Goal: Task Accomplishment & Management: Complete application form

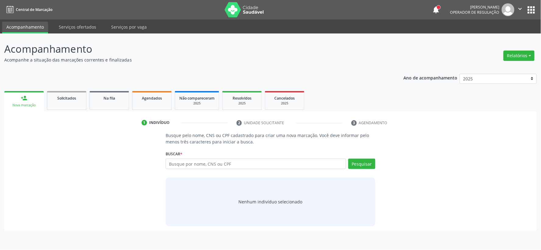
click at [230, 161] on input "text" at bounding box center [256, 164] width 181 height 10
type input "706008380161940"
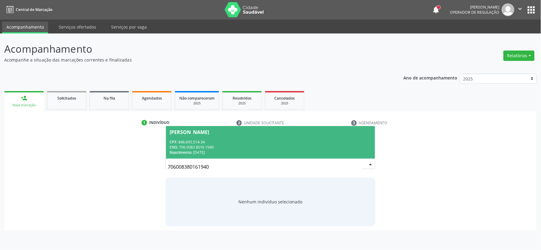
click at [250, 141] on div "CPF: 846.695.514-34" at bounding box center [271, 142] width 202 height 5
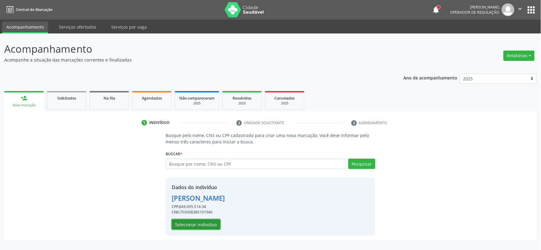
click at [196, 224] on button "Selecionar indivíduo" at bounding box center [196, 224] width 49 height 10
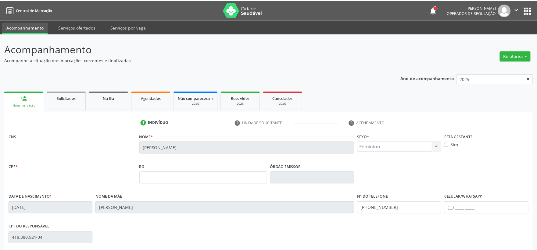
scroll to position [80, 0]
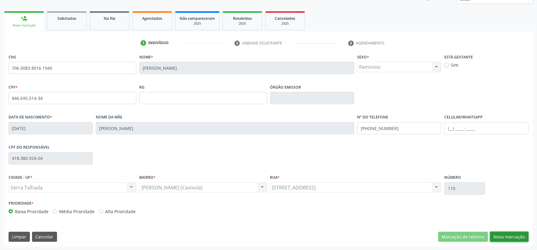
click at [507, 236] on button "Nova marcação" at bounding box center [509, 237] width 38 height 10
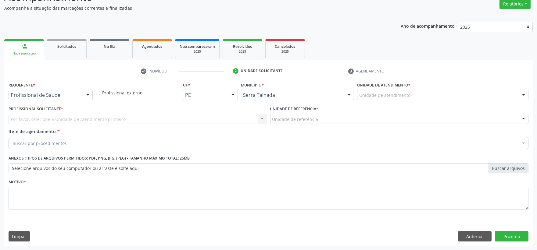
scroll to position [52, 0]
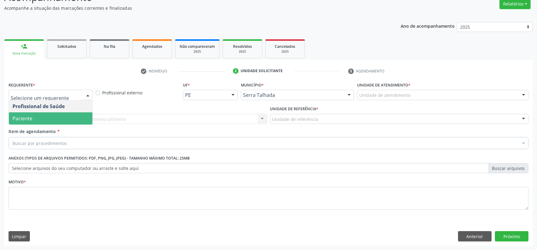
click at [56, 113] on span "Paciente" at bounding box center [50, 118] width 83 height 12
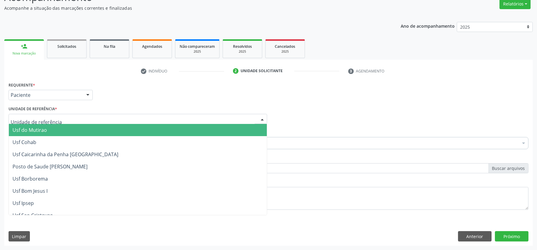
click at [56, 116] on div at bounding box center [138, 119] width 258 height 10
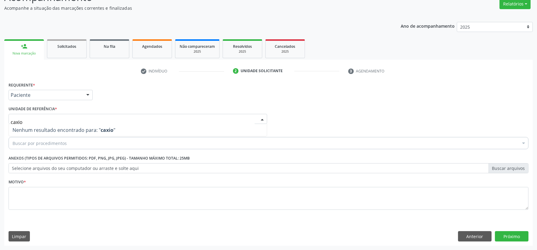
type input "caxi"
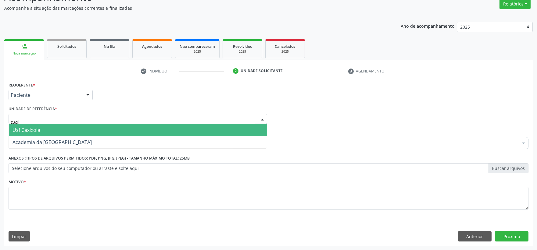
click at [40, 125] on span "Usf Caxixola" at bounding box center [138, 130] width 258 height 12
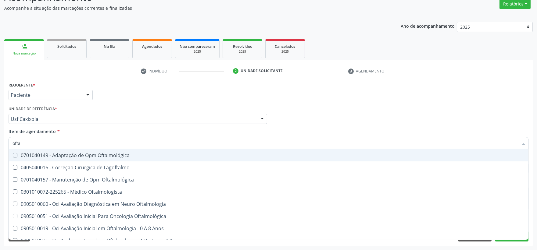
type input "oftal"
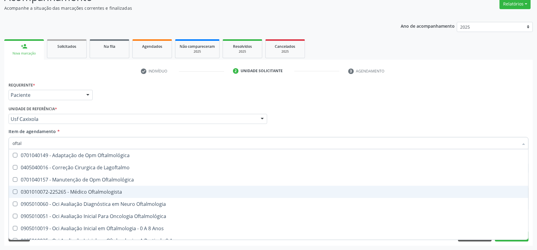
drag, startPoint x: 46, startPoint y: 192, endPoint x: 117, endPoint y: 176, distance: 72.9
click at [46, 192] on div "0301010072-225265 - Médico Oftalmologista" at bounding box center [268, 192] width 512 height 5
checkbox Oftalmologista "true"
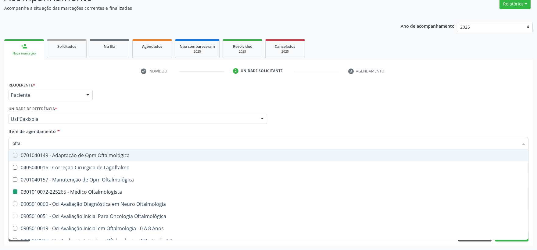
click at [388, 113] on div "Profissional Solicitante Por favor, selecione a Unidade de Atendimento primeiro…" at bounding box center [268, 117] width 523 height 24
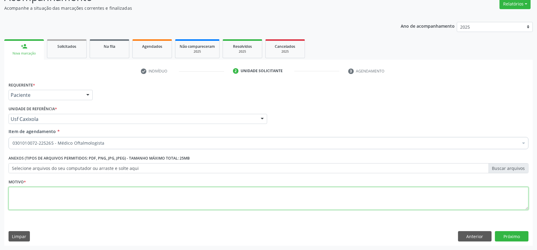
click at [241, 202] on textarea at bounding box center [268, 198] width 519 height 23
type textarea "."
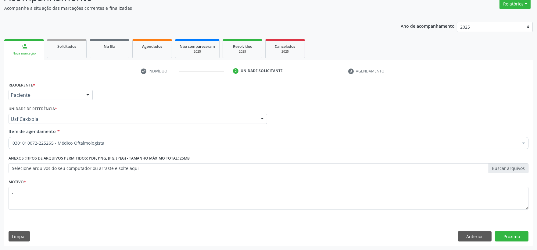
click at [520, 231] on div "Requerente * Paciente Profissional de Saúde Paciente Nenhum resultado encontrad…" at bounding box center [268, 162] width 528 height 165
click at [517, 235] on button "Próximo" at bounding box center [511, 236] width 34 height 10
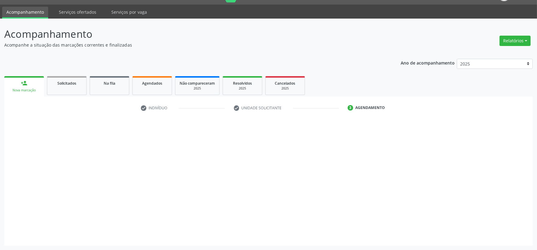
scroll to position [15, 0]
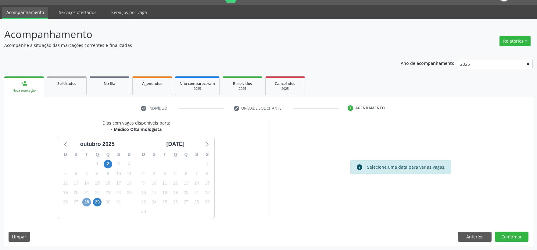
click at [90, 200] on span "28" at bounding box center [86, 202] width 9 height 9
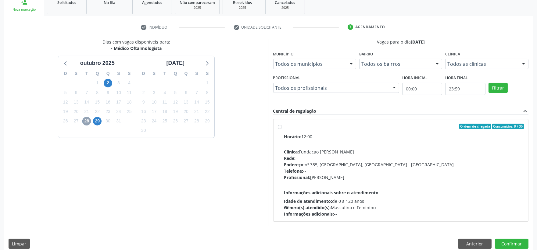
scroll to position [103, 0]
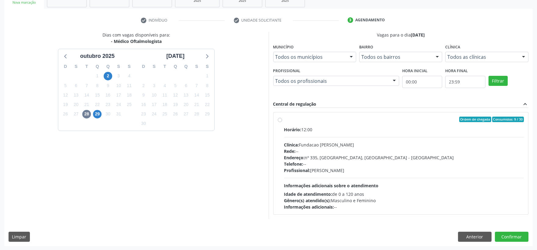
click at [345, 165] on div "Telefone: --" at bounding box center [404, 164] width 240 height 6
click at [282, 122] on input "Ordem de chegada Consumidos: 9 / 30 Horário: 12:00 Clínica: Fundacao Altino Ven…" at bounding box center [280, 119] width 4 height 5
radio input "true"
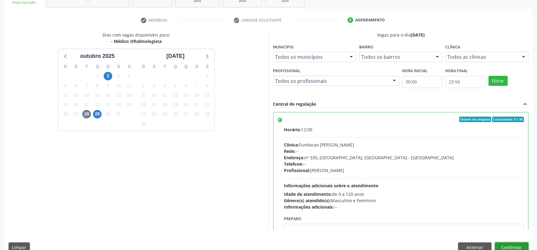
click at [511, 245] on button "Confirmar" at bounding box center [511, 248] width 34 height 10
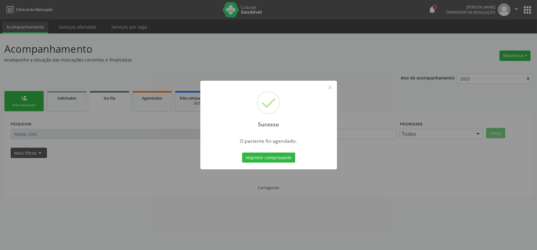
scroll to position [0, 0]
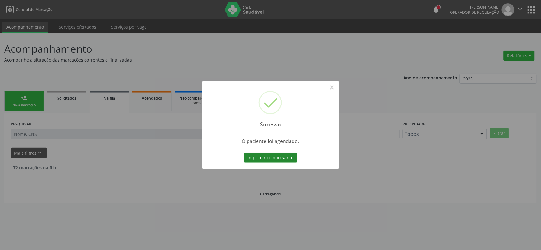
click at [280, 157] on button "Imprimir comprovante" at bounding box center [270, 158] width 53 height 10
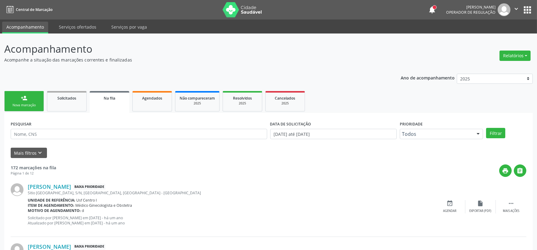
click at [23, 102] on link "person_add Nova marcação" at bounding box center [24, 101] width 40 height 20
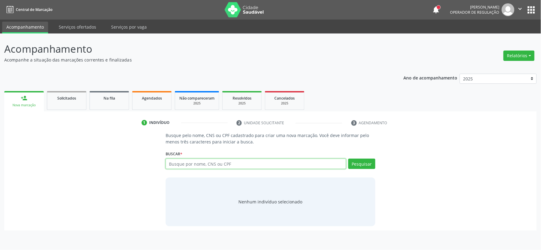
click at [192, 164] on input "text" at bounding box center [256, 164] width 181 height 10
click at [207, 163] on input "text" at bounding box center [256, 164] width 181 height 10
type input "08312713450"
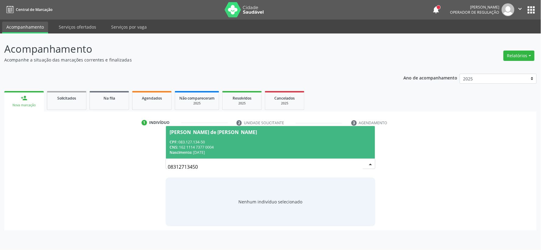
click at [266, 147] on div "CNS: 162 1114 7377 0004" at bounding box center [271, 147] width 202 height 5
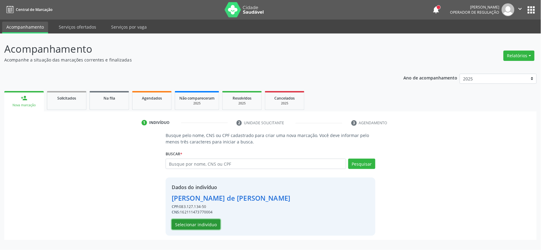
click at [200, 222] on button "Selecionar indivíduo" at bounding box center [196, 224] width 49 height 10
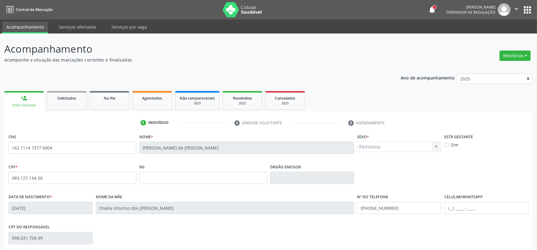
click at [331, 62] on p "Acompanhe a situação das marcações correntes e finalizadas" at bounding box center [189, 60] width 370 height 6
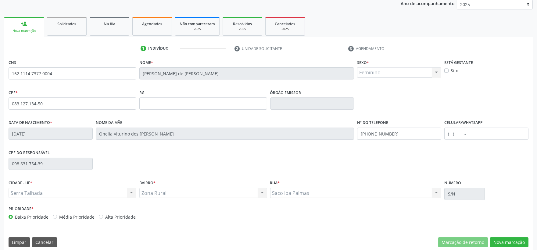
scroll to position [80, 0]
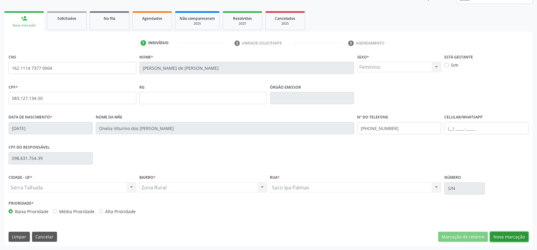
click at [510, 237] on button "Nova marcação" at bounding box center [509, 237] width 38 height 10
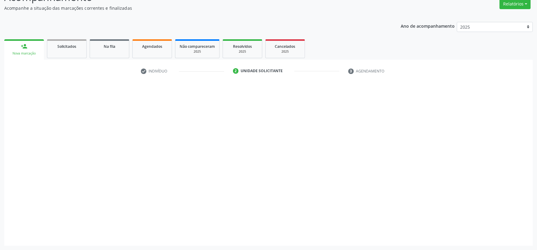
scroll to position [52, 0]
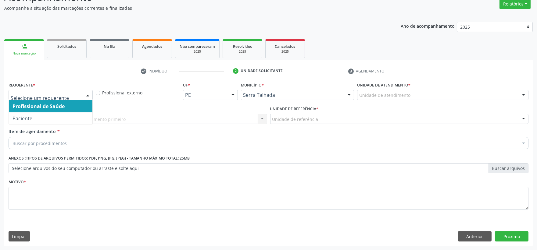
click at [84, 92] on div at bounding box center [87, 95] width 9 height 10
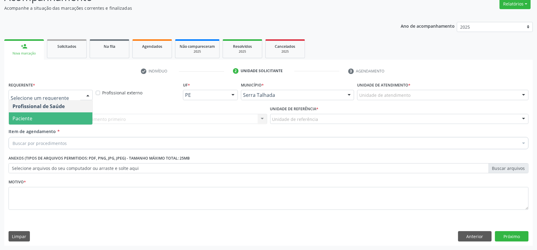
click at [76, 118] on span "Paciente" at bounding box center [50, 118] width 83 height 12
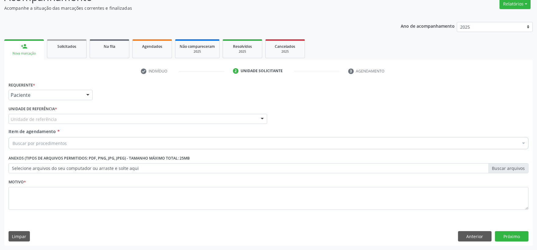
click at [76, 118] on div "Unidade de referência" at bounding box center [138, 119] width 258 height 10
click at [477, 238] on button "Anterior" at bounding box center [475, 236] width 34 height 10
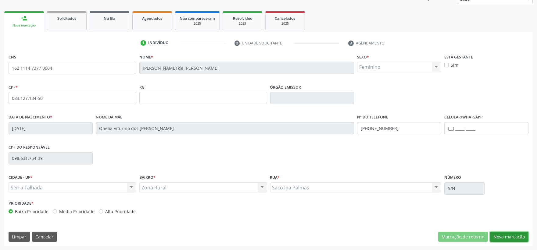
click at [501, 236] on button "Nova marcação" at bounding box center [509, 237] width 38 height 10
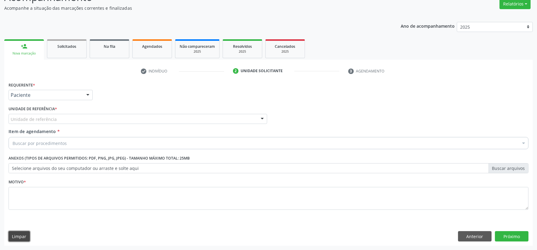
click at [12, 232] on button "Limpar" at bounding box center [19, 236] width 21 height 10
click at [468, 234] on button "Anterior" at bounding box center [475, 236] width 34 height 10
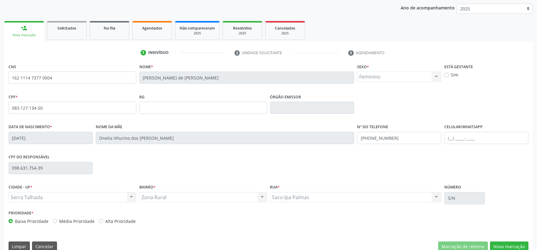
scroll to position [80, 0]
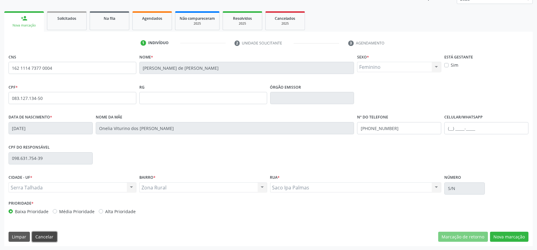
click at [50, 234] on button "Cancelar" at bounding box center [44, 237] width 25 height 10
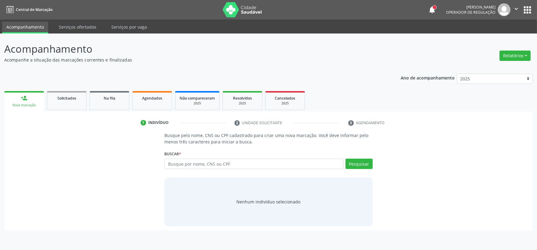
scroll to position [0, 0]
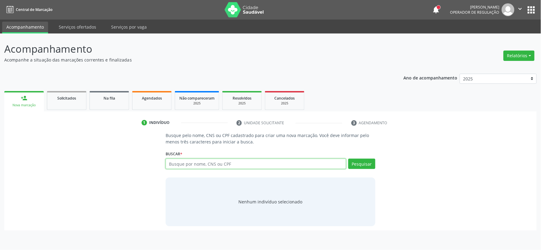
click at [193, 162] on input "text" at bounding box center [256, 164] width 181 height 10
type input "700604978143461"
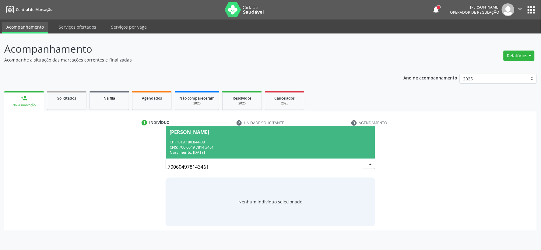
click at [232, 145] on div "CNS: 700 6049 7814 3461" at bounding box center [271, 147] width 202 height 5
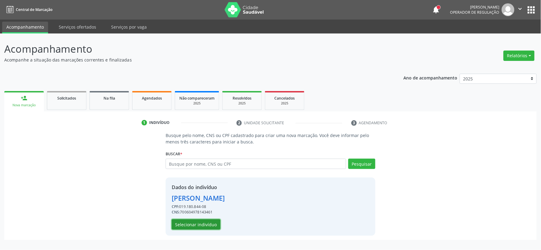
click at [190, 220] on button "Selecionar indivíduo" at bounding box center [196, 224] width 49 height 10
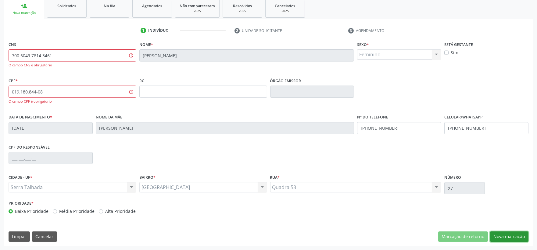
click at [516, 234] on button "Nova marcação" at bounding box center [509, 237] width 38 height 10
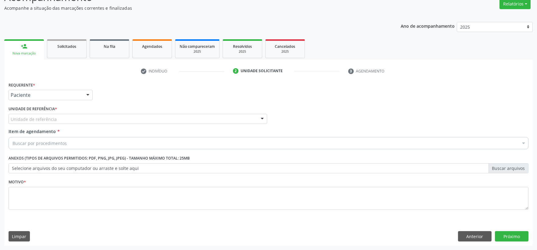
scroll to position [52, 0]
click at [83, 97] on div at bounding box center [87, 95] width 9 height 10
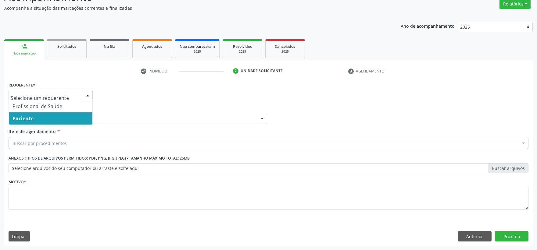
click at [73, 120] on span "Paciente" at bounding box center [50, 118] width 83 height 12
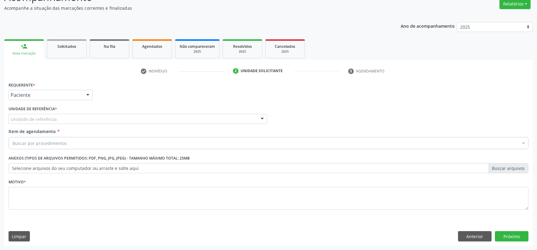
click at [72, 119] on div "Unidade de referência" at bounding box center [138, 119] width 258 height 10
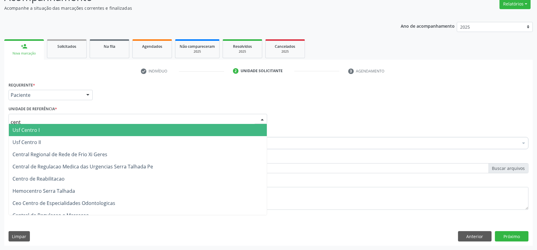
type input "centr"
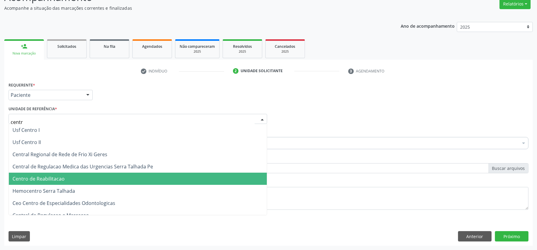
click at [79, 175] on span "Centro de Reabilitacao" at bounding box center [138, 179] width 258 height 12
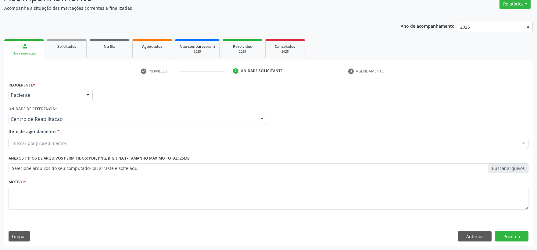
click at [86, 141] on div "Buscar por procedimentos" at bounding box center [268, 143] width 519 height 12
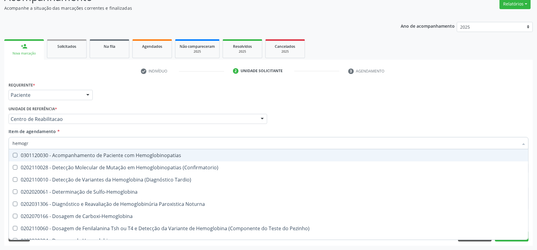
type input "hemogra"
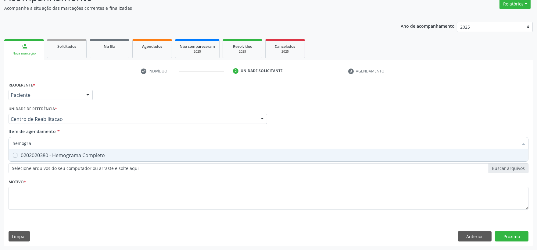
click at [82, 157] on div "0202020380 - Hemograma Completo" at bounding box center [268, 155] width 512 height 5
checkbox Completo "true"
drag, startPoint x: 77, startPoint y: 144, endPoint x: -44, endPoint y: 143, distance: 120.3
click at [0, 143] on html "Central de Marcação notifications Isadora Nunes Bezerra Pulça Operador de regul…" at bounding box center [268, 73] width 537 height 250
type input "tg"
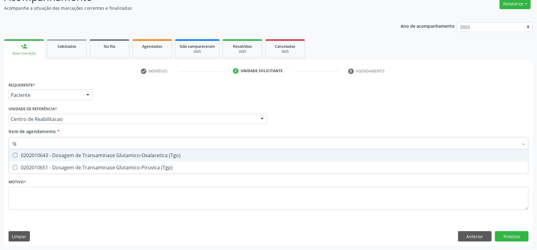
click at [96, 157] on div "0202010643 - Dosagem de Transaminase Glutamico-Oxalacetica (Tgo)" at bounding box center [268, 155] width 512 height 5
checkbox \(Tgo\) "true"
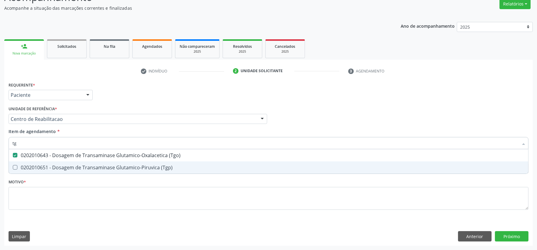
click at [94, 167] on div "0202010651 - Dosagem de Transaminase Glutamico-Piruvica (Tgp)" at bounding box center [268, 167] width 512 height 5
checkbox \(Tgp\) "true"
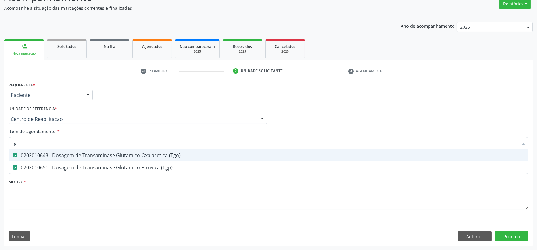
drag, startPoint x: 78, startPoint y: 140, endPoint x: 2, endPoint y: 140, distance: 76.2
click at [2, 140] on div "Acompanhamento Acompanhe a situação das marcações correntes e finalizadas Relat…" at bounding box center [268, 116] width 537 height 268
type input "ur"
checkbox \(Tgo\) "false"
checkbox \(Tgp\) "false"
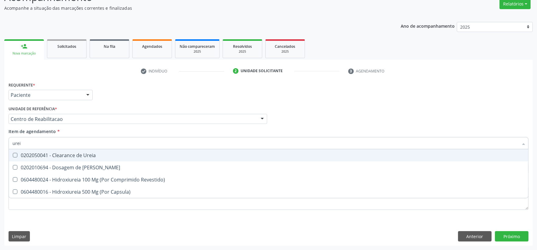
type input "ureia"
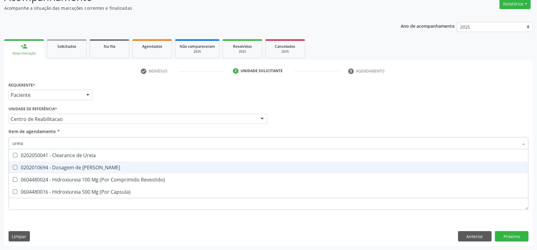
click at [35, 168] on div "0202010694 - Dosagem de [PERSON_NAME]" at bounding box center [268, 167] width 512 height 5
checkbox Ureia "true"
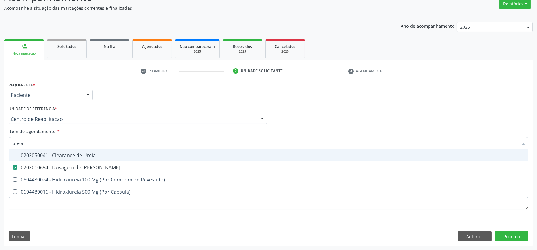
drag, startPoint x: 35, startPoint y: 140, endPoint x: -34, endPoint y: 140, distance: 68.9
click at [0, 140] on html "Central de Marcação notifications Isadora Nunes Bezerra Pulça Operador de regul…" at bounding box center [268, 73] width 537 height 250
type input "cr"
checkbox Ureia "false"
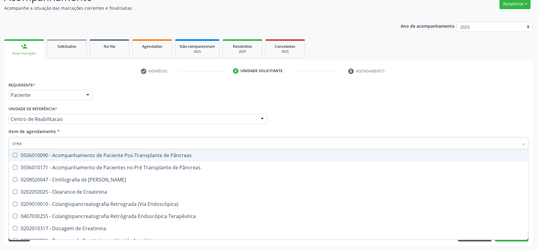
type input "creat"
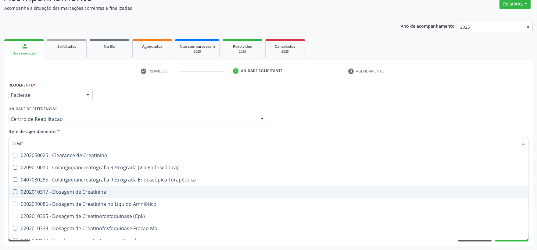
click at [56, 190] on div "0202010317 - Dosagem de Creatinina" at bounding box center [268, 192] width 512 height 5
checkbox Creatinina "true"
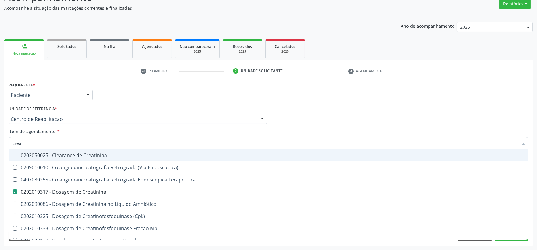
drag, startPoint x: 39, startPoint y: 142, endPoint x: -47, endPoint y: 142, distance: 86.2
click at [0, 142] on html "Central de Marcação notifications Isadora Nunes Bezerra Pulça Operador de regul…" at bounding box center [268, 73] width 537 height 250
type input "uri"
checkbox Creatinina "false"
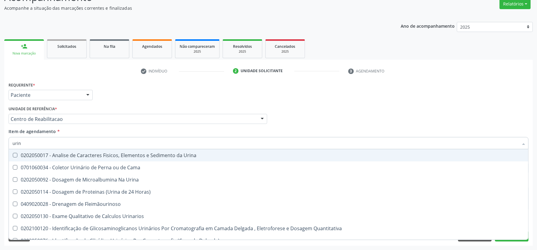
type input "urina"
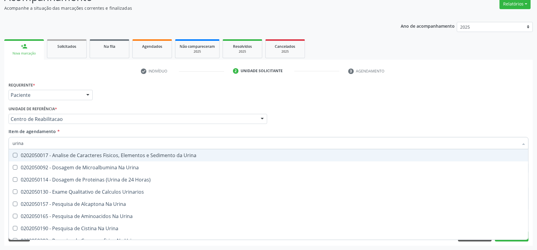
click at [48, 156] on div "0202050017 - Analise de Caracteres Fisicos, Elementos e Sedimento da Urina" at bounding box center [268, 155] width 512 height 5
checkbox Urina "true"
click at [328, 117] on div "Profissional Solicitante Por favor, selecione a Unidade de Atendimento primeiro…" at bounding box center [268, 117] width 523 height 24
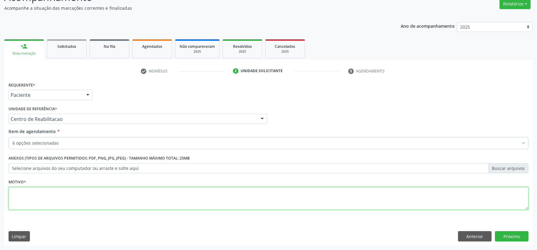
click at [249, 197] on textarea at bounding box center [268, 198] width 519 height 23
type textarea "."
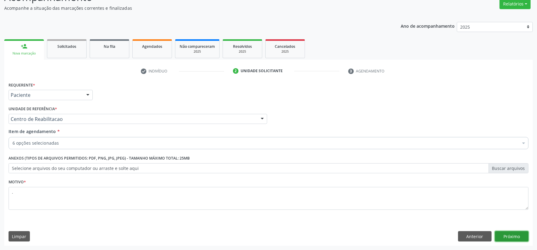
click at [510, 232] on button "Próximo" at bounding box center [511, 236] width 34 height 10
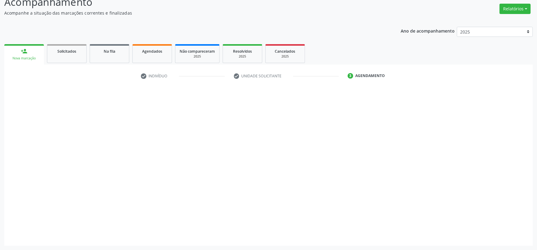
scroll to position [47, 0]
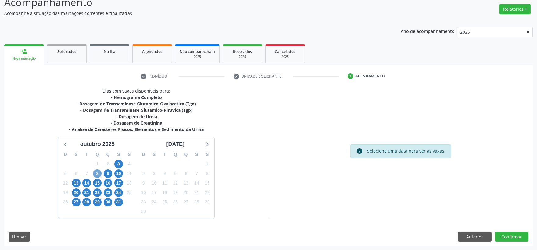
click at [99, 173] on span "8" at bounding box center [97, 173] width 9 height 9
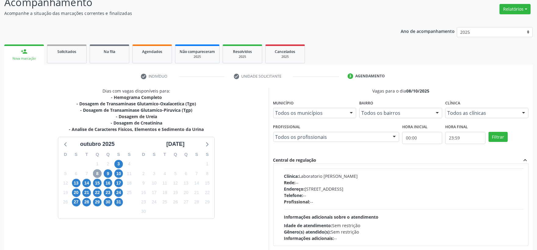
scroll to position [96, 0]
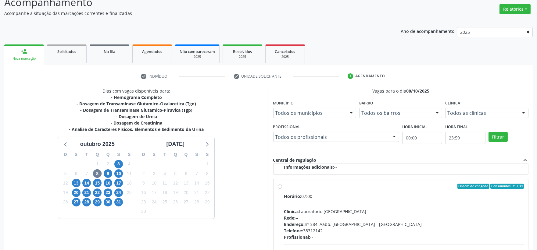
click at [365, 188] on div "Ordem de chegada Consumidos: 31 / 39" at bounding box center [404, 186] width 240 height 5
click at [282, 188] on input "Ordem de chegada Consumidos: 31 / 39 Horário: 07:00 Clínica: Laboratorio Sao Fr…" at bounding box center [280, 186] width 4 height 5
radio input "true"
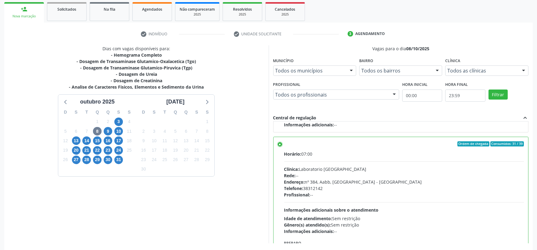
scroll to position [114, 0]
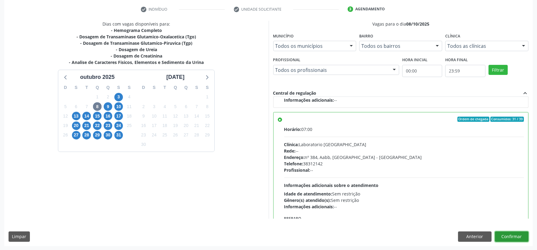
click at [521, 236] on button "Confirmar" at bounding box center [511, 237] width 34 height 10
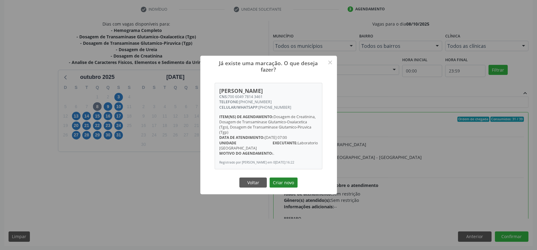
click at [279, 178] on button "Criar novo" at bounding box center [283, 183] width 28 height 10
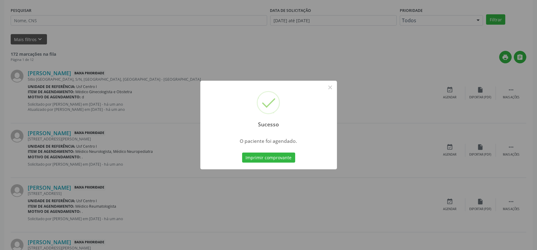
scroll to position [0, 0]
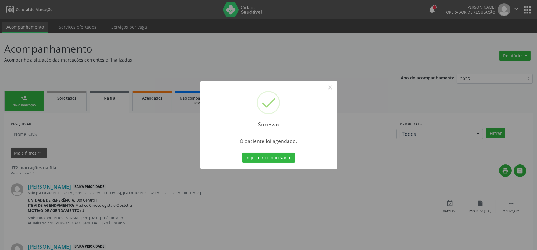
click at [242, 153] on button "Imprimir comprovante" at bounding box center [268, 158] width 53 height 10
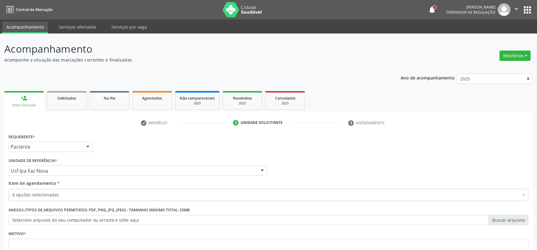
scroll to position [52, 0]
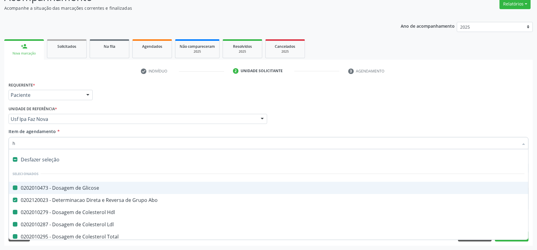
type input "he"
checkbox Glicose "false"
checkbox Hdl "false"
checkbox Ldl "false"
checkbox Total "false"
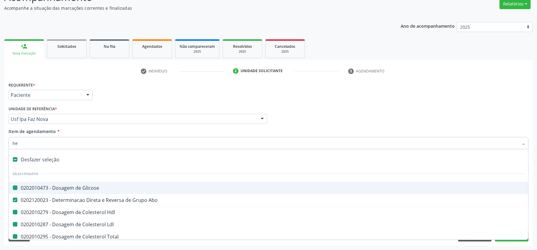
checkbox Triglicerideos "false"
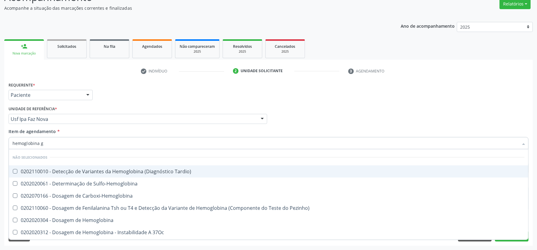
type input "hemoglobina g"
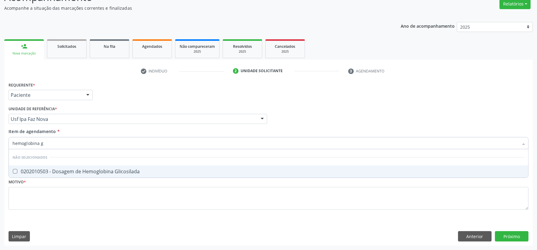
click at [56, 171] on div "0202010503 - Dosagem de Hemoglobina Glicosilada" at bounding box center [268, 171] width 512 height 5
checkbox Glicosilada "true"
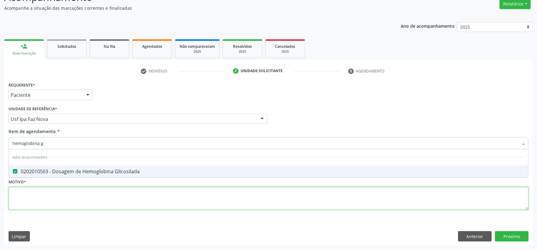
click at [51, 191] on div "Requerente * Paciente Profissional de Saúde Paciente Nenhum resultado encontrad…" at bounding box center [268, 149] width 519 height 138
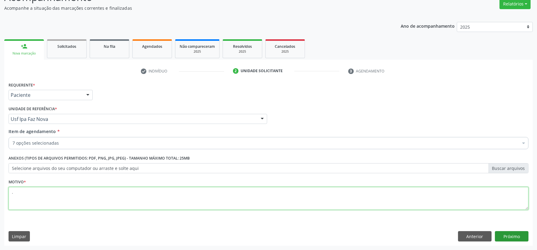
type textarea "."
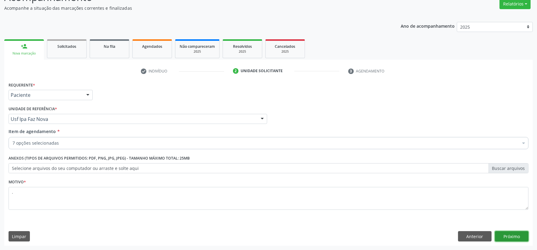
click at [519, 231] on button "Próximo" at bounding box center [511, 236] width 34 height 10
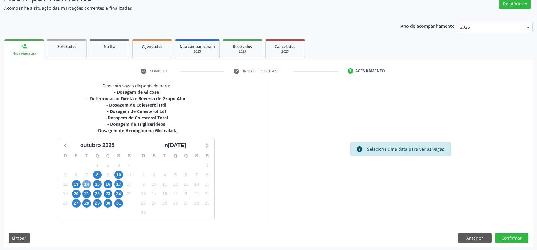
click at [86, 184] on span "14" at bounding box center [86, 184] width 9 height 9
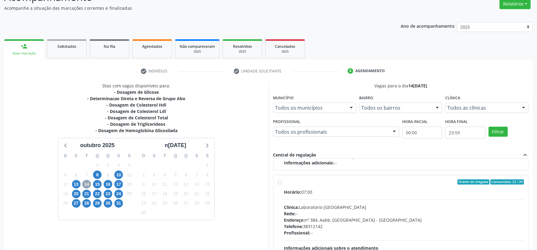
scroll to position [310, 0]
click at [331, 193] on div "Horário: 07:00" at bounding box center [404, 191] width 240 height 6
click at [282, 184] on input "Ordem de chegada Consumidos: 22 / 24 Horário: 07:00 Clínica: Laboratorio Sao Fr…" at bounding box center [280, 181] width 4 height 5
radio input "true"
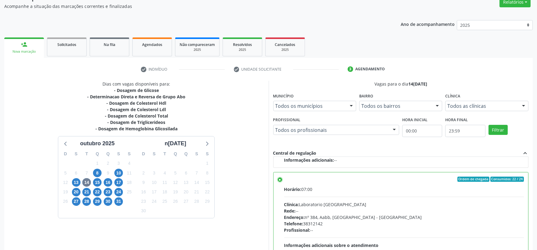
scroll to position [114, 0]
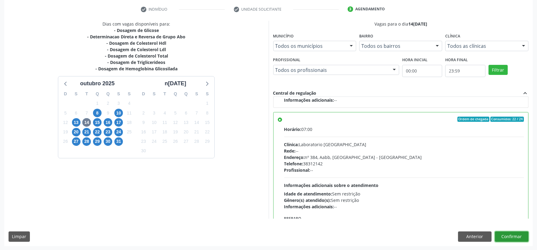
click at [501, 235] on button "Confirmar" at bounding box center [511, 237] width 34 height 10
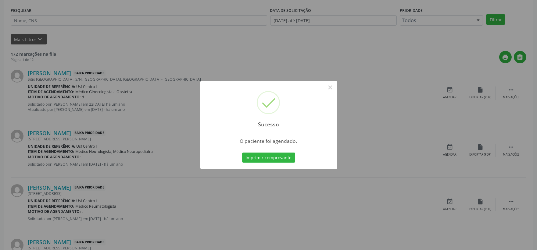
scroll to position [0, 0]
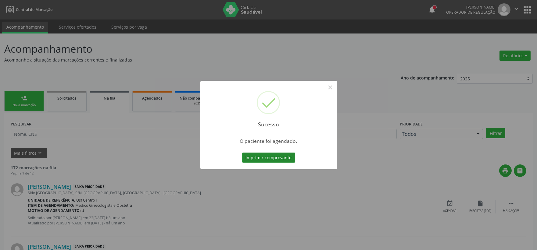
click at [250, 160] on button "Imprimir comprovante" at bounding box center [268, 158] width 53 height 10
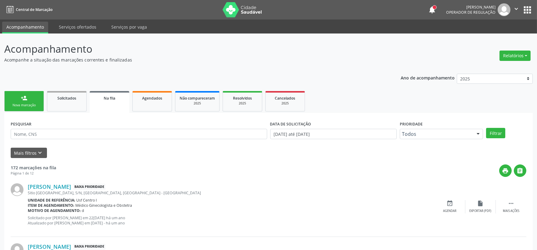
click at [32, 100] on link "person_add Nova marcação" at bounding box center [24, 101] width 40 height 20
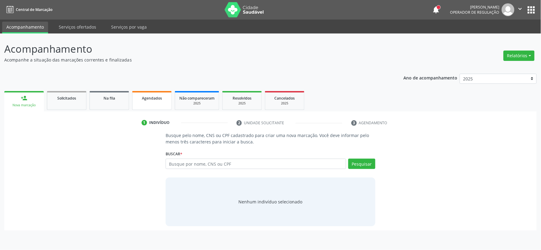
drag, startPoint x: 160, startPoint y: 102, endPoint x: 146, endPoint y: 102, distance: 13.4
click at [159, 102] on link "Agendados" at bounding box center [152, 100] width 40 height 19
click at [150, 101] on link "Agendados" at bounding box center [152, 100] width 40 height 19
select select "9"
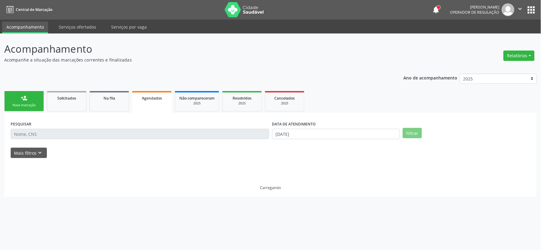
click at [146, 102] on link "Agendados" at bounding box center [152, 102] width 40 height 22
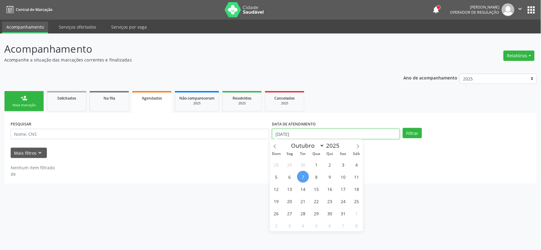
click at [311, 135] on input "0[DATE]" at bounding box center [336, 134] width 128 height 10
click at [310, 135] on input "0[DATE]" at bounding box center [336, 134] width 128 height 10
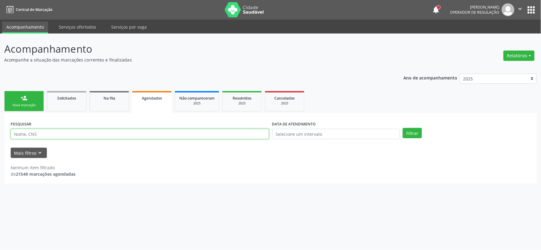
click at [69, 136] on input "text" at bounding box center [140, 134] width 259 height 10
type input "701204086090210"
click at [403, 128] on button "Filtrar" at bounding box center [412, 133] width 19 height 10
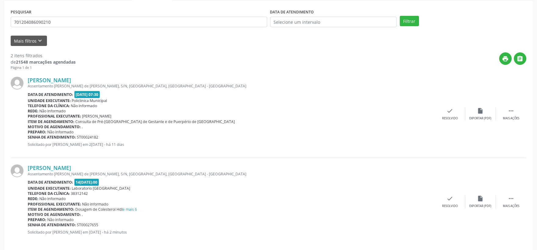
scroll to position [118, 0]
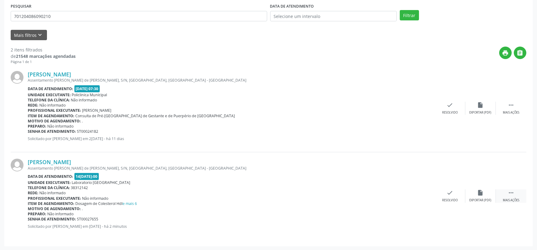
click at [509, 194] on icon "" at bounding box center [510, 193] width 7 height 7
click at [482, 193] on icon "edit" at bounding box center [480, 193] width 7 height 7
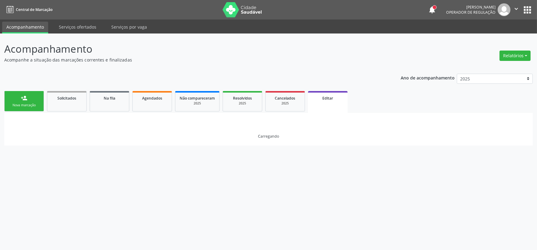
scroll to position [0, 0]
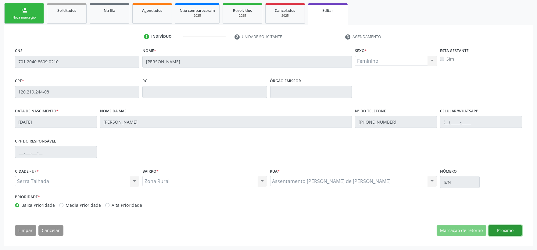
drag, startPoint x: 501, startPoint y: 232, endPoint x: 451, endPoint y: 205, distance: 56.8
click at [501, 232] on button "Próximo" at bounding box center [505, 230] width 34 height 10
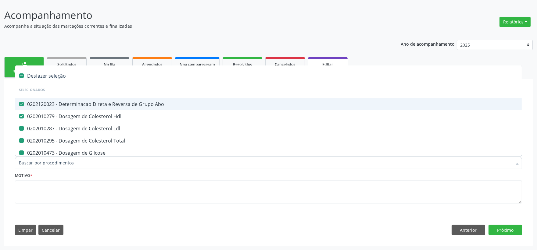
type input "u"
checkbox Ldl "false"
checkbox Total "false"
checkbox Glicose "false"
checkbox Glicosilada "false"
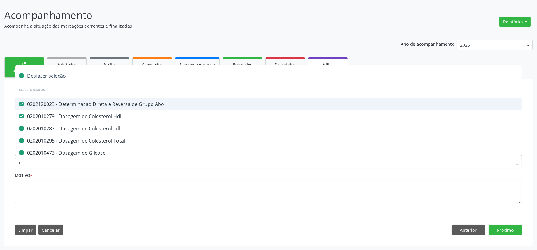
checkbox Triglicerideos "false"
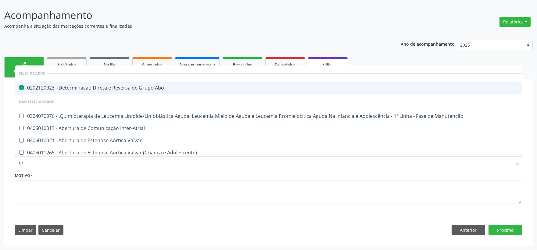
type input "uri"
checkbox Abo "false"
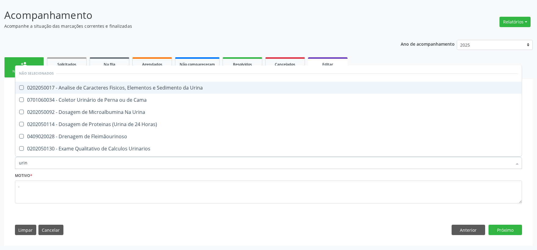
type input "urina"
click at [77, 88] on div "0202050017 - Analise de Caracteres Fisicos, Elementos e Sedimento da Urina" at bounding box center [268, 87] width 499 height 5
checkbox Urina "true"
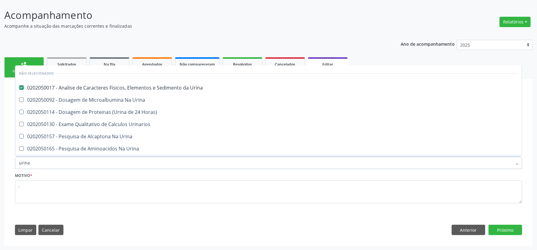
click at [0, 158] on html "Central de Marcação notifications Isadora Nunes Bezerra Pulça Operador de regul…" at bounding box center [268, 91] width 537 height 250
type input "cu"
checkbox Urina "false"
checkbox Horas\) "false"
checkbox Urinarios "false"
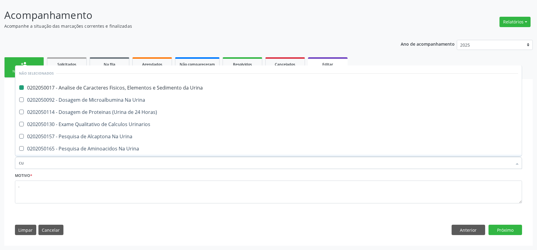
checkbox Urina "false"
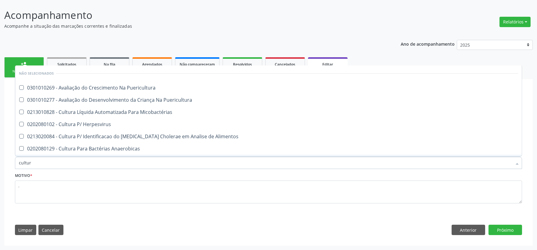
type input "cultura"
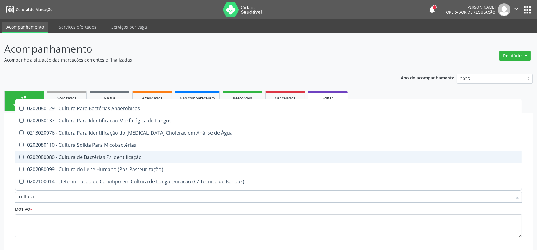
scroll to position [83, 0]
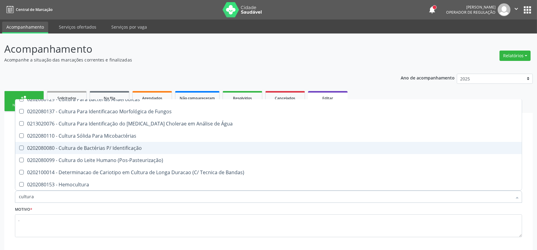
click at [123, 147] on div "0202080080 - Cultura de Bactérias P/ Identificação" at bounding box center [268, 148] width 499 height 5
checkbox Identificação "true"
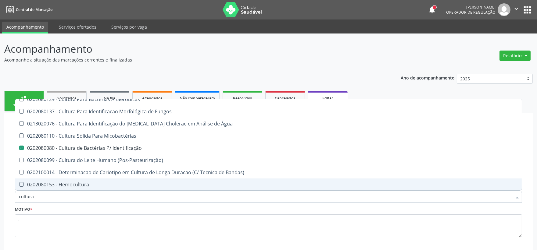
drag, startPoint x: 28, startPoint y: 194, endPoint x: -12, endPoint y: 185, distance: 40.9
click at [0, 185] on html "Central de Marcação notifications Isadora Nunes Bezerra Pulça Operador de regul…" at bounding box center [268, 125] width 537 height 250
type input "t4"
checkbox Puericultura "false"
checkbox Micobactérias "false"
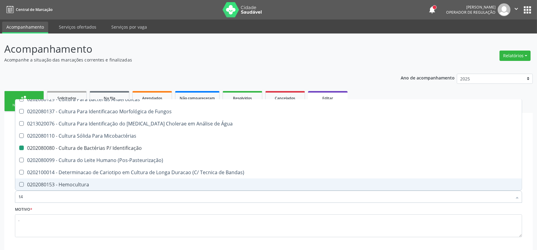
checkbox Herpesvirus "false"
checkbox Alimentos "false"
checkbox Puericultura "false"
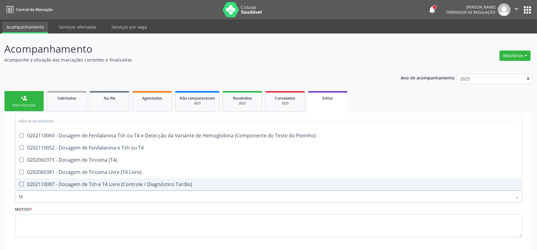
scroll to position [0, 0]
type input "t4 l"
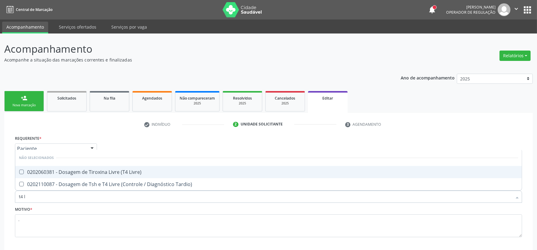
click at [32, 170] on div "0202060381 - Dosagem de Tiroxina Livre (T4 Livre)" at bounding box center [268, 172] width 499 height 5
checkbox Livre\) "true"
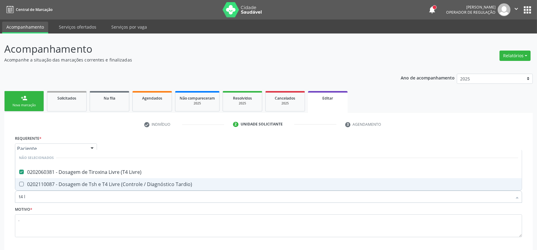
drag, startPoint x: 24, startPoint y: 196, endPoint x: 3, endPoint y: 195, distance: 20.7
click at [5, 195] on div "check Indivíduo 2 Unidade solicitante 3 Agendamento CNS 701 2040 8609 0210 Nome…" at bounding box center [268, 196] width 528 height 167
type input "t"
checkbox Tardio\) "true"
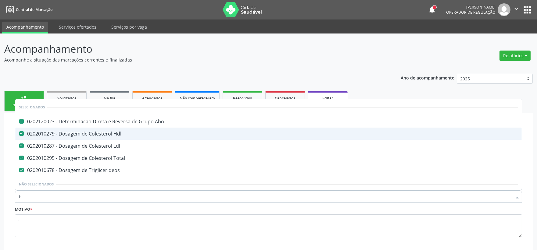
type input "tsh"
checkbox Abo "false"
checkbox Hdl "false"
checkbox Ldl "false"
checkbox Total "false"
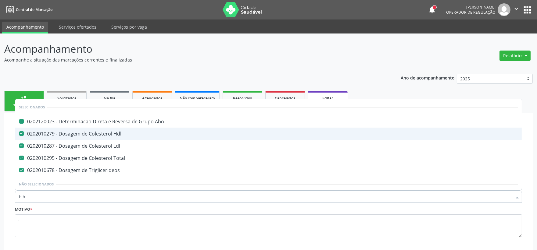
checkbox Triglicerideos "false"
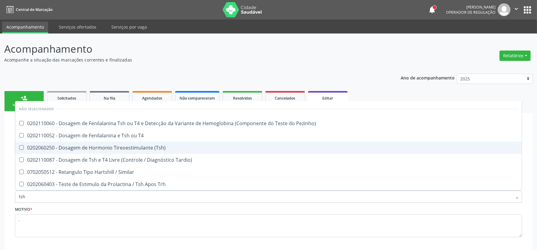
click at [95, 152] on span "0202060250 - Dosagem de Hormonio Tireoestimulante (Tsh)" at bounding box center [268, 148] width 506 height 12
checkbox \(Tsh\) "true"
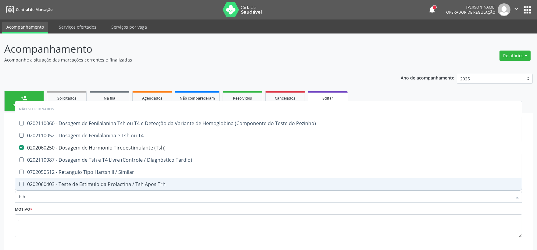
drag, startPoint x: 34, startPoint y: 198, endPoint x: -52, endPoint y: 198, distance: 86.2
click at [0, 198] on html "Central de Marcação notifications Isadora Nunes Bezerra Pulça Operador de regul…" at bounding box center [268, 125] width 537 height 250
type input "cu"
checkbox Pezinho\) "false"
checkbox T4 "false"
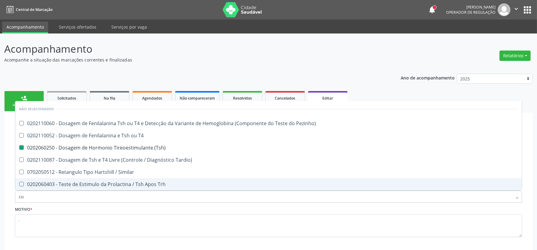
checkbox \(Tsh\) "false"
checkbox Tardio\) "false"
checkbox Similar "false"
checkbox Trh "false"
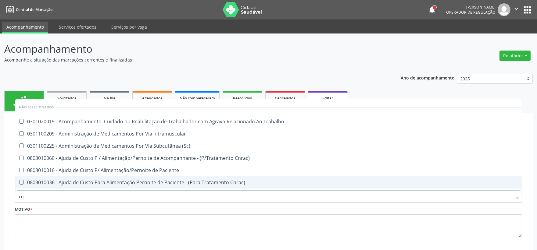
type input "cul"
checkbox \(Adulto\) "true"
checkbox Identificação "false"
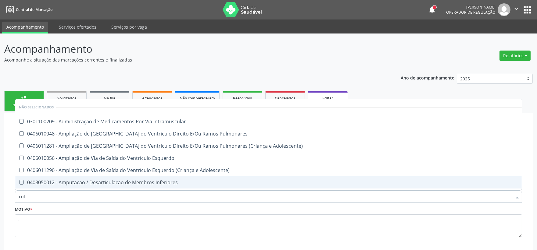
type input "cult"
checkbox Superiores "true"
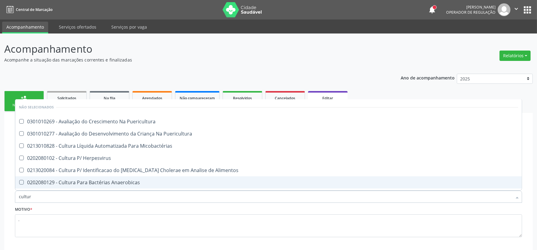
type input "cultura"
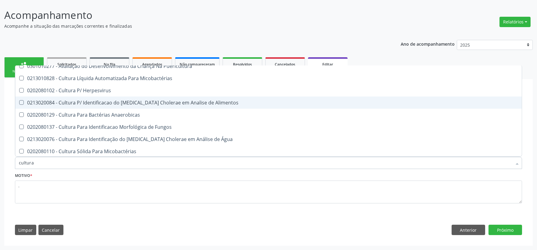
scroll to position [68, 0]
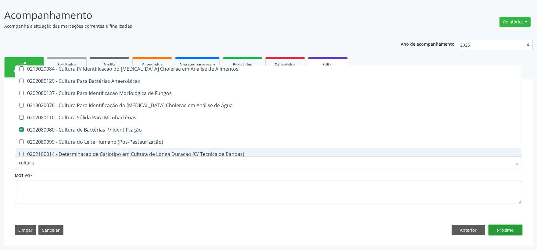
click at [511, 231] on button "Próximo" at bounding box center [505, 230] width 34 height 10
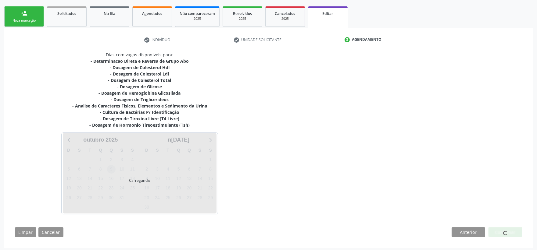
scroll to position [87, 0]
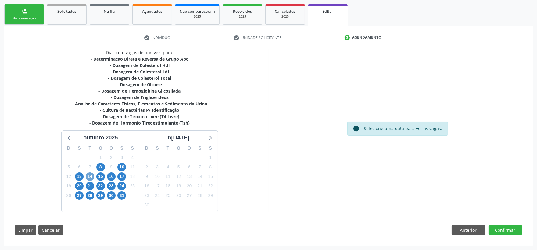
click at [93, 175] on span "14" at bounding box center [90, 176] width 9 height 9
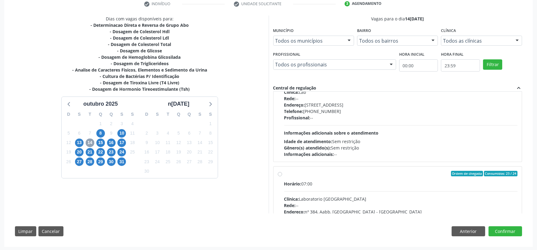
scroll to position [310, 0]
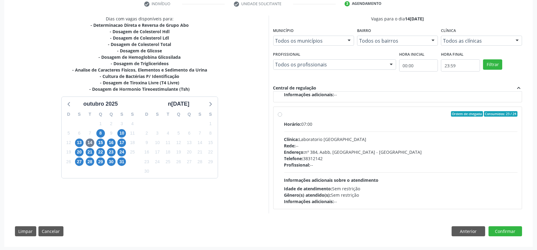
click at [452, 163] on div "Profissional: --" at bounding box center [400, 165] width 233 height 6
click at [282, 117] on input "Ordem de chegada Consumidos: 23 / 24 Horário: 07:00 Clínica: Laboratorio Sao Fr…" at bounding box center [280, 113] width 4 height 5
radio input "true"
click at [514, 232] on button "Confirmar" at bounding box center [505, 231] width 34 height 10
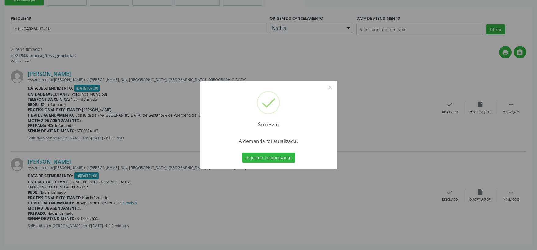
scroll to position [0, 0]
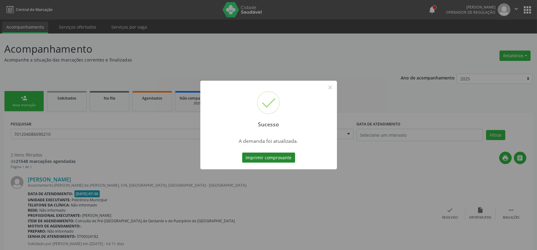
click at [268, 154] on button "Imprimir comprovante" at bounding box center [268, 158] width 53 height 10
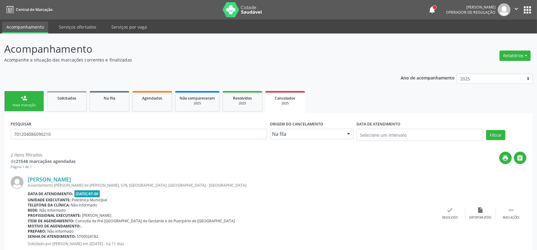
click at [17, 96] on link "person_add Nova marcação" at bounding box center [24, 101] width 40 height 20
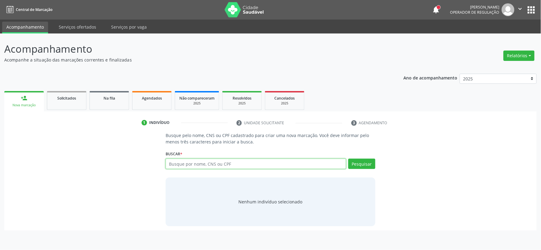
click at [216, 160] on input "text" at bounding box center [256, 164] width 181 height 10
paste input "702304171250011"
type input "702304171250011"
drag, startPoint x: 215, startPoint y: 163, endPoint x: 122, endPoint y: 164, distance: 93.5
click at [170, 164] on input "702304171250011" at bounding box center [256, 164] width 181 height 10
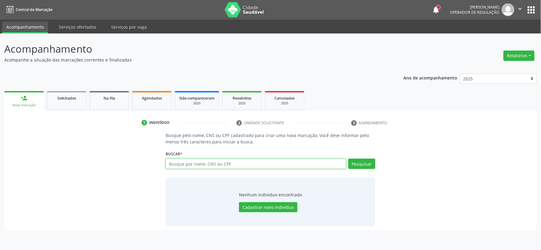
paste input "Joseane de Lamara"
type input "Joseane de Lamara"
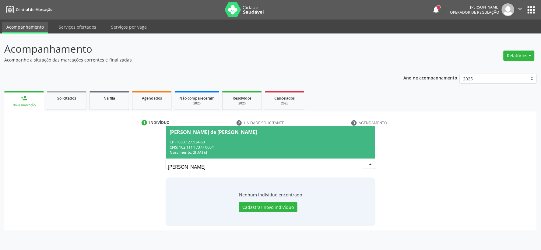
click at [212, 145] on div "CNS: 162 1114 7377 0004" at bounding box center [271, 147] width 202 height 5
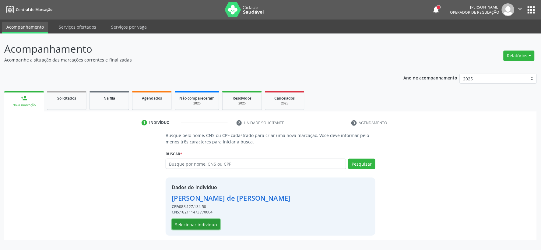
click at [212, 221] on button "Selecionar indivíduo" at bounding box center [196, 224] width 49 height 10
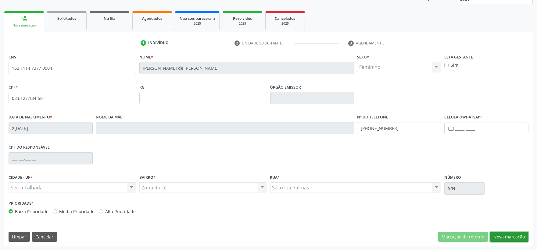
click at [494, 239] on button "Nova marcação" at bounding box center [509, 237] width 38 height 10
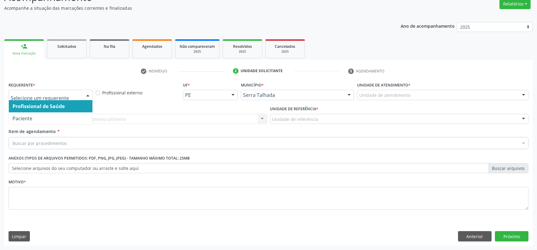
click at [80, 95] on div at bounding box center [51, 95] width 84 height 10
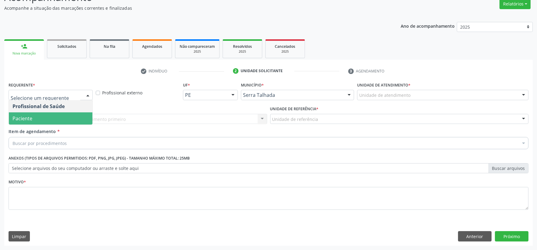
click at [60, 117] on span "Paciente" at bounding box center [50, 118] width 83 height 12
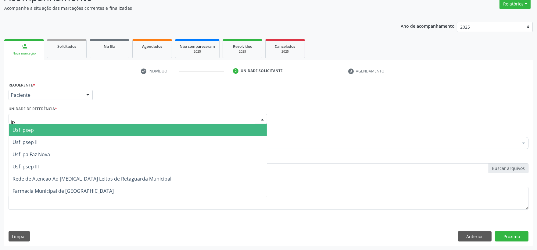
type input "ipa"
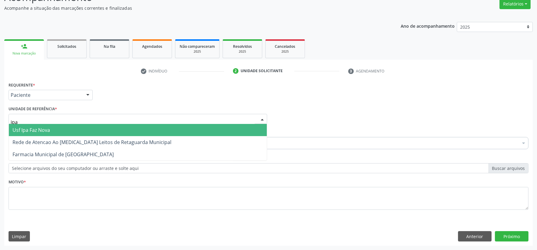
click at [29, 132] on span "Usf Ipa Faz Nova" at bounding box center [30, 130] width 37 height 7
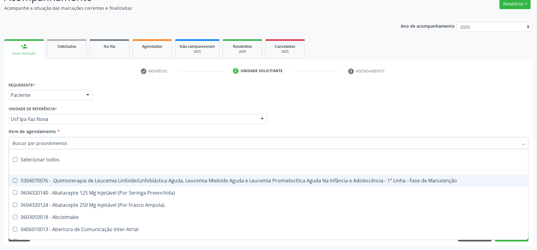
click at [68, 145] on input "Item de agendamento *" at bounding box center [264, 143] width 505 height 12
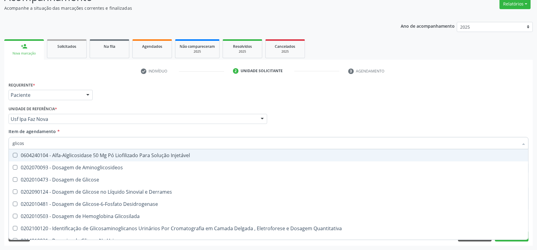
type input "glicose"
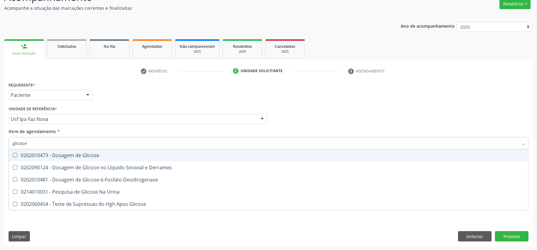
click at [64, 154] on div "0202010473 - Dosagem de Glicose" at bounding box center [268, 155] width 512 height 5
checkbox Glicose "true"
type input "glicose"
click at [7, 143] on div "Item de agendamento * glicose Desfazer seleção 0202010473 - Dosagem de Glicose …" at bounding box center [268, 139] width 523 height 23
checkbox Derrames "true"
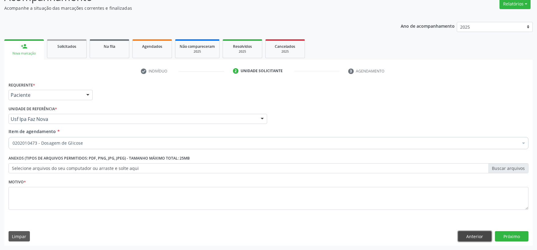
click at [465, 236] on button "Anterior" at bounding box center [475, 236] width 34 height 10
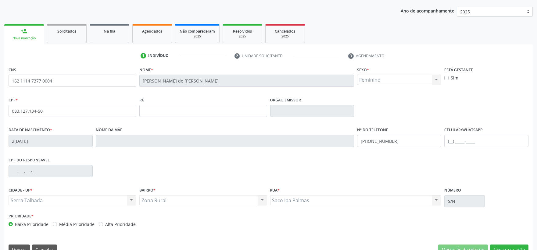
scroll to position [80, 0]
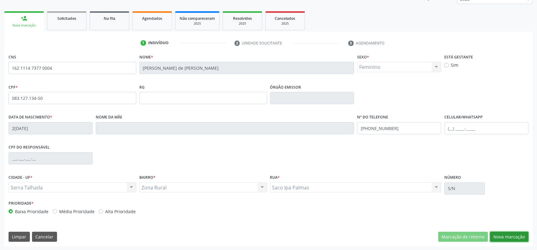
click at [506, 236] on button "Nova marcação" at bounding box center [509, 237] width 38 height 10
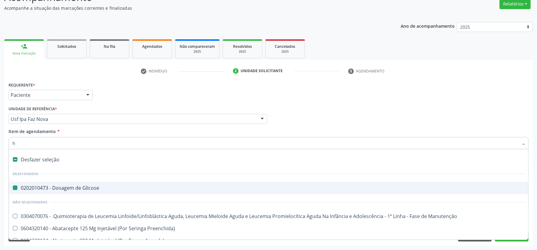
type input "he"
checkbox Glicose "false"
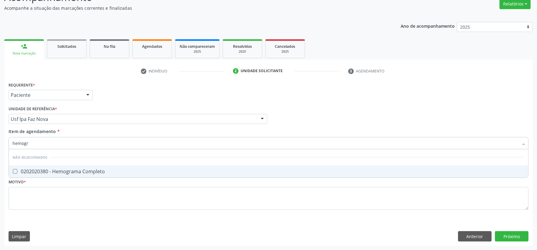
type input "hemogra"
click at [53, 171] on div "0202020380 - Hemograma Completo" at bounding box center [268, 171] width 512 height 5
checkbox Completo "true"
drag, startPoint x: 34, startPoint y: 142, endPoint x: -34, endPoint y: 138, distance: 68.1
click at [0, 138] on html "Central de Marcação notifications Isadora Nunes Bezerra Pulça Operador de regul…" at bounding box center [268, 73] width 537 height 250
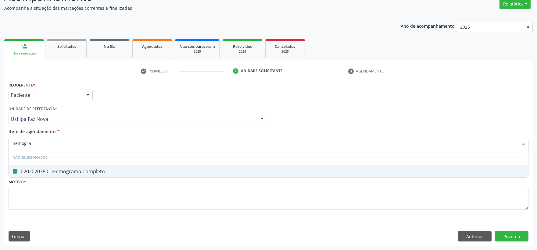
type input "t"
checkbox Completo "false"
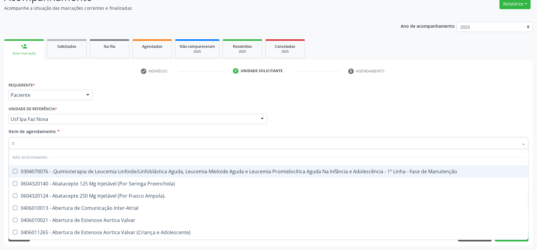
type input "to"
checkbox Videolaparoscópica "true"
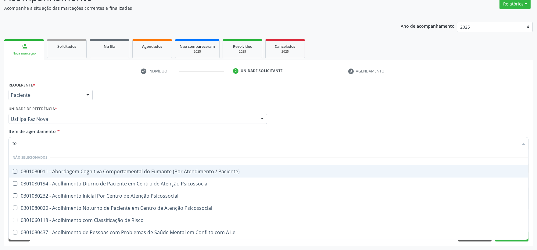
type input "tox"
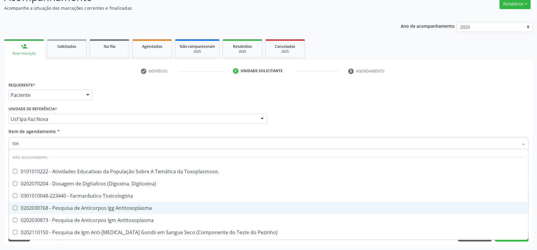
drag, startPoint x: 36, startPoint y: 205, endPoint x: 35, endPoint y: 211, distance: 6.5
click at [36, 206] on div "0202030768 - Pesquisa de Anticorpos Igg Antitoxoplasma" at bounding box center [268, 208] width 512 height 5
checkbox Antitoxoplasma "true"
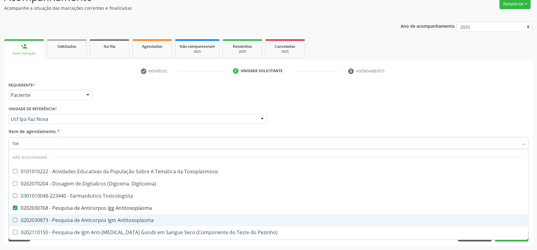
drag, startPoint x: 32, startPoint y: 221, endPoint x: 23, endPoint y: 175, distance: 47.4
click at [32, 221] on div "0202030873 - Pesquisa de Anticorpos Igm Antitoxoplasma" at bounding box center [268, 220] width 512 height 5
checkbox Antitoxoplasma "true"
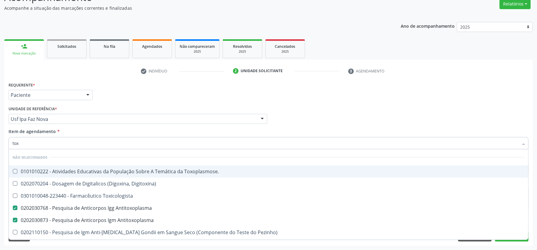
drag, startPoint x: 12, startPoint y: 142, endPoint x: -23, endPoint y: 139, distance: 35.2
click at [0, 139] on html "Central de Marcação notifications Isadora Nunes Bezerra Pulça Operador de regul…" at bounding box center [268, 73] width 537 height 250
type input "ur"
checkbox Antitoxoplasma "false"
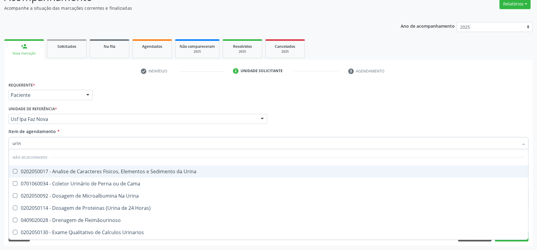
type input "urina"
click at [38, 167] on span "0202050017 - Analise de Caracteres Fisicos, Elementos e Sedimento da Urina" at bounding box center [268, 171] width 519 height 12
checkbox Urina "true"
click at [0, 135] on html "Central de Marcação notifications Isadora Nunes Bezerra Pulça Operador de regul…" at bounding box center [268, 73] width 537 height 250
type input "cu"
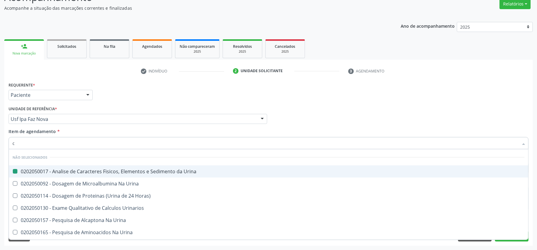
checkbox Urina "false"
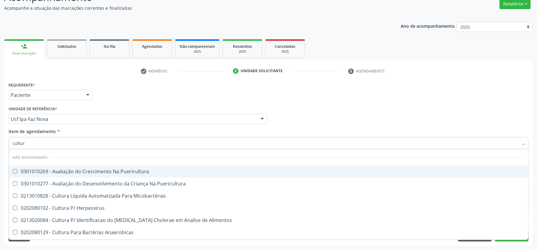
type input "cultura"
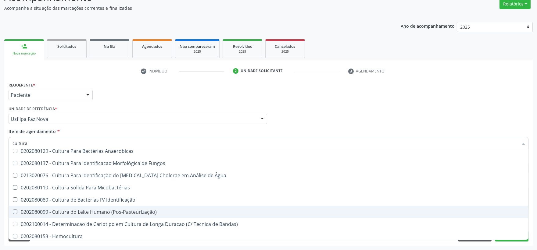
scroll to position [84, 0]
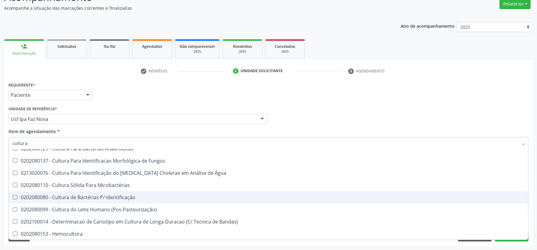
click at [63, 196] on div "0202080080 - Cultura de Bactérias P/ Identificação" at bounding box center [268, 197] width 512 height 5
checkbox Identificação "true"
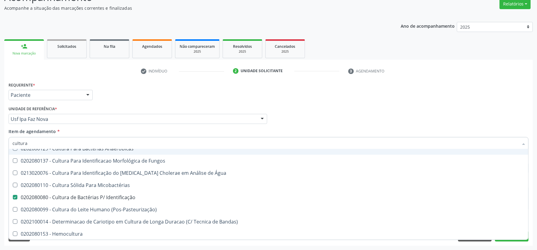
drag, startPoint x: 34, startPoint y: 144, endPoint x: 6, endPoint y: 142, distance: 27.5
click at [6, 142] on div "Requerente * Paciente Profissional de Saúde Paciente Nenhum resultado encontrad…" at bounding box center [268, 162] width 528 height 165
type input "co"
checkbox Puericultura "true"
checkbox Identificação "false"
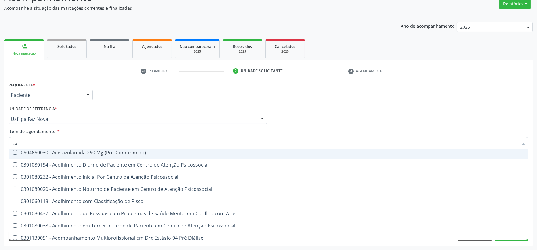
type input "col"
checkbox Glicose "false"
checkbox Urina "false"
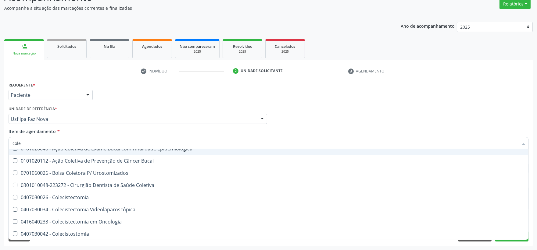
type input "coles"
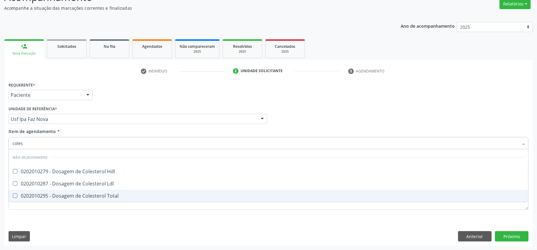
scroll to position [0, 0]
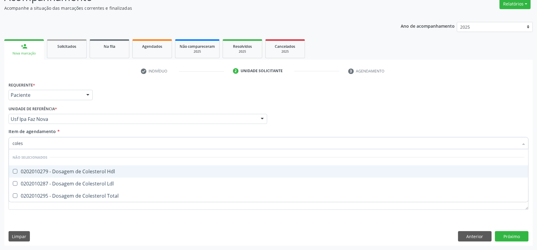
click at [66, 173] on div "0202010279 - Dosagem de Colesterol Hdl" at bounding box center [268, 171] width 512 height 5
checkbox Hdl "true"
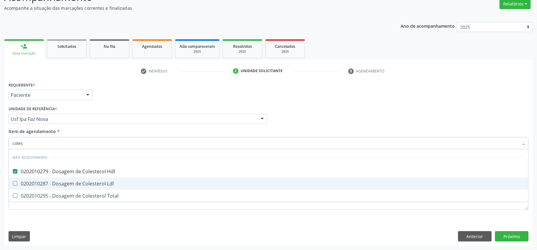
click at [63, 181] on div "0202010287 - Dosagem de Colesterol Ldl" at bounding box center [268, 183] width 512 height 5
checkbox Ldl "true"
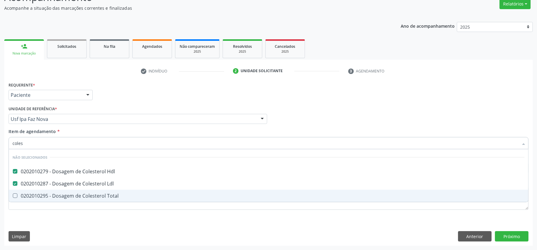
drag, startPoint x: 55, startPoint y: 196, endPoint x: 46, endPoint y: 170, distance: 28.2
click at [55, 196] on div "0202010295 - Dosagem de Colesterol Total" at bounding box center [268, 195] width 512 height 5
checkbox Total "true"
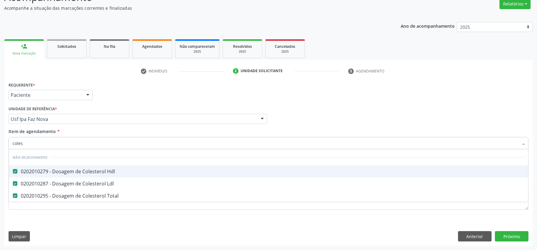
drag, startPoint x: 35, startPoint y: 144, endPoint x: 14, endPoint y: 143, distance: 20.7
click at [14, 143] on input "coles" at bounding box center [264, 143] width 505 height 12
type input "c"
checkbox Total "false"
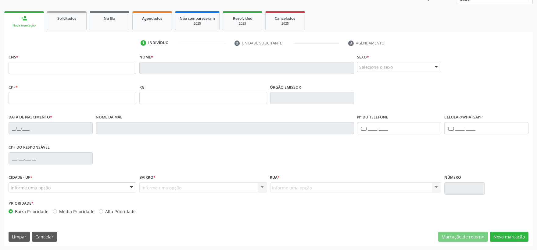
scroll to position [80, 0]
click at [86, 69] on input "text" at bounding box center [73, 68] width 128 height 12
drag, startPoint x: 52, startPoint y: 235, endPoint x: 124, endPoint y: 110, distance: 143.6
click at [52, 235] on button "Cancelar" at bounding box center [44, 237] width 25 height 10
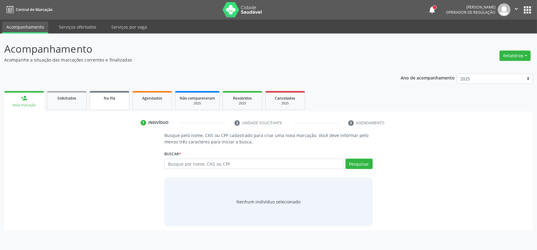
scroll to position [0, 0]
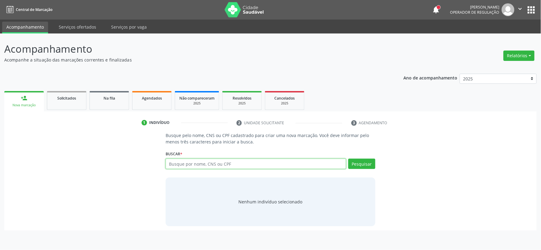
click at [191, 161] on input "text" at bounding box center [256, 164] width 181 height 10
type input "898003710277332"
drag, startPoint x: 214, startPoint y: 165, endPoint x: 118, endPoint y: 162, distance: 96.0
click at [119, 162] on div "Busque pelo nome, CNS ou CPF cadastrado para criar uma nova marcação. Você deve…" at bounding box center [271, 179] width 524 height 94
paste input "9"
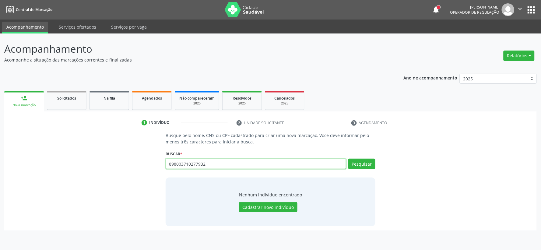
type input "898003710277932"
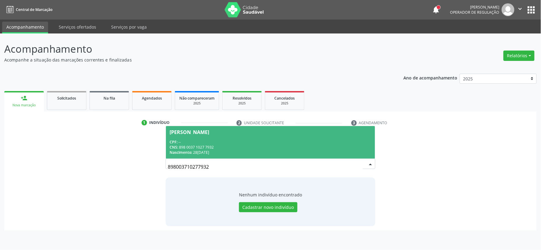
click at [203, 150] on div "Nascimento: 28/11/2007" at bounding box center [271, 152] width 202 height 5
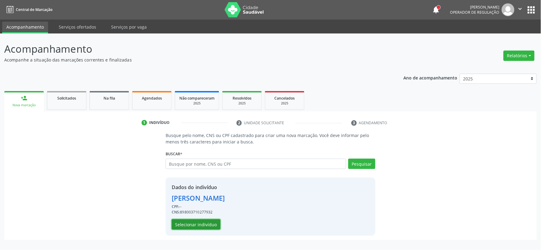
click at [202, 220] on button "Selecionar indivíduo" at bounding box center [196, 224] width 49 height 10
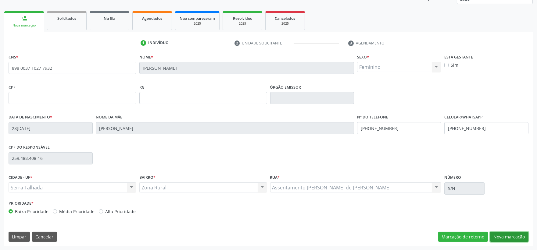
click at [499, 233] on button "Nova marcação" at bounding box center [509, 237] width 38 height 10
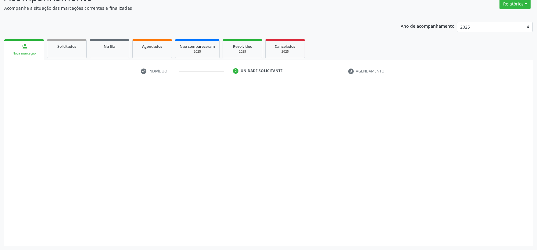
scroll to position [52, 0]
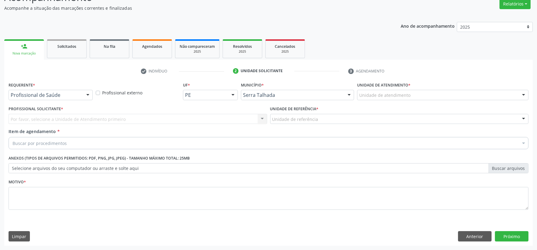
click at [80, 98] on div "Profissional de Saúde" at bounding box center [51, 95] width 84 height 10
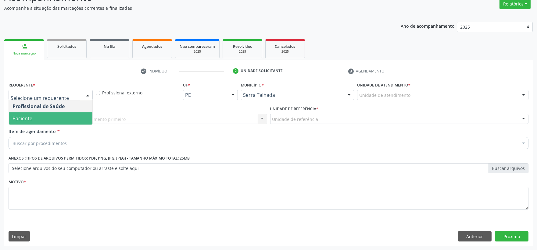
click at [61, 116] on span "Paciente" at bounding box center [50, 118] width 83 height 12
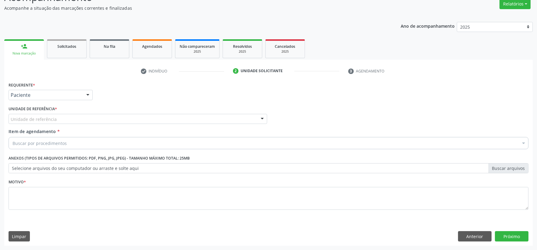
click at [61, 116] on div "Requerente * Paciente Profissional de Saúde Paciente Nenhum resultado encontrad…" at bounding box center [268, 149] width 519 height 138
click at [60, 118] on div "Unidade de referência" at bounding box center [138, 119] width 258 height 10
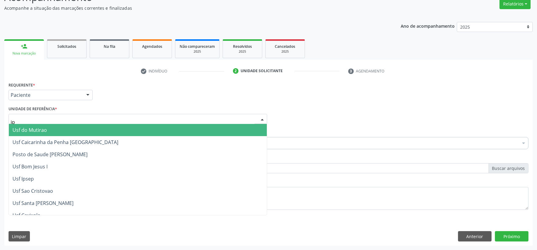
type input "ipa"
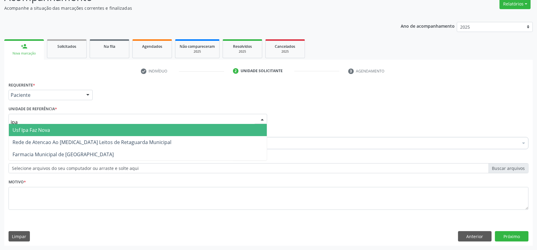
click at [76, 129] on span "Usf Ipa Faz Nova" at bounding box center [138, 130] width 258 height 12
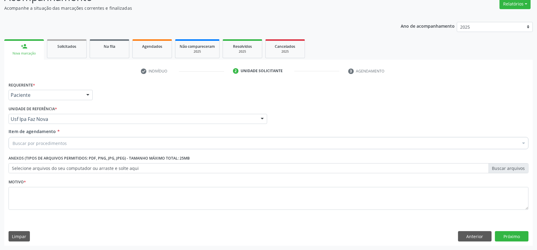
click at [90, 145] on div "Buscar por procedimentos" at bounding box center [268, 143] width 519 height 12
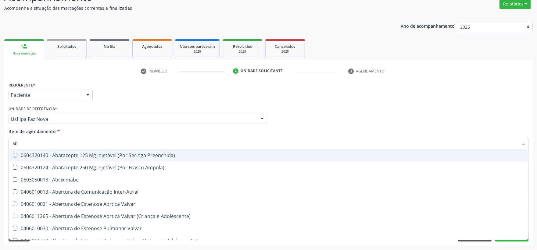
type input "abo"
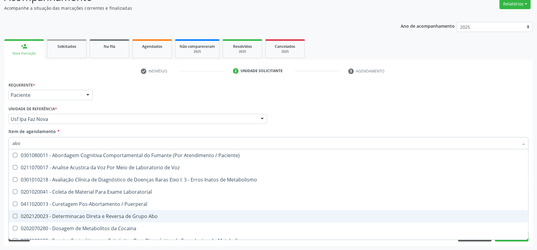
click at [112, 215] on div "0202120023 - Determinacao Direta e Reversa de Grupo Abo" at bounding box center [268, 216] width 512 height 5
checkbox Abo "true"
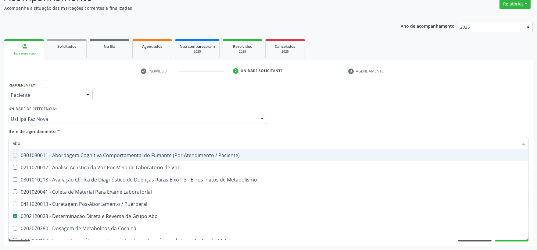
click at [5, 144] on div "Requerente * Paciente Profissional de Saúde Paciente Nenhum resultado encontrad…" at bounding box center [268, 162] width 528 height 165
type input "he"
checkbox Abo "false"
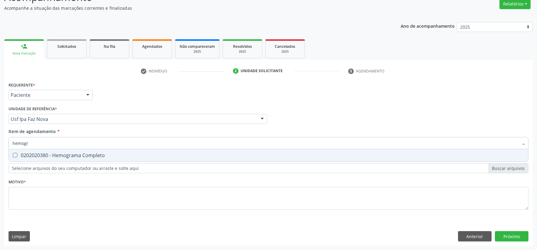
type input "hemogra"
drag, startPoint x: 43, startPoint y: 154, endPoint x: 43, endPoint y: 149, distance: 4.3
click at [43, 154] on div "0202020380 - Hemograma Completo" at bounding box center [268, 155] width 512 height 5
checkbox Completo "true"
click at [0, 141] on html "Central de Marcação notifications Isadora Nunes Bezerra Pulça Operador de regul…" at bounding box center [268, 73] width 537 height 250
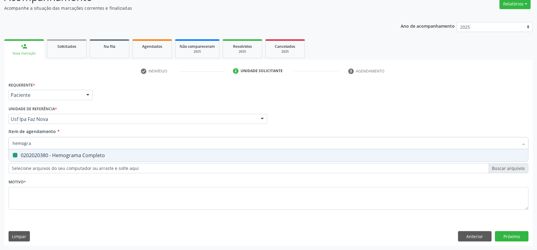
type input "t"
checkbox Completo "false"
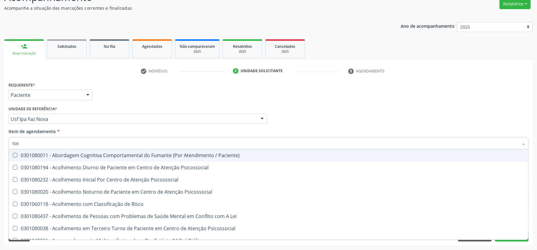
type input "toxo"
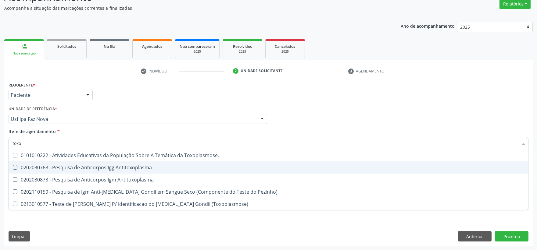
click at [37, 169] on div "0202030768 - Pesquisa de Anticorpos Igg Antitoxoplasma" at bounding box center [268, 167] width 512 height 5
checkbox Antitoxoplasma "true"
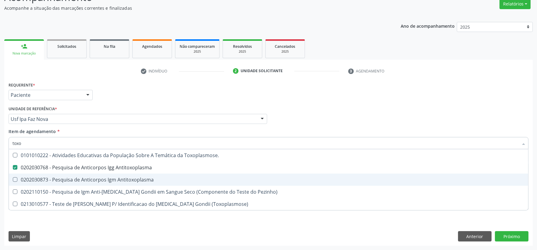
drag, startPoint x: 35, startPoint y: 177, endPoint x: 30, endPoint y: 156, distance: 21.6
click at [35, 177] on div "0202030873 - Pesquisa de Anticorpos Igm Antitoxoplasma" at bounding box center [268, 179] width 512 height 5
checkbox Antitoxoplasma "true"
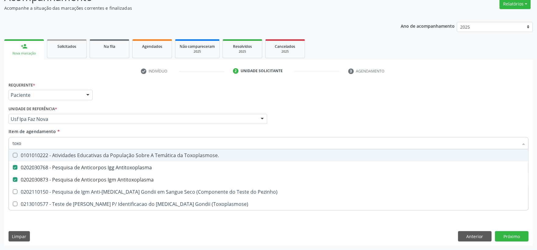
drag, startPoint x: 29, startPoint y: 143, endPoint x: -5, endPoint y: 144, distance: 33.9
click at [0, 144] on html "Central de Marcação notifications Isadora Nunes Bezerra Pulça Operador de regul…" at bounding box center [268, 73] width 537 height 250
type input "c"
checkbox Antitoxoplasma "false"
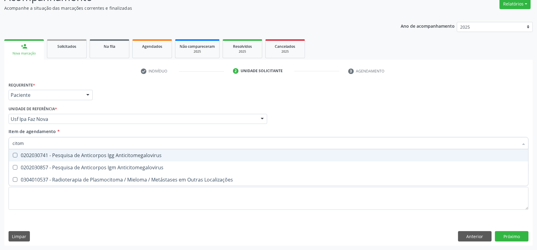
type input "citome"
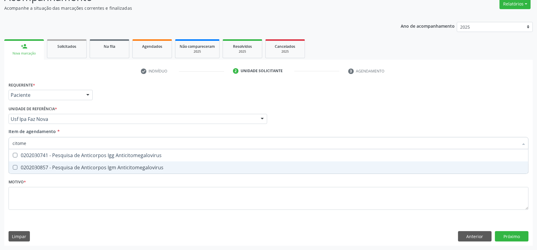
click at [52, 161] on span "0202030857 - Pesquisa de Anticorpos Igm Anticitomegalovirus" at bounding box center [268, 167] width 519 height 12
checkbox Anticitomegalovirus "true"
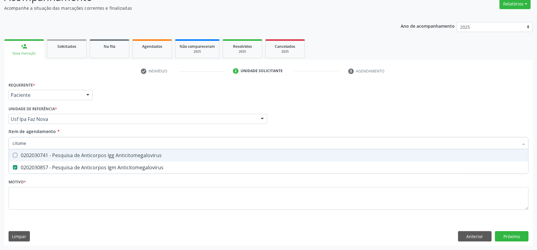
drag, startPoint x: 50, startPoint y: 157, endPoint x: 50, endPoint y: 150, distance: 7.0
click at [50, 157] on div "0202030741 - Pesquisa de Anticorpos Igg Anticitomegalovirus" at bounding box center [268, 155] width 512 height 5
checkbox Anticitomegalovirus "true"
drag, startPoint x: 51, startPoint y: 144, endPoint x: 5, endPoint y: 144, distance: 45.7
click at [5, 144] on div "Requerente * Paciente Profissional de Saúde Paciente Nenhum resultado encontrad…" at bounding box center [268, 162] width 528 height 165
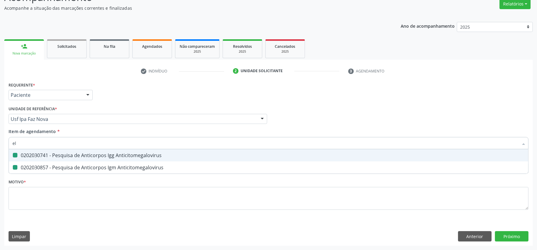
type input "ele"
checkbox Anticitomegalovirus "false"
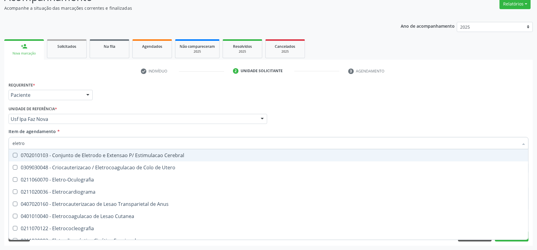
type input "eletrof"
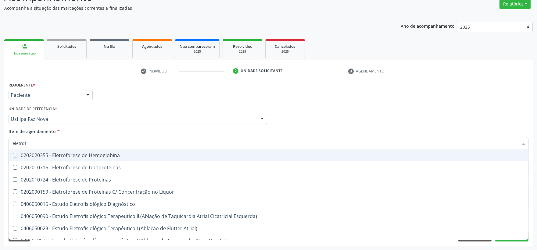
drag, startPoint x: 22, startPoint y: 154, endPoint x: 25, endPoint y: 151, distance: 4.3
click at [23, 154] on div "0202020355 - Eletroforese de Hemoglobina" at bounding box center [268, 155] width 512 height 5
checkbox Hemoglobina "true"
drag, startPoint x: 27, startPoint y: 140, endPoint x: -36, endPoint y: 140, distance: 62.5
click at [0, 140] on html "Central de Marcação notifications Isadora Nunes Bezerra Pulça Operador de regul…" at bounding box center [268, 73] width 537 height 250
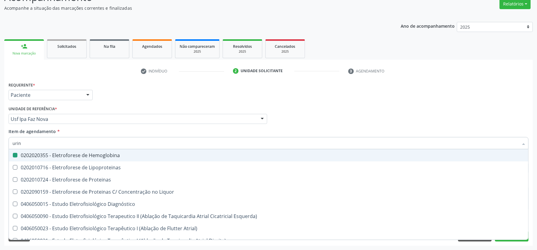
type input "urina"
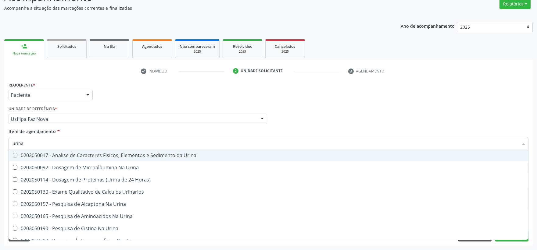
click at [49, 158] on span "0202050017 - Analise de Caracteres Fisicos, Elementos e Sedimento da Urina" at bounding box center [268, 155] width 519 height 12
checkbox Urina "true"
drag, startPoint x: 31, startPoint y: 140, endPoint x: -5, endPoint y: 140, distance: 36.3
click at [0, 140] on html "Central de Marcação notifications Isadora Nunes Bezerra Pulça Operador de regul…" at bounding box center [268, 73] width 537 height 250
type input "ts"
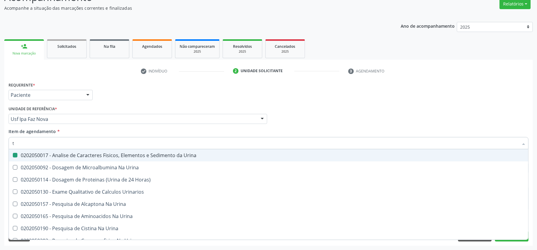
checkbox Urina "false"
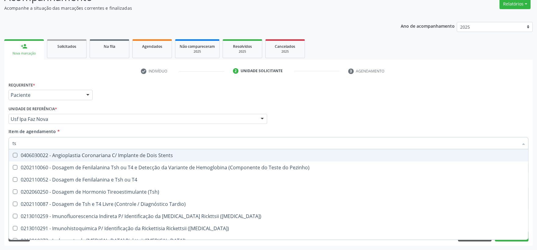
type input "tsh"
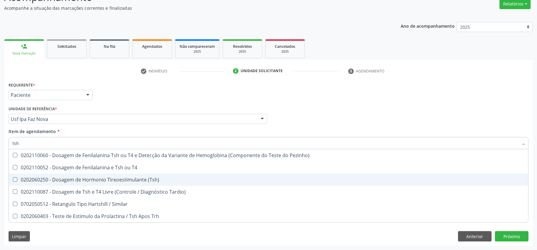
drag, startPoint x: 55, startPoint y: 177, endPoint x: 55, endPoint y: 154, distance: 22.5
click at [55, 177] on div "0202060250 - Dosagem de Hormonio Tireoestimulante (Tsh)" at bounding box center [268, 179] width 512 height 5
checkbox \(Tsh\) "true"
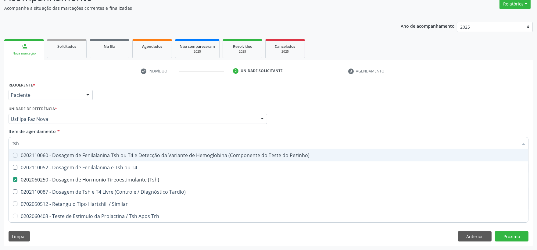
drag, startPoint x: 12, startPoint y: 140, endPoint x: -17, endPoint y: 139, distance: 29.0
click at [0, 139] on html "Central de Marcação notifications Isadora Nunes Bezerra Pulça Operador de regul…" at bounding box center [268, 73] width 537 height 250
type input "t4"
checkbox \(Tsh\) "false"
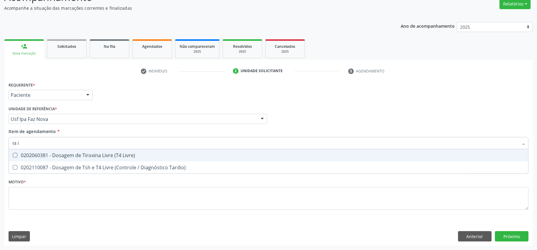
type input "t4 l"
click at [37, 156] on div "0202060381 - Dosagem de Tiroxina Livre (T4 Livre)" at bounding box center [268, 155] width 512 height 5
checkbox Livre\) "true"
drag, startPoint x: 33, startPoint y: 144, endPoint x: -90, endPoint y: 136, distance: 123.3
click at [0, 136] on html "Central de Marcação notifications Isadora Nunes Bezerra Pulça Operador de regul…" at bounding box center [268, 73] width 537 height 250
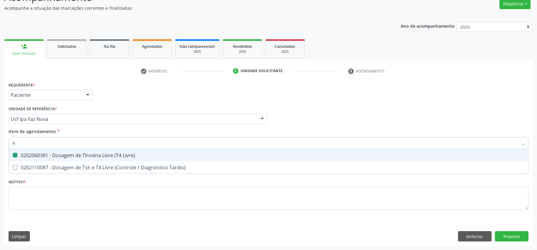
type input "he"
checkbox Livre\) "false"
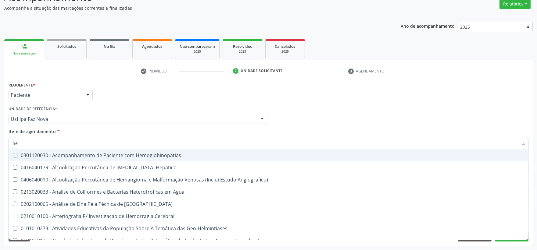
type input "hem"
checkbox Noturna "true"
checkbox Hemoglobina "false"
checkbox II "true"
checkbox Completo "false"
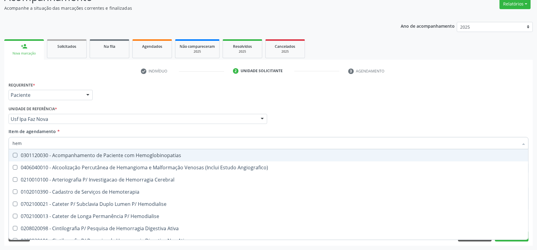
type input "hemo"
checkbox Radiosotopos\) "true"
checkbox Retro-Retal "true"
checkbox Hemoglobina "false"
checkbox Completo "false"
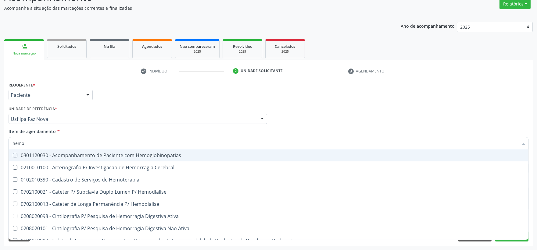
type input "hemog"
checkbox \(Vhs\) "true"
checkbox Carboxi-Hemoglobina "true"
type input "hemogl"
checkbox Carboxi-Hemoglobina "false"
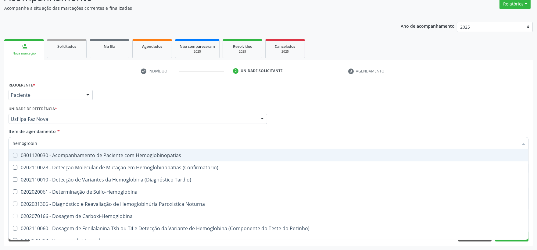
type input "hemoglobina"
checkbox Fetal "true"
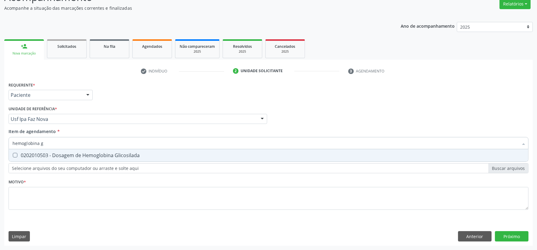
type input "hemoglobina g"
click at [89, 154] on div "0202010503 - Dosagem de Hemoglobina Glicosilada" at bounding box center [268, 155] width 512 height 5
checkbox Glicosilada "true"
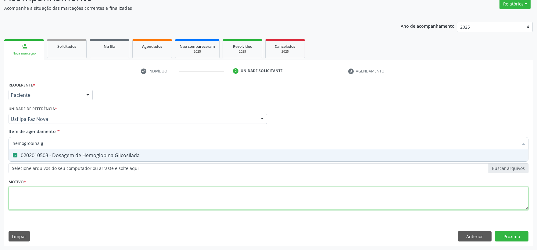
click at [86, 191] on div "Requerente * Paciente Profissional de Saúde Paciente Nenhum resultado encontrad…" at bounding box center [268, 149] width 519 height 138
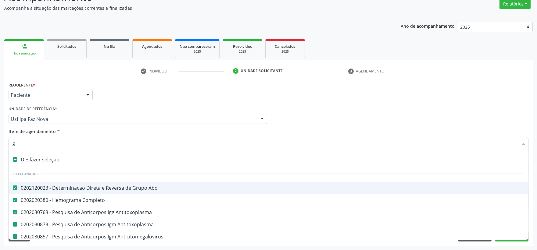
type input "gl"
checkbox Antitoxoplasma "false"
checkbox Anticitomegalovirus "false"
checkbox Hemoglobina "false"
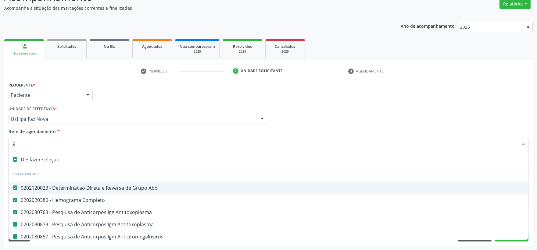
checkbox Urina "false"
checkbox \(Tsh\) "false"
checkbox Livre\) "false"
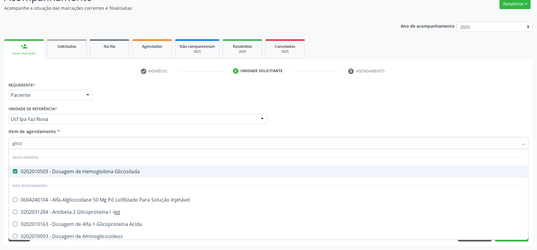
type input "glicos"
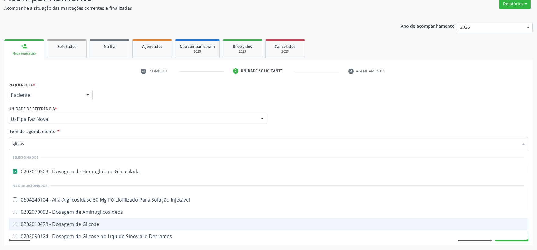
click at [74, 222] on div "0202010473 - Dosagem de Glicose" at bounding box center [268, 224] width 512 height 5
checkbox Glicose "true"
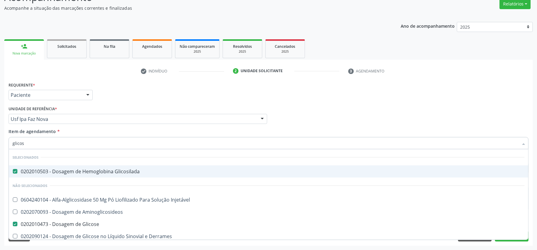
click at [339, 105] on div "Profissional Solicitante Por favor, selecione a Unidade de Atendimento primeiro…" at bounding box center [268, 117] width 523 height 24
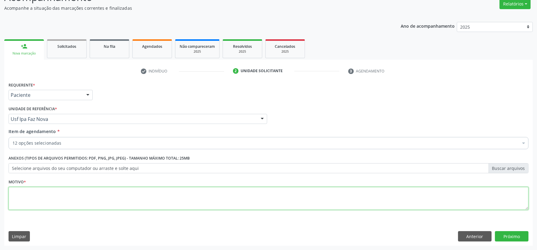
click at [94, 202] on textarea at bounding box center [268, 198] width 519 height 23
type textarea "."
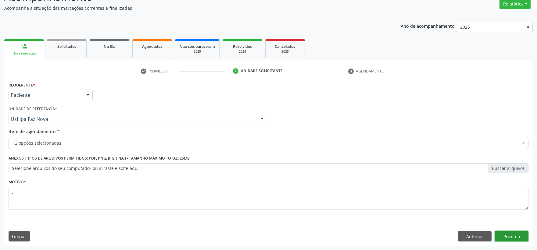
click at [507, 237] on button "Próximo" at bounding box center [511, 236] width 34 height 10
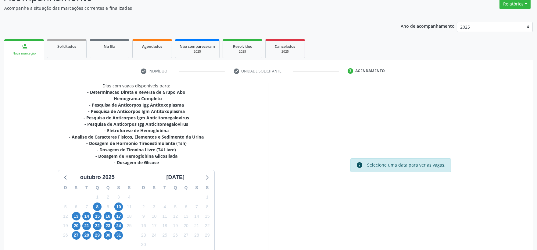
click at [70, 217] on div "12" at bounding box center [65, 216] width 11 height 9
click at [77, 216] on span "13" at bounding box center [76, 216] width 9 height 9
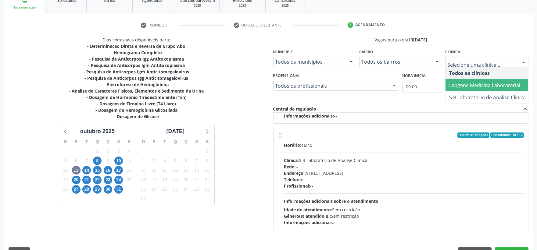
scroll to position [114, 0]
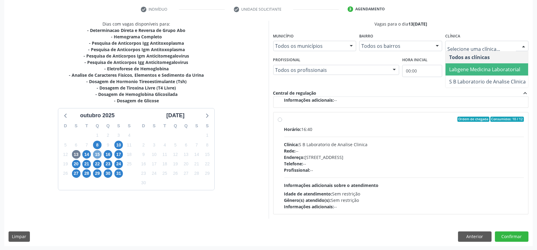
click at [96, 154] on span "15" at bounding box center [97, 154] width 9 height 9
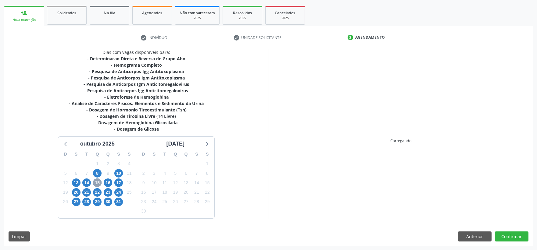
scroll to position [85, 0]
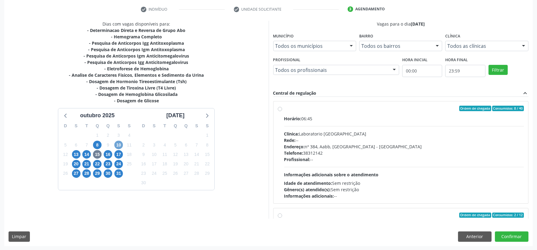
click at [122, 146] on span "10" at bounding box center [118, 145] width 9 height 9
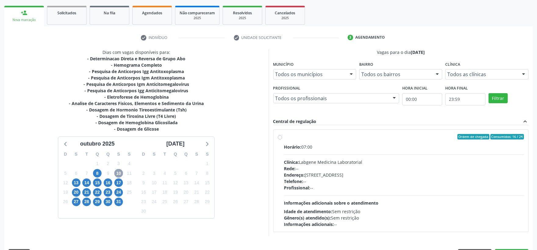
scroll to position [103, 0]
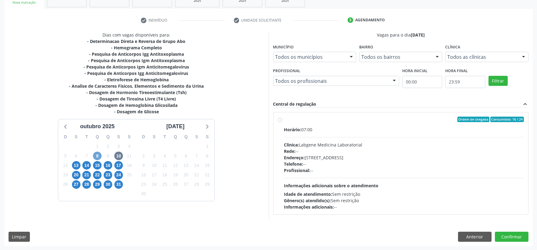
click at [98, 154] on span "8" at bounding box center [97, 156] width 9 height 9
click at [95, 165] on span "15" at bounding box center [97, 165] width 9 height 9
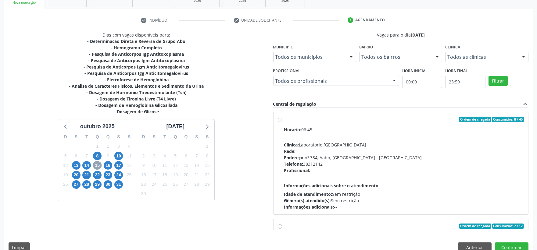
scroll to position [34, 0]
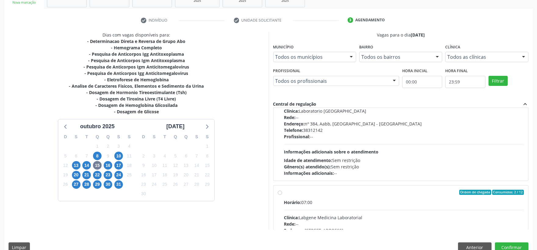
click at [399, 157] on div "Idade de atendimento: Sem restrição" at bounding box center [404, 160] width 240 height 6
click at [282, 88] on input "Ordem de chegada Consumidos: 8 / 40 Horário: 06:45 Clínica: Laboratorio Sao Fra…" at bounding box center [280, 85] width 4 height 5
radio input "true"
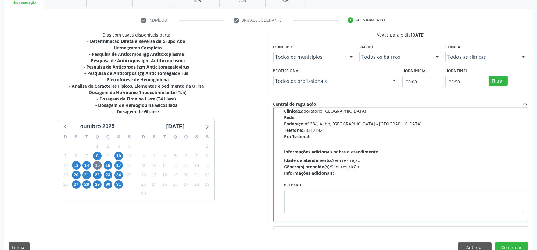
scroll to position [0, 0]
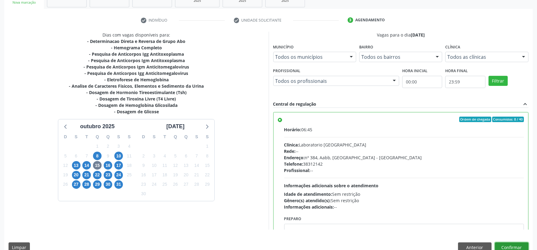
click at [512, 245] on button "Confirmar" at bounding box center [511, 248] width 34 height 10
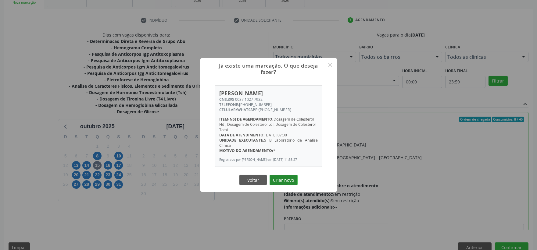
click at [280, 180] on button "Criar novo" at bounding box center [283, 180] width 28 height 10
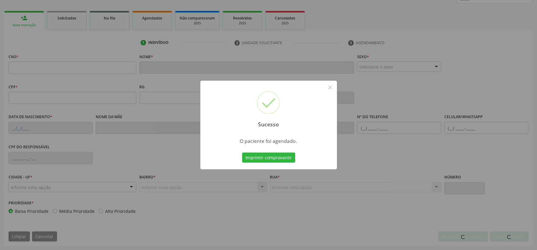
scroll to position [80, 0]
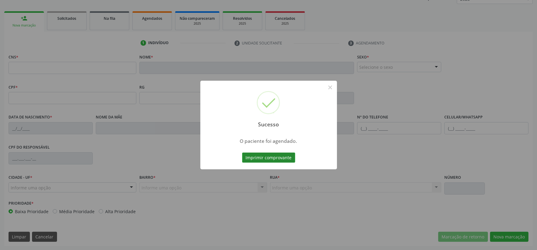
click at [253, 156] on button "Imprimir comprovante" at bounding box center [268, 158] width 53 height 10
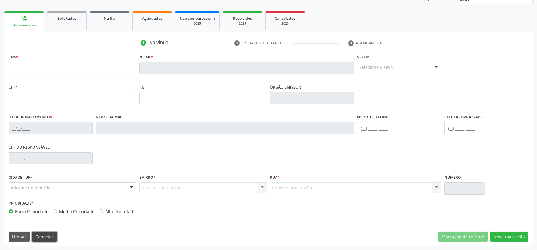
click at [49, 232] on button "Cancelar" at bounding box center [44, 237] width 25 height 10
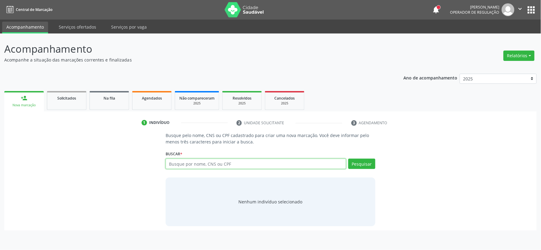
click at [195, 160] on input "text" at bounding box center [256, 164] width 181 height 10
type input "898003710277932"
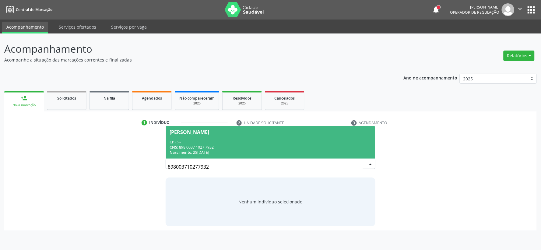
click at [204, 141] on div "CPF: --" at bounding box center [271, 142] width 202 height 5
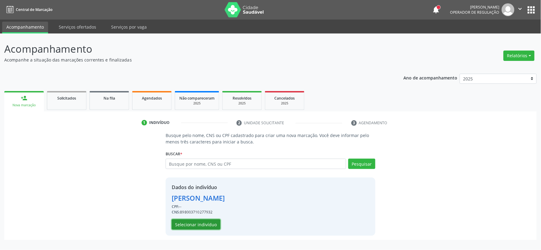
click at [191, 225] on button "Selecionar indivíduo" at bounding box center [196, 224] width 49 height 10
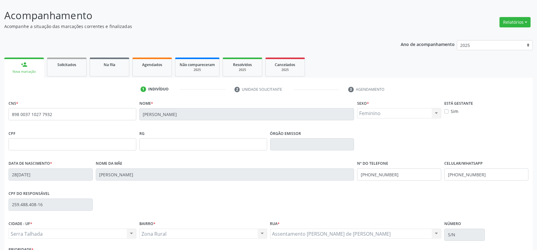
scroll to position [80, 0]
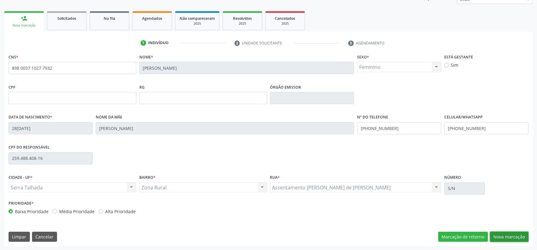
click at [512, 233] on button "Nova marcação" at bounding box center [509, 237] width 38 height 10
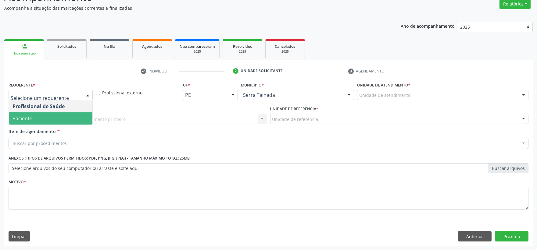
click at [59, 115] on span "Paciente" at bounding box center [50, 118] width 83 height 12
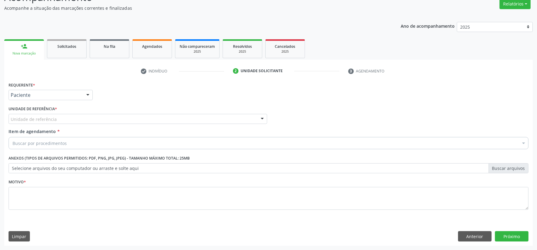
click at [56, 116] on div "Unidade de referência" at bounding box center [138, 119] width 258 height 10
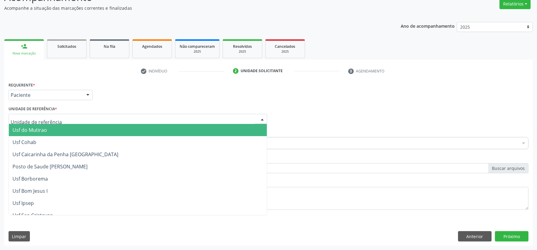
type input "o"
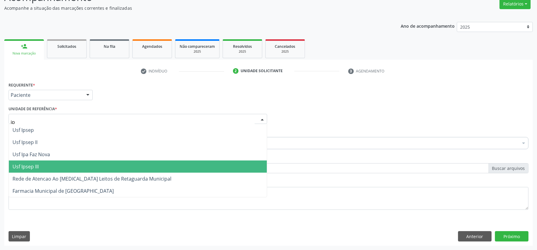
type input "ipa"
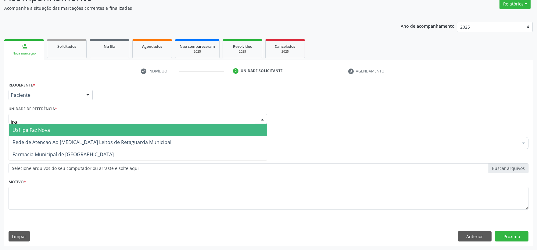
click at [56, 127] on span "Usf Ipa Faz Nova" at bounding box center [138, 130] width 258 height 12
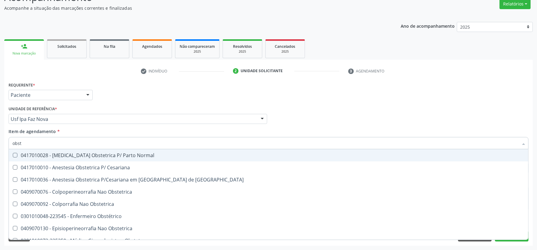
type input "obste"
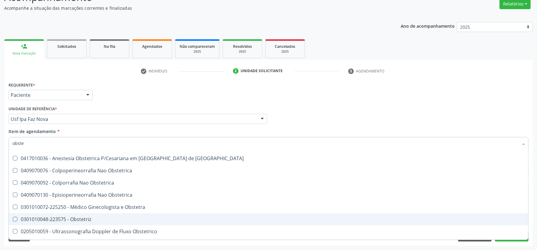
scroll to position [44, 0]
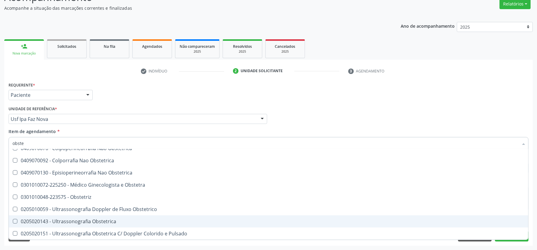
click at [88, 219] on div "0205020143 - Ultrassonografia Obstetrica" at bounding box center [268, 221] width 512 height 5
checkbox Obstetrica "true"
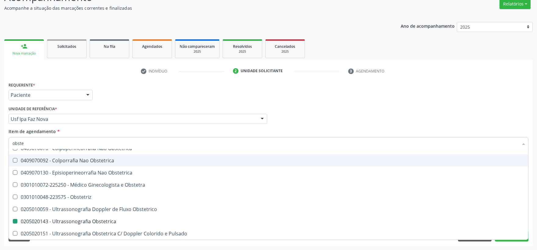
drag, startPoint x: 347, startPoint y: 113, endPoint x: 165, endPoint y: 172, distance: 191.1
click at [348, 113] on div "Profissional Solicitante Por favor, selecione a Unidade de Atendimento primeiro…" at bounding box center [268, 117] width 523 height 24
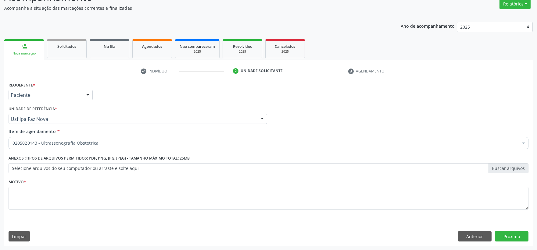
scroll to position [0, 0]
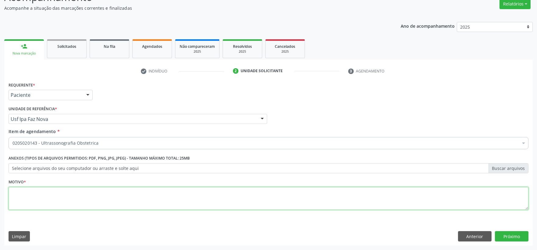
click at [62, 198] on textarea at bounding box center [268, 198] width 519 height 23
type textarea "."
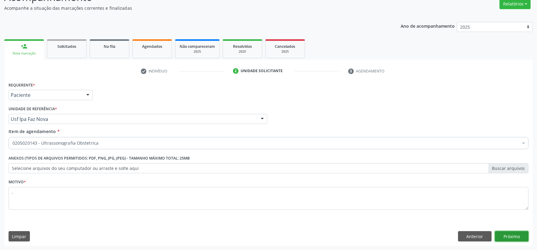
click at [515, 233] on button "Próximo" at bounding box center [511, 236] width 34 height 10
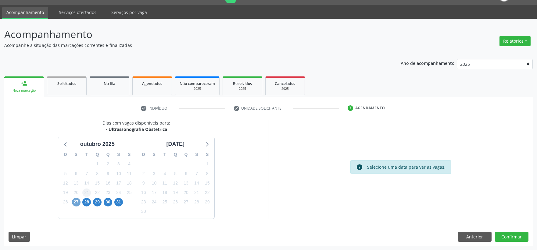
drag, startPoint x: 77, startPoint y: 202, endPoint x: 88, endPoint y: 188, distance: 18.0
click at [77, 202] on span "27" at bounding box center [76, 202] width 9 height 9
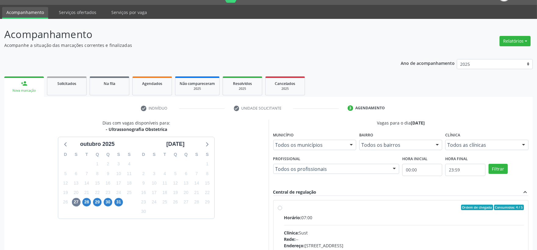
click at [345, 214] on div "Horário: 07:00" at bounding box center [404, 217] width 240 height 6
click at [282, 210] on input "Ordem de chegada Consumidos: 4 / 5 Horário: 07:00 Clínica: Sust Rede: -- Endere…" at bounding box center [280, 207] width 4 height 5
radio input "true"
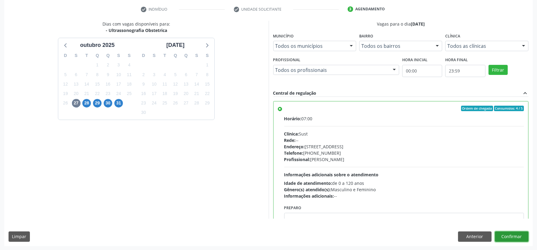
click at [518, 234] on button "Confirmar" at bounding box center [511, 237] width 34 height 10
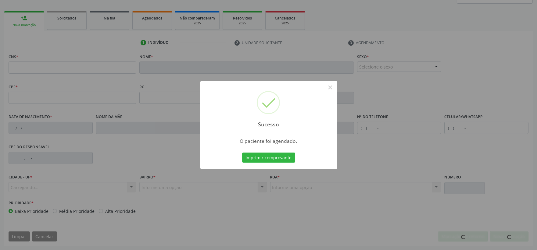
scroll to position [80, 0]
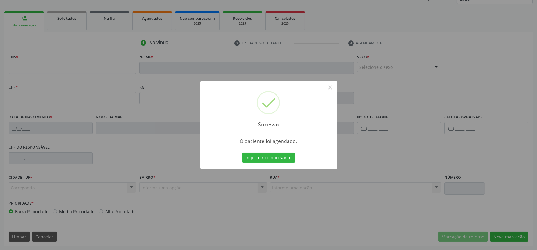
click at [242, 153] on button "Imprimir comprovante" at bounding box center [268, 158] width 53 height 10
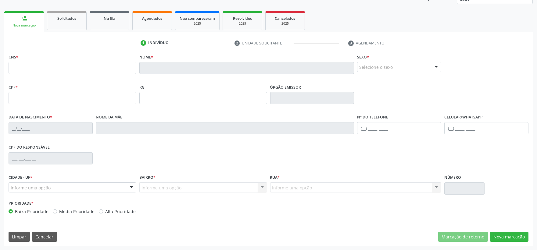
click at [40, 230] on div "CNS * Nome * Sexo * Selecione o sexo Masculino Feminino Nenhum resultado encont…" at bounding box center [268, 149] width 528 height 194
click at [40, 235] on button "Cancelar" at bounding box center [44, 237] width 25 height 10
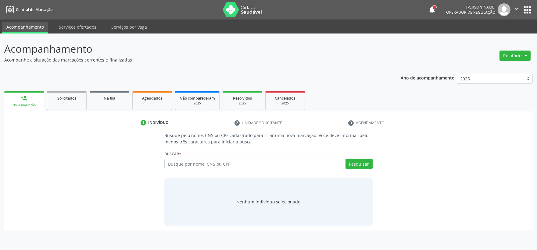
scroll to position [0, 0]
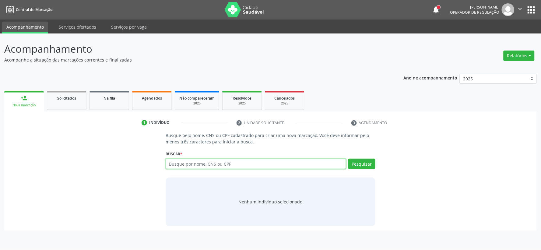
click at [227, 167] on input "text" at bounding box center [256, 164] width 181 height 10
type input "12725190401"
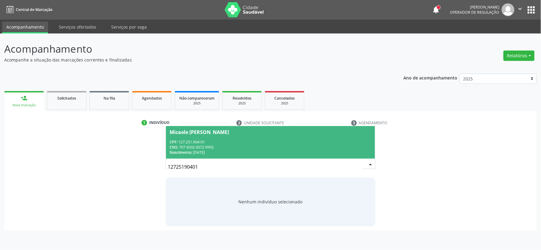
click at [184, 140] on div "CPF: 127.251.904-01" at bounding box center [271, 142] width 202 height 5
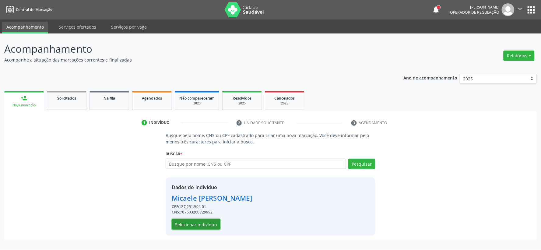
click at [198, 223] on button "Selecionar indivíduo" at bounding box center [196, 224] width 49 height 10
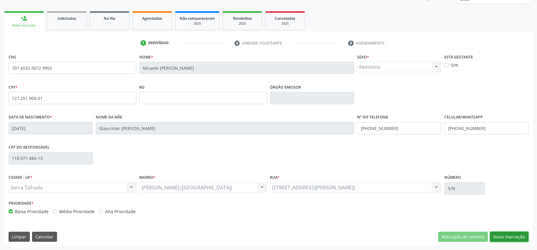
click at [510, 236] on button "Nova marcação" at bounding box center [509, 237] width 38 height 10
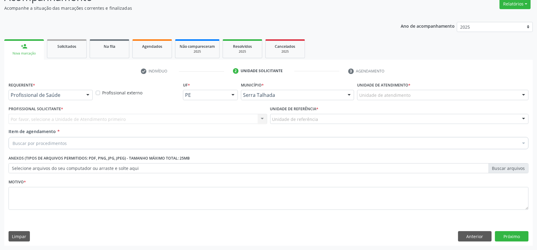
scroll to position [52, 0]
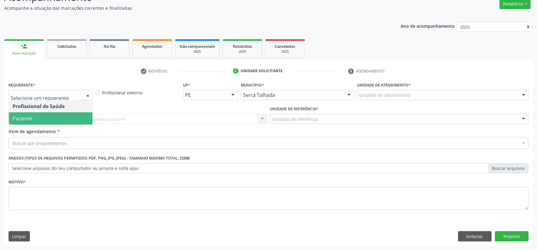
click at [51, 119] on span "Paciente" at bounding box center [50, 118] width 83 height 12
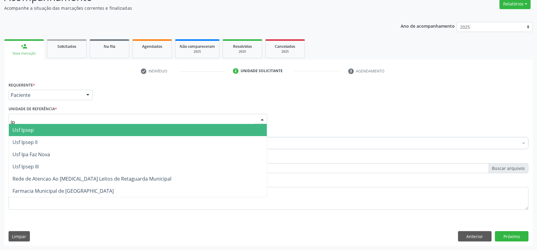
type input "ipa"
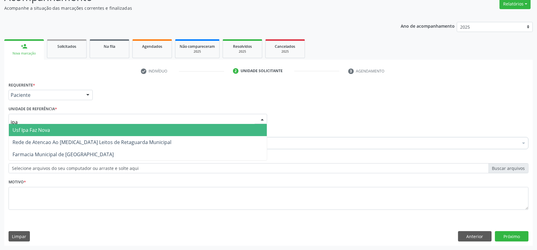
click at [49, 131] on span "Usf Ipa Faz Nova" at bounding box center [30, 130] width 37 height 7
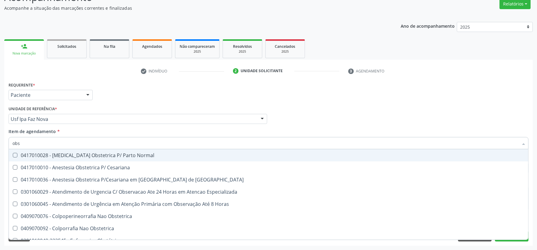
type input "obst"
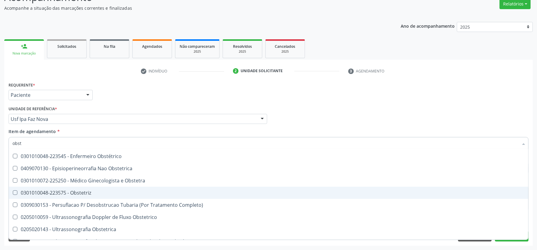
scroll to position [68, 0]
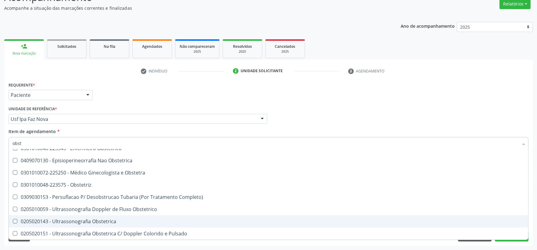
click at [84, 220] on div "0205020143 - Ultrassonografia Obstetrica" at bounding box center [268, 221] width 512 height 5
checkbox Obstetrica "true"
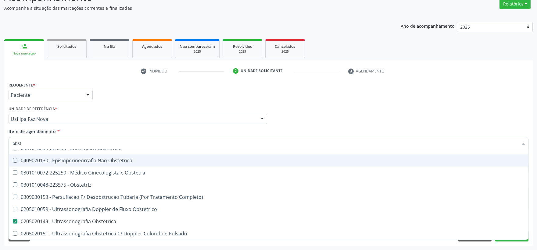
click at [318, 112] on div "Profissional Solicitante Por favor, selecione a Unidade de Atendimento primeiro…" at bounding box center [268, 117] width 523 height 24
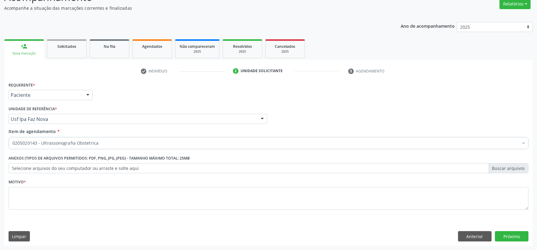
scroll to position [0, 0]
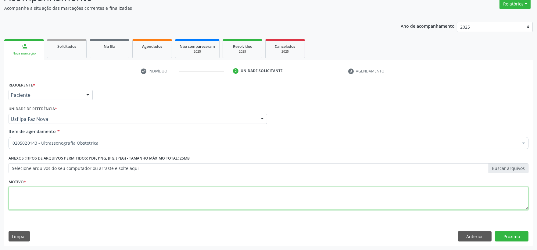
click at [114, 198] on textarea at bounding box center [268, 198] width 519 height 23
type textarea "."
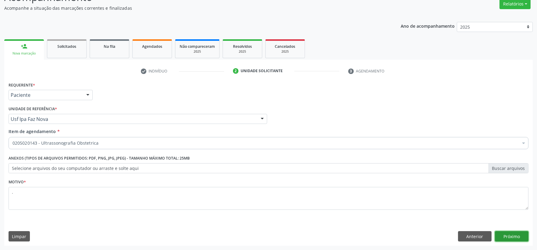
click at [501, 236] on button "Próximo" at bounding box center [511, 236] width 34 height 10
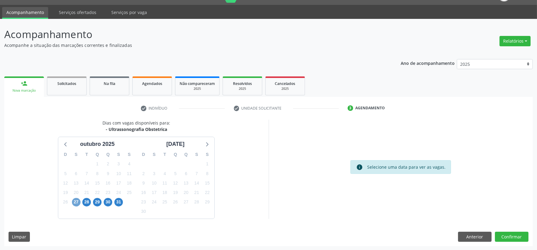
click at [74, 201] on span "27" at bounding box center [76, 202] width 9 height 9
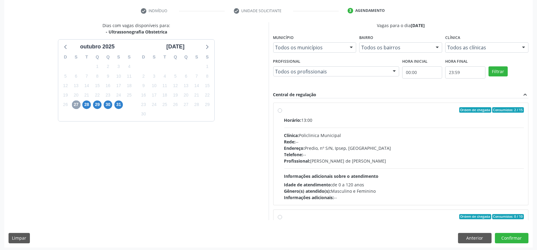
scroll to position [114, 0]
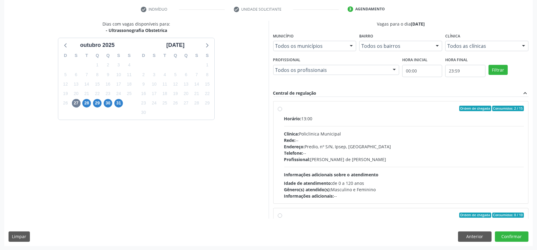
click at [354, 157] on div "Profissional: Ana Carolina Barboza de Andrada Melo Lyra" at bounding box center [404, 159] width 240 height 6
click at [282, 111] on input "Ordem de chegada Consumidos: 2 / 15 Horário: 13:00 Clínica: Policlinica Municip…" at bounding box center [280, 108] width 4 height 5
radio input "true"
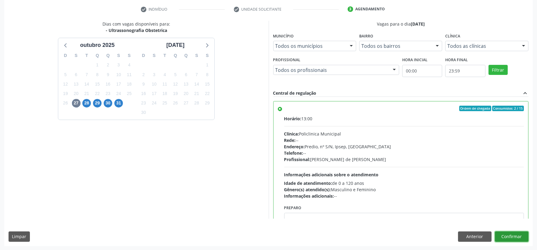
click at [515, 236] on button "Confirmar" at bounding box center [511, 237] width 34 height 10
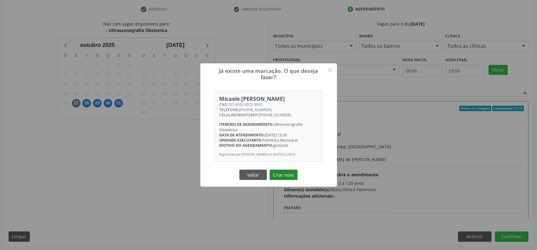
click at [285, 178] on button "Criar novo" at bounding box center [283, 175] width 28 height 10
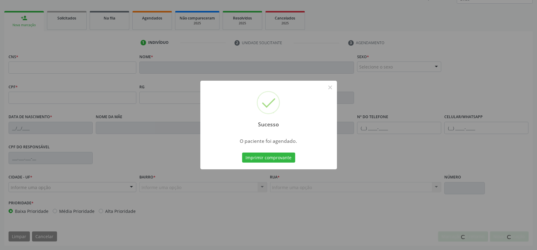
scroll to position [80, 0]
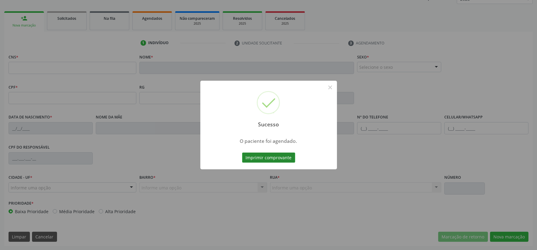
click at [262, 158] on button "Imprimir comprovante" at bounding box center [268, 158] width 53 height 10
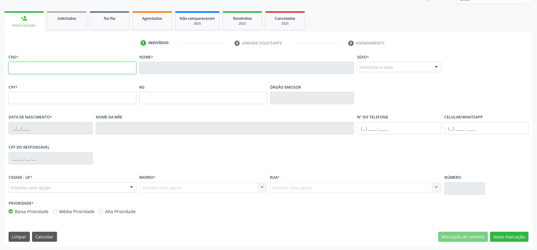
click at [80, 66] on input "text" at bounding box center [73, 68] width 128 height 12
click at [43, 238] on button "Cancelar" at bounding box center [44, 237] width 25 height 10
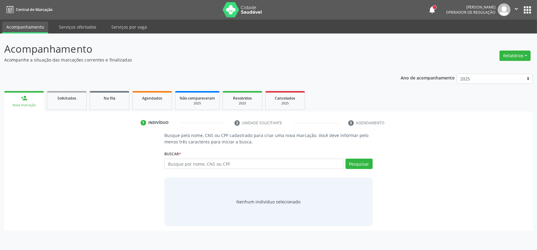
scroll to position [0, 0]
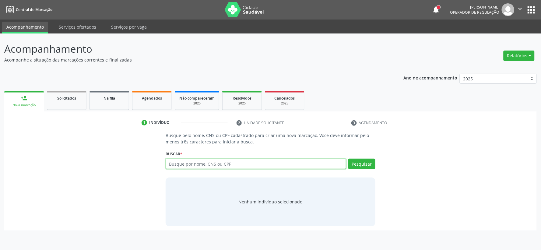
click at [214, 165] on input "text" at bounding box center [256, 164] width 181 height 10
type input "08312713450"
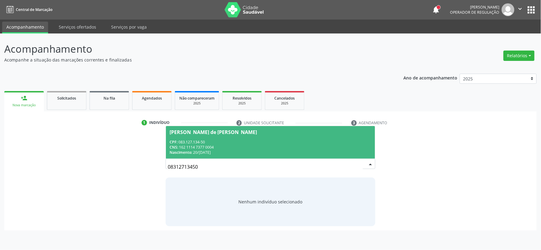
click at [255, 135] on span "Joseane de Lamara Viturino Gomes CPF: 083.127.134-50 CNS: 162 1114 7377 0004 Na…" at bounding box center [270, 142] width 209 height 33
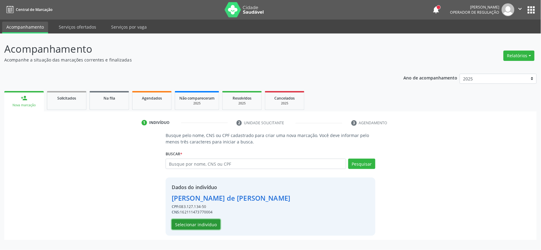
click at [189, 224] on button "Selecionar indivíduo" at bounding box center [196, 224] width 49 height 10
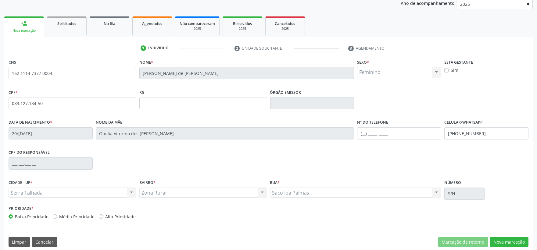
scroll to position [80, 0]
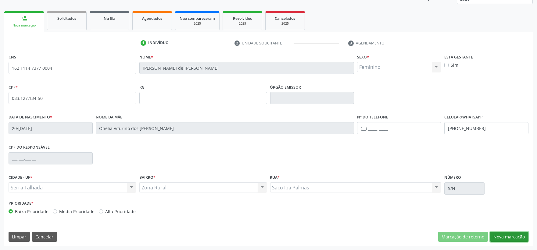
click at [502, 238] on button "Nova marcação" at bounding box center [509, 237] width 38 height 10
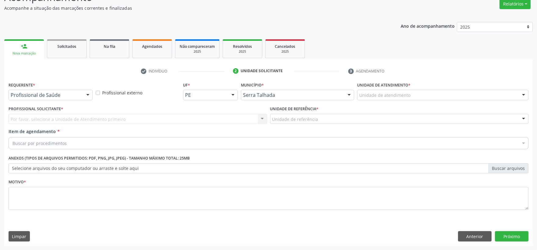
click at [80, 102] on div "Requerente * Profissional de Saúde Profissional de Saúde Paciente Nenhum result…" at bounding box center [50, 92] width 87 height 24
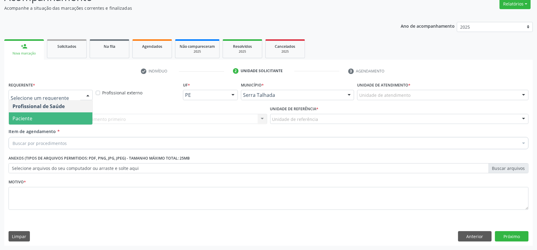
click at [62, 117] on span "Paciente" at bounding box center [50, 118] width 83 height 12
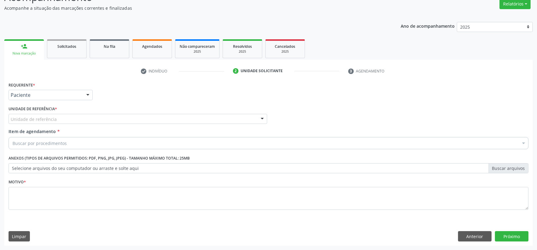
click at [62, 117] on div "Unidade de referência" at bounding box center [138, 119] width 258 height 10
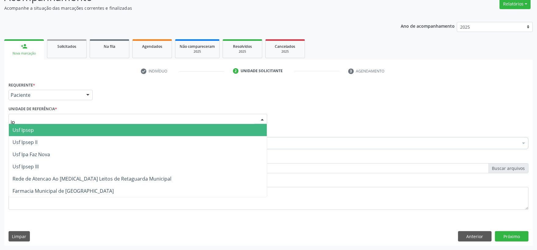
type input "ipa"
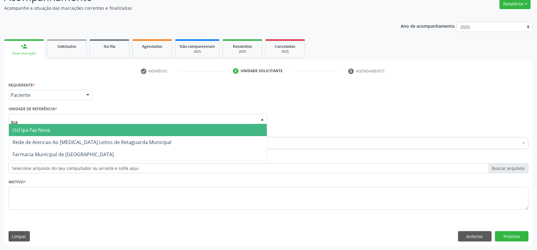
click at [55, 129] on span "Usf Ipa Faz Nova" at bounding box center [138, 130] width 258 height 12
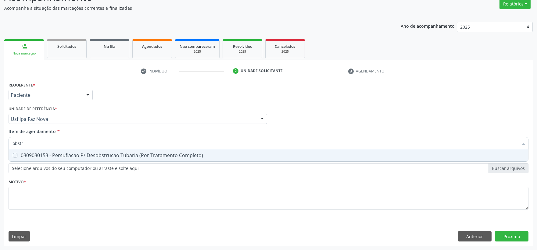
type input "obst"
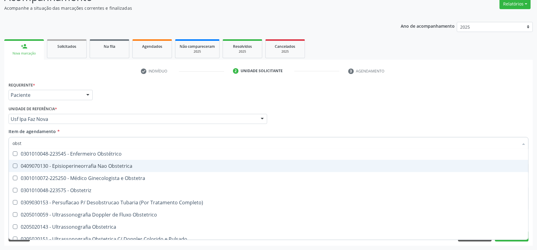
scroll to position [68, 0]
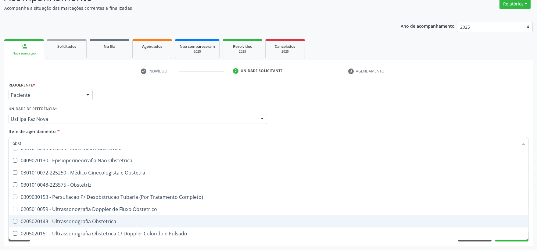
drag, startPoint x: 87, startPoint y: 221, endPoint x: 108, endPoint y: 212, distance: 22.6
click at [87, 221] on div "0205020143 - Ultrassonografia Obstetrica" at bounding box center [268, 221] width 512 height 5
checkbox Obstetrica "true"
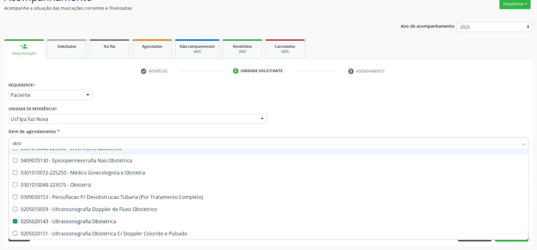
click at [356, 98] on div "Requerente * Paciente Profissional de Saúde Paciente Nenhum resultado encontrad…" at bounding box center [268, 92] width 523 height 24
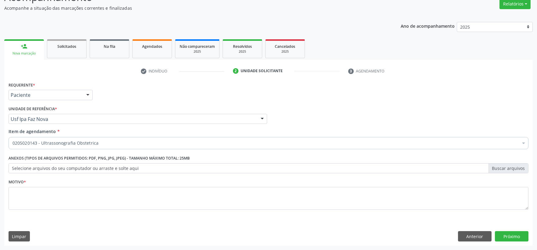
click at [381, 92] on div "Requerente * Paciente Profissional de Saúde Paciente Nenhum resultado encontrad…" at bounding box center [268, 92] width 523 height 24
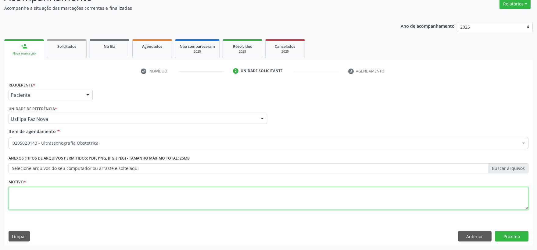
click at [168, 202] on textarea at bounding box center [268, 198] width 519 height 23
type textarea ".+"
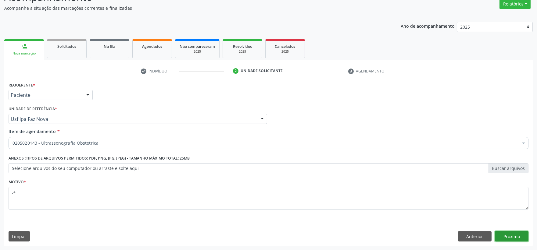
click at [522, 233] on button "Próximo" at bounding box center [511, 236] width 34 height 10
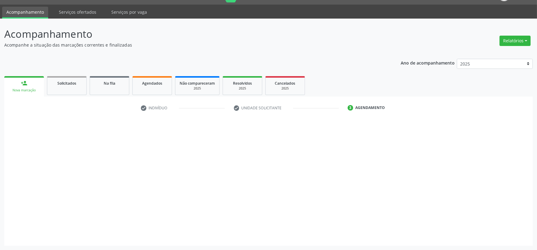
scroll to position [15, 0]
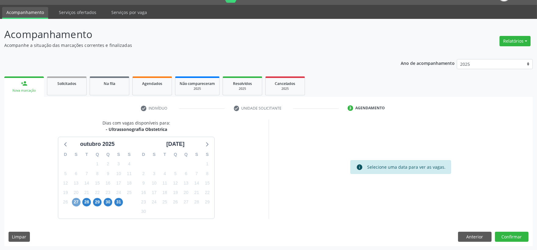
click at [77, 200] on span "27" at bounding box center [76, 202] width 9 height 9
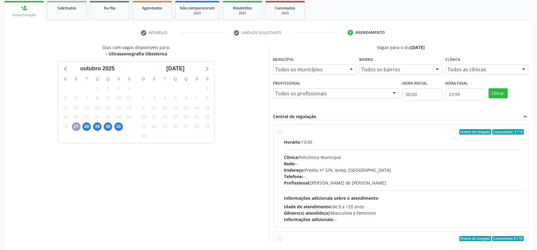
scroll to position [114, 0]
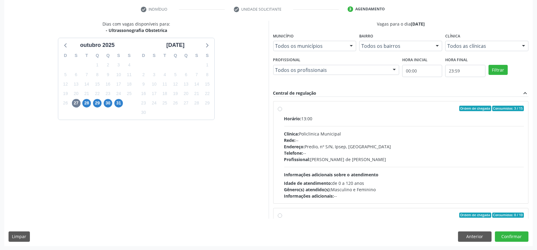
click at [380, 167] on hr at bounding box center [404, 167] width 240 height 0
click at [282, 111] on input "Ordem de chegada Consumidos: 3 / 15 Horário: 13:00 Clínica: Policlinica Municip…" at bounding box center [280, 108] width 4 height 5
radio input "true"
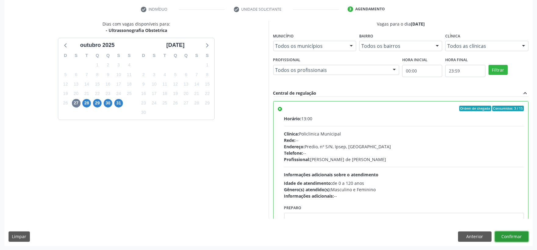
click at [510, 235] on button "Confirmar" at bounding box center [511, 237] width 34 height 10
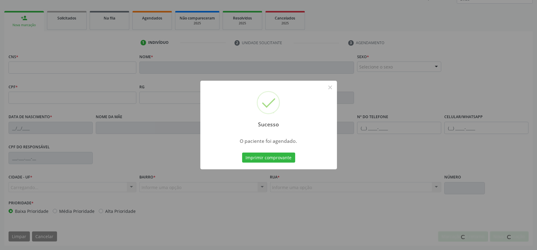
scroll to position [80, 0]
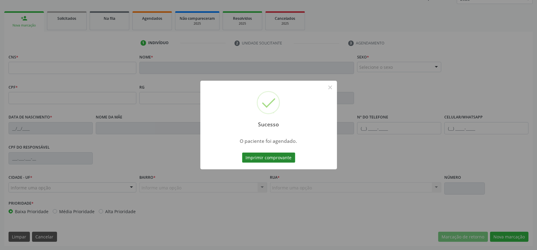
click at [265, 158] on button "Imprimir comprovante" at bounding box center [268, 158] width 53 height 10
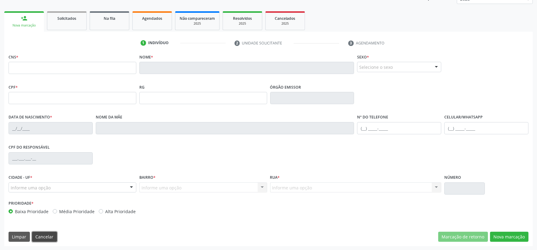
click at [48, 232] on button "Cancelar" at bounding box center [44, 237] width 25 height 10
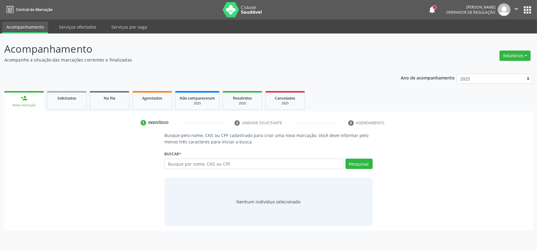
scroll to position [0, 0]
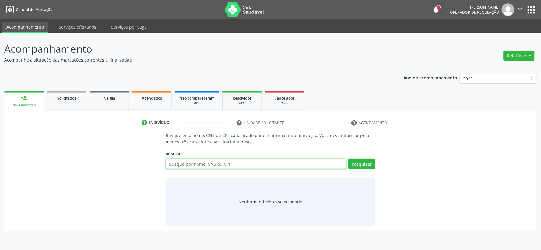
click at [192, 160] on input "text" at bounding box center [256, 164] width 181 height 10
click at [185, 163] on input "text" at bounding box center [256, 164] width 181 height 10
type input "01334722480"
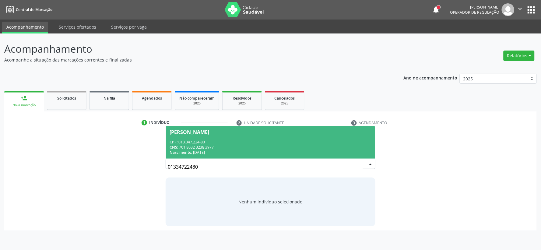
click at [188, 135] on span "Josilene Maria da Silva CPF: 013.347.224-80 CNS: 701 8032 3238 3977 Nascimento:…" at bounding box center [270, 142] width 209 height 33
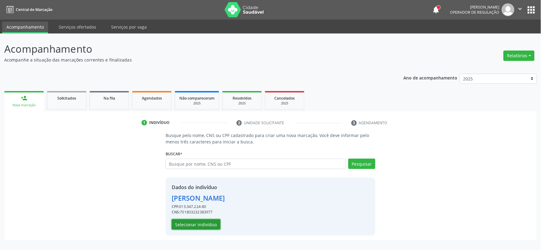
click at [185, 225] on button "Selecionar indivíduo" at bounding box center [196, 224] width 49 height 10
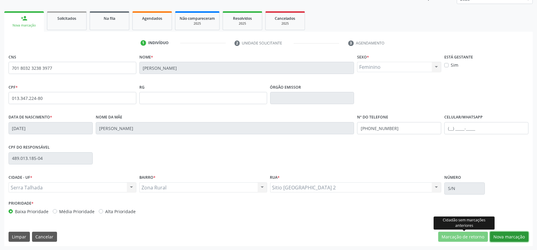
click at [498, 235] on button "Nova marcação" at bounding box center [509, 237] width 38 height 10
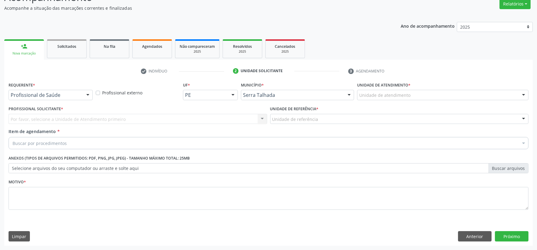
scroll to position [52, 0]
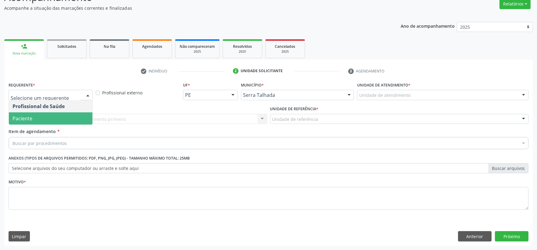
click at [49, 119] on span "Paciente" at bounding box center [50, 118] width 83 height 12
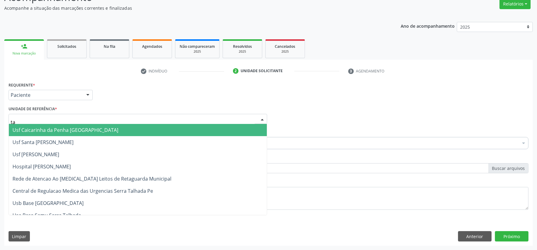
type input "tau"
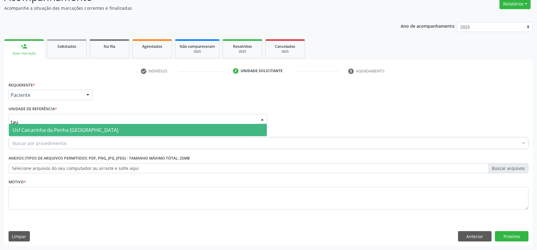
click at [53, 130] on span "Usf Caicarinha da Penha [GEOGRAPHIC_DATA]" at bounding box center [65, 130] width 106 height 7
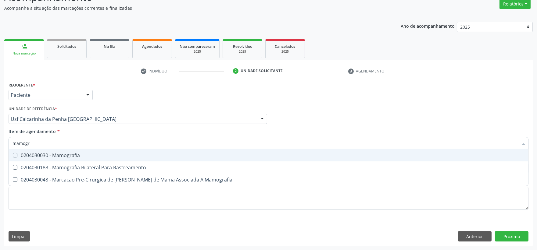
type input "mamogra"
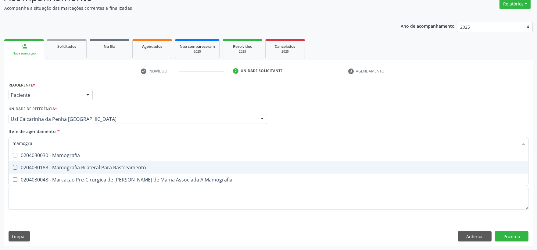
click at [54, 165] on div "0204030188 - Mamografia Bilateral Para Rastreamento" at bounding box center [268, 167] width 512 height 5
checkbox Rastreamento "true"
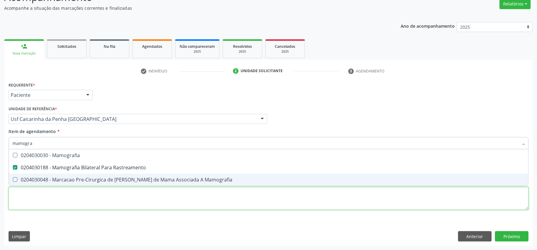
click at [49, 208] on div "Requerente * Paciente Profissional de Saúde Paciente Nenhum resultado encontrad…" at bounding box center [268, 149] width 519 height 138
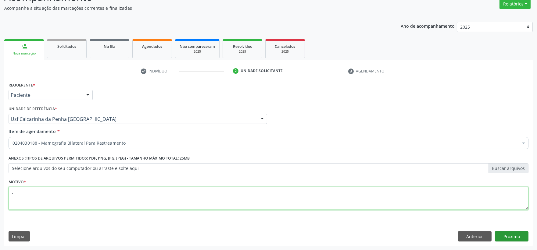
type textarea "."
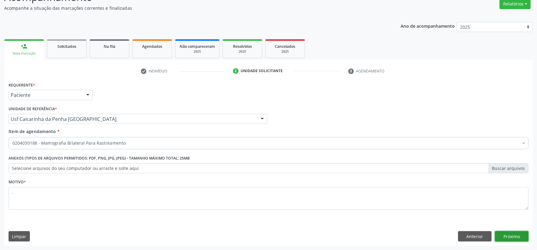
click at [508, 234] on button "Próximo" at bounding box center [511, 236] width 34 height 10
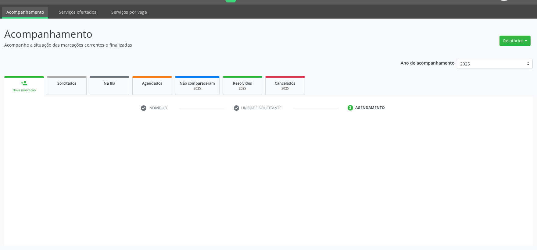
scroll to position [15, 0]
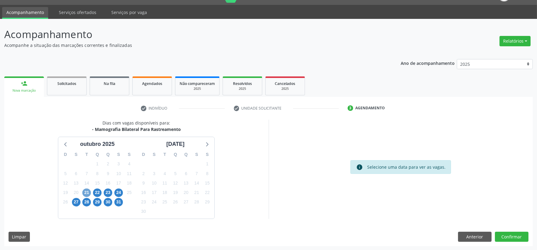
click at [89, 194] on span "21" at bounding box center [86, 193] width 9 height 9
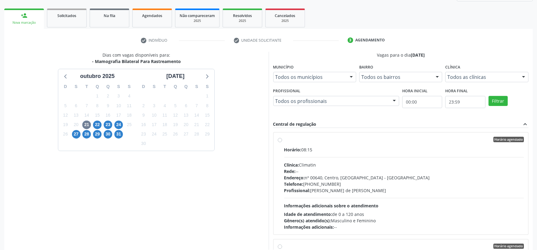
click at [372, 157] on div "Horário: 08:15 Clínica: Climatin Rede: -- Endereço: nº 00640, Centro, Serra Tal…" at bounding box center [404, 189] width 240 height 84
click at [282, 142] on input "Horário agendado Horário: 08:15 Clínica: Climatin Rede: -- Endereço: nº 00640, …" at bounding box center [280, 139] width 4 height 5
radio input "true"
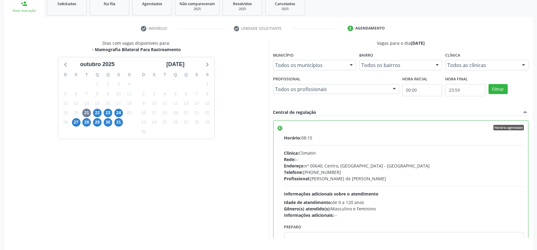
scroll to position [114, 0]
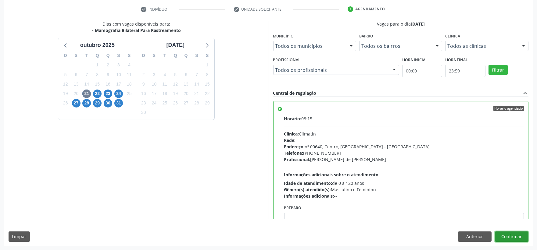
click at [506, 236] on button "Confirmar" at bounding box center [511, 237] width 34 height 10
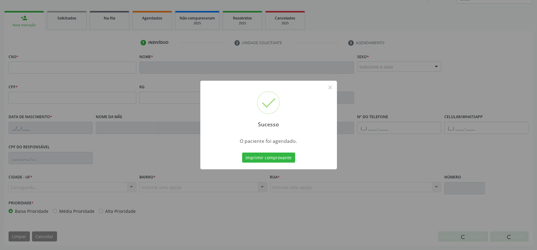
scroll to position [80, 0]
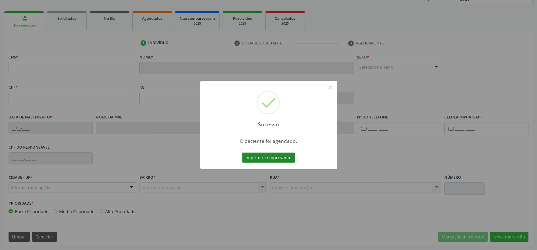
click at [262, 155] on button "Imprimir comprovante" at bounding box center [268, 158] width 53 height 10
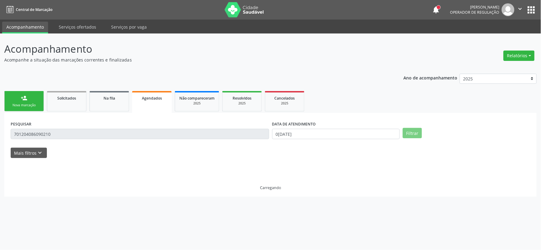
click at [370, 127] on div "DATA DE ATENDIMENTO" at bounding box center [336, 123] width 128 height 9
drag, startPoint x: 370, startPoint y: 127, endPoint x: 369, endPoint y: 133, distance: 6.4
click at [370, 127] on div "DATA DE ATENDIMENTO" at bounding box center [336, 123] width 128 height 9
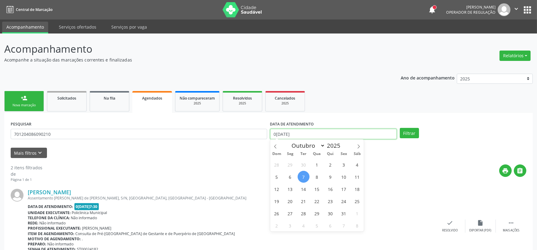
click at [367, 136] on input "0[DATE]" at bounding box center [333, 134] width 126 height 10
click at [377, 129] on input "0[DATE]" at bounding box center [333, 134] width 126 height 10
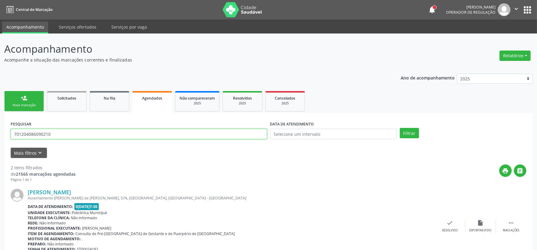
click at [178, 133] on input "701204086090210" at bounding box center [139, 134] width 256 height 10
type input "01334722480"
click at [399, 128] on button "Filtrar" at bounding box center [408, 133] width 19 height 10
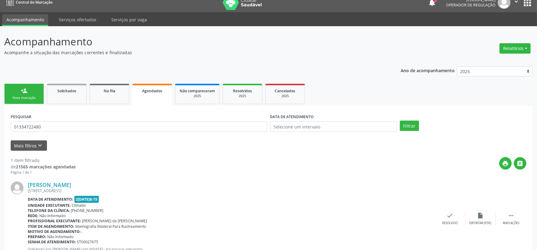
scroll to position [30, 0]
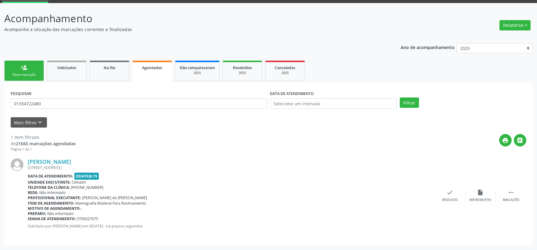
click at [512, 188] on div "[PERSON_NAME] [STREET_ADDRESS] Data de atendimento: 2[DATE]8:15 Unidade executa…" at bounding box center [268, 195] width 515 height 87
click at [509, 193] on icon "" at bounding box center [510, 192] width 7 height 7
click at [392, 190] on div "print Imprimir" at bounding box center [389, 195] width 30 height 13
click at [32, 68] on link "person_add Nova marcação" at bounding box center [24, 71] width 40 height 20
click at [22, 71] on div "Ano de acompanhamento 2025 2024 person_add Nova marcação Solicitados Na fila Ag…" at bounding box center [268, 142] width 528 height 207
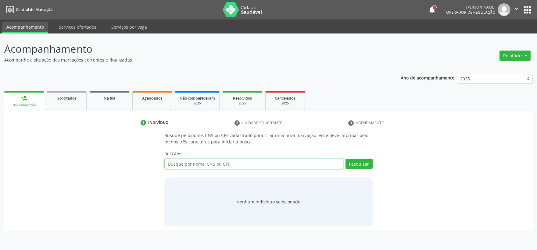
click at [210, 164] on input "text" at bounding box center [253, 164] width 179 height 10
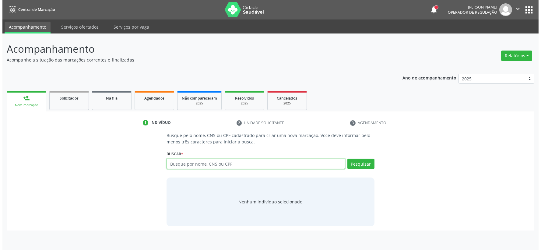
scroll to position [0, 0]
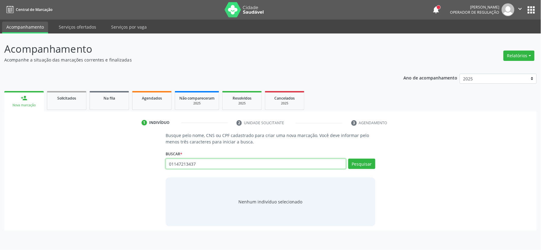
type input "01147213437"
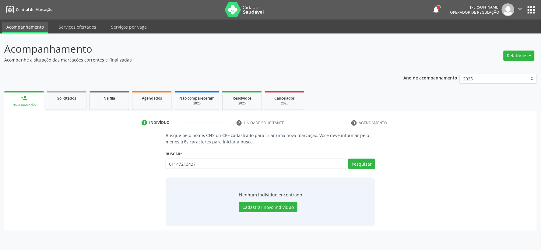
drag, startPoint x: 207, startPoint y: 160, endPoint x: 126, endPoint y: 160, distance: 81.0
click at [174, 160] on div "01147213437 Busque por nome, CNS ou CPF Nenhum resultado encontrado para: " 011…" at bounding box center [271, 166] width 210 height 15
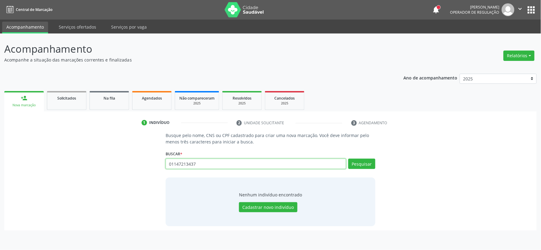
click at [162, 160] on div "Busque pelo nome, CNS ou CPF cadastrado para criar uma nova marcação. Você deve…" at bounding box center [270, 179] width 218 height 94
click at [195, 162] on input "01147213437" at bounding box center [256, 164] width 181 height 10
type input "704703715710234"
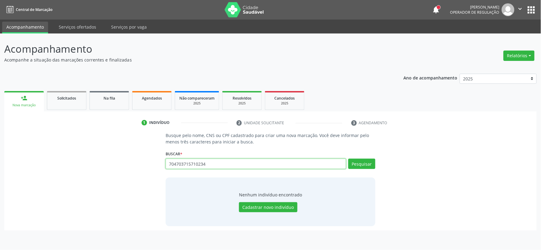
type input "704703715710234"
drag, startPoint x: 223, startPoint y: 159, endPoint x: 121, endPoint y: 168, distance: 102.5
click at [122, 168] on div "Busque pelo nome, CNS ou CPF cadastrado para criar uma nova marcação. Você deve…" at bounding box center [271, 179] width 524 height 94
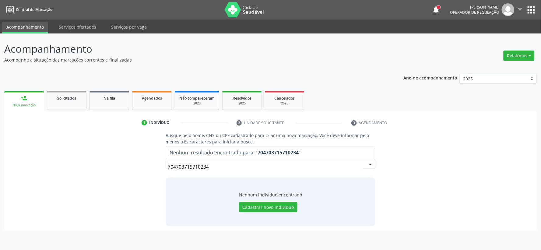
drag, startPoint x: 220, startPoint y: 166, endPoint x: 98, endPoint y: 174, distance: 122.1
click at [115, 173] on div "Busque pelo nome, CNS ou CPF cadastrado para criar uma nova marcação. Você deve…" at bounding box center [271, 179] width 524 height 94
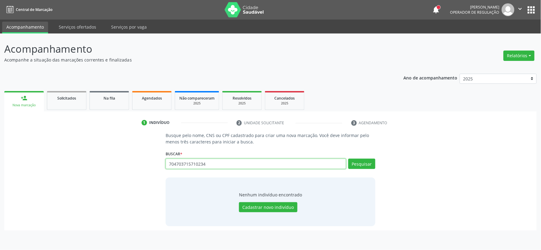
drag, startPoint x: 175, startPoint y: 165, endPoint x: 79, endPoint y: 161, distance: 97.0
click at [113, 164] on div "Busque pelo nome, CNS ou CPF cadastrado para criar uma nova marcação. Você deve…" at bounding box center [271, 179] width 524 height 94
paste input "Gildete da [PERSON_NAME]"
type input "Gildete da [PERSON_NAME]"
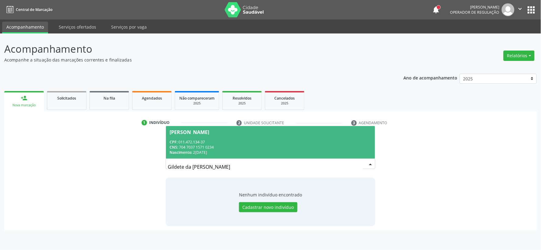
click at [251, 138] on span "Gildete da Silva Santos CPF: 011.472.134-37 CNS: 704 7037 1571 0234 Nascimento:…" at bounding box center [270, 142] width 209 height 33
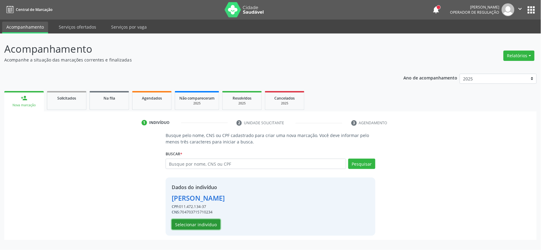
click at [192, 224] on button "Selecionar indivíduo" at bounding box center [196, 224] width 49 height 10
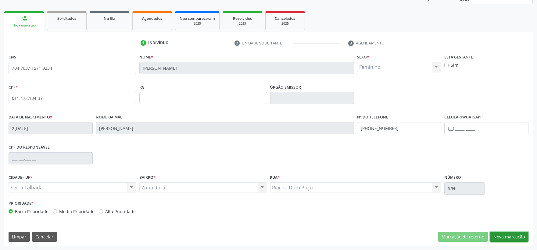
click at [508, 236] on button "Nova marcação" at bounding box center [509, 237] width 38 height 10
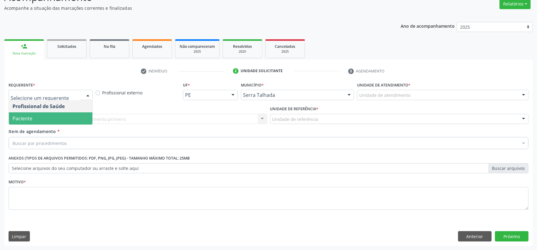
click at [74, 113] on span "Paciente" at bounding box center [50, 118] width 83 height 12
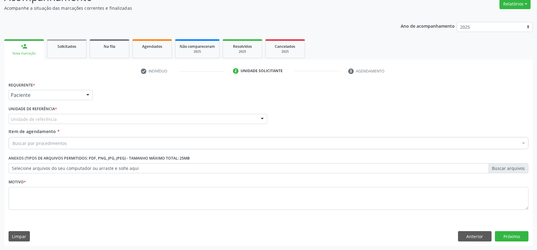
click at [68, 116] on div "Unidade de referência" at bounding box center [138, 119] width 258 height 10
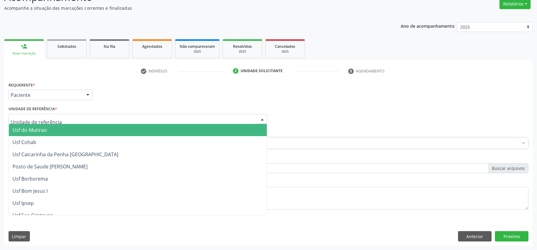
type input "m"
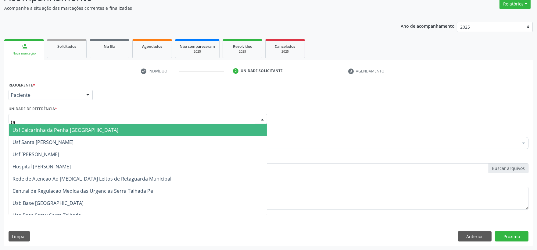
type input "tau"
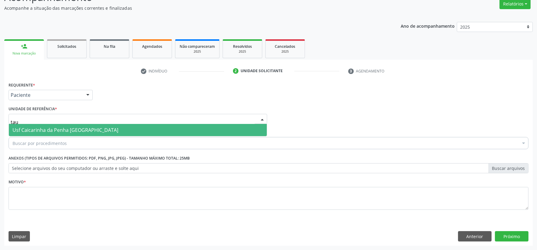
click at [71, 125] on span "Usf Caicarinha da Penha [GEOGRAPHIC_DATA]" at bounding box center [138, 130] width 258 height 12
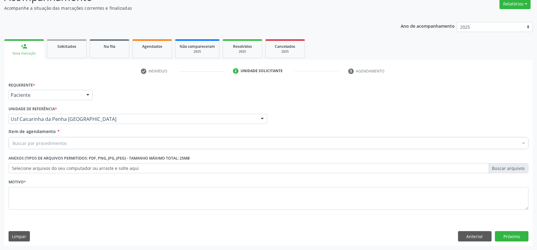
click at [69, 140] on div "Buscar por procedimentos" at bounding box center [268, 143] width 519 height 12
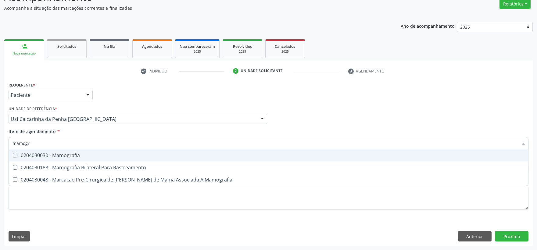
type input "mamogra"
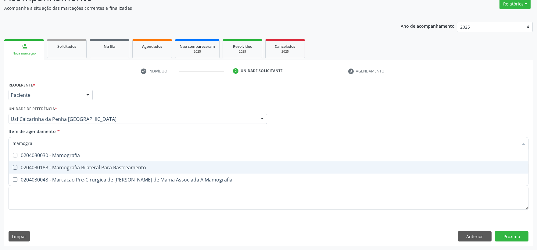
click at [92, 165] on div "0204030188 - Mamografia Bilateral Para Rastreamento" at bounding box center [268, 167] width 512 height 5
checkbox Rastreamento "true"
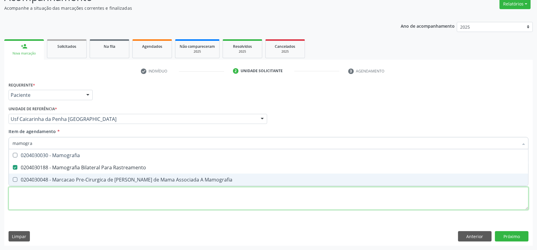
click at [105, 200] on div "Requerente * Paciente Profissional de Saúde Paciente Nenhum resultado encontrad…" at bounding box center [268, 149] width 519 height 138
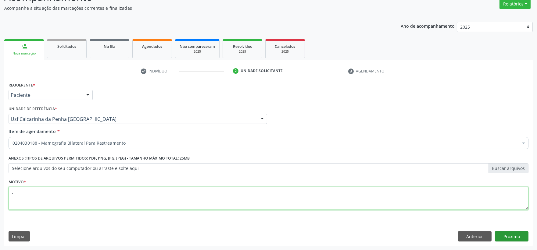
type textarea "."
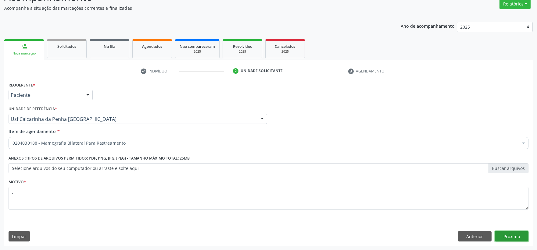
click at [508, 235] on button "Próximo" at bounding box center [511, 236] width 34 height 10
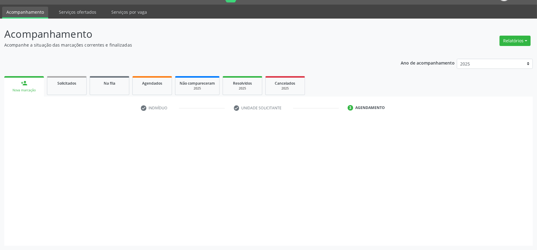
scroll to position [15, 0]
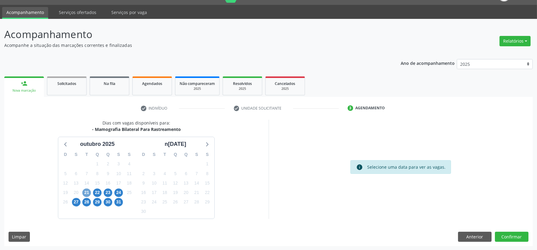
click at [86, 192] on span "21" at bounding box center [86, 193] width 9 height 9
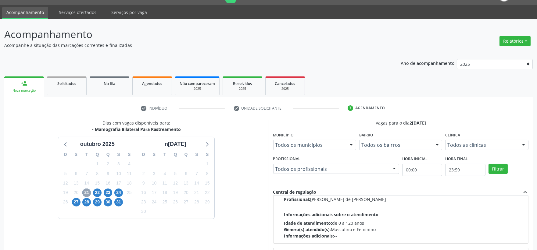
scroll to position [68, 0]
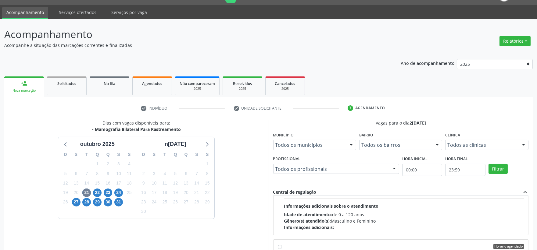
click at [344, 207] on span "Informações adicionais sobre o atendimento" at bounding box center [331, 206] width 94 height 6
click at [282, 143] on input "Horário agendado Horário: 08:45 Clínica: Climatin Rede: -- Endereço: nº 00640, …" at bounding box center [280, 139] width 4 height 5
radio input "true"
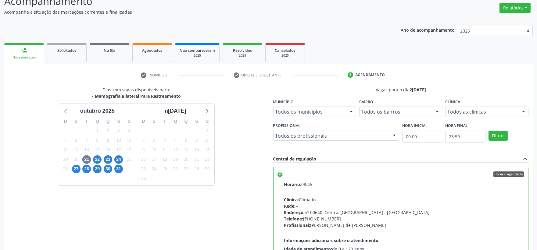
scroll to position [114, 0]
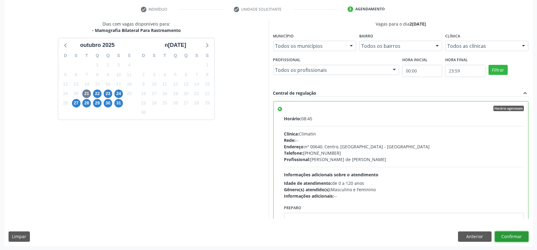
click at [505, 236] on button "Confirmar" at bounding box center [511, 237] width 34 height 10
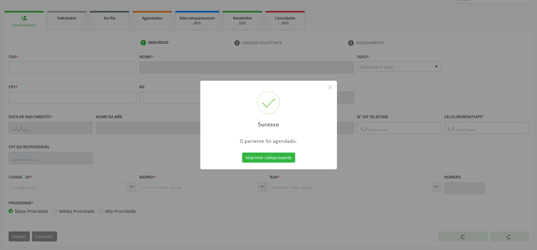
scroll to position [80, 0]
click at [262, 160] on button "Imprimir comprovante" at bounding box center [268, 158] width 53 height 10
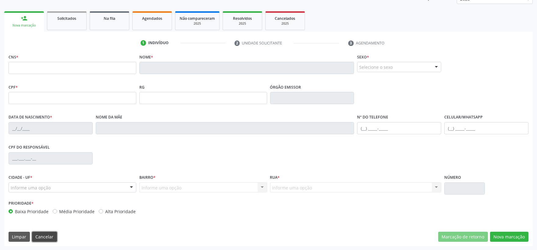
click at [49, 234] on button "Cancelar" at bounding box center [44, 237] width 25 height 10
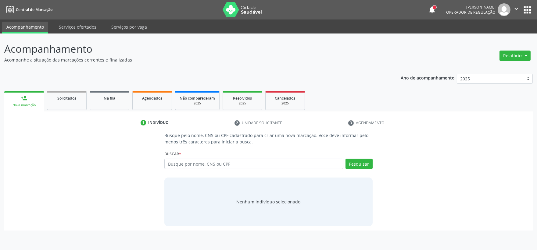
scroll to position [0, 0]
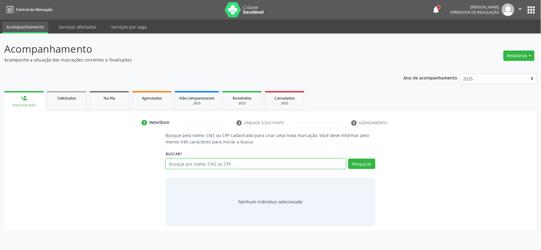
click at [194, 165] on input "text" at bounding box center [256, 164] width 181 height 10
click at [193, 162] on input "text" at bounding box center [256, 164] width 181 height 10
type input "701204086090210"
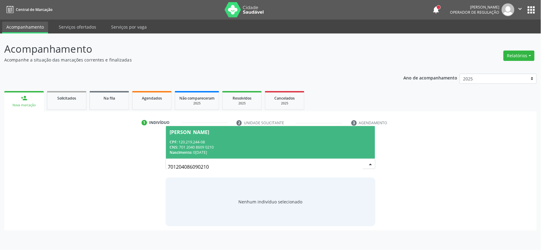
click at [209, 132] on div "Beatriz dos Santos Laurentino Lima" at bounding box center [190, 132] width 40 height 5
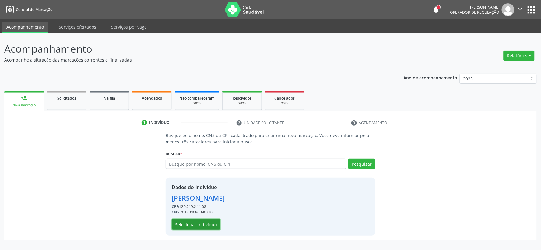
click at [197, 223] on button "Selecionar indivíduo" at bounding box center [196, 224] width 49 height 10
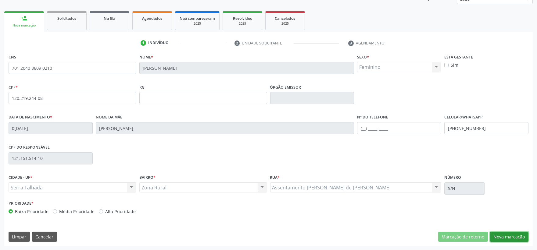
click at [506, 238] on button "Nova marcação" at bounding box center [509, 237] width 38 height 10
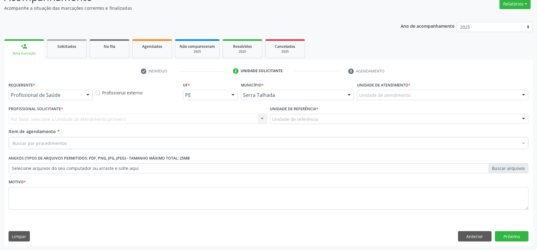
scroll to position [52, 0]
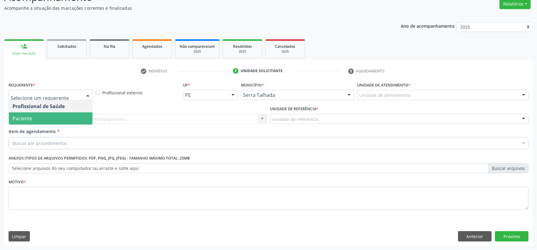
click at [54, 119] on span "Paciente" at bounding box center [50, 118] width 83 height 12
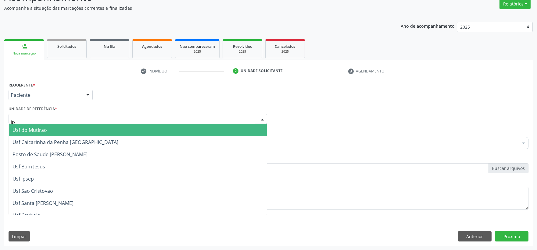
type input "ipa"
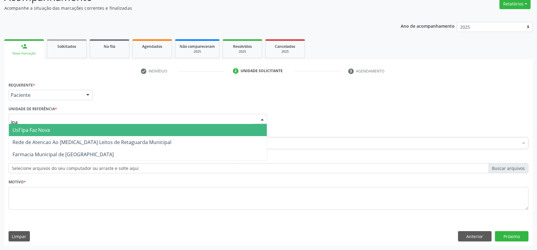
click at [58, 131] on span "Usf Ipa Faz Nova" at bounding box center [138, 130] width 258 height 12
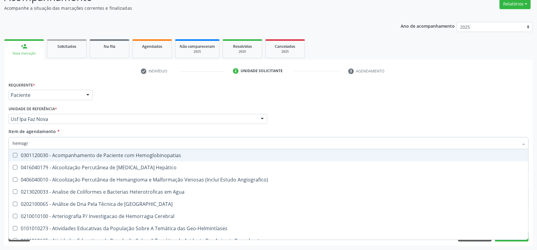
type input "hemogra"
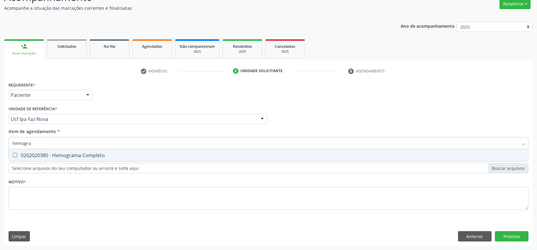
click at [52, 154] on div "0202020380 - Hemograma Completo" at bounding box center [268, 155] width 512 height 5
checkbox Completo "true"
drag, startPoint x: 48, startPoint y: 144, endPoint x: -15, endPoint y: 139, distance: 63.2
click at [0, 139] on html "Central de Marcação notifications Isadora Nunes Bezerra Pulça Operador de regul…" at bounding box center [268, 73] width 537 height 250
type input "t"
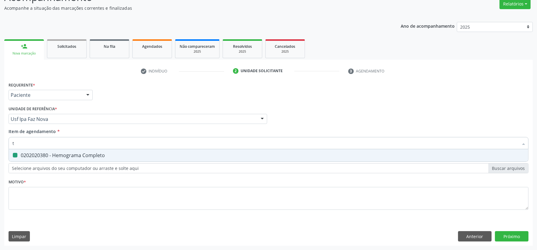
checkbox Completo "false"
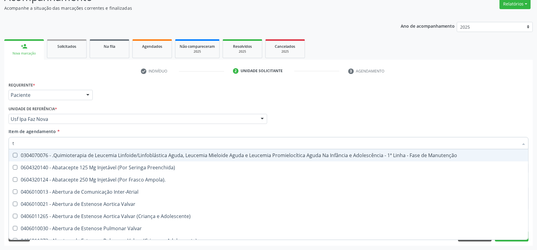
type input "to"
checkbox Videolaparoscópica "true"
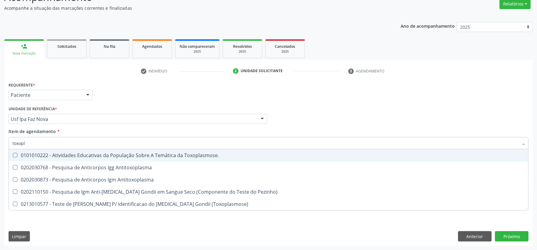
type input "toxopla"
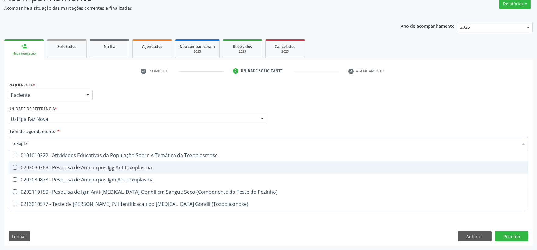
click at [79, 163] on span "0202030768 - Pesquisa de Anticorpos Igg Antitoxoplasma" at bounding box center [268, 167] width 519 height 12
checkbox Antitoxoplasma "true"
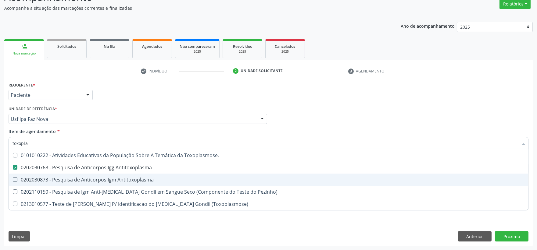
drag, startPoint x: 74, startPoint y: 180, endPoint x: 62, endPoint y: 154, distance: 29.2
click at [74, 179] on div "0202030873 - Pesquisa de Anticorpos Igm Antitoxoplasma" at bounding box center [268, 179] width 512 height 5
checkbox Antitoxoplasma "true"
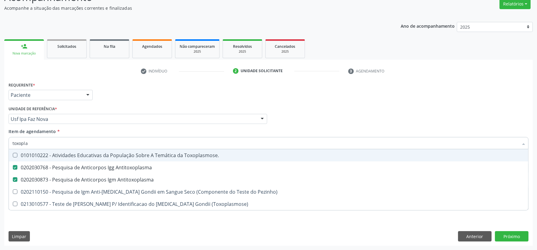
drag, startPoint x: 52, startPoint y: 142, endPoint x: -36, endPoint y: 143, distance: 88.1
click at [0, 143] on html "Central de Marcação notifications Isadora Nunes Bezerra Pulça Operador de regul…" at bounding box center [268, 73] width 537 height 250
type input "ur"
checkbox Antitoxoplasma "false"
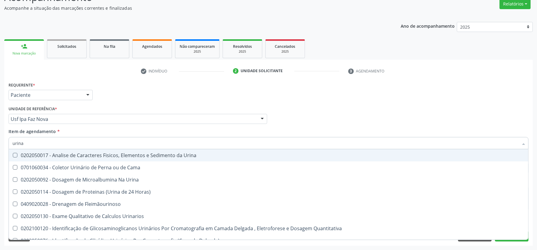
type input "urina"
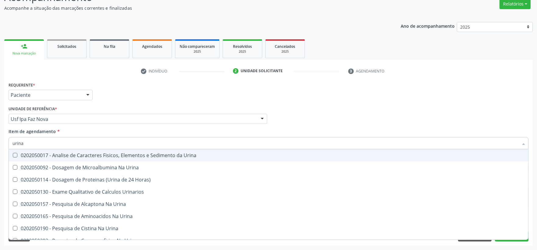
drag, startPoint x: 136, startPoint y: 155, endPoint x: 123, endPoint y: 146, distance: 15.5
click at [135, 154] on div "0202050017 - Analise de Caracteres Fisicos, Elementos e Sedimento da Urina" at bounding box center [268, 155] width 512 height 5
checkbox Urina "true"
drag, startPoint x: 77, startPoint y: 141, endPoint x: -1, endPoint y: 141, distance: 77.7
click at [0, 141] on html "Central de Marcação notifications Isadora Nunes Bezerra Pulça Operador de regul…" at bounding box center [268, 73] width 537 height 250
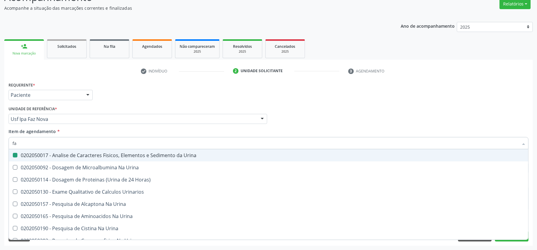
type input "fat"
checkbox Urina "false"
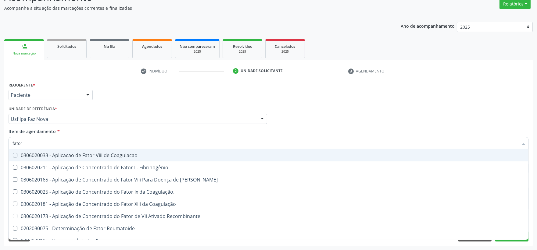
type input "fator"
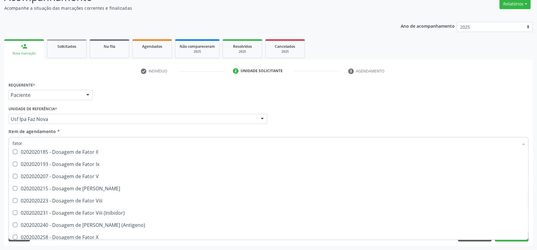
scroll to position [190, 0]
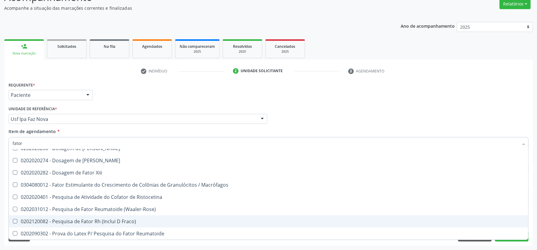
click at [120, 221] on div "0202120082 - Pesquisa de Fator Rh (Inclui D Fraco)" at bounding box center [268, 221] width 512 height 5
checkbox Fraco\) "true"
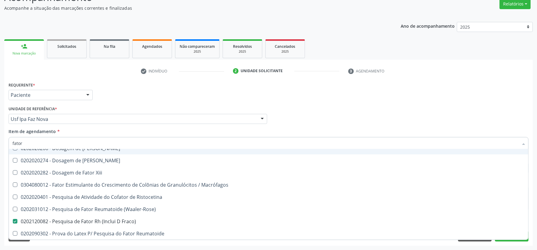
drag, startPoint x: 40, startPoint y: 139, endPoint x: -74, endPoint y: 140, distance: 114.3
click at [0, 140] on html "Central de Marcação notifications Isadora Nunes Bezerra Pulça Operador de regul…" at bounding box center [268, 73] width 537 height 250
type input "cu"
checkbox Fraco\) "false"
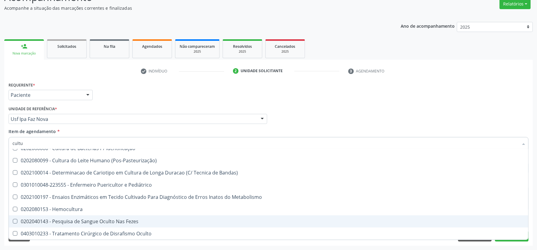
scroll to position [68, 0]
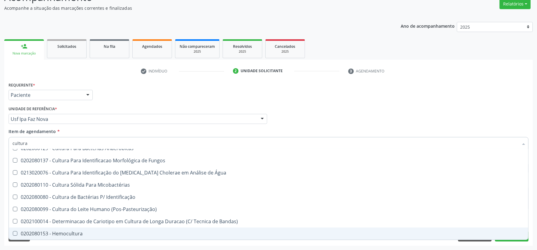
type input "cultura"
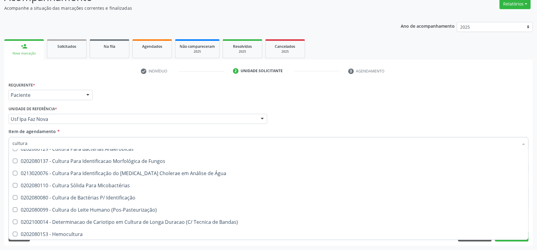
scroll to position [68, 0]
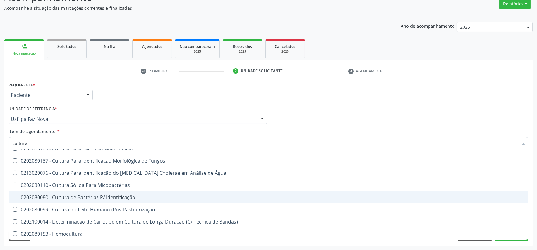
click at [117, 195] on div "0202080080 - Cultura de Bactérias P/ Identificação" at bounding box center [268, 197] width 512 height 5
checkbox Identificação "true"
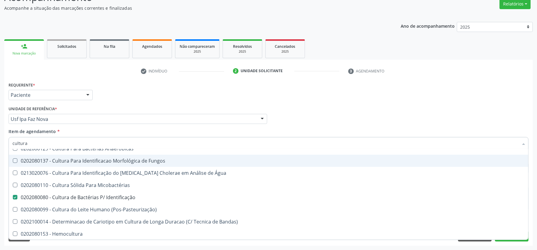
drag, startPoint x: 49, startPoint y: 142, endPoint x: -63, endPoint y: 147, distance: 111.6
click at [0, 147] on html "Central de Marcação notifications Isadora Nunes Bezerra Pulça Operador de regul…" at bounding box center [268, 73] width 537 height 250
type input "ure"
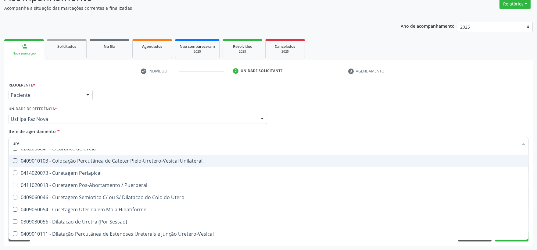
checkbox Utero "false"
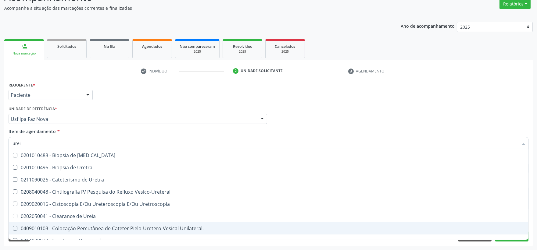
type input "ureia"
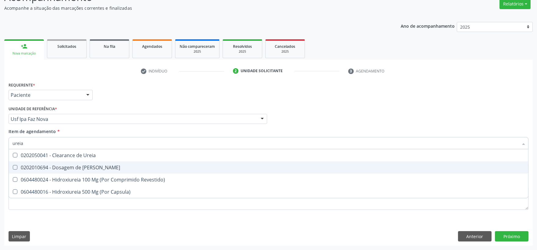
drag, startPoint x: 37, startPoint y: 168, endPoint x: 37, endPoint y: 161, distance: 7.3
click at [37, 165] on div "0202010694 - Dosagem de Ureia" at bounding box center [268, 167] width 512 height 5
checkbox Ureia "true"
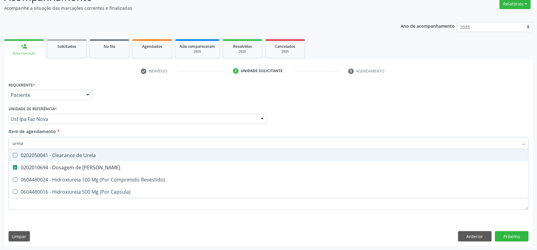
drag, startPoint x: 38, startPoint y: 144, endPoint x: -50, endPoint y: 144, distance: 87.7
click at [0, 144] on html "Central de Marcação notifications Isadora Nunes Bezerra Pulça Operador de regul…" at bounding box center [268, 73] width 537 height 250
type input "cre"
checkbox Ureia "false"
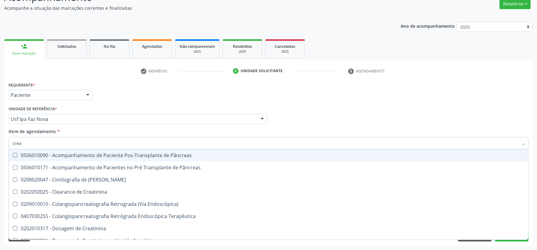
type input "creat"
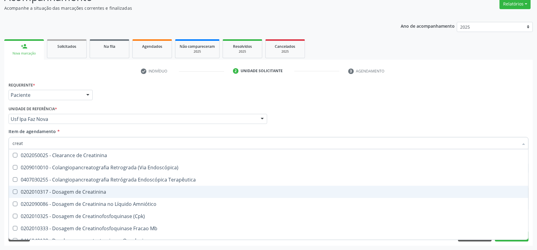
click at [42, 190] on div "0202010317 - Dosagem de Creatinina" at bounding box center [268, 192] width 512 height 5
checkbox Creatinina "true"
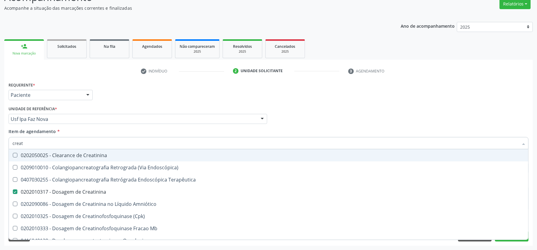
click at [44, 146] on input "creat" at bounding box center [264, 143] width 505 height 12
type input "g"
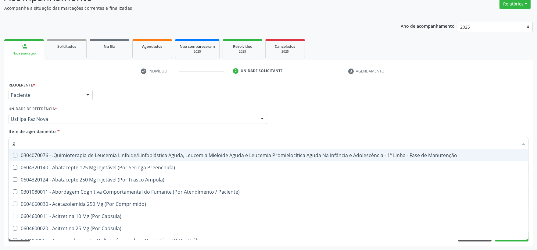
checkbox Paciente\) "false"
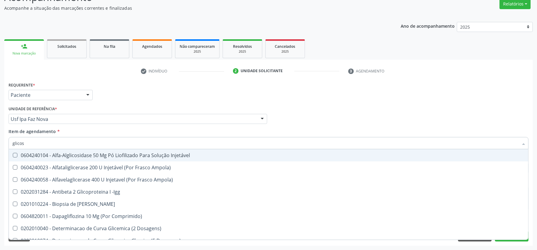
type input "glicose"
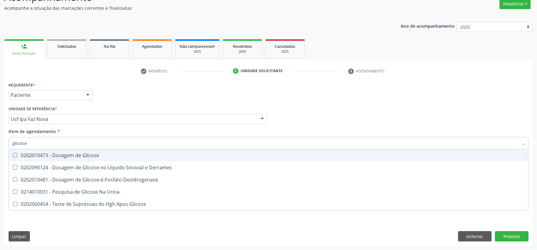
drag, startPoint x: 62, startPoint y: 156, endPoint x: 59, endPoint y: 144, distance: 11.8
click at [62, 155] on div "0202010473 - Dosagem de Glicose" at bounding box center [268, 155] width 512 height 5
checkbox Glicose "true"
drag, startPoint x: 38, startPoint y: 141, endPoint x: -23, endPoint y: 139, distance: 61.3
click at [0, 139] on html "Central de Marcação notifications Isadora Nunes Bezerra Pulça Operador de regul…" at bounding box center [268, 73] width 537 height 250
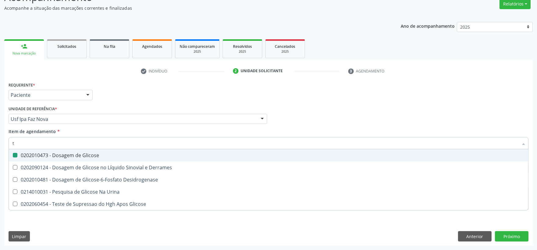
type input "ts"
checkbox Glicose "false"
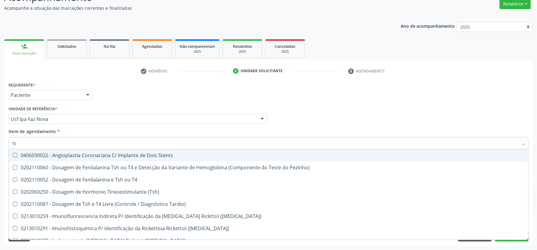
type input "tsh"
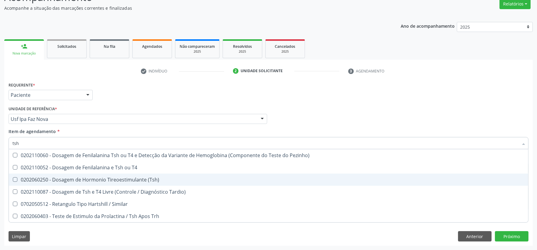
click at [63, 177] on div "0202060250 - Dosagem de Hormonio Tireoestimulante (Tsh)" at bounding box center [268, 179] width 512 height 5
checkbox \(Tsh\) "true"
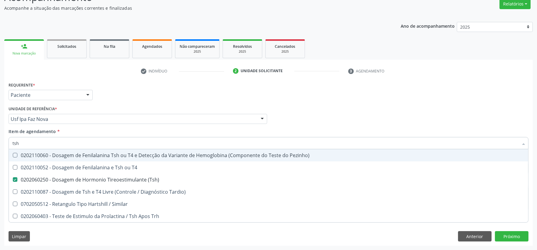
drag, startPoint x: 17, startPoint y: 140, endPoint x: -23, endPoint y: 138, distance: 40.3
click at [0, 138] on html "Central de Marcação notifications Isadora Nunes Bezerra Pulça Operador de regul…" at bounding box center [268, 73] width 537 height 250
type input "t4"
checkbox \(Tsh\) "false"
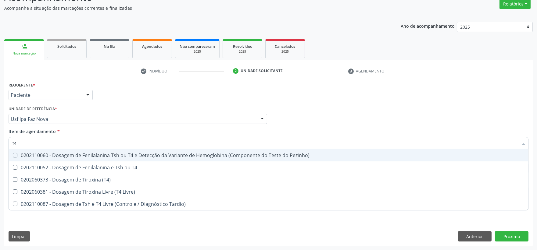
type input "t4 l"
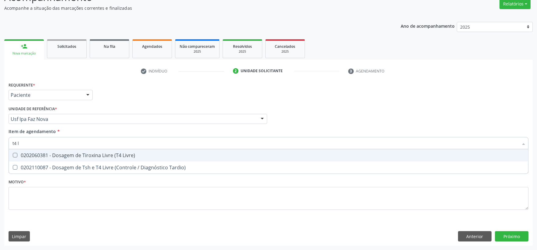
click at [45, 151] on span "0202060381 - Dosagem de Tiroxina Livre (T4 Livre)" at bounding box center [268, 155] width 519 height 12
checkbox Livre\) "true"
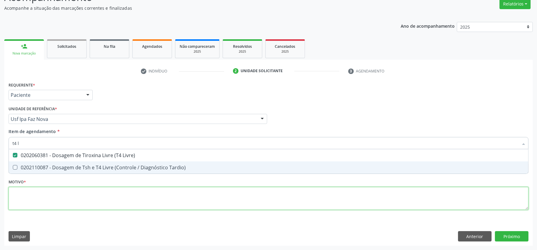
click at [42, 200] on div "Requerente * Paciente Profissional de Saúde Paciente Nenhum resultado encontrad…" at bounding box center [268, 149] width 519 height 138
checkbox Tardio\) "true"
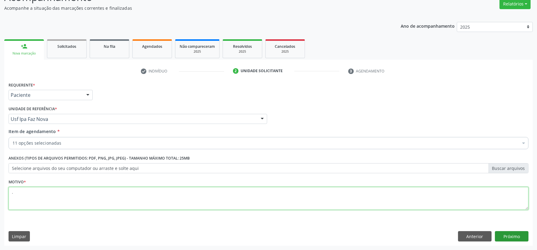
type textarea "."
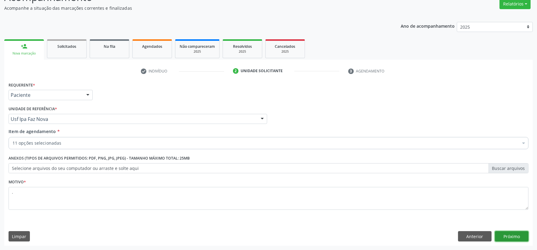
click at [514, 238] on button "Próximo" at bounding box center [511, 236] width 34 height 10
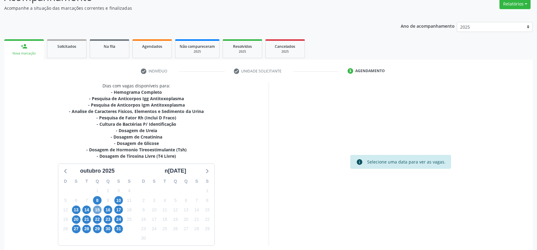
drag, startPoint x: 98, startPoint y: 210, endPoint x: 376, endPoint y: 34, distance: 328.0
click at [98, 210] on span "15" at bounding box center [97, 210] width 9 height 9
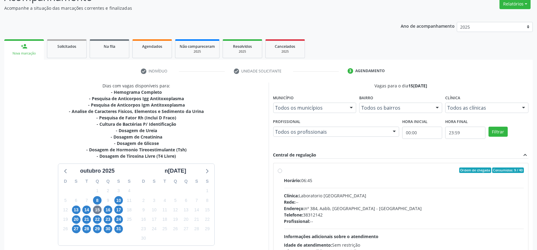
click at [335, 209] on div "Endereço: nº 384, Aabb, Serra Talhada - PE" at bounding box center [404, 208] width 240 height 6
click at [282, 173] on input "Ordem de chegada Consumidos: 9 / 40 Horário: 06:45 Clínica: Laboratorio Sao Fra…" at bounding box center [280, 170] width 4 height 5
radio input "true"
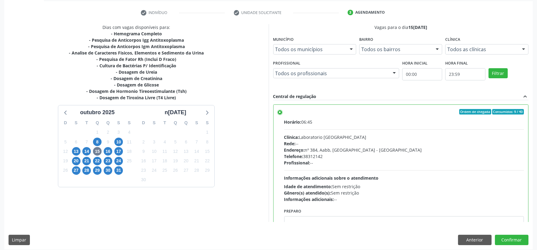
scroll to position [114, 0]
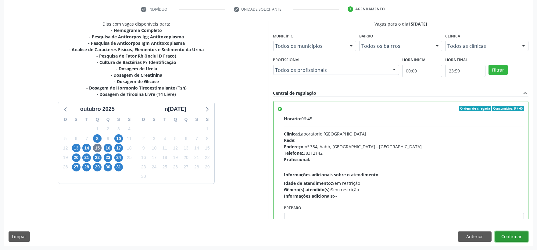
click at [505, 239] on button "Confirmar" at bounding box center [511, 237] width 34 height 10
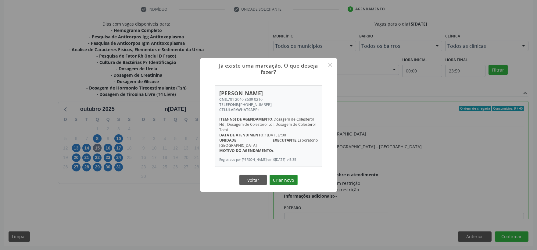
click at [278, 176] on button "Criar novo" at bounding box center [283, 180] width 28 height 10
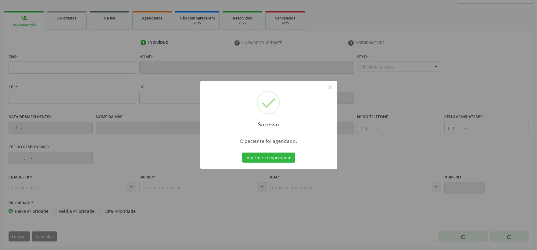
scroll to position [80, 0]
click at [251, 158] on button "Imprimir comprovante" at bounding box center [268, 158] width 53 height 10
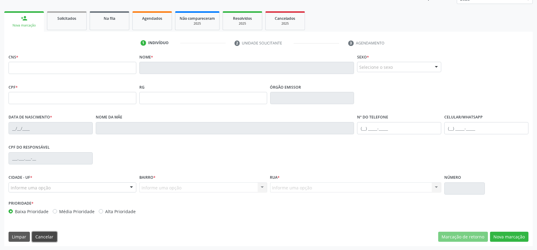
click at [40, 238] on button "Cancelar" at bounding box center [44, 237] width 25 height 10
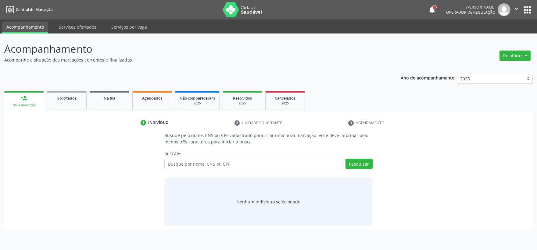
scroll to position [0, 0]
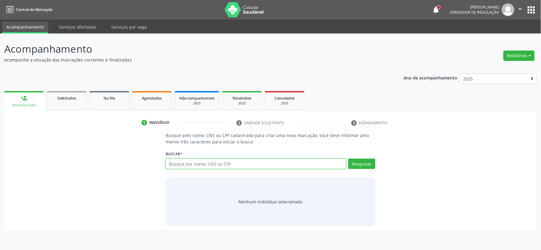
click at [186, 162] on input "text" at bounding box center [256, 164] width 181 height 10
click at [185, 163] on input "text" at bounding box center [256, 164] width 181 height 10
type input "15464506454"
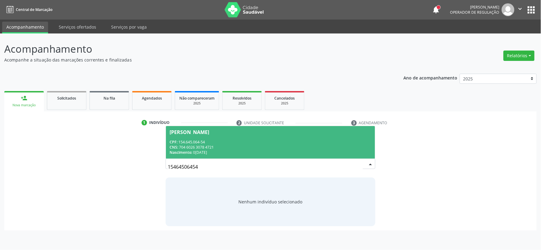
click at [212, 139] on span "Emile Vitoria Pereira dos Santos CPF: 154.645.064-54 CNS: 704 6026 3078 4721 Na…" at bounding box center [270, 142] width 209 height 33
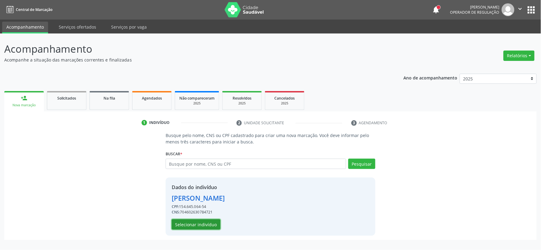
click at [200, 221] on button "Selecionar indivíduo" at bounding box center [196, 224] width 49 height 10
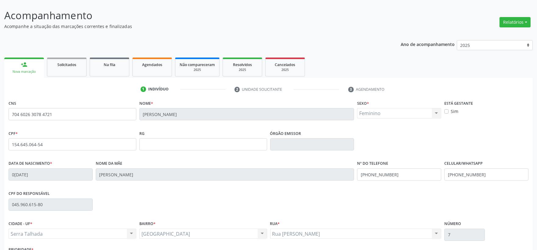
scroll to position [80, 0]
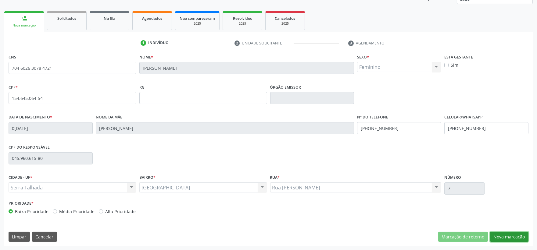
click at [519, 235] on button "Nova marcação" at bounding box center [509, 237] width 38 height 10
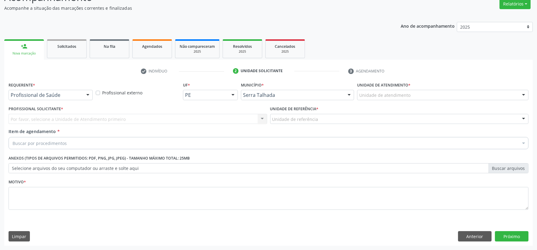
scroll to position [52, 0]
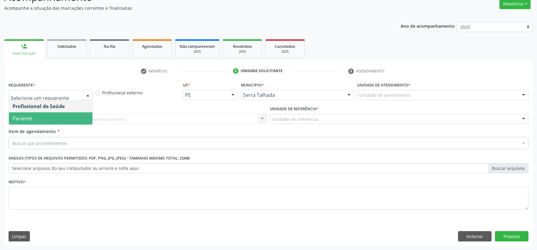
click at [59, 117] on span "Paciente" at bounding box center [50, 118] width 83 height 12
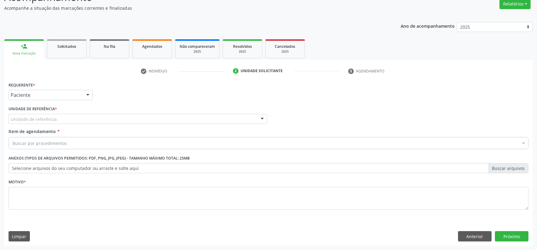
click at [59, 117] on div "Unidade de referência" at bounding box center [138, 119] width 258 height 10
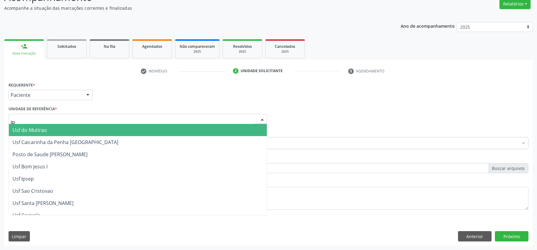
type input "ipa"
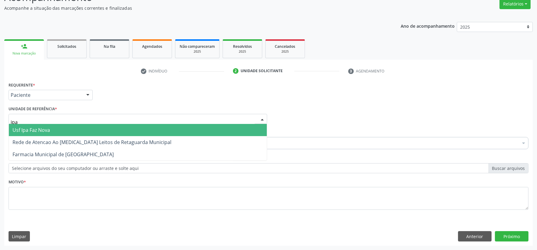
click at [52, 126] on span "Usf Ipa Faz Nova" at bounding box center [138, 130] width 258 height 12
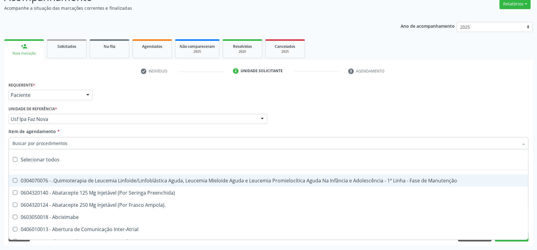
click at [49, 143] on input "Item de agendamento *" at bounding box center [264, 143] width 505 height 12
type input "g"
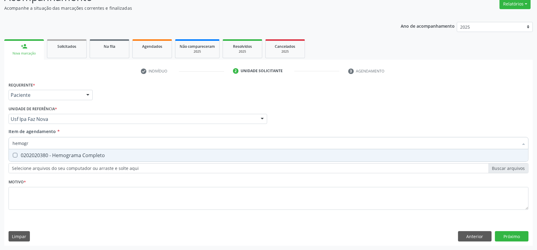
type input "hemogra"
click at [47, 153] on div "0202020380 - Hemograma Completo" at bounding box center [268, 155] width 512 height 5
checkbox Completo "true"
drag, startPoint x: 42, startPoint y: 141, endPoint x: -136, endPoint y: 128, distance: 177.8
click at [0, 128] on html "Central de Marcação notifications Isadora Nunes Bezerra Pulça Operador de regul…" at bounding box center [268, 73] width 537 height 250
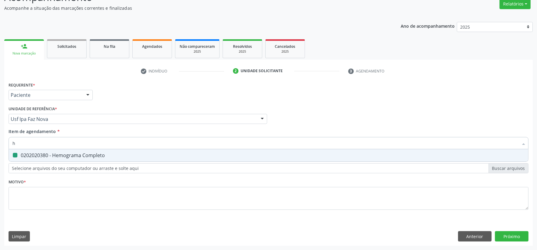
type input "he"
checkbox Completo "false"
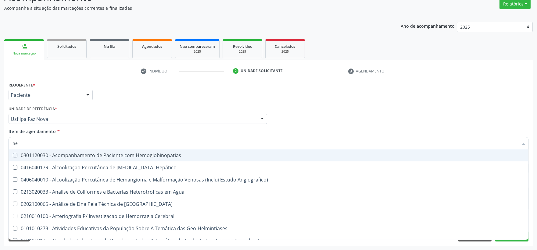
type input "hem"
checkbox II "true"
checkbox Completo "false"
type input "hemo"
checkbox Hemácias "true"
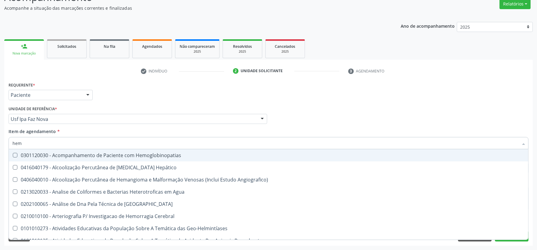
checkbox II "false"
type input "hemog"
checkbox Carboxi-Hemoglobina "true"
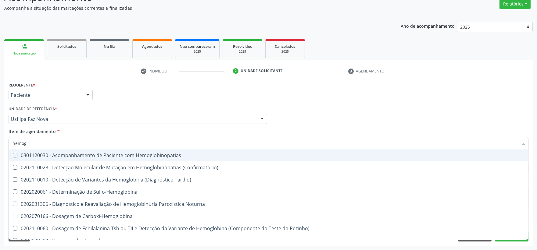
type input "hemogl"
checkbox Completo "false"
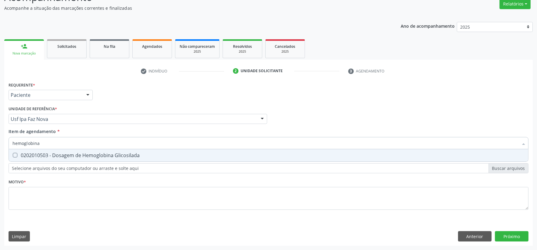
type input "hemoglobina g"
drag, startPoint x: 63, startPoint y: 153, endPoint x: 61, endPoint y: 148, distance: 5.7
click at [63, 153] on div "0202010503 - Dosagem de Hemoglobina Glicosilada" at bounding box center [268, 155] width 512 height 5
checkbox Glicosilada "true"
drag, startPoint x: 61, startPoint y: 141, endPoint x: -103, endPoint y: 140, distance: 163.6
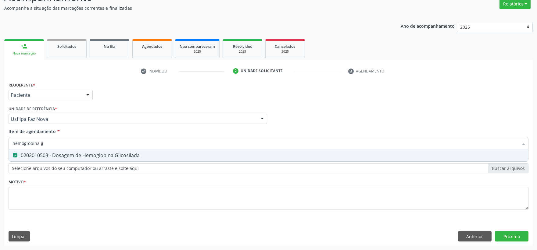
click at [0, 140] on html "Central de Marcação notifications Isadora Nunes Bezerra Pulça Operador de regul…" at bounding box center [268, 73] width 537 height 250
type input "t"
checkbox Glicosilada "false"
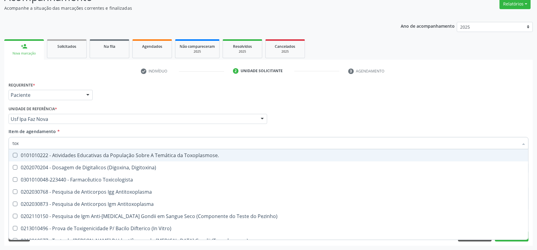
type input "toxo"
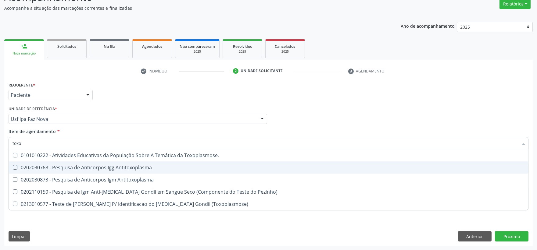
click at [57, 166] on div "0202030768 - Pesquisa de Anticorpos Igg Antitoxoplasma" at bounding box center [268, 167] width 512 height 5
checkbox Antitoxoplasma "true"
click at [54, 173] on ul "Desfazer seleção 0101010222 - Atividades Educativas da População Sobre A Temáti…" at bounding box center [268, 179] width 519 height 61
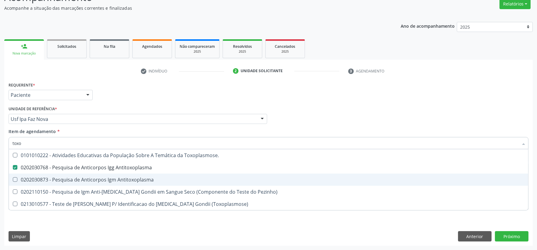
click at [49, 178] on div "0202030873 - Pesquisa de Anticorpos Igm Antitoxoplasma" at bounding box center [268, 179] width 512 height 5
checkbox Antitoxoplasma "true"
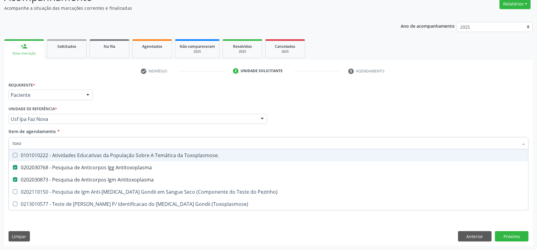
drag, startPoint x: 48, startPoint y: 142, endPoint x: -52, endPoint y: 142, distance: 100.5
click at [0, 142] on html "Central de Marcação notifications Isadora Nunes Bezerra Pulça Operador de regul…" at bounding box center [268, 73] width 537 height 250
type input "ft"
checkbox Antitoxoplasma "false"
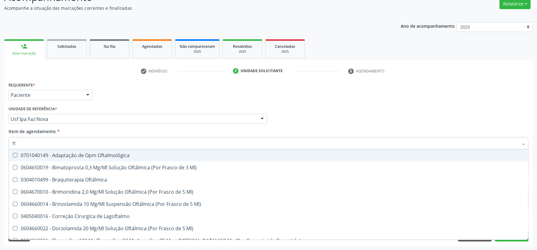
type input "f"
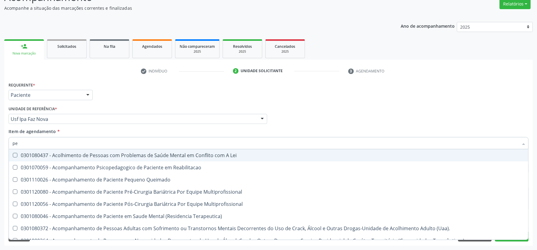
type input "pes"
checkbox Dpi\/Dpac\/Dpa "true"
checkbox Inteiro "true"
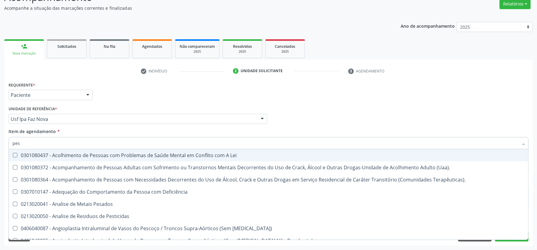
type input "pesq"
checkbox 70\) "true"
checkbox Antimitocondria "true"
checkbox Antitoxoplasma "false"
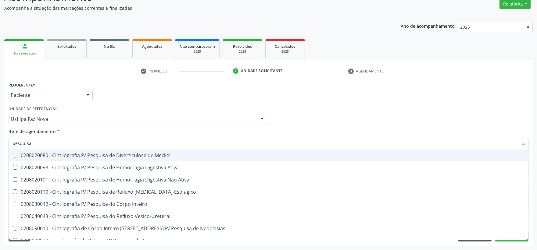
type input "pesquisa d"
checkbox Antiplasmodios "true"
checkbox Epstein-Barr "true"
checkbox Antitoxoplasma "false"
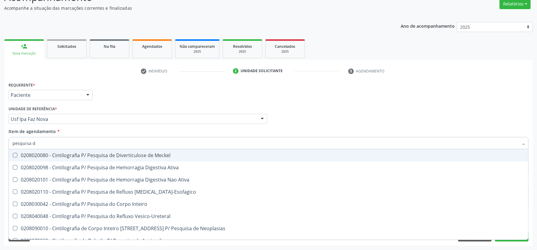
type input "pesquisa de"
checkbox Antinucleo "true"
checkbox Antiplasmodios "false"
checkbox Respiratorio "true"
checkbox Epstein-Barr "false"
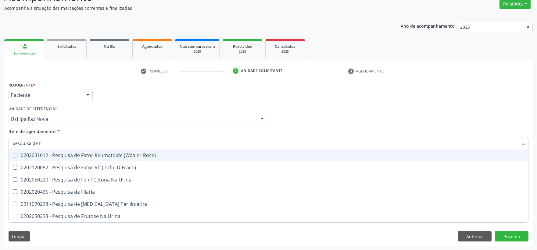
type input "pesquisa de fa"
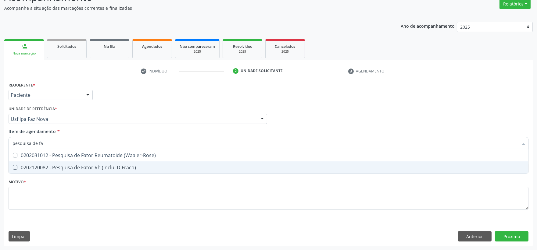
drag, startPoint x: 18, startPoint y: 168, endPoint x: 41, endPoint y: 149, distance: 29.0
click at [18, 168] on div "0202120082 - Pesquisa de Fator Rh (Inclui D Fraco)" at bounding box center [268, 167] width 512 height 5
checkbox Fraco\) "true"
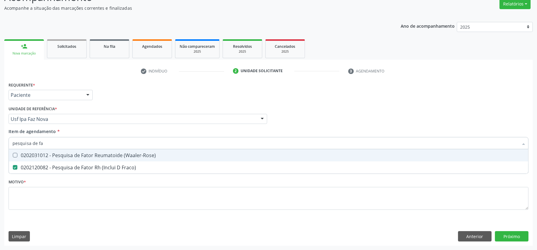
drag, startPoint x: 8, startPoint y: 140, endPoint x: -15, endPoint y: 140, distance: 22.5
click at [0, 140] on html "Central de Marcação notifications Isadora Nunes Bezerra Pulça Operador de regul…" at bounding box center [268, 73] width 537 height 250
type input "tsh"
checkbox Fraco\) "false"
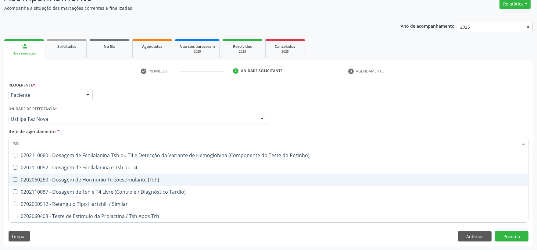
click at [102, 177] on div "0202060250 - Dosagem de Hormonio Tireoestimulante (Tsh)" at bounding box center [268, 179] width 512 height 5
checkbox \(Tsh\) "true"
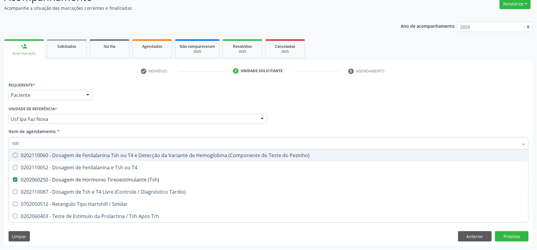
click at [78, 144] on input "tsh" at bounding box center [264, 143] width 505 height 12
type input "t4"
checkbox \(Tsh\) "false"
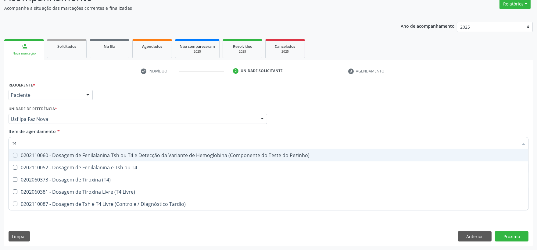
type input "t4 l"
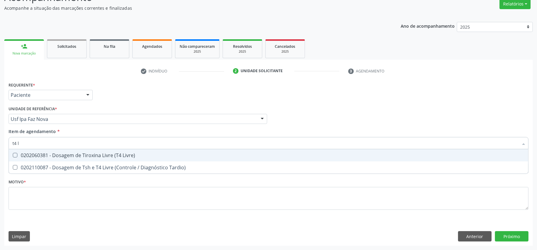
drag, startPoint x: 75, startPoint y: 156, endPoint x: 70, endPoint y: 149, distance: 9.0
click at [74, 156] on div "0202060381 - Dosagem de Tiroxina Livre (T4 Livre)" at bounding box center [268, 155] width 512 height 5
checkbox Livre\) "true"
type input "t4 l"
click at [43, 136] on div "Item de agendamento * t4 l Desfazer seleção 0202060381 - Dosagem de Tiroxina Li…" at bounding box center [268, 137] width 519 height 19
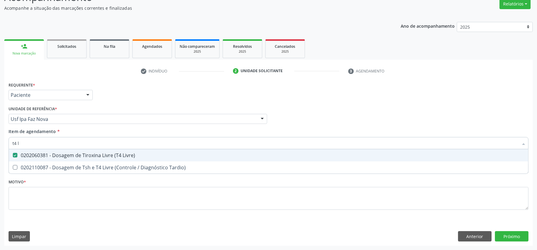
checkbox Tardio\) "true"
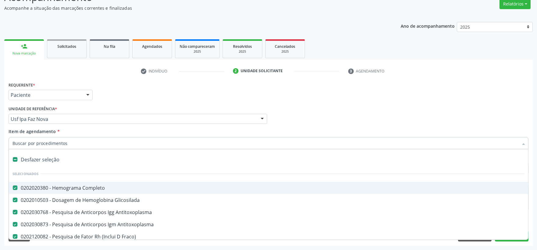
drag, startPoint x: 43, startPoint y: 136, endPoint x: 43, endPoint y: 140, distance: 4.3
click at [43, 140] on input "Item de agendamento *" at bounding box center [264, 143] width 505 height 12
type input "uri"
checkbox Completo "false"
checkbox Glicosilada "false"
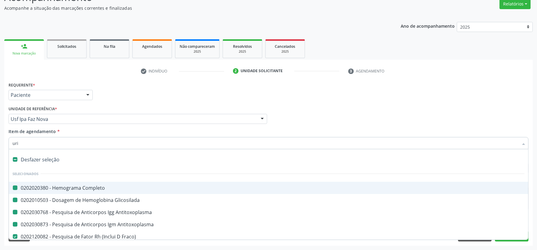
checkbox Antitoxoplasma "false"
checkbox \(Tsh\) "false"
checkbox Livre\) "false"
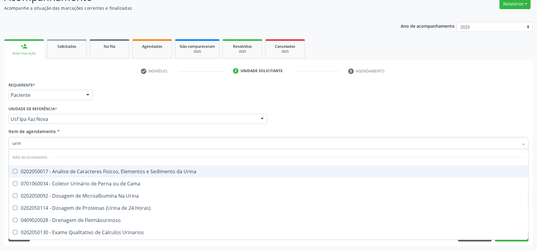
type input "urina"
drag, startPoint x: 51, startPoint y: 171, endPoint x: 47, endPoint y: 150, distance: 21.9
click at [51, 171] on div "0202050017 - Analise de Caracteres Fisicos, Elementos e Sedimento da Urina" at bounding box center [268, 171] width 512 height 5
checkbox Urina "true"
click at [0, 141] on html "Central de Marcação notifications Isadora Nunes Bezerra Pulça Operador de regul…" at bounding box center [268, 73] width 537 height 250
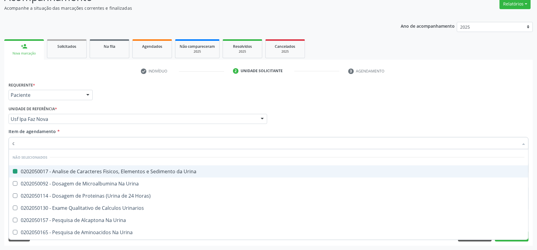
type input "cu"
checkbox Urina "false"
checkbox Horas\) "false"
checkbox Urinarios "false"
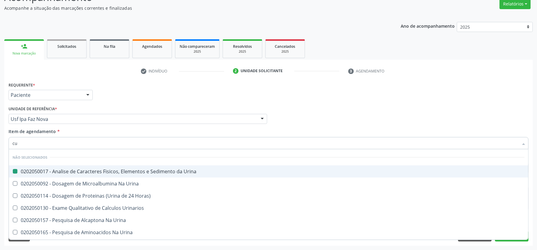
checkbox Urina "false"
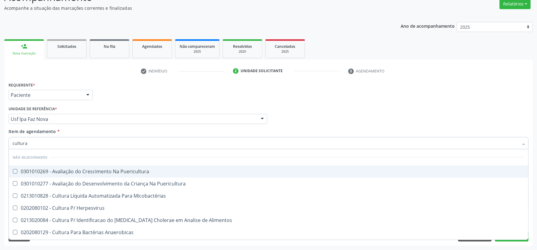
type input "cultura d"
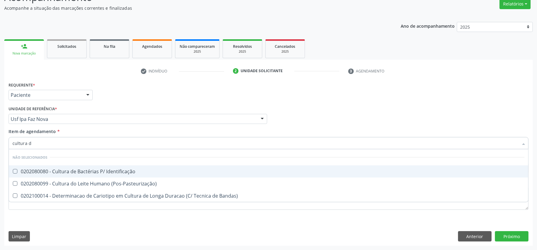
click at [73, 166] on span "0202080080 - Cultura de Bactérias P/ Identificação" at bounding box center [268, 171] width 519 height 12
checkbox Identificação "true"
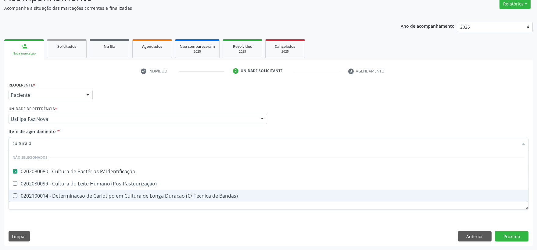
click at [235, 226] on div "Requerente * Paciente Profissional de Saúde Paciente Nenhum resultado encontrad…" at bounding box center [268, 162] width 528 height 165
checkbox \(Pos-Pasteurização\) "true"
checkbox Bandas\) "true"
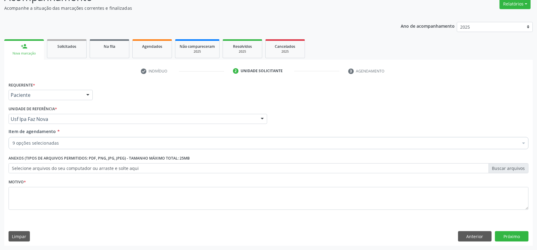
click at [234, 208] on span "0202030768 - Pesquisa de Anticorpos Igg Antitoxoplasma" at bounding box center [268, 212] width 519 height 12
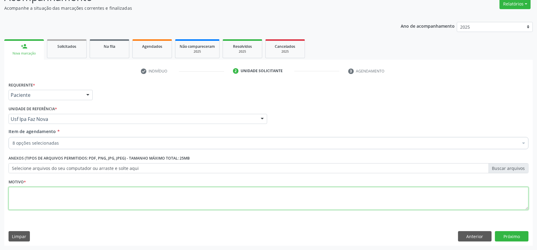
click at [234, 208] on textarea at bounding box center [268, 198] width 519 height 23
type textarea "."
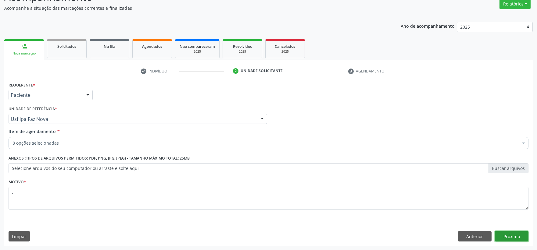
click at [514, 236] on button "Próximo" at bounding box center [511, 236] width 34 height 10
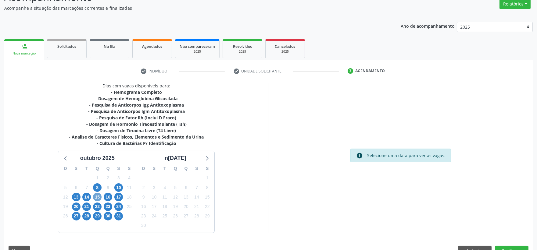
click at [95, 198] on span "15" at bounding box center [97, 197] width 9 height 9
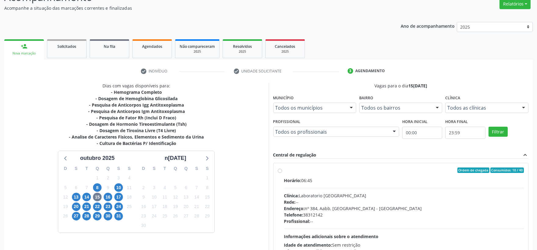
click at [401, 212] on div "Telefone: 38312142" at bounding box center [404, 215] width 240 height 6
click at [282, 173] on input "Ordem de chegada Consumidos: 10 / 40 Horário: 06:45 Clínica: Laboratorio Sao Fr…" at bounding box center [280, 170] width 4 height 5
radio input "true"
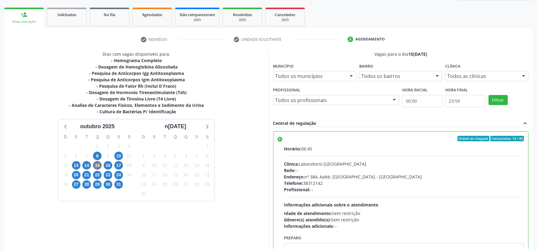
scroll to position [114, 0]
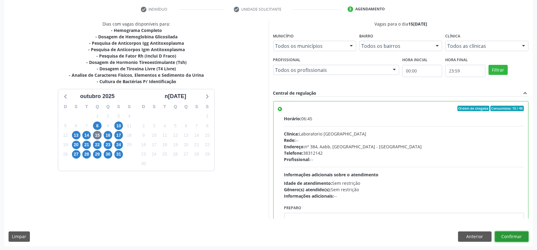
click at [499, 239] on button "Confirmar" at bounding box center [511, 237] width 34 height 10
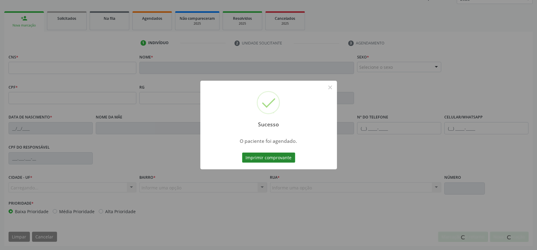
click at [289, 162] on button "Imprimir comprovante" at bounding box center [268, 158] width 53 height 10
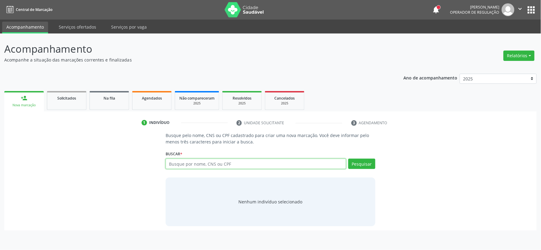
click at [208, 162] on input "text" at bounding box center [256, 164] width 181 height 10
type input "801434198534611"
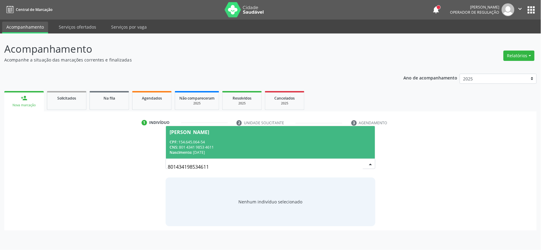
click at [226, 147] on div "CNS: 801 4341 9853 4611" at bounding box center [271, 147] width 202 height 5
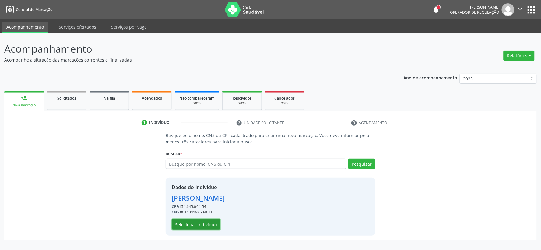
click at [197, 223] on button "Selecionar indivíduo" at bounding box center [196, 224] width 49 height 10
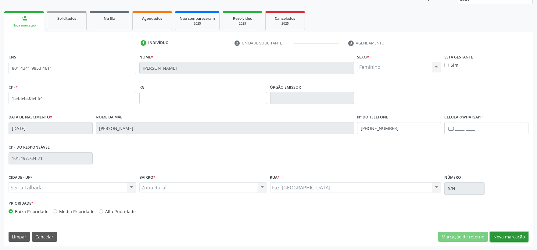
drag, startPoint x: 494, startPoint y: 235, endPoint x: 276, endPoint y: 186, distance: 223.8
click at [494, 234] on button "Nova marcação" at bounding box center [509, 237] width 38 height 10
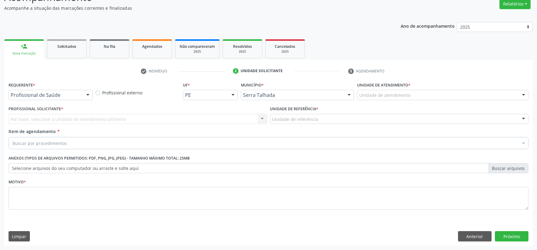
scroll to position [52, 0]
click at [81, 94] on div "Profissional de Saúde" at bounding box center [51, 95] width 84 height 10
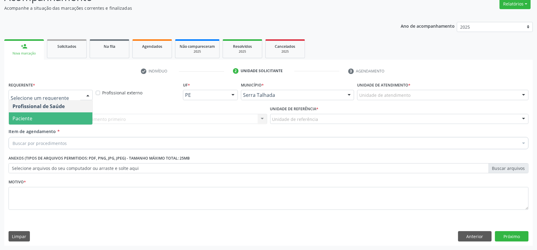
click at [65, 118] on span "Paciente" at bounding box center [50, 118] width 83 height 12
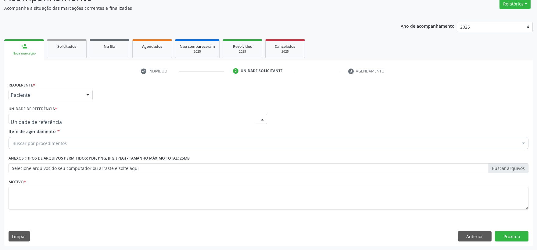
click at [65, 118] on div at bounding box center [138, 119] width 258 height 10
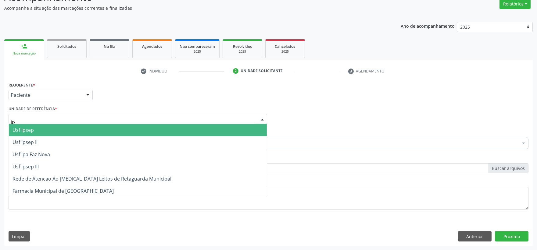
type input "ipa"
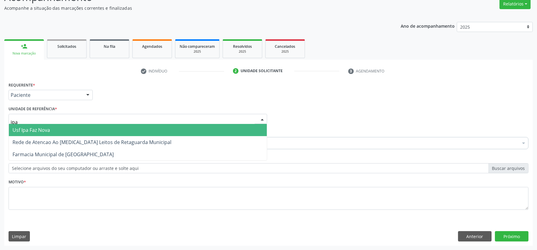
click at [63, 129] on span "Usf Ipa Faz Nova" at bounding box center [138, 130] width 258 height 12
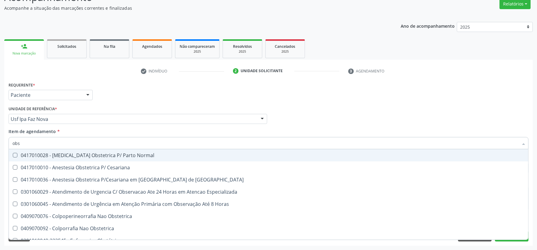
type input "obst"
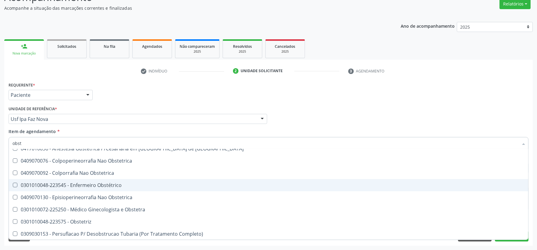
scroll to position [68, 0]
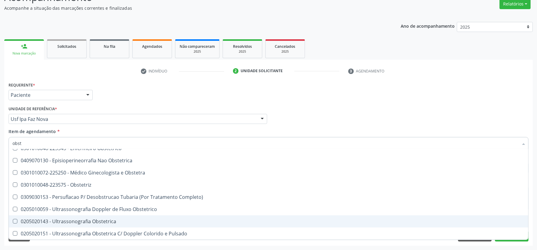
click at [147, 223] on div "0205020143 - Ultrassonografia Obstetrica" at bounding box center [268, 221] width 512 height 5
checkbox Obstetrica "true"
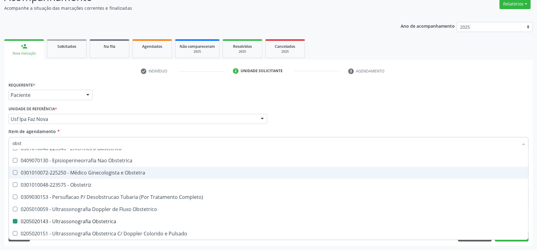
click at [365, 126] on div "Profissional Solicitante Por favor, selecione a Unidade de Atendimento primeiro…" at bounding box center [268, 117] width 523 height 24
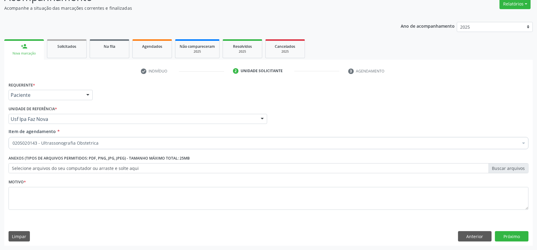
click at [316, 114] on div "Profissional Solicitante Por favor, selecione a Unidade de Atendimento primeiro…" at bounding box center [268, 117] width 523 height 24
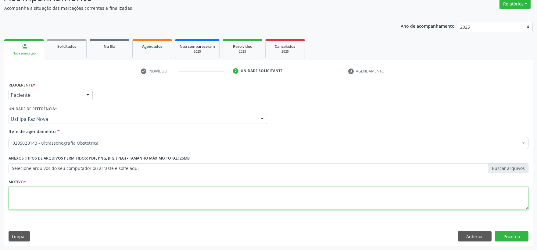
click at [156, 202] on textarea at bounding box center [268, 198] width 519 height 23
type textarea "."
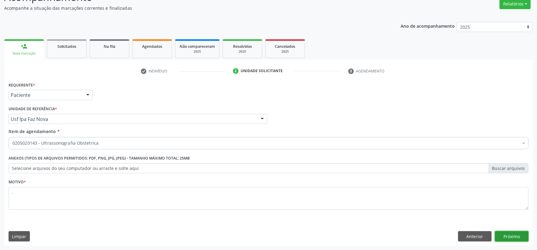
click at [507, 234] on button "Próximo" at bounding box center [511, 236] width 34 height 10
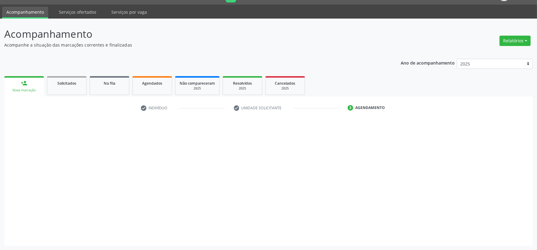
scroll to position [15, 0]
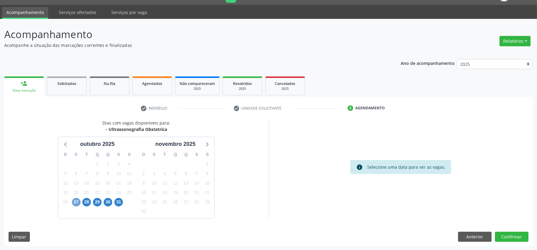
click at [77, 201] on span "27" at bounding box center [76, 202] width 9 height 9
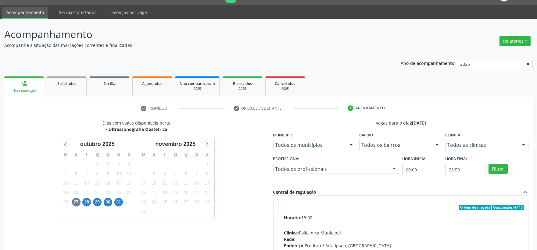
click at [393, 214] on div "Horário: 13:00" at bounding box center [404, 217] width 240 height 6
click at [282, 210] on input "Ordem de chegada Consumidos: 4 / 15 Horário: 13:00 Clínica: Policlinica Municip…" at bounding box center [280, 207] width 4 height 5
radio input "true"
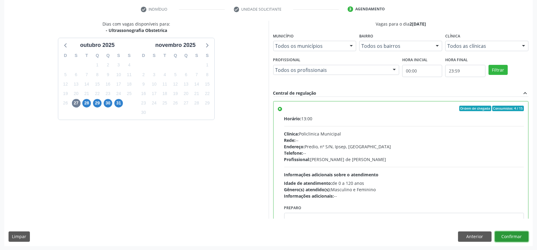
click at [501, 237] on button "Confirmar" at bounding box center [511, 237] width 34 height 10
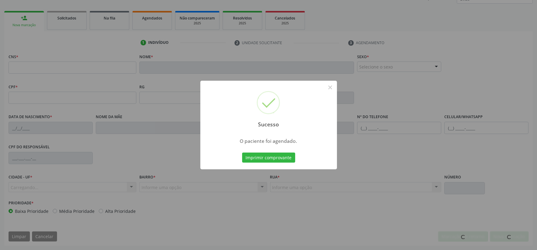
scroll to position [80, 0]
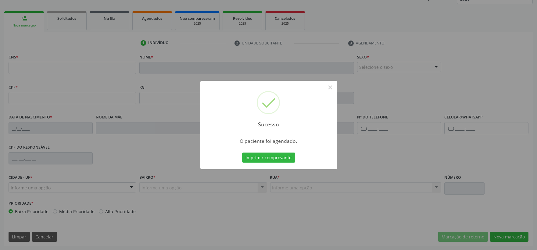
click at [242, 153] on button "Imprimir comprovante" at bounding box center [268, 158] width 53 height 10
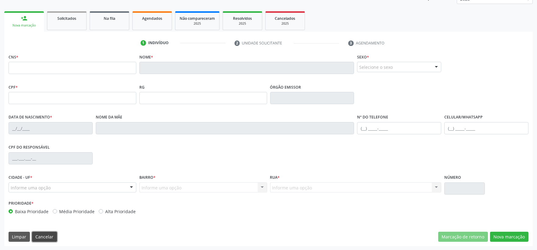
click at [49, 232] on button "Cancelar" at bounding box center [44, 237] width 25 height 10
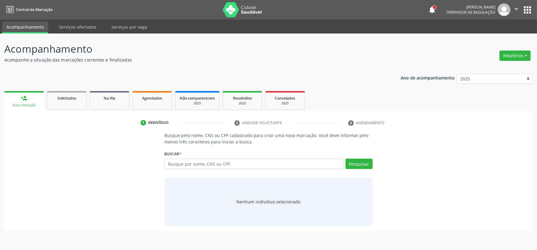
scroll to position [0, 0]
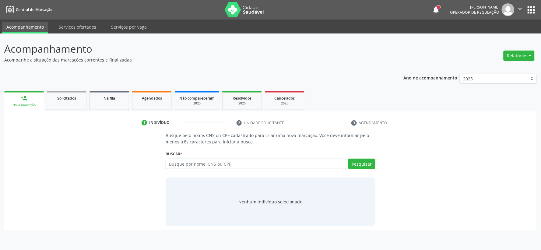
click at [194, 169] on div "Busque por nome, CNS ou CPF Nenhum resultado encontrado para: " " Digite nome, …" at bounding box center [271, 166] width 210 height 15
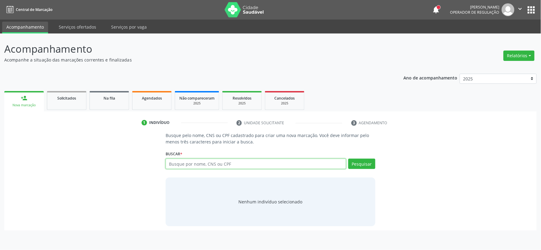
click at [194, 166] on input "text" at bounding box center [256, 164] width 181 height 10
type input "12308681438"
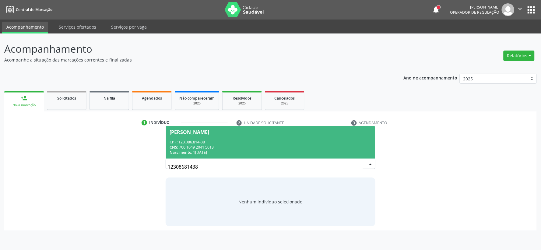
click at [202, 142] on div "CPF: 123.086.814-38" at bounding box center [271, 142] width 202 height 5
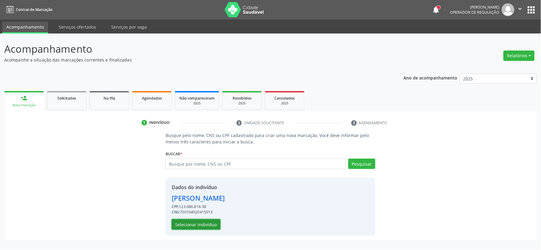
click at [200, 224] on button "Selecionar indivíduo" at bounding box center [196, 224] width 49 height 10
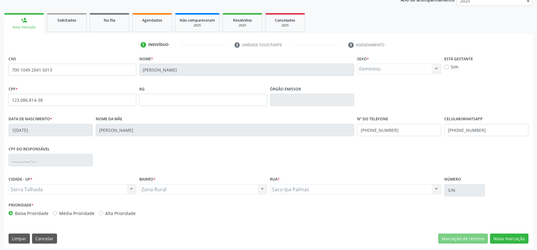
scroll to position [80, 0]
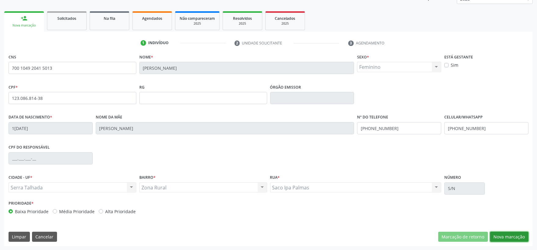
drag, startPoint x: 507, startPoint y: 236, endPoint x: 497, endPoint y: 229, distance: 11.4
click at [507, 236] on button "Nova marcação" at bounding box center [509, 237] width 38 height 10
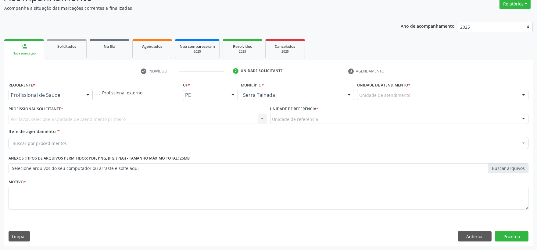
scroll to position [52, 0]
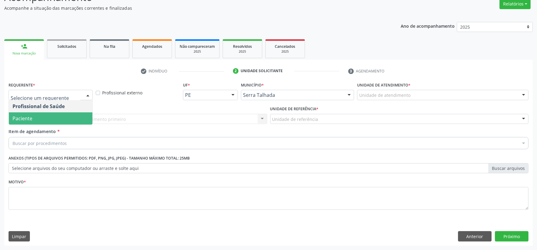
click at [46, 121] on span "Paciente" at bounding box center [50, 118] width 83 height 12
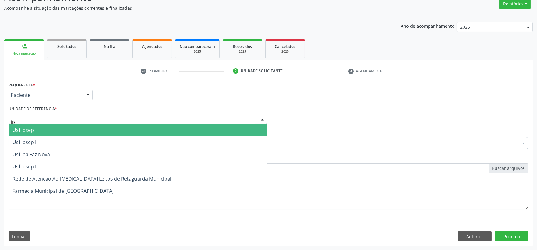
type input "ipa"
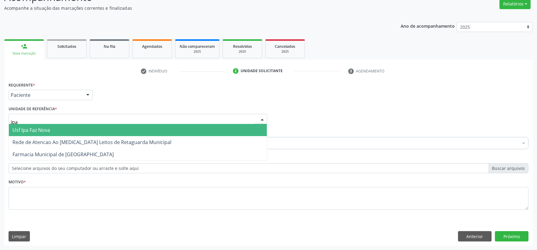
click at [40, 129] on span "Usf Ipa Faz Nova" at bounding box center [30, 130] width 37 height 7
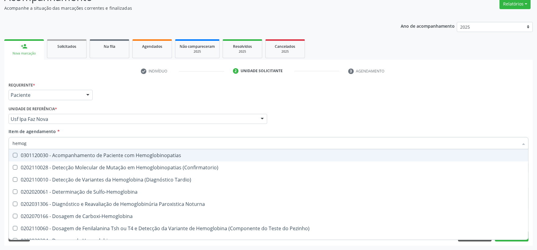
type input "hemogr"
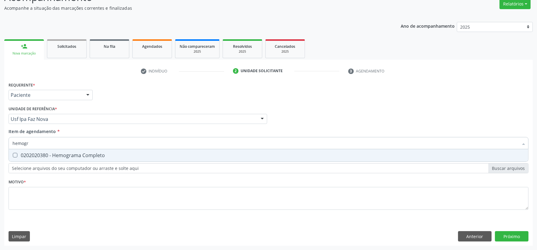
click at [24, 153] on div "0202020380 - Hemograma Completo" at bounding box center [268, 155] width 512 height 5
checkbox Completo "true"
drag, startPoint x: -1, startPoint y: 135, endPoint x: -8, endPoint y: 135, distance: 6.7
click at [0, 135] on html "Central de Marcação notifications [PERSON_NAME] Operador de regulação  Configu…" at bounding box center [268, 73] width 537 height 250
type input "t"
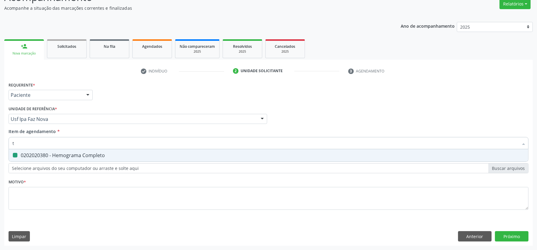
checkbox Completo "false"
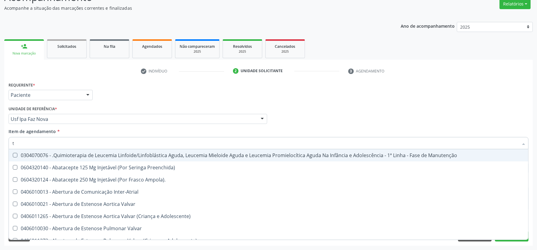
type input "to"
checkbox Videolaparoscópica "true"
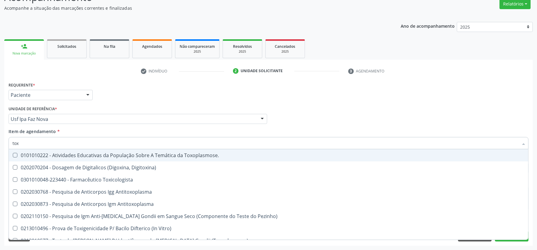
type input "toxo"
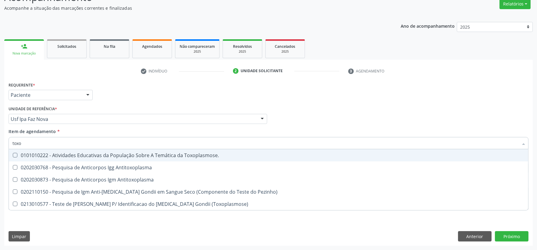
click at [53, 166] on div "0202030768 - Pesquisa de Anticorpos Igg Antitoxoplasma" at bounding box center [268, 167] width 512 height 5
checkbox Antitoxoplasma "true"
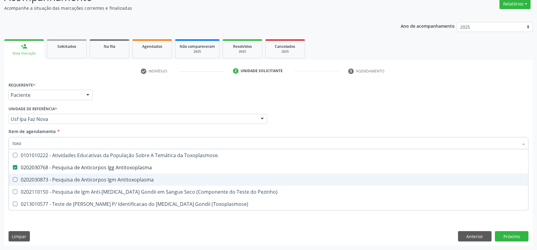
drag, startPoint x: 53, startPoint y: 179, endPoint x: 48, endPoint y: 161, distance: 19.1
click at [53, 180] on div "0202030873 - Pesquisa de Anticorpos Igm Antitoxoplasma" at bounding box center [268, 179] width 512 height 5
checkbox Antitoxoplasma "true"
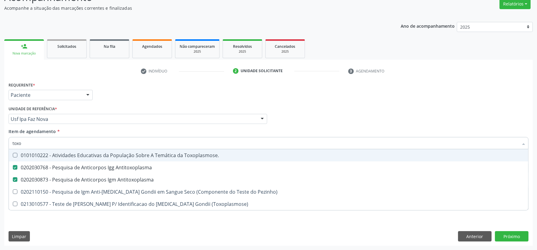
drag, startPoint x: 42, startPoint y: 147, endPoint x: 2, endPoint y: 144, distance: 40.1
click at [7, 144] on div "Item de agendamento * [PERSON_NAME] seleção 0101010222 - Atividades Educativas …" at bounding box center [268, 139] width 523 height 23
type input "he"
checkbox Antitoxoplasma "false"
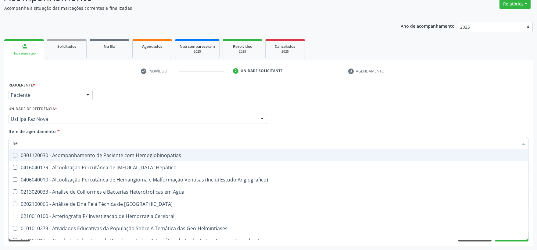
type input "hem"
checkbox II "true"
checkbox Completo "false"
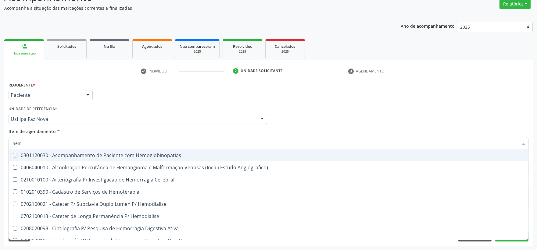
type input "hemo"
checkbox Retro-Retal "true"
checkbox Completo "false"
type input "hemog"
checkbox Carboxi-Hemoglobina "true"
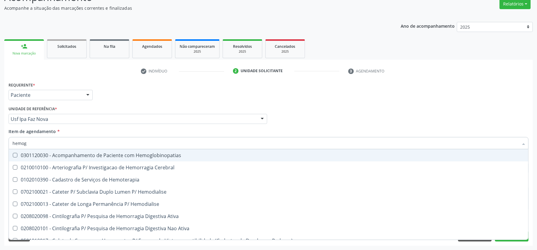
type input "hemogl"
checkbox Carboxi-Hemoglobina "false"
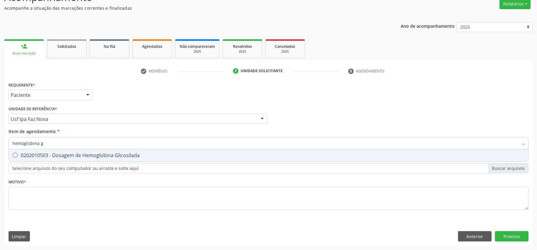
type input "hemoglobina g"
drag, startPoint x: 28, startPoint y: 160, endPoint x: 42, endPoint y: 147, distance: 18.8
click at [28, 159] on span "0202010503 - Dosagem de Hemoglobina Glicosilada" at bounding box center [268, 155] width 519 height 12
checkbox Glicosilada "true"
drag, startPoint x: 47, startPoint y: 144, endPoint x: 14, endPoint y: 139, distance: 32.7
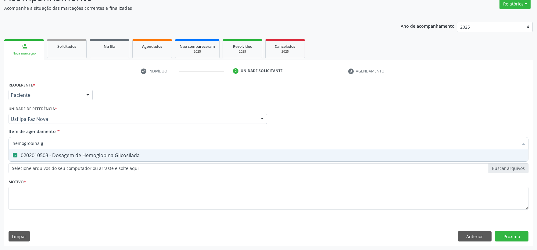
click at [14, 139] on input "hemoglobina g" at bounding box center [264, 143] width 505 height 12
type input "h"
checkbox Glicosilada "false"
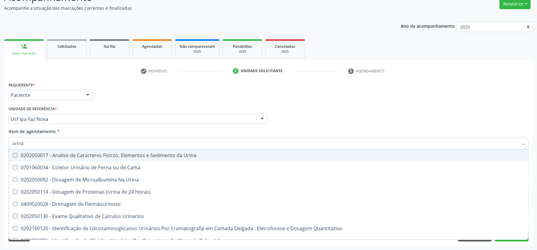
type input "urina"
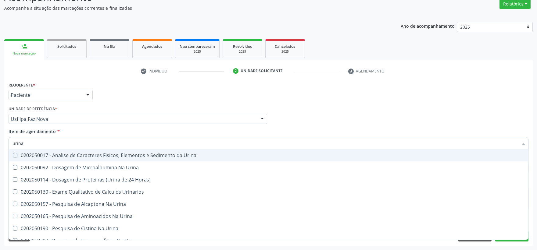
drag, startPoint x: 37, startPoint y: 155, endPoint x: 38, endPoint y: 141, distance: 13.4
click at [37, 154] on div "0202050017 - Analise de Caracteres Fisicos, Elementos e Sedimento da Urina" at bounding box center [268, 155] width 512 height 5
checkbox Urina "true"
click at [38, 141] on input "urina" at bounding box center [264, 143] width 505 height 12
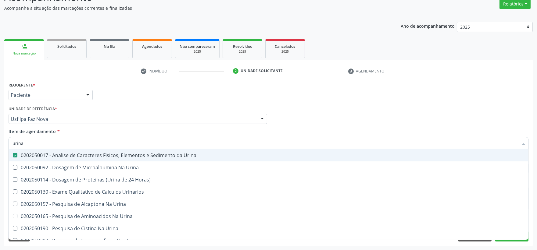
click at [38, 141] on input "urina" at bounding box center [264, 143] width 505 height 12
type input "cu"
checkbox Urina "false"
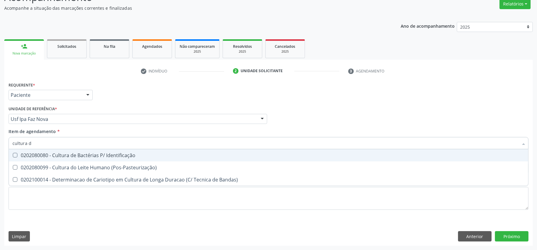
type input "cultura de"
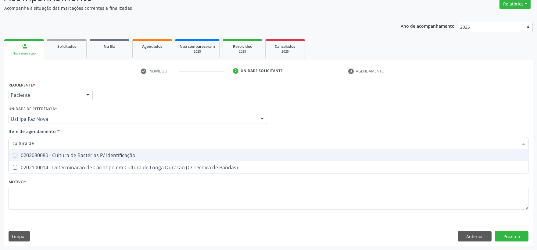
click at [38, 155] on div "0202080080 - Cultura de Bactérias P/ Identificação" at bounding box center [268, 155] width 512 height 5
checkbox Identificação "true"
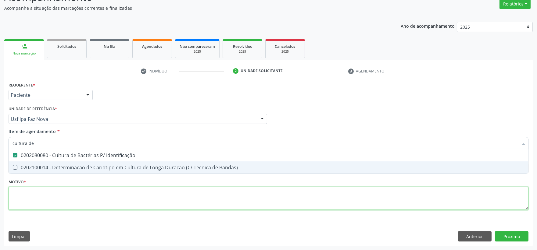
click at [60, 195] on div "Requerente * Paciente Profissional de Saúde Paciente Nenhum resultado encontrad…" at bounding box center [268, 149] width 519 height 138
checkbox Bandas\) "true"
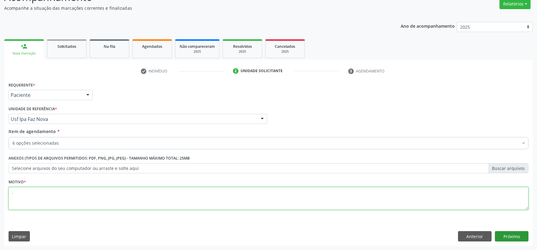
type textarea "."
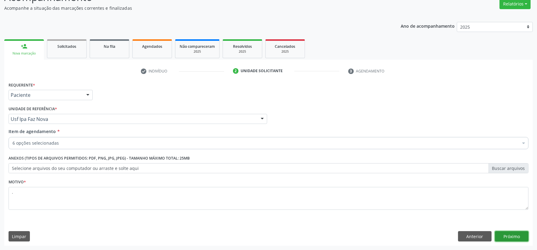
click at [514, 236] on button "Próximo" at bounding box center [511, 236] width 34 height 10
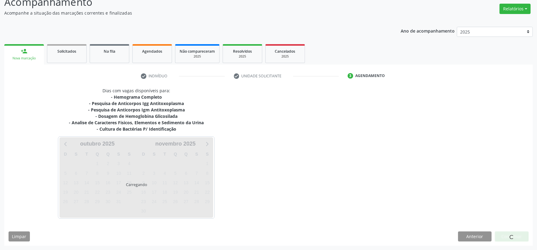
scroll to position [47, 0]
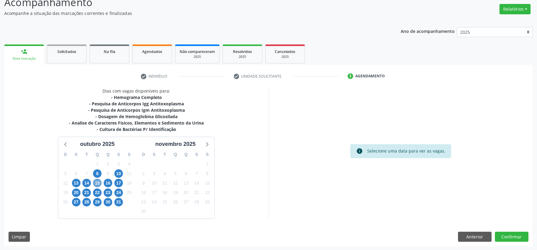
click at [97, 184] on span "15" at bounding box center [97, 183] width 9 height 9
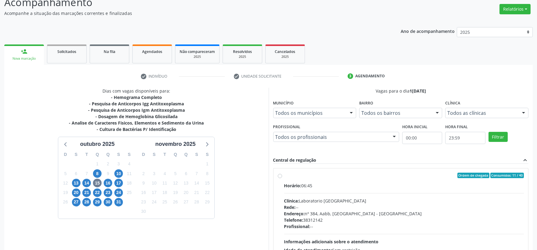
click at [332, 189] on div "Horário: 06:45 Clínica: Laboratorio Sao Francisco Rede: -- Endereço: [STREET_AD…" at bounding box center [404, 224] width 240 height 84
click at [282, 178] on input "Ordem de chegada Consumidos: 11 / 40 Horário: 06:45 Clínica: Laboratorio [GEOGR…" at bounding box center [280, 175] width 4 height 5
radio input "true"
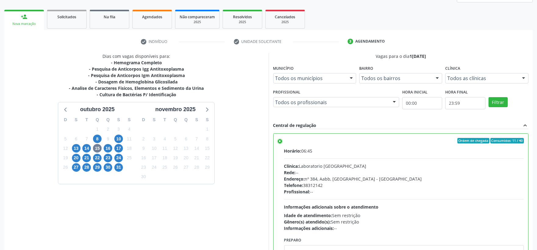
scroll to position [114, 0]
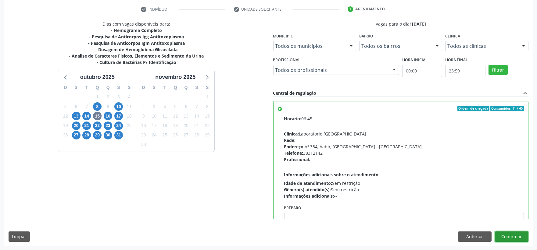
click at [504, 236] on button "Confirmar" at bounding box center [511, 237] width 34 height 10
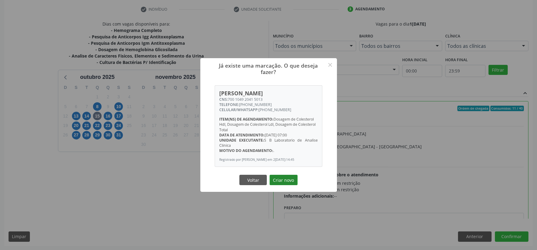
click at [281, 179] on button "Criar novo" at bounding box center [283, 180] width 28 height 10
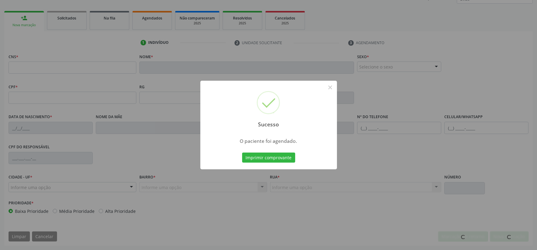
scroll to position [80, 0]
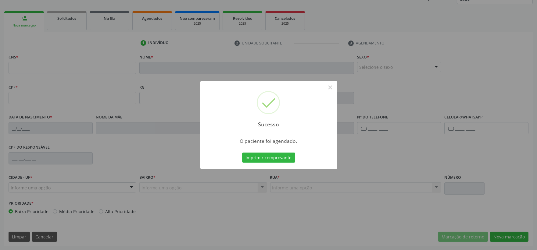
click at [242, 153] on button "Imprimir comprovante" at bounding box center [268, 158] width 53 height 10
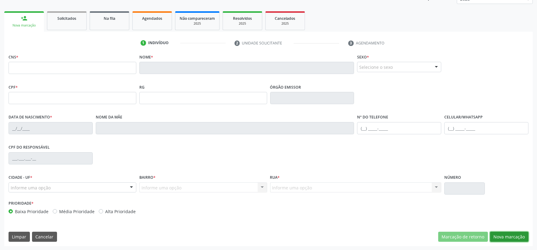
click at [509, 238] on button "Nova marcação" at bounding box center [509, 237] width 38 height 10
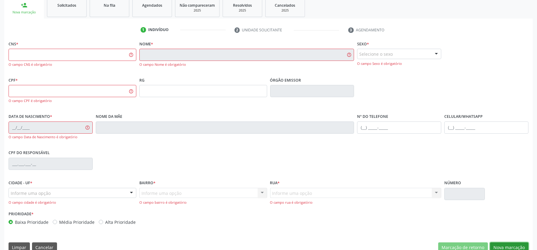
scroll to position [104, 0]
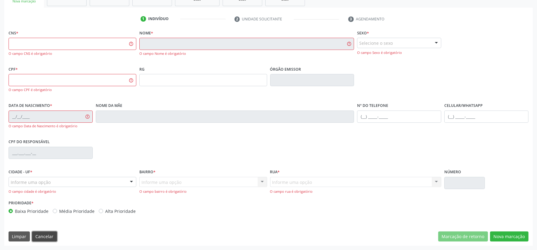
click at [53, 235] on button "Cancelar" at bounding box center [44, 237] width 25 height 10
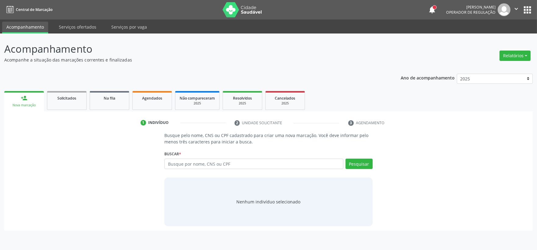
scroll to position [0, 0]
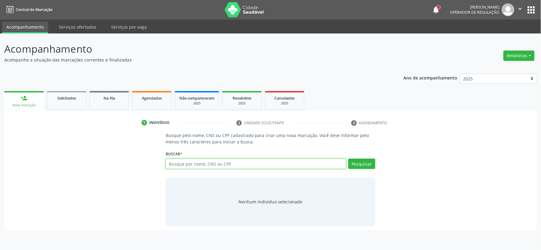
click at [238, 167] on input "text" at bounding box center [256, 164] width 181 height 10
type input "12725190401"
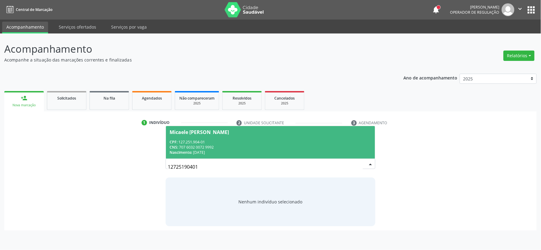
click at [204, 148] on div "CNS: 707 6032 0072 9992" at bounding box center [271, 147] width 202 height 5
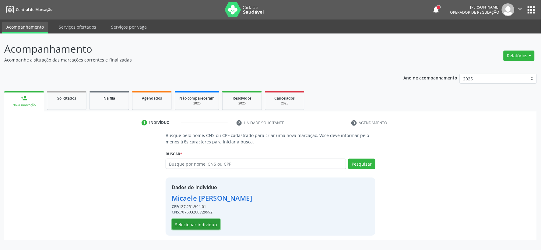
click at [197, 221] on button "Selecionar indivíduo" at bounding box center [196, 224] width 49 height 10
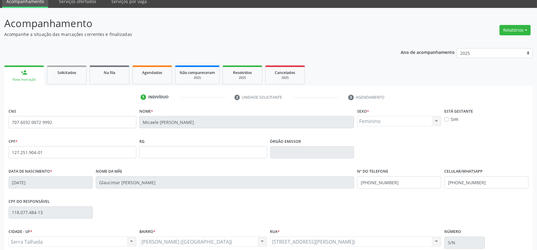
scroll to position [80, 0]
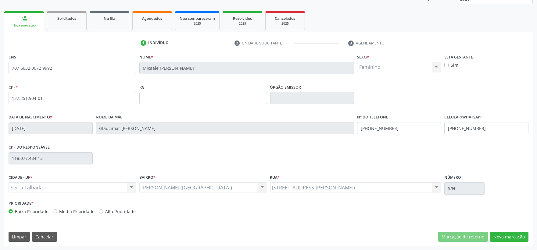
click at [513, 230] on div "CNS 707 6032 0072 9992 [GEOGRAPHIC_DATA] * [PERSON_NAME] * Feminino Masculino F…" at bounding box center [268, 149] width 528 height 194
click at [511, 238] on button "Nova marcação" at bounding box center [509, 237] width 38 height 10
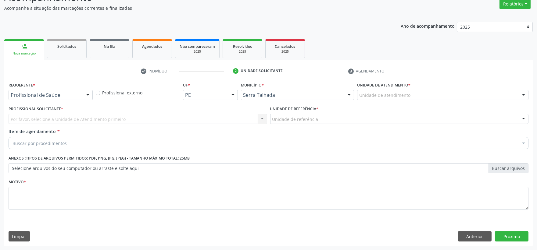
click at [84, 90] on div at bounding box center [87, 95] width 9 height 10
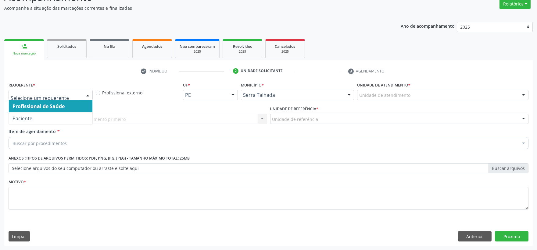
click at [74, 107] on span "Profissional de Saúde" at bounding box center [50, 106] width 83 height 12
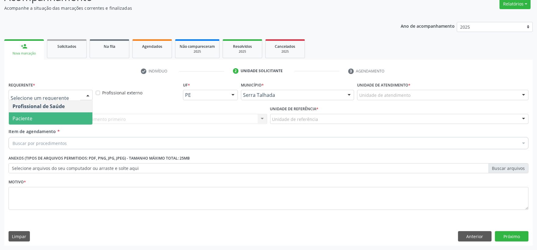
click at [52, 124] on span "Paciente" at bounding box center [50, 118] width 83 height 12
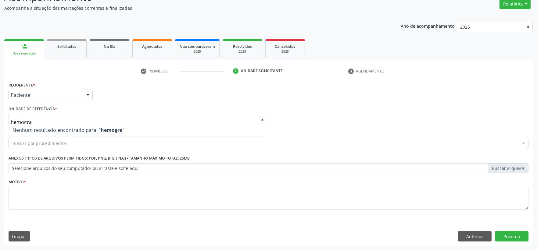
drag, startPoint x: 52, startPoint y: 120, endPoint x: -23, endPoint y: 115, distance: 75.1
click at [0, 115] on html "Central de Marcação notifications [PERSON_NAME] Operador de regulação  Configu…" at bounding box center [268, 73] width 537 height 250
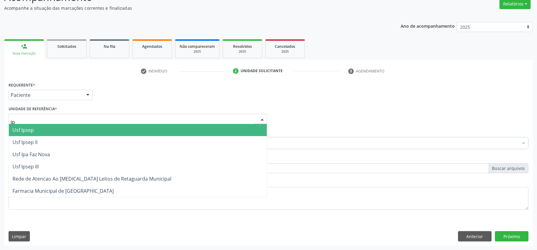
type input "ipa"
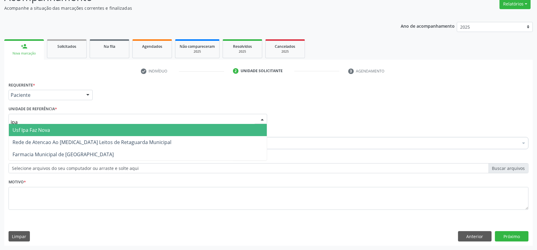
click at [54, 126] on span "Usf Ipa Faz Nova" at bounding box center [138, 130] width 258 height 12
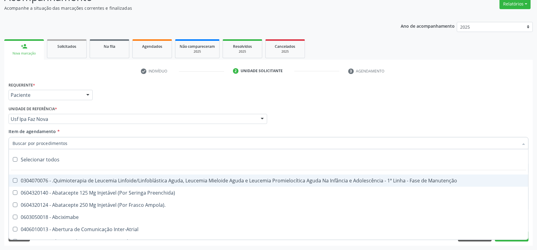
type input "m"
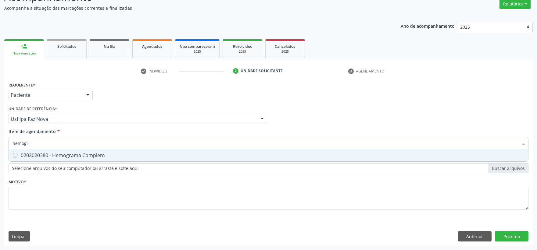
type input "hemogra"
drag, startPoint x: 82, startPoint y: 156, endPoint x: 78, endPoint y: 151, distance: 7.0
click at [81, 156] on div "0202020380 - Hemograma Completo" at bounding box center [268, 155] width 512 height 5
checkbox Completo "true"
drag, startPoint x: 69, startPoint y: 141, endPoint x: 12, endPoint y: 141, distance: 56.1
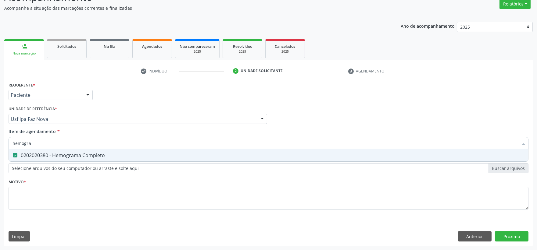
click at [34, 141] on input "hemogra" at bounding box center [264, 143] width 505 height 12
click at [50, 138] on input "hemogra" at bounding box center [264, 143] width 505 height 12
click at [49, 138] on input "hemogra" at bounding box center [264, 143] width 505 height 12
type input "uri"
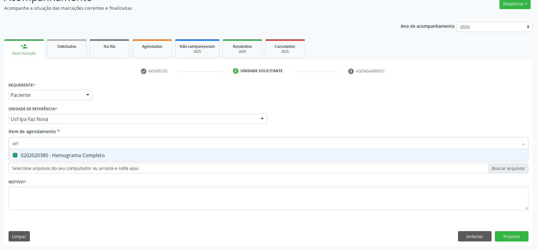
checkbox Completo "false"
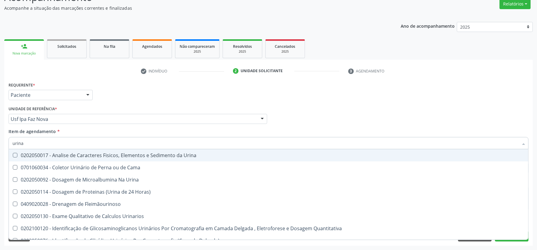
type input "urina"
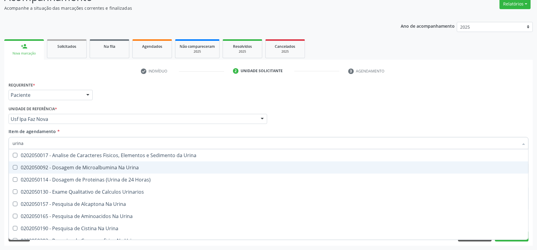
drag, startPoint x: 58, startPoint y: 161, endPoint x: 56, endPoint y: 156, distance: 5.7
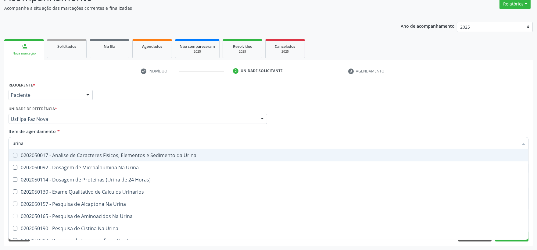
click at [56, 154] on div "0202050017 - Analise de Caracteres Fisicos, Elementos e Sedimento da Urina" at bounding box center [268, 155] width 512 height 5
checkbox Urina "true"
click at [54, 144] on input "urina" at bounding box center [264, 143] width 505 height 12
click at [53, 144] on input "urina" at bounding box center [264, 143] width 505 height 12
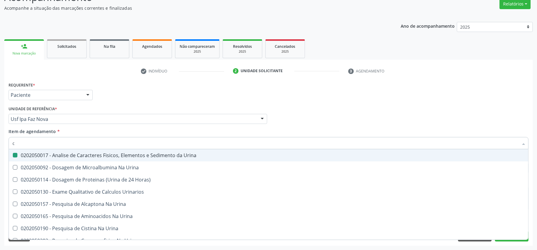
type input "cu"
checkbox Urina "false"
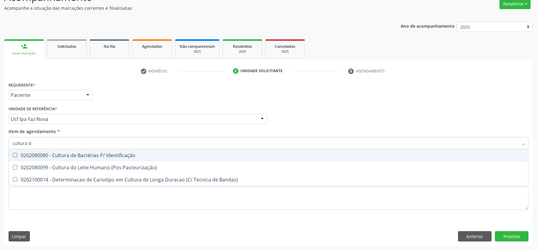
type input "cultura d"
click at [136, 156] on div "0202080080 - Cultura de Bactérias P/ Identificação" at bounding box center [268, 155] width 512 height 5
checkbox Identificação "true"
click at [123, 142] on input "cultura d" at bounding box center [264, 143] width 505 height 12
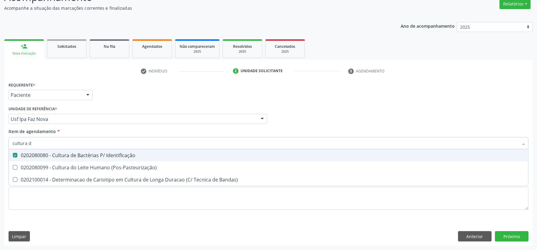
click at [123, 142] on input "cultura d" at bounding box center [264, 143] width 505 height 12
type input "he"
checkbox Identificação "false"
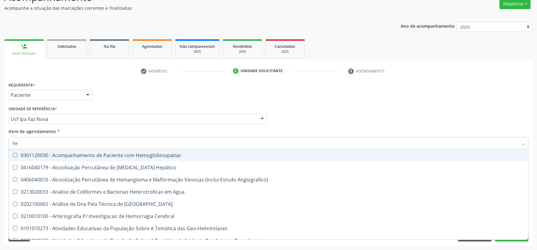
type input "hem"
checkbox II "true"
checkbox Completo "false"
type input "hemo"
checkbox Hemácias "true"
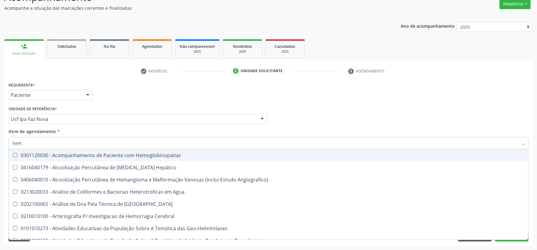
checkbox II "false"
type input "hemog"
checkbox Carboxi-Hemoglobina "true"
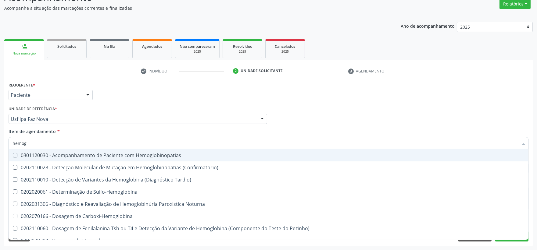
type input "hemogl"
checkbox Completo "false"
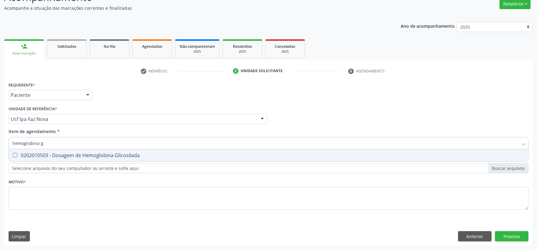
type input "hemoglobina g"
click at [118, 155] on div "0202010503 - Dosagem de Hemoglobina Glicosilada" at bounding box center [268, 155] width 512 height 5
checkbox Glicosilada "true"
click at [113, 145] on input "hemoglobina g" at bounding box center [264, 143] width 505 height 12
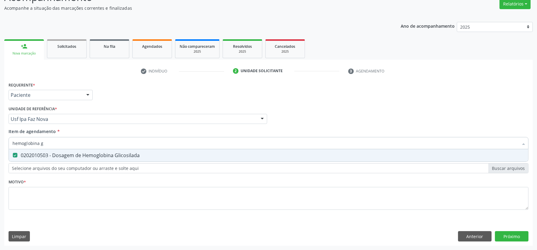
click at [113, 145] on input "hemoglobina g" at bounding box center [264, 143] width 505 height 12
type input "t"
checkbox Glicosilada "false"
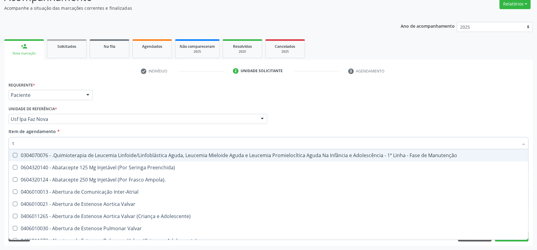
type input "to"
checkbox Transeptal "true"
checkbox Urina "false"
checkbox Videolaparoscópica "true"
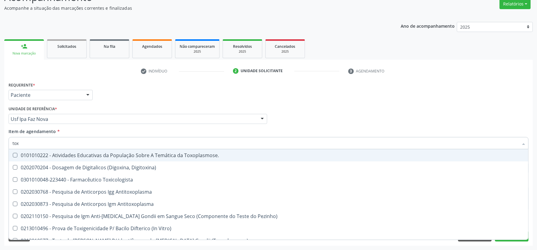
type input "toxo"
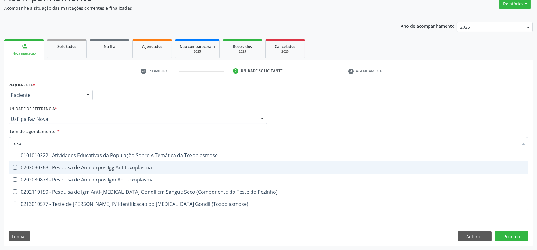
click at [88, 166] on div "0202030768 - Pesquisa de Anticorpos Igg Antitoxoplasma" at bounding box center [268, 167] width 512 height 5
checkbox Antitoxoplasma "true"
click at [84, 177] on div "0202030873 - Pesquisa de Anticorpos Igm Antitoxoplasma" at bounding box center [268, 179] width 512 height 5
checkbox Antitoxoplasma "true"
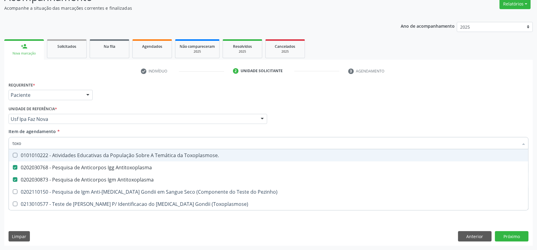
click at [73, 140] on input "toxo" at bounding box center [264, 143] width 505 height 12
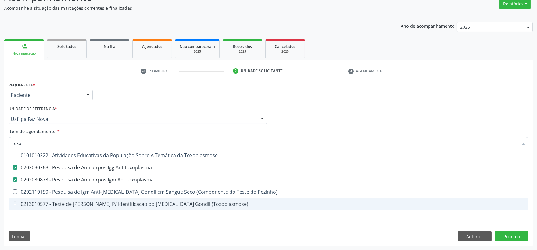
click at [484, 224] on div "Requerente * Paciente Profissional de Saúde Paciente Nenhum resultado encontrad…" at bounding box center [268, 162] width 528 height 165
click at [302, 210] on span "0213010577 - Teste de Elisa Igg P/ Identificacao do Toxoplasma Gondii (Toxoplas…" at bounding box center [268, 204] width 519 height 12
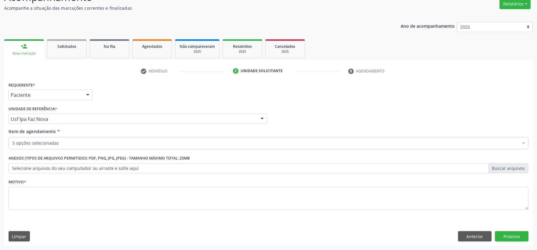
checkbox Identificação "true"
checkbox Glicosilada "false"
click at [333, 128] on div "Item de agendamento * 5 opções selecionadas Desfazer seleção Selecionados 02020…" at bounding box center [268, 137] width 519 height 19
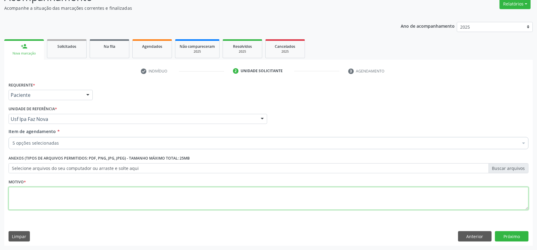
click at [264, 203] on textarea at bounding box center [268, 198] width 519 height 23
type textarea "."
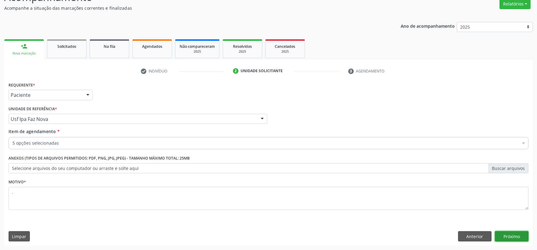
click at [510, 233] on button "Próximo" at bounding box center [511, 236] width 34 height 10
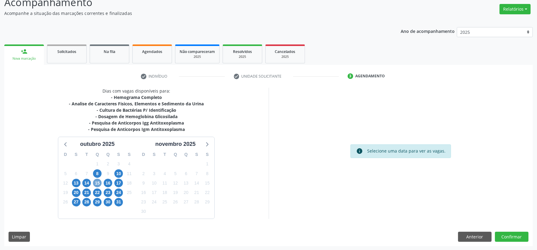
click at [97, 187] on span "15" at bounding box center [97, 183] width 9 height 9
click at [97, 182] on span "15" at bounding box center [97, 183] width 9 height 9
click at [99, 184] on span "15" at bounding box center [97, 183] width 9 height 9
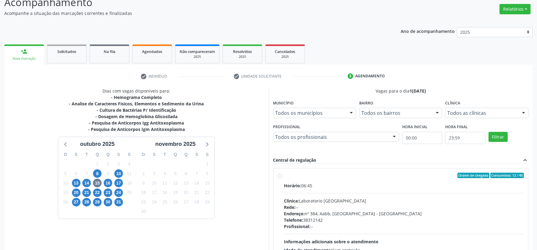
click at [400, 193] on hr at bounding box center [404, 193] width 240 height 0
click at [282, 178] on input "Ordem de chegada Consumidos: 12 / 40 Horário: 06:45 Clínica: Laboratorio Sao Fr…" at bounding box center [280, 175] width 4 height 5
radio input "true"
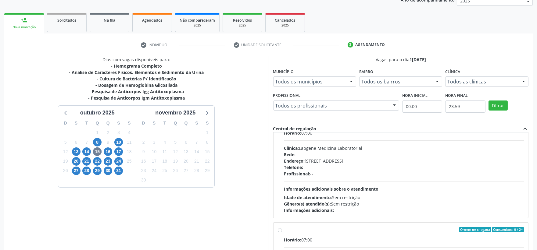
scroll to position [114, 0]
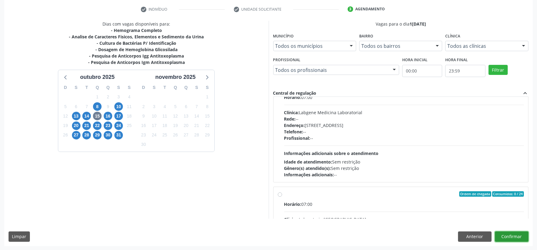
click at [511, 236] on button "Confirmar" at bounding box center [511, 237] width 34 height 10
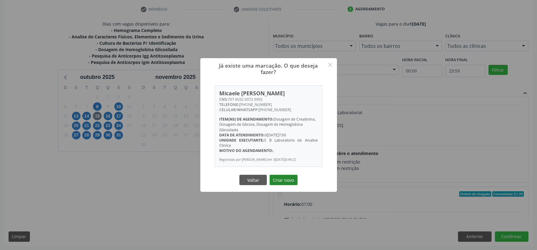
click at [285, 182] on button "Criar novo" at bounding box center [283, 180] width 28 height 10
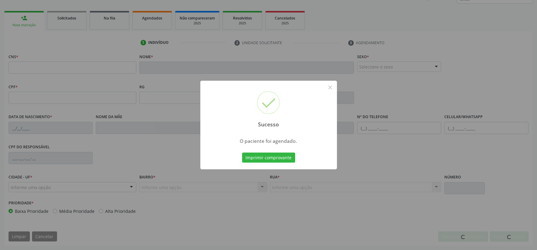
scroll to position [80, 0]
click at [269, 156] on button "Imprimir comprovante" at bounding box center [268, 158] width 53 height 10
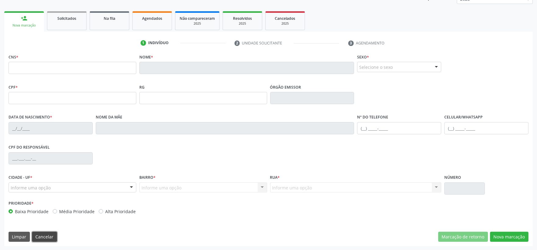
click at [54, 236] on button "Cancelar" at bounding box center [44, 237] width 25 height 10
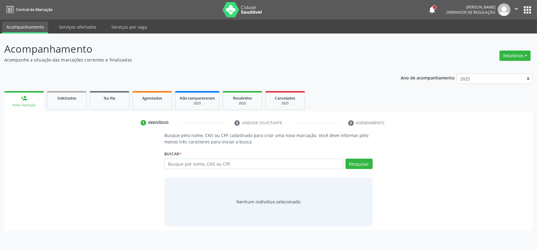
scroll to position [0, 0]
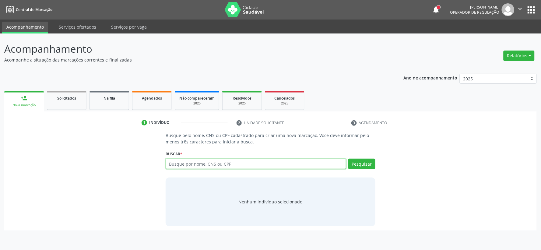
click at [213, 162] on input "text" at bounding box center [256, 164] width 181 height 10
type input "12845628404"
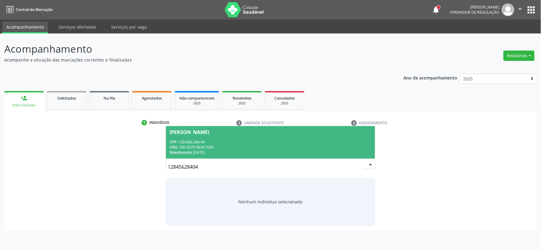
click at [225, 148] on div "CNS: 700 3079 3834 7630" at bounding box center [271, 147] width 202 height 5
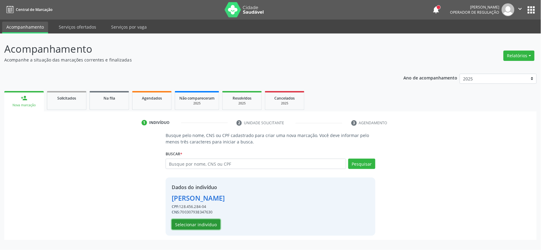
click at [199, 223] on button "Selecionar indivíduo" at bounding box center [196, 224] width 49 height 10
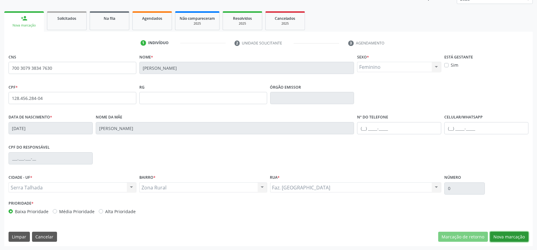
click at [501, 239] on button "Nova marcação" at bounding box center [509, 237] width 38 height 10
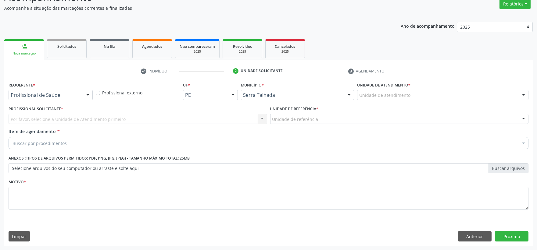
scroll to position [52, 0]
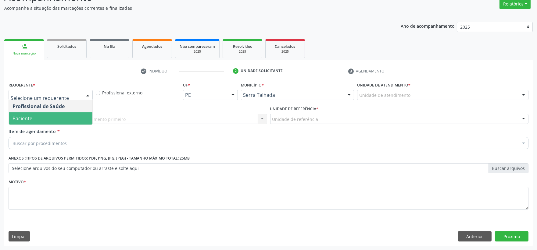
click at [76, 117] on span "Paciente" at bounding box center [50, 118] width 83 height 12
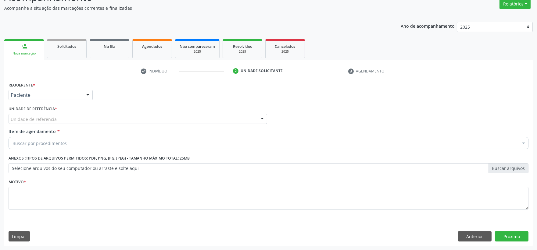
click at [76, 117] on div "Unidade de referência" at bounding box center [138, 119] width 258 height 10
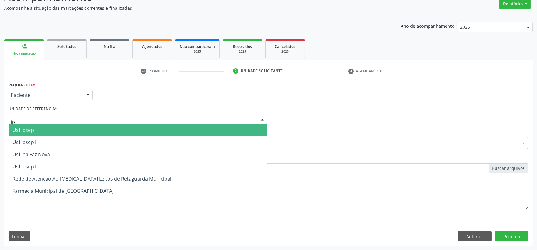
type input "ipa"
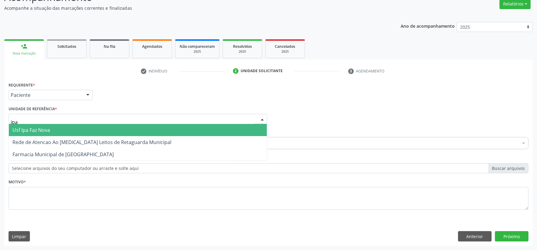
click at [71, 130] on span "Usf Ipa Faz Nova" at bounding box center [138, 130] width 258 height 12
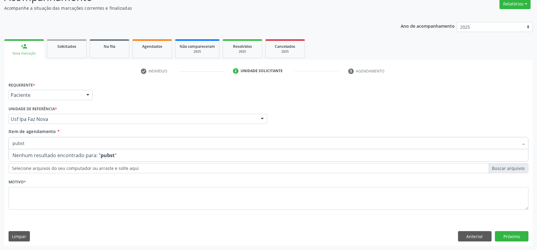
drag, startPoint x: 61, startPoint y: 144, endPoint x: -97, endPoint y: 129, distance: 158.5
click at [0, 129] on html "Central de Marcação notifications [PERSON_NAME] Operador de regulação  Configu…" at bounding box center [268, 73] width 537 height 250
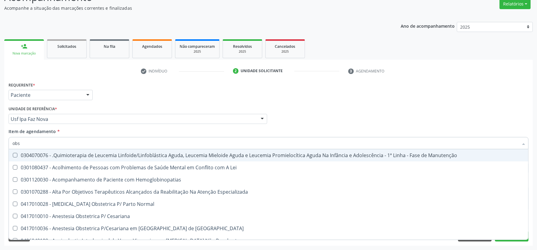
type input "obst"
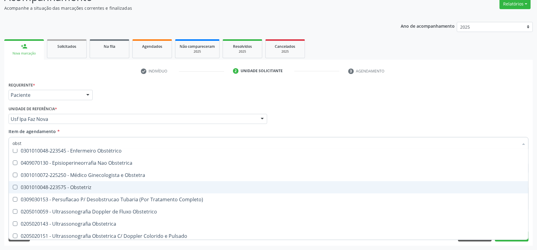
scroll to position [68, 0]
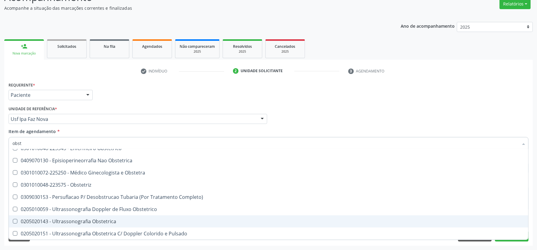
click at [102, 217] on span "0205020143 - Ultrassonografia Obstetrica" at bounding box center [268, 221] width 519 height 12
checkbox Obstetrica "true"
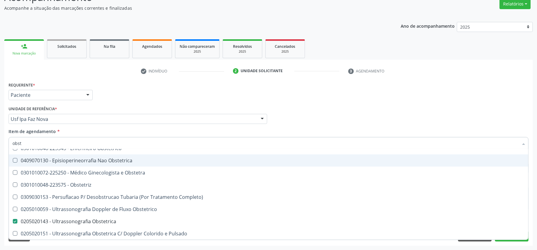
click at [313, 124] on div "Profissional Solicitante Por favor, selecione a Unidade de Atendimento primeiro…" at bounding box center [268, 117] width 523 height 24
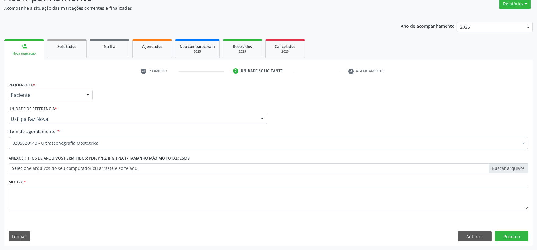
checkbox Obstetrica "true"
checkbox Adolescente\) "false"
click at [301, 101] on div "Requerente * Paciente Profissional de Saúde Paciente Nenhum resultado encontrad…" at bounding box center [268, 92] width 523 height 24
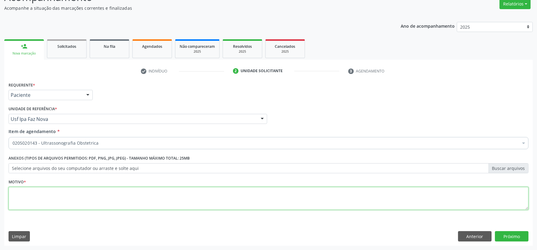
click at [154, 206] on textarea at bounding box center [268, 198] width 519 height 23
type textarea "."
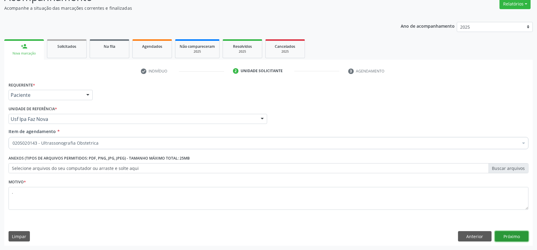
click at [519, 237] on button "Próximo" at bounding box center [511, 236] width 34 height 10
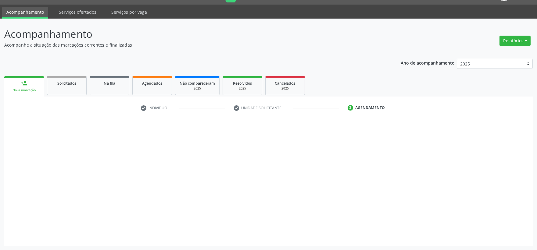
scroll to position [15, 0]
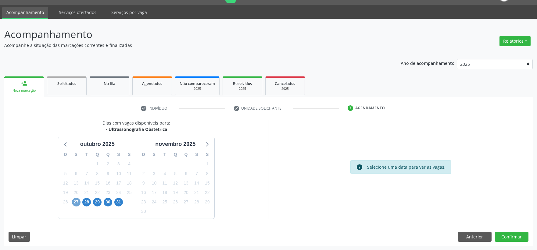
click at [75, 200] on span "27" at bounding box center [76, 202] width 9 height 9
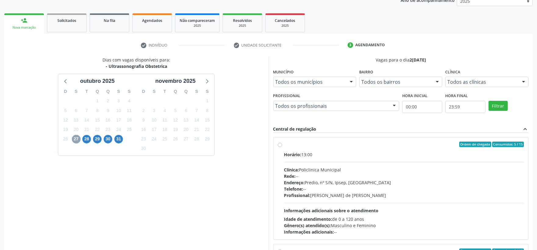
scroll to position [114, 0]
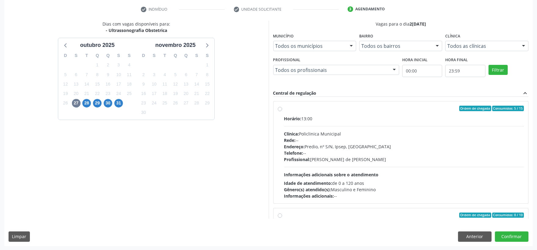
click at [371, 144] on div "Endereço: Predio, nº S/N, Ipsep, Serra Talhada - PE" at bounding box center [404, 147] width 240 height 6
click at [282, 111] on input "Ordem de chegada Consumidos: 5 / 15 Horário: 13:00 Clínica: Policlinica Municip…" at bounding box center [280, 108] width 4 height 5
radio input "true"
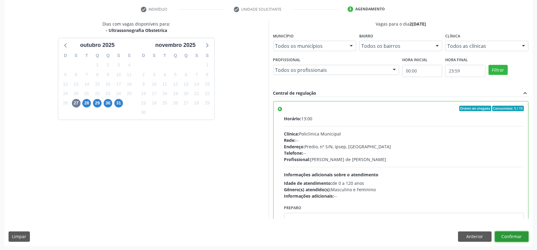
click at [503, 233] on button "Confirmar" at bounding box center [511, 237] width 34 height 10
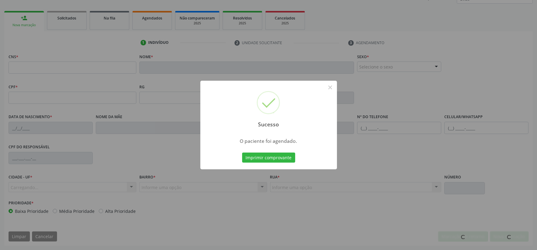
scroll to position [80, 0]
click at [283, 156] on button "Imprimir comprovante" at bounding box center [268, 158] width 53 height 10
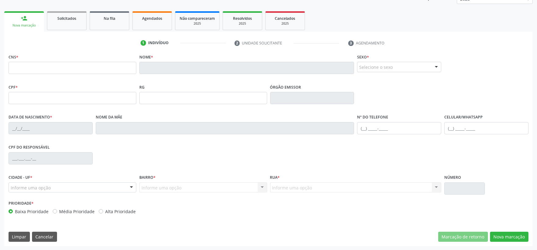
scroll to position [80, 0]
click at [50, 232] on div "Sucesso × O paciente foi agendado. Imprimir comprovante Cancel" at bounding box center [268, 125] width 537 height 250
click at [44, 238] on div "Sucesso × O paciente foi agendado. Imprimir comprovante Cancel" at bounding box center [268, 125] width 537 height 250
click at [46, 237] on div "Sucesso × O paciente foi agendado. Imprimir comprovante Cancel" at bounding box center [268, 125] width 537 height 250
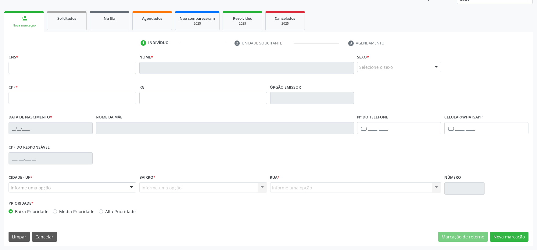
click at [46, 237] on div "Sucesso × O paciente foi agendado. Imprimir comprovante Cancel" at bounding box center [268, 125] width 537 height 250
click at [44, 236] on div "Sucesso × O paciente foi agendado. Imprimir comprovante Cancel" at bounding box center [268, 125] width 537 height 250
click at [43, 236] on div "Sucesso × O paciente foi agendado. Imprimir comprovante Cancel" at bounding box center [268, 125] width 537 height 250
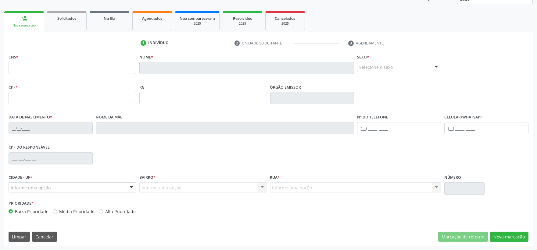
click at [42, 236] on div "Sucesso × O paciente foi agendado. Imprimir comprovante Cancel" at bounding box center [268, 125] width 537 height 250
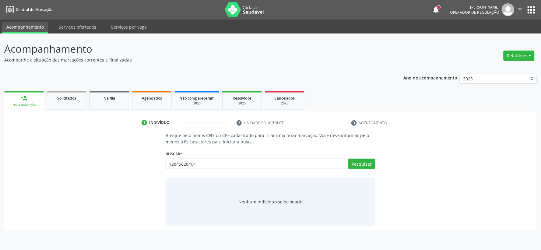
type input "12845628404"
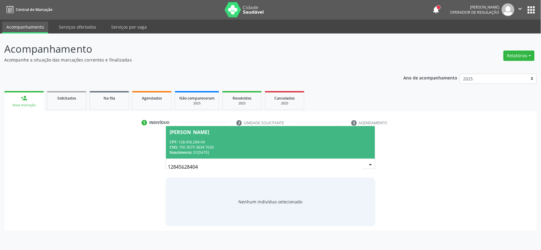
click at [224, 153] on div "Nascimento: 31[DATE]" at bounding box center [271, 152] width 202 height 5
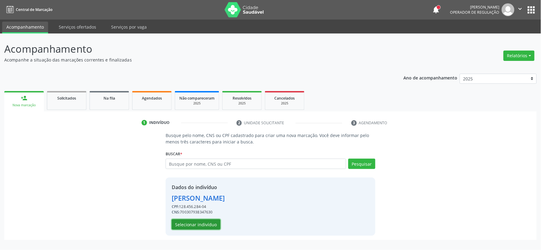
click at [178, 222] on button "Selecionar indivíduo" at bounding box center [196, 224] width 49 height 10
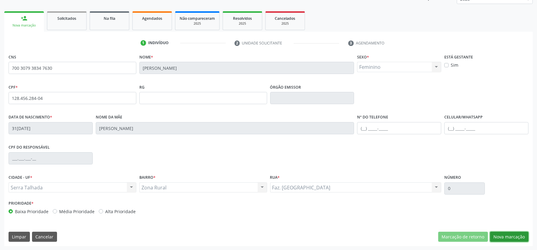
click at [507, 237] on button "Nova marcação" at bounding box center [509, 237] width 38 height 10
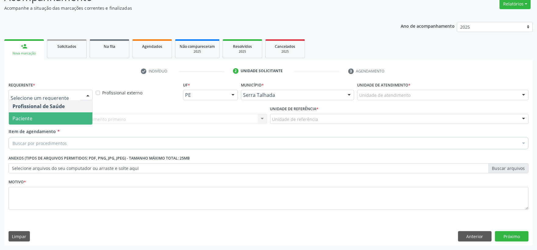
click at [58, 119] on span "Paciente" at bounding box center [50, 118] width 83 height 12
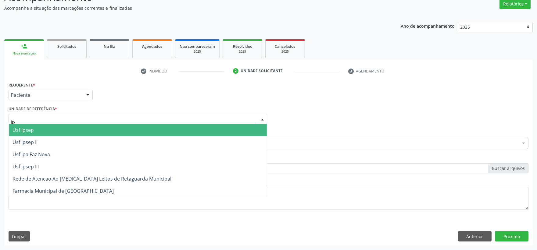
type input "ipa"
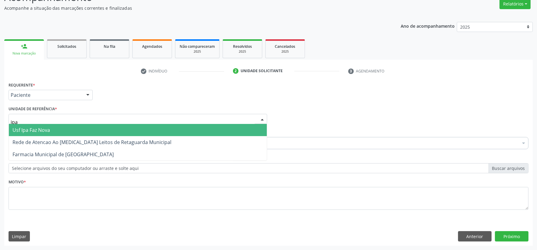
click at [59, 129] on span "Usf Ipa Faz Nova" at bounding box center [138, 130] width 258 height 12
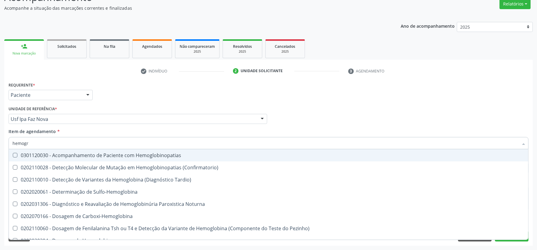
type input "hemogra"
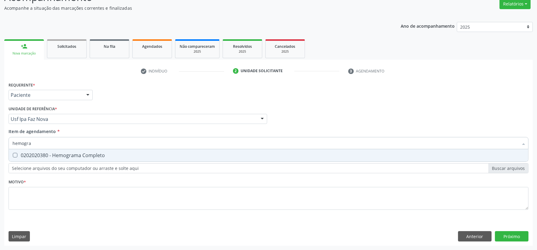
click at [53, 158] on span "0202020380 - Hemograma Completo" at bounding box center [268, 155] width 519 height 12
checkbox Completo "true"
drag, startPoint x: 53, startPoint y: 146, endPoint x: 1, endPoint y: 144, distance: 51.5
click at [1, 144] on div "Acompanhamento Acompanhe a situação das marcações correntes e finalizadas Relat…" at bounding box center [268, 116] width 537 height 268
type input "uri"
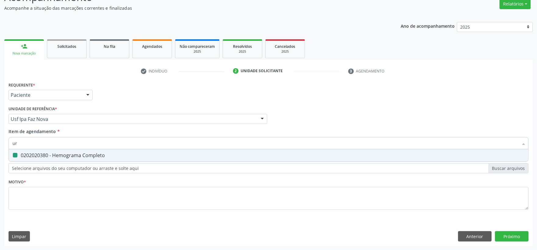
checkbox Completo "false"
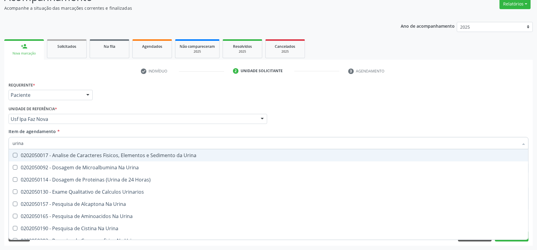
type input "urina"
click at [40, 153] on div "0202050017 - Analise de Caracteres Fisicos, Elementos e Sedimento da Urina" at bounding box center [268, 155] width 512 height 5
checkbox Urina "true"
drag, startPoint x: 40, startPoint y: 137, endPoint x: -44, endPoint y: 138, distance: 83.8
click at [0, 138] on html "Central de Marcação notifications Isadora Nunes Bezerra Pulça Operador de regul…" at bounding box center [268, 73] width 537 height 250
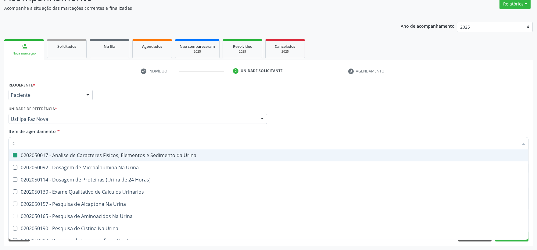
type input "cu"
checkbox Urina "false"
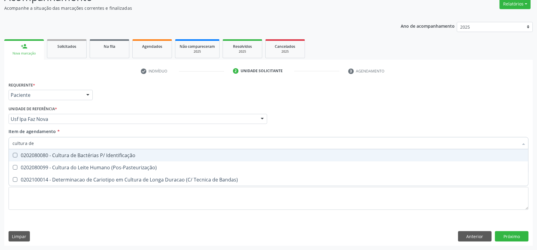
type input "cultura de"
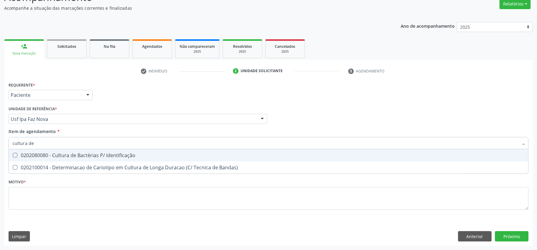
drag, startPoint x: 90, startPoint y: 152, endPoint x: 82, endPoint y: 145, distance: 11.0
click at [89, 153] on div "0202080080 - Cultura de Bactérias P/ Identificação" at bounding box center [268, 155] width 512 height 5
checkbox Identificação "true"
click at [81, 144] on input "cultura de" at bounding box center [264, 143] width 505 height 12
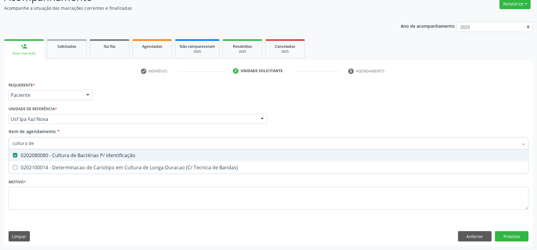
click at [81, 144] on input "cultura de" at bounding box center [264, 143] width 505 height 12
type input "t"
checkbox Identificação "false"
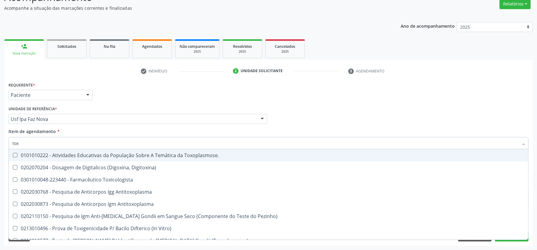
type input "toxo"
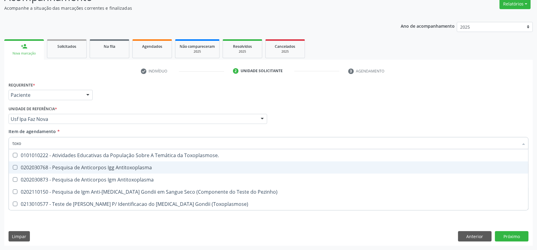
click at [69, 162] on span "0202030768 - Pesquisa de Anticorpos Igg Antitoxoplasma" at bounding box center [268, 167] width 519 height 12
checkbox Antitoxoplasma "true"
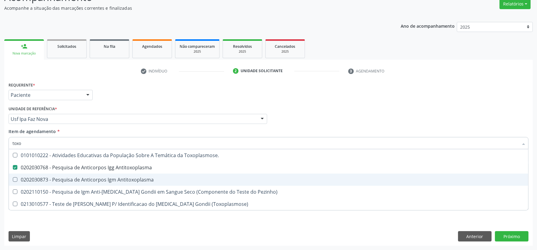
click at [66, 178] on div "0202030873 - Pesquisa de Anticorpos Igm Antitoxoplasma" at bounding box center [268, 179] width 512 height 5
checkbox Antitoxoplasma "true"
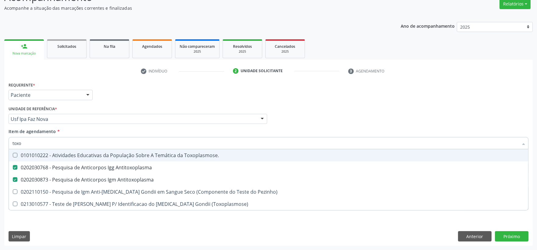
click at [59, 146] on input "toxo" at bounding box center [264, 143] width 505 height 12
type input "t"
checkbox Antitoxoplasma "false"
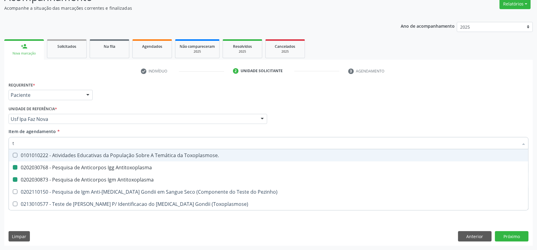
checkbox Antitoxoplasma "false"
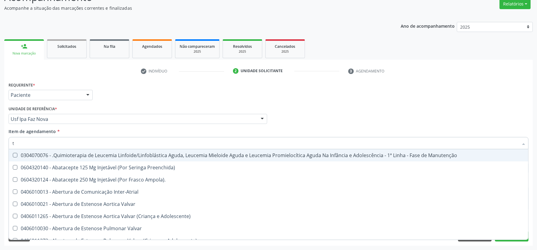
type input "tg"
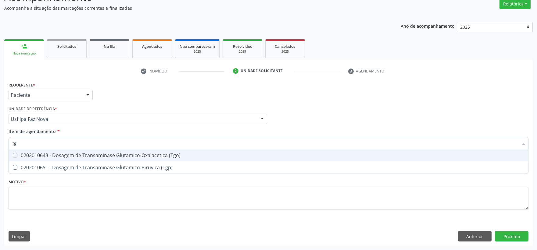
click at [54, 154] on div "0202010643 - Dosagem de Transaminase Glutamico-Oxalacetica (Tgo)" at bounding box center [268, 155] width 512 height 5
checkbox \(Tgo\) "true"
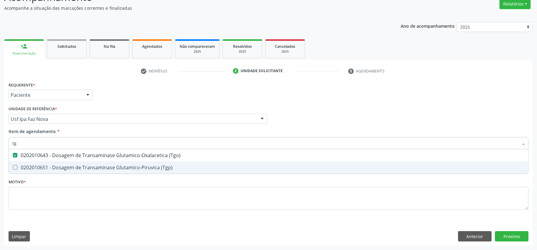
click at [53, 162] on span "0202010651 - Dosagem de Transaminase Glutamico-Piruvica (Tgp)" at bounding box center [268, 167] width 519 height 12
checkbox \(Tgp\) "true"
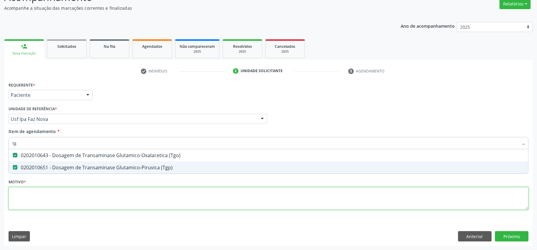
click at [54, 194] on div "Requerente * Paciente Profissional de Saúde Paciente Nenhum resultado encontrad…" at bounding box center [268, 149] width 519 height 138
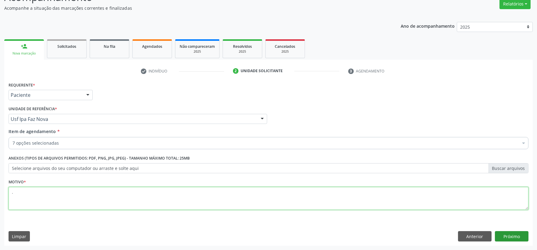
type textarea "."
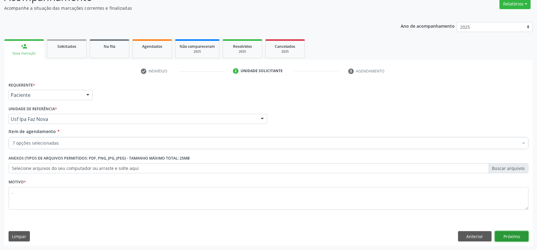
click at [504, 237] on button "Próximo" at bounding box center [511, 236] width 34 height 10
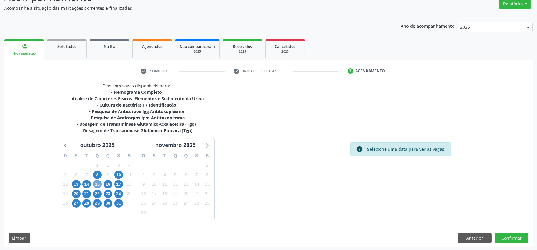
click at [95, 185] on span "15" at bounding box center [97, 184] width 9 height 9
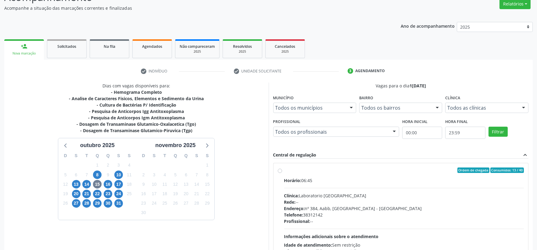
click at [402, 196] on div "Clínica: Laboratorio Sao Francisco" at bounding box center [404, 196] width 240 height 6
click at [282, 173] on input "Ordem de chegada Consumidos: 13 / 40 Horário: 06:45 Clínica: Laboratorio Sao Fr…" at bounding box center [280, 170] width 4 height 5
radio input "true"
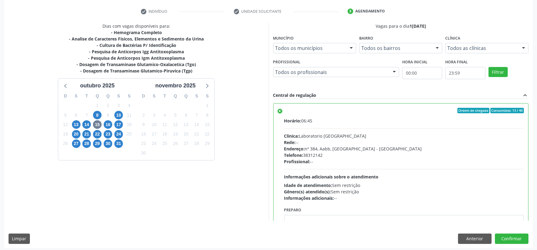
scroll to position [114, 0]
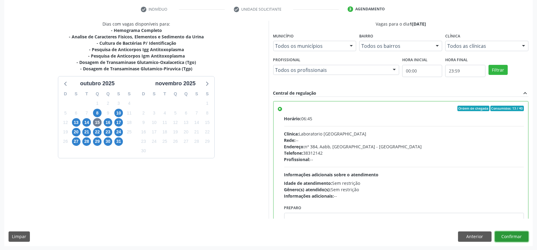
click at [518, 236] on button "Confirmar" at bounding box center [511, 237] width 34 height 10
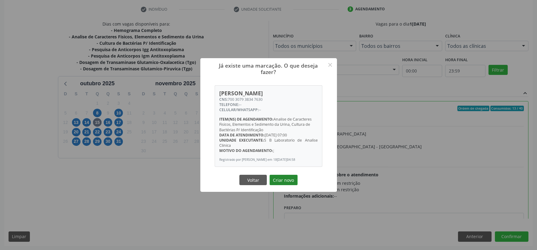
click at [285, 178] on button "Criar novo" at bounding box center [283, 180] width 28 height 10
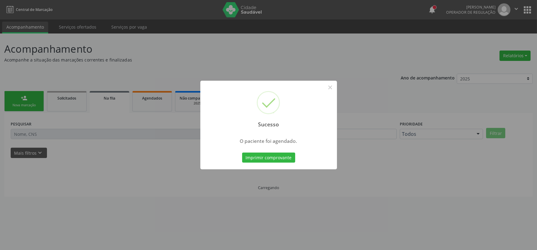
scroll to position [0, 0]
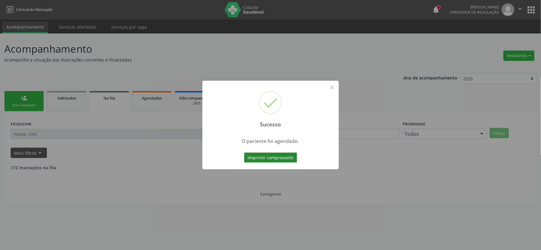
click at [286, 158] on button "Imprimir comprovante" at bounding box center [270, 158] width 53 height 10
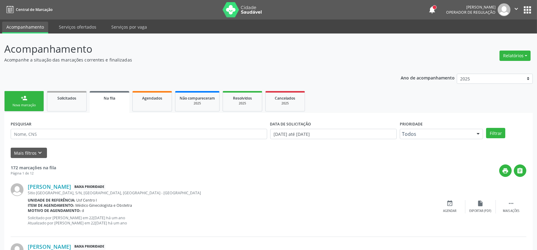
click at [30, 102] on link "person_add Nova marcação" at bounding box center [24, 101] width 40 height 20
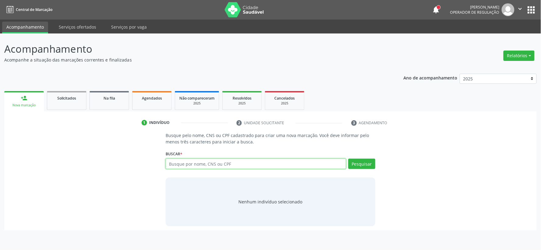
click at [211, 164] on input "text" at bounding box center [256, 164] width 181 height 10
click at [259, 161] on input "text" at bounding box center [256, 164] width 181 height 10
type input "10873764481"
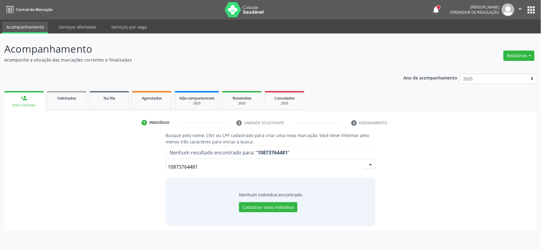
drag, startPoint x: 204, startPoint y: 168, endPoint x: 58, endPoint y: 175, distance: 146.4
click at [139, 174] on div "Busque pelo nome, CNS ou CPF cadastrado para criar uma nova marcação. Você deve…" at bounding box center [271, 179] width 524 height 94
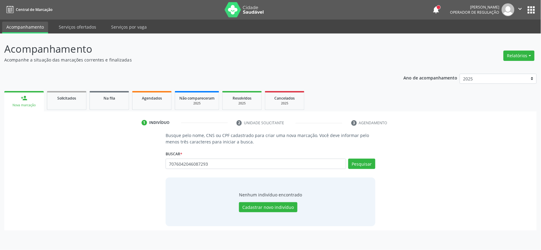
type input "7076042046087293"
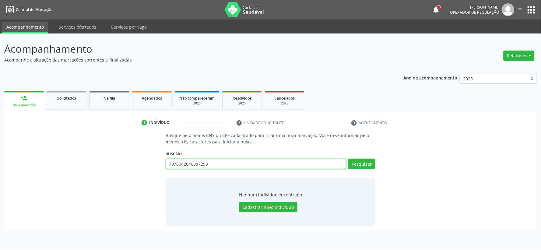
drag, startPoint x: 214, startPoint y: 160, endPoint x: 143, endPoint y: 158, distance: 70.7
click at [143, 158] on div "Busque pelo nome, CNS ou CPF cadastrado para criar uma nova marcação. Você deve…" at bounding box center [271, 179] width 524 height 94
type input "ana silva lima"
drag, startPoint x: 205, startPoint y: 163, endPoint x: 166, endPoint y: 165, distance: 38.7
click at [203, 165] on input "ana silva lima" at bounding box center [256, 164] width 181 height 10
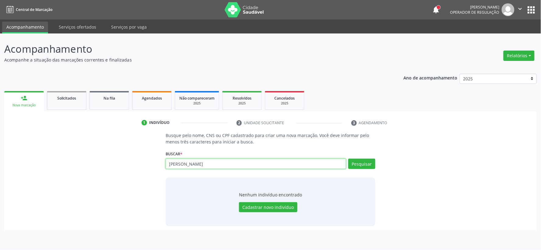
click at [208, 161] on input "ana silva lima" at bounding box center [256, 164] width 181 height 10
click at [209, 161] on input "ana silva lima" at bounding box center [256, 164] width 181 height 10
paste input "898002992634273"
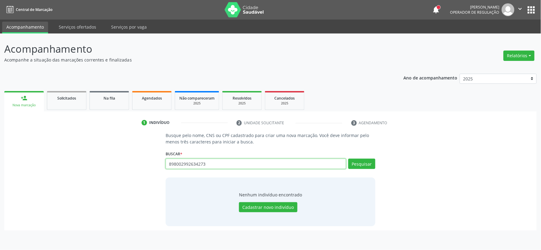
type input "898002992634273"
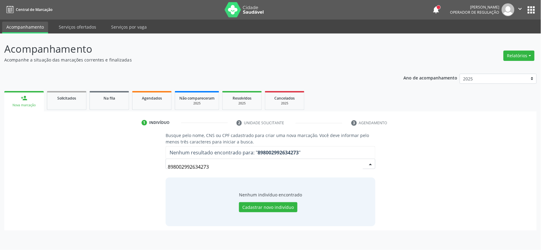
drag, startPoint x: 220, startPoint y: 167, endPoint x: 62, endPoint y: 161, distance: 158.2
click at [101, 167] on div "Busque pelo nome, CNS ou CPF cadastrado para criar uma nova marcação. Você deve…" at bounding box center [271, 179] width 524 height 94
drag, startPoint x: 214, startPoint y: 166, endPoint x: 210, endPoint y: 165, distance: 3.8
click at [214, 166] on input "108.797.644-81" at bounding box center [265, 167] width 195 height 12
drag, startPoint x: 193, startPoint y: 171, endPoint x: 136, endPoint y: 152, distance: 60.1
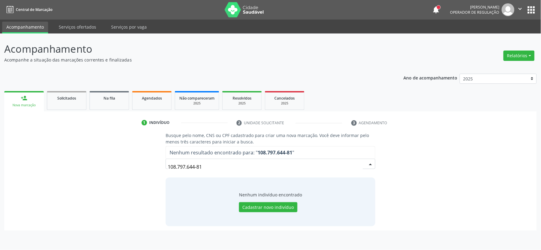
click at [165, 173] on div "Busque pelo nome, CNS ou CPF cadastrado para criar uma nova marcação. Você deve…" at bounding box center [270, 179] width 218 height 94
click at [229, 172] on input "108.797.644-81" at bounding box center [265, 167] width 195 height 12
click at [230, 170] on input "108.797.644-81" at bounding box center [265, 167] width 195 height 12
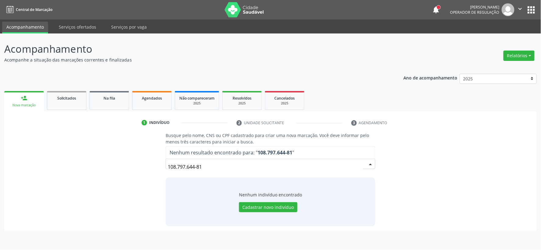
click at [230, 170] on input "108.797.644-81" at bounding box center [265, 167] width 195 height 12
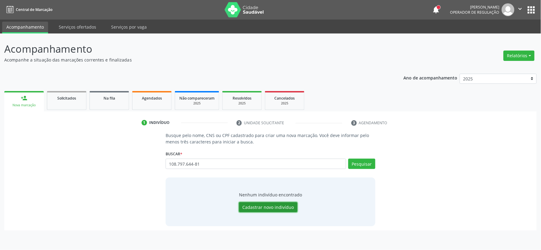
click at [250, 209] on button "Cadastrar novo indivíduo" at bounding box center [268, 207] width 58 height 10
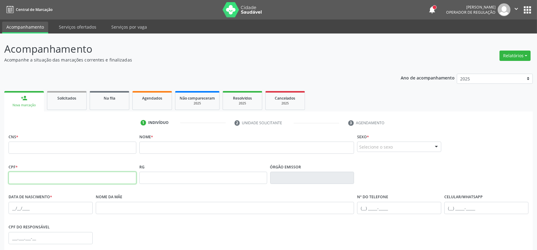
click at [43, 177] on input "text" at bounding box center [73, 178] width 128 height 12
paste input "108.797.644-81"
type input "108.797.644-81"
click at [114, 148] on input "text" at bounding box center [73, 148] width 128 height 12
paste input "898 0029 9263 4273"
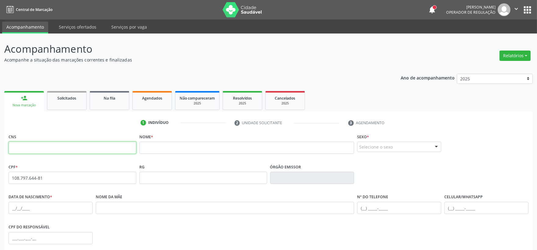
type input "898 0029 9263 4273"
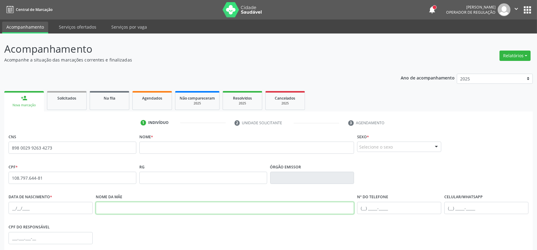
click at [159, 211] on input "text" at bounding box center [225, 208] width 258 height 12
paste input "Maria das Gracas Silva Lima"
type input "Maria das Gracas Silva Lima"
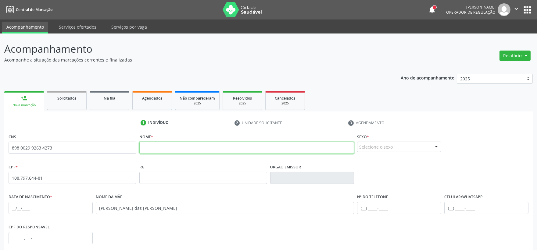
click at [229, 149] on input "text" at bounding box center [246, 148] width 215 height 12
paste input "Ana Silva Lima Moreira"
type input "Ana Silva Lima Moreira"
click at [378, 148] on div "Selecione o sexo" at bounding box center [399, 147] width 84 height 10
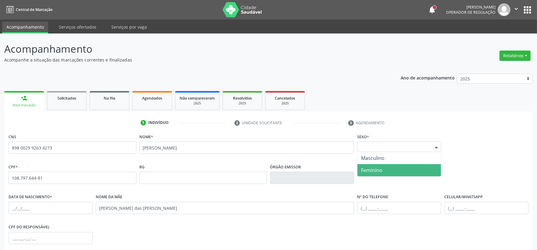
click at [372, 169] on span "Feminino" at bounding box center [371, 170] width 21 height 7
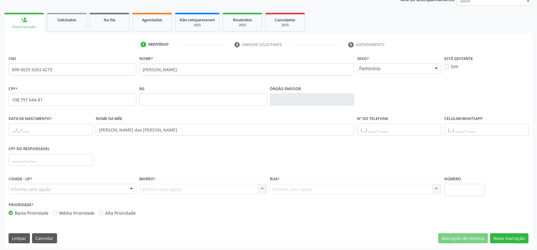
scroll to position [80, 0]
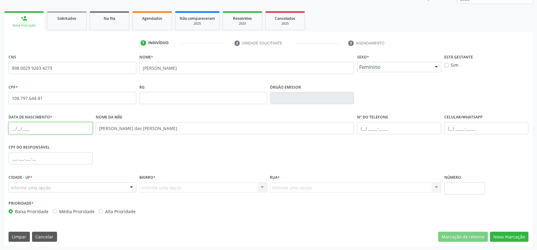
click at [12, 126] on input "text" at bounding box center [51, 128] width 84 height 12
paste input "02/10/1996"
type input "02/10/1996"
click at [113, 182] on div "Informe uma opção" at bounding box center [73, 187] width 128 height 10
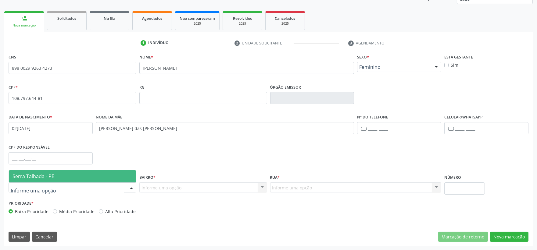
click at [112, 176] on span "Serra Talhada - PE" at bounding box center [72, 176] width 127 height 12
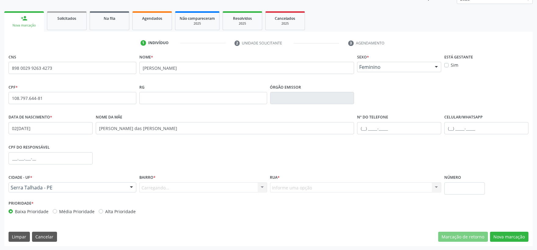
click at [157, 189] on div "Carregando... Nenhum resultado encontrado para: " " Nenhuma opção encontrada. D…" at bounding box center [203, 187] width 128 height 10
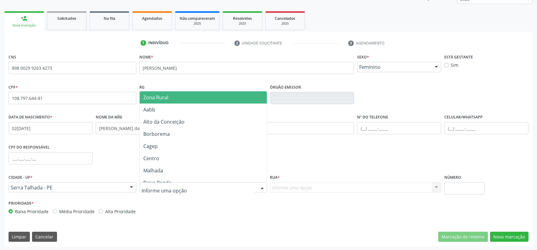
click at [164, 91] on div "Zona Rural Aabb Alto da Conceição Borborema Cagep Centro Malhada Baixa Renda Dn…" at bounding box center [203, 136] width 128 height 91
click at [168, 96] on span "Zona Rural" at bounding box center [155, 97] width 25 height 7
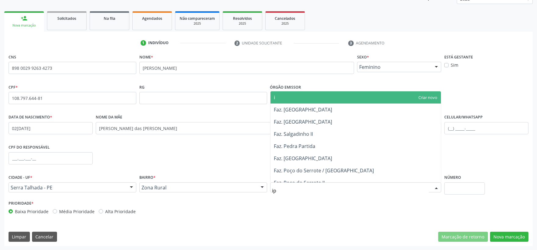
type input "ipa"
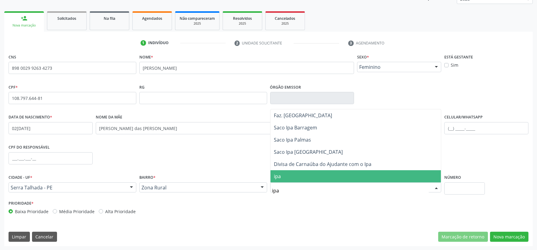
click at [313, 176] on span "ipa" at bounding box center [355, 176] width 171 height 12
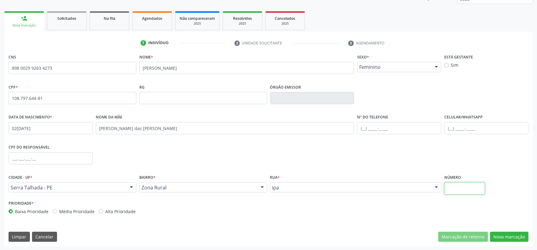
click at [458, 187] on input "text" at bounding box center [464, 188] width 41 height 12
type input "0"
click at [498, 233] on button "Nova marcação" at bounding box center [509, 237] width 38 height 10
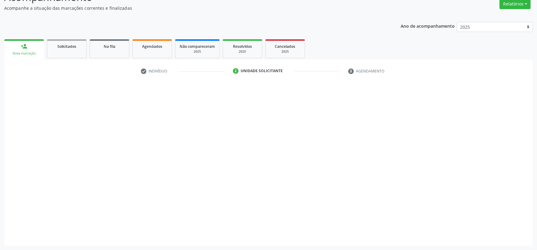
scroll to position [52, 0]
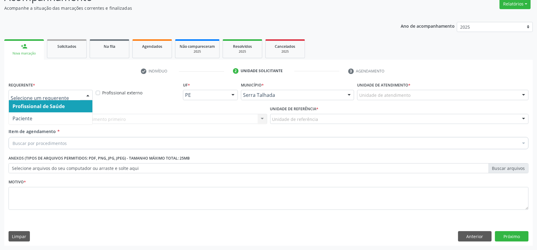
click at [35, 98] on div at bounding box center [51, 95] width 84 height 10
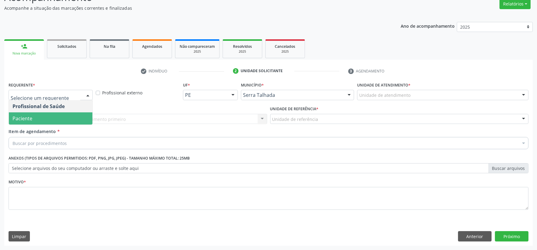
click at [41, 117] on span "Paciente" at bounding box center [50, 118] width 83 height 12
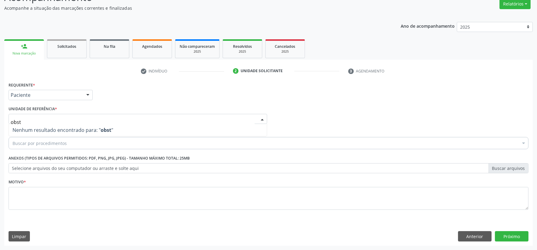
drag, startPoint x: 34, startPoint y: 119, endPoint x: -27, endPoint y: 120, distance: 60.6
click at [0, 120] on html "Central de Marcação notifications Isadora Nunes Bezerra Pulça Operador de regul…" at bounding box center [268, 73] width 537 height 250
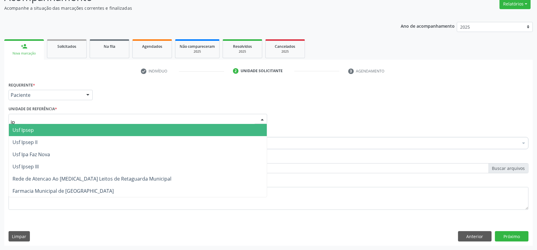
type input "ipa"
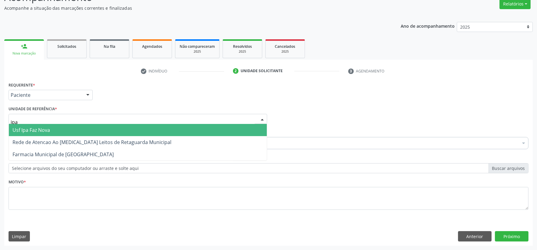
click at [76, 127] on span "Usf Ipa Faz Nova" at bounding box center [138, 130] width 258 height 12
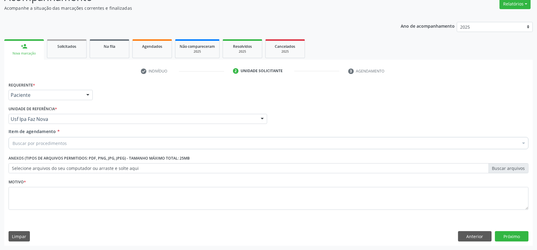
click at [68, 142] on div "Buscar por procedimentos" at bounding box center [268, 143] width 519 height 12
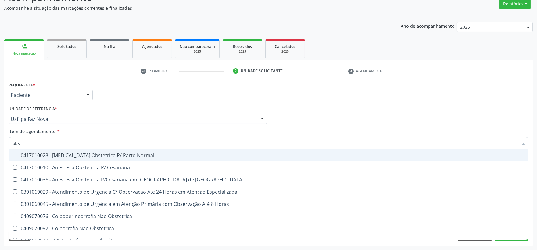
type input "obst"
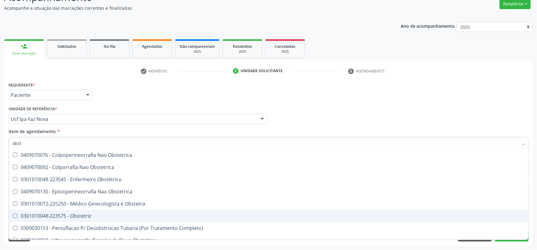
scroll to position [68, 0]
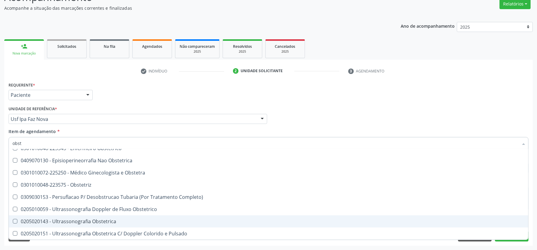
click at [90, 224] on span "0205020143 - Ultrassonografia Obstetrica" at bounding box center [268, 221] width 519 height 12
click at [94, 221] on div "0205020143 - Ultrassonografia Obstetrica" at bounding box center [268, 221] width 512 height 5
checkbox Obstetrica "true"
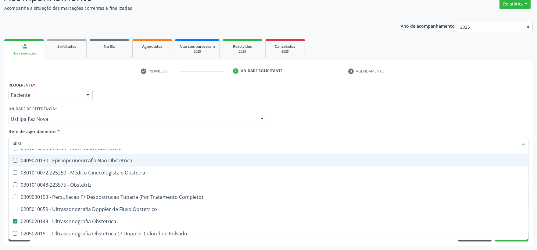
click at [295, 123] on div "Profissional Solicitante Por favor, selecione a Unidade de Atendimento primeiro…" at bounding box center [268, 117] width 523 height 24
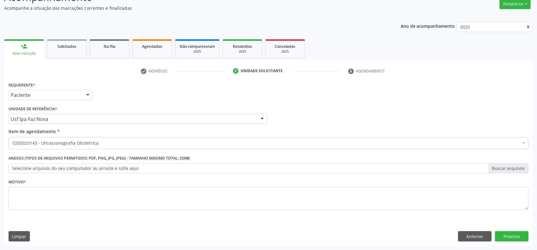
scroll to position [0, 0]
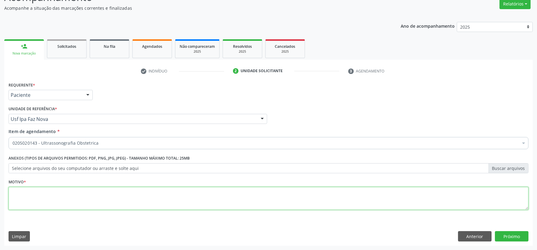
click at [138, 199] on textarea at bounding box center [268, 198] width 519 height 23
type textarea "."
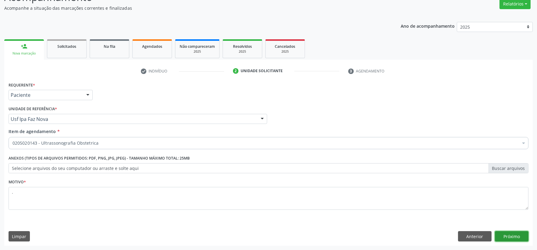
click at [510, 235] on button "Próximo" at bounding box center [511, 236] width 34 height 10
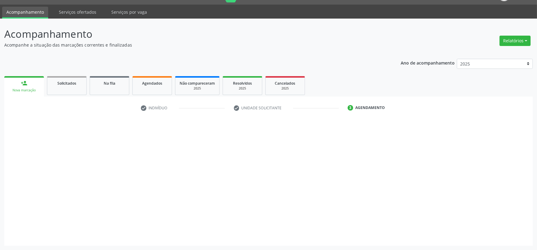
scroll to position [15, 0]
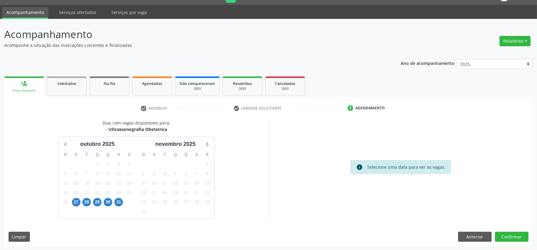
click at [79, 206] on div "27" at bounding box center [76, 201] width 9 height 9
click at [76, 202] on span "27" at bounding box center [76, 202] width 9 height 9
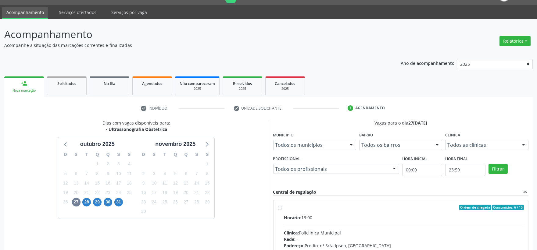
click at [339, 210] on label "Ordem de chegada Consumidos: 6 / 15 Horário: 13:00 Clínica: Policlinica Municip…" at bounding box center [404, 252] width 240 height 94
click at [282, 210] on input "Ordem de chegada Consumidos: 6 / 15 Horário: 13:00 Clínica: Policlinica Municip…" at bounding box center [280, 207] width 4 height 5
radio input "true"
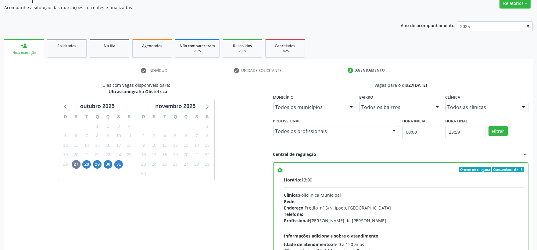
scroll to position [114, 0]
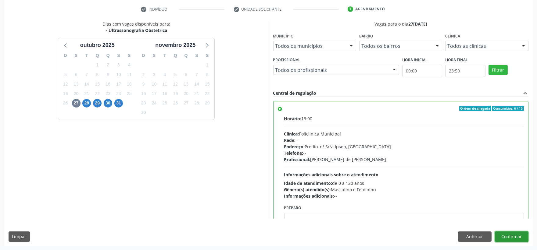
click at [510, 236] on button "Confirmar" at bounding box center [511, 237] width 34 height 10
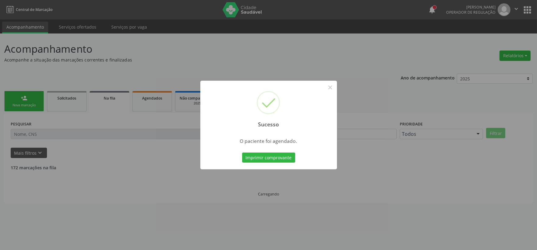
scroll to position [0, 0]
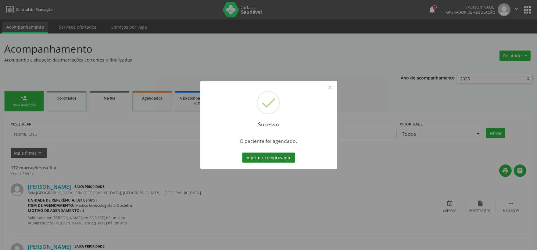
click at [284, 157] on button "Imprimir comprovante" at bounding box center [268, 158] width 53 height 10
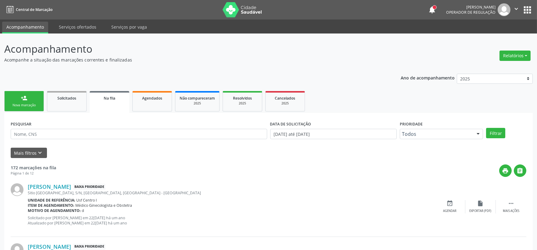
click at [19, 103] on div "Nova marcação" at bounding box center [24, 105] width 30 height 5
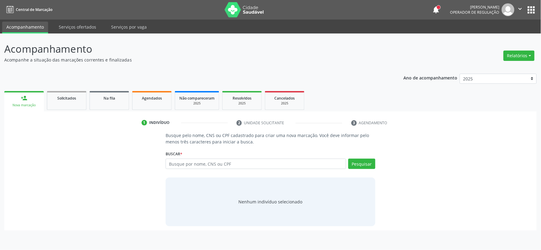
click at [239, 168] on div "Busque por nome, CNS ou CPF Nenhum resultado encontrado para: " " Digite nome, …" at bounding box center [271, 166] width 210 height 15
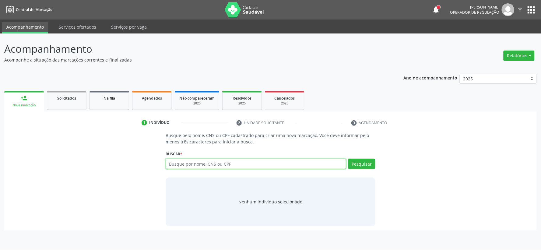
click at [239, 163] on input "text" at bounding box center [256, 164] width 181 height 10
paste input "108.797.644-81"
type input "108.797.644-81"
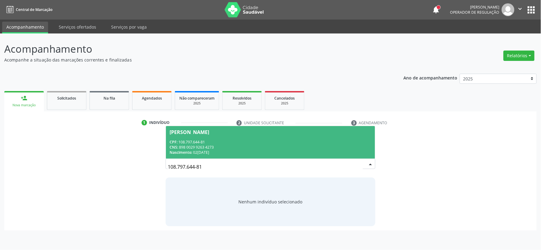
click at [299, 136] on span "Ana Silva Lima Moreira CPF: 108.797.644-81 CNS: 898 0029 9263 4273 Nascimento: …" at bounding box center [270, 142] width 209 height 33
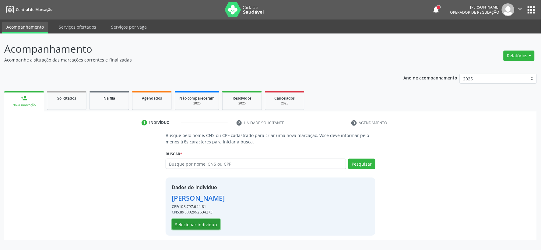
click at [188, 225] on button "Selecionar indivíduo" at bounding box center [196, 224] width 49 height 10
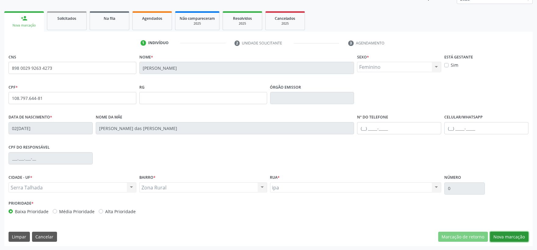
click at [500, 236] on button "Nova marcação" at bounding box center [509, 237] width 38 height 10
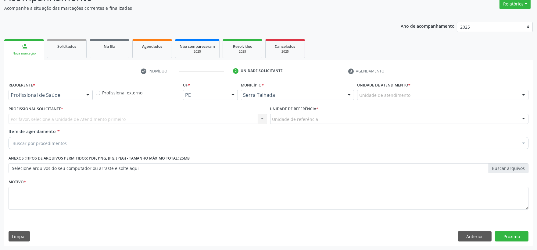
click at [84, 95] on div at bounding box center [87, 95] width 9 height 10
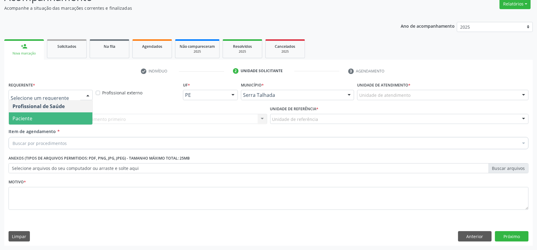
click at [62, 120] on span "Paciente" at bounding box center [50, 118] width 83 height 12
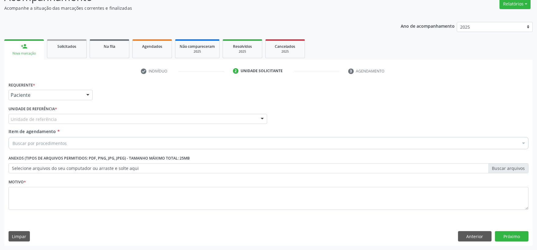
click at [62, 120] on div "Unidade de referência" at bounding box center [138, 119] width 258 height 10
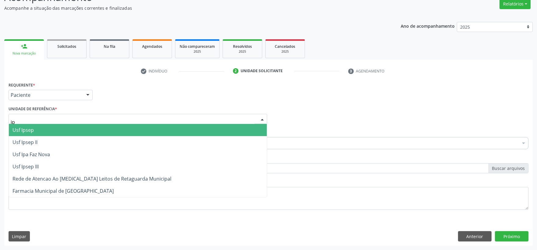
type input "ipa"
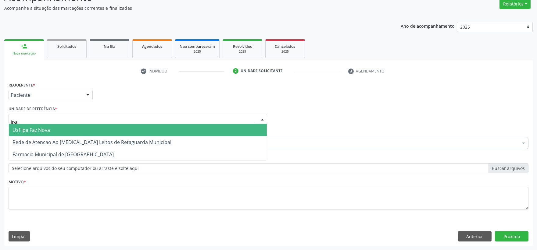
click at [66, 131] on span "Usf Ipa Faz Nova" at bounding box center [138, 130] width 258 height 12
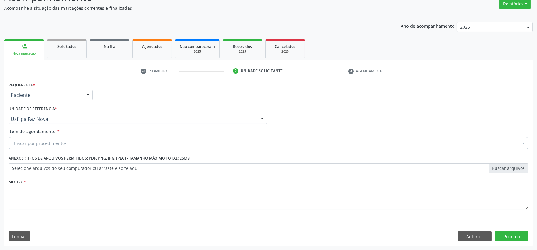
click at [92, 147] on div "Buscar por procedimentos" at bounding box center [268, 143] width 519 height 12
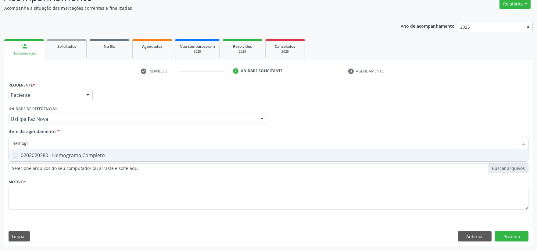
type input "hemogra"
click at [90, 153] on div "0202020380 - Hemograma Completo" at bounding box center [268, 155] width 512 height 5
checkbox Completo "true"
click at [90, 145] on input "hemogra" at bounding box center [264, 143] width 505 height 12
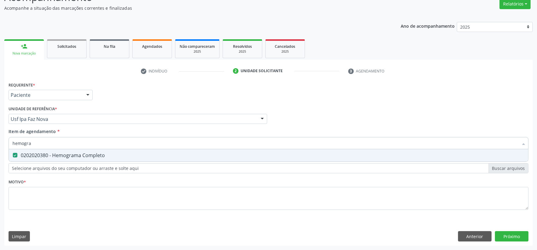
click at [90, 145] on input "hemogra" at bounding box center [264, 143] width 505 height 12
type input "urin"
checkbox Completo "false"
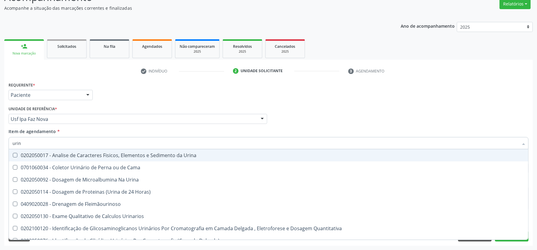
type input "urina"
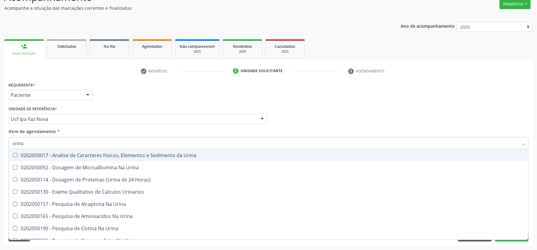
drag, startPoint x: 87, startPoint y: 156, endPoint x: 83, endPoint y: 141, distance: 15.4
click at [86, 156] on div "0202050017 - Analise de Caracteres Fisicos, Elementos e Sedimento da Urina" at bounding box center [268, 155] width 512 height 5
checkbox Urina "true"
click at [83, 141] on input "urina" at bounding box center [264, 143] width 505 height 12
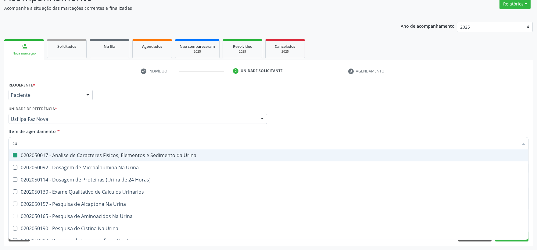
type input "cul"
checkbox Urina "false"
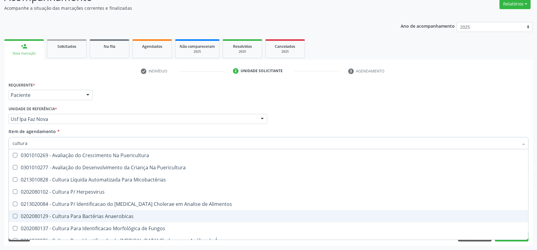
type input "cultura d"
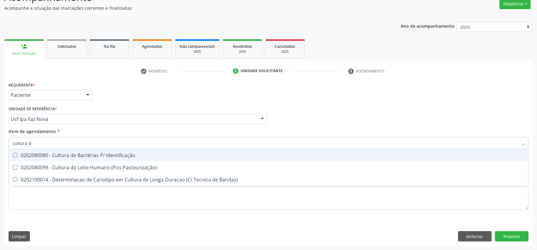
click at [92, 156] on div "0202080080 - Cultura de Bactérias P/ Identificação" at bounding box center [268, 155] width 512 height 5
checkbox Identificação "true"
click at [81, 140] on input "cultura d" at bounding box center [264, 143] width 505 height 12
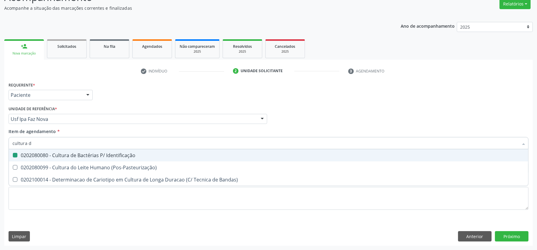
type input "t"
checkbox Identificação "false"
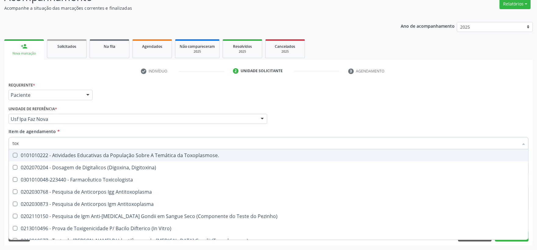
type input "toxo"
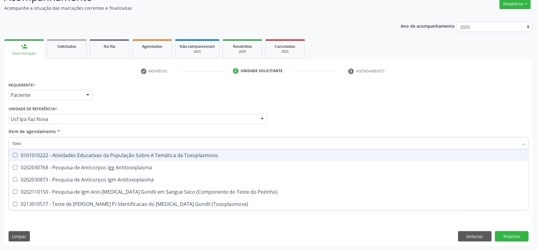
click at [75, 161] on span "0101010222 - Atividades Educativas da População Sobre A Temática da Toxoplasmos…" at bounding box center [268, 155] width 519 height 12
click at [75, 157] on div "0101010222 - Atividades Educativas da População Sobre A Temática da Toxoplasmos…" at bounding box center [268, 155] width 512 height 5
checkbox Toxoplasmose\ "false"
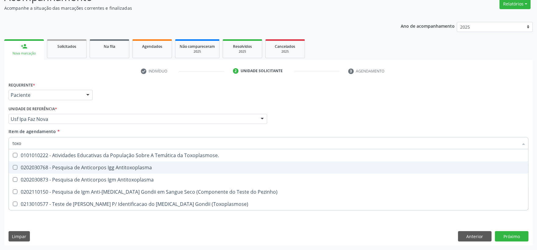
click at [73, 166] on div "0202030768 - Pesquisa de Anticorpos Igg Antitoxoplasma" at bounding box center [268, 167] width 512 height 5
checkbox Antitoxoplasma "true"
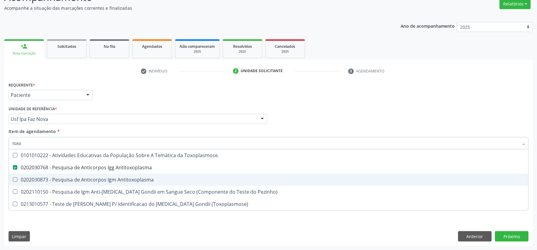
click at [67, 178] on div "0202030873 - Pesquisa de Anticorpos Igm Antitoxoplasma" at bounding box center [268, 179] width 512 height 5
checkbox Antitoxoplasma "true"
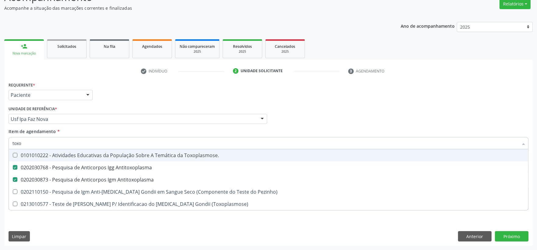
click at [52, 141] on input "toxo" at bounding box center [264, 143] width 505 height 12
type input "b"
checkbox Antitoxoplasma "false"
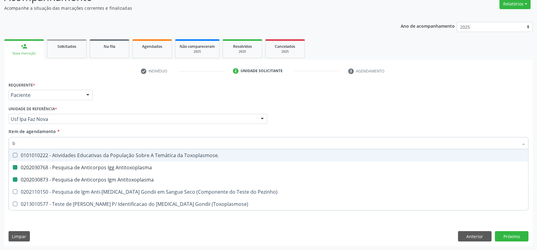
checkbox Antitoxoplasma "false"
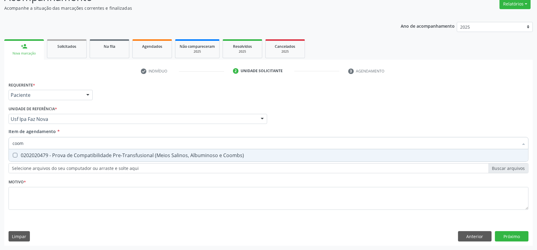
click at [70, 144] on input "coom" at bounding box center [264, 143] width 505 height 12
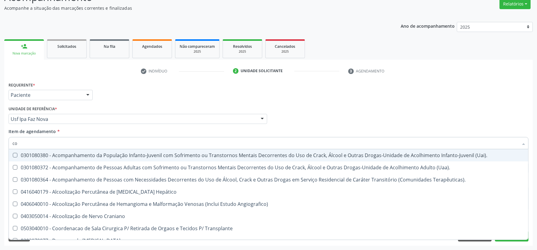
type input "c"
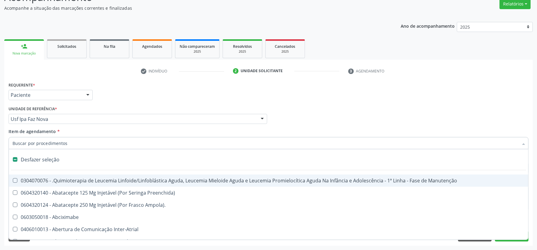
type input "i"
checkbox Reto "true"
checkbox Urina "false"
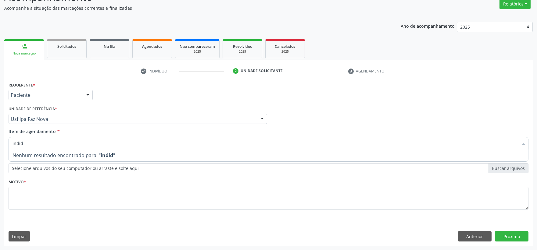
click at [69, 143] on input "indid" at bounding box center [264, 143] width 505 height 12
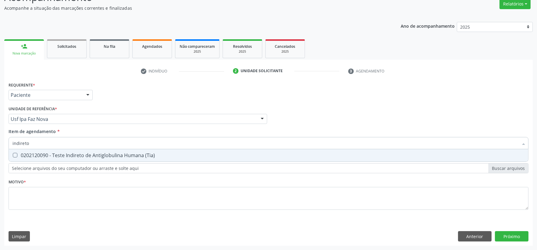
drag, startPoint x: 45, startPoint y: 145, endPoint x: -21, endPoint y: 145, distance: 65.8
click at [0, 145] on html "Central de Marcação notifications Isadora Nunes Bezerra Pulça Operador de regul…" at bounding box center [268, 73] width 537 height 250
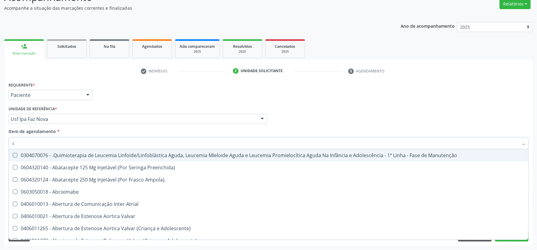
type input "co"
checkbox Injetável "true"
checkbox Urina "false"
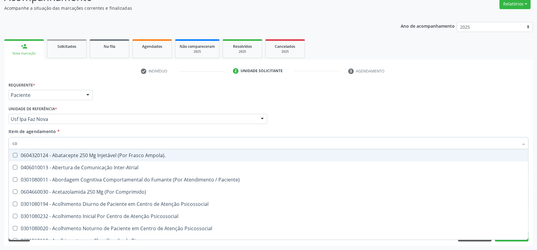
type input "com"
checkbox Urina "false"
checkbox Broncorrafia "true"
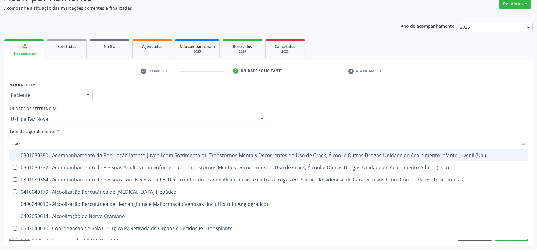
drag, startPoint x: 44, startPoint y: 145, endPoint x: 7, endPoint y: 144, distance: 37.2
click at [13, 144] on input "coo" at bounding box center [264, 143] width 505 height 12
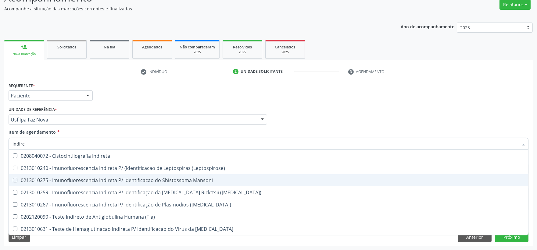
scroll to position [52, 0]
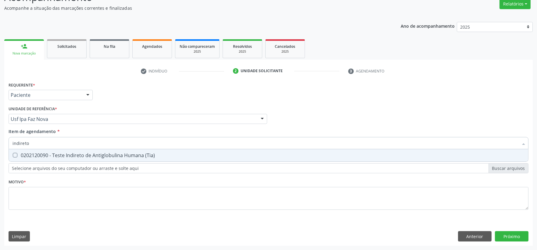
drag, startPoint x: 37, startPoint y: 144, endPoint x: 2, endPoint y: 142, distance: 34.8
click at [14, 142] on input "indireto" at bounding box center [264, 143] width 505 height 12
click at [64, 143] on input "indireto" at bounding box center [264, 143] width 505 height 12
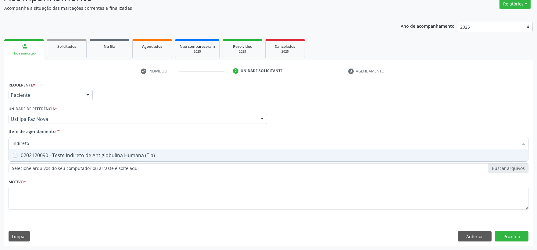
click at [64, 143] on input "indireto" at bounding box center [264, 143] width 505 height 12
type input "2"
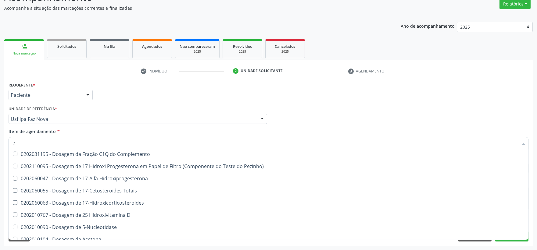
scroll to position [10544, 0]
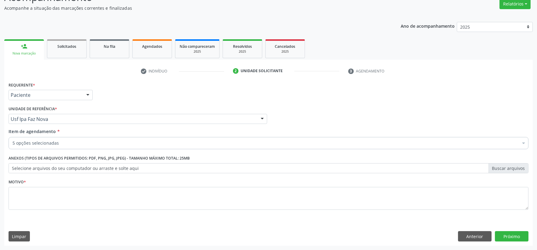
checkbox Completo "true"
checkbox Urina "true"
checkbox Identificação "true"
checkbox Antitoxoplasma "true"
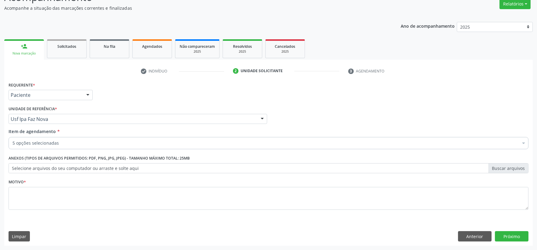
checkbox Medicamento\(S\) "false"
checkbox Percutanea "false"
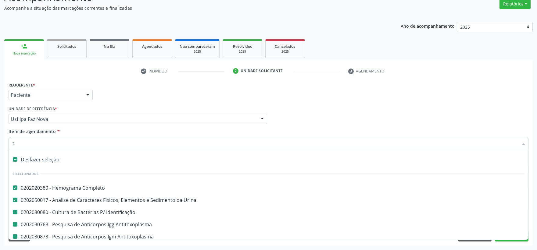
type input "te"
checkbox Identificação "false"
checkbox Antitoxoplasma "false"
type input "tes"
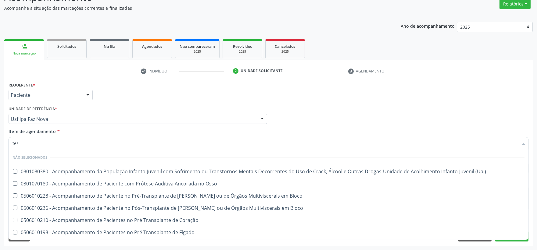
checkbox \(Uai\)\ "false"
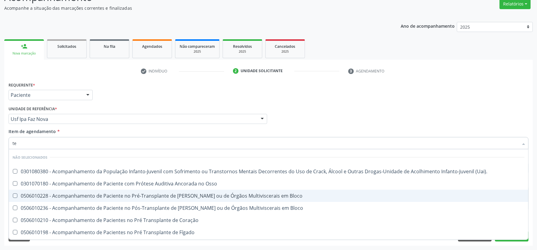
type input "t"
checkbox \(Uai\)\ "true"
checkbox Bloco "true"
checkbox Coração "true"
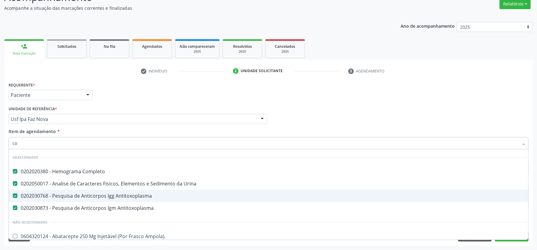
type input "com"
checkbox Antitoxoplasma "false"
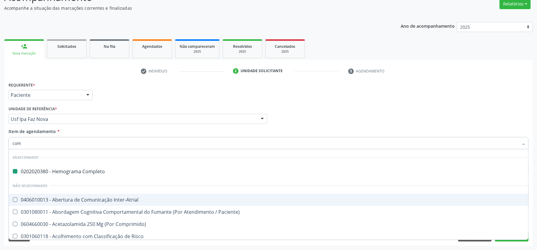
type input "comb"
checkbox Completo "false"
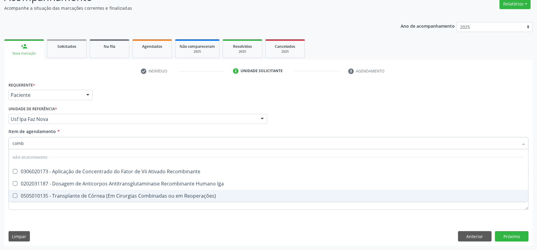
type input "com"
checkbox Recombinante "true"
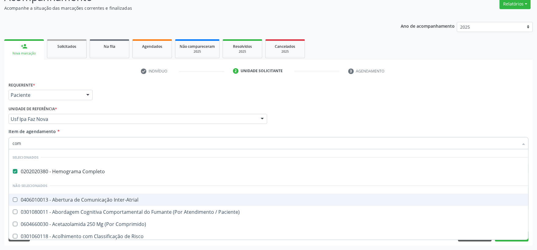
type input "co"
checkbox Inter-Atrial "true"
checkbox Paciente\) "true"
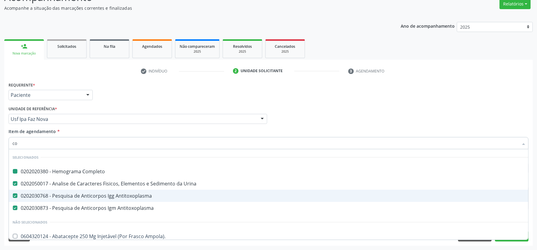
type input "coo"
checkbox Completo "false"
checkbox Antitoxoplasma "false"
checkbox Urina "false"
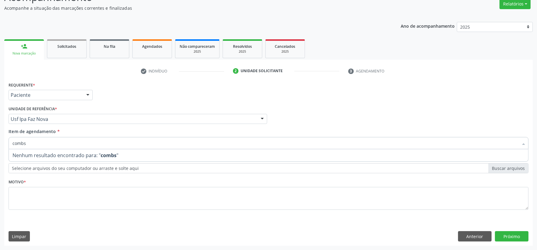
click at [65, 141] on input "combs" at bounding box center [264, 143] width 505 height 12
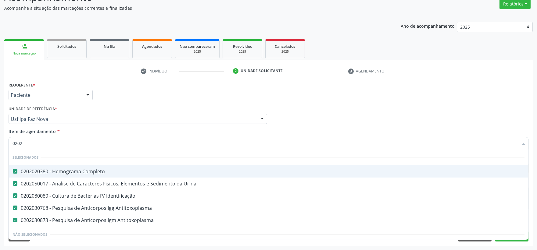
type input "02021"
checkbox Completo "false"
checkbox Urina "false"
checkbox Identificação "false"
checkbox Antitoxoplasma "false"
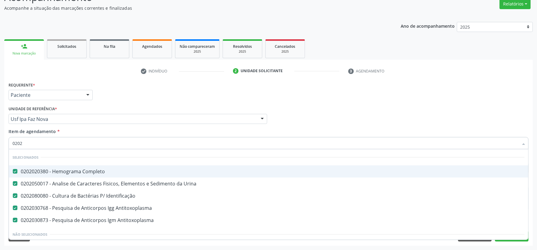
checkbox Antitoxoplasma "false"
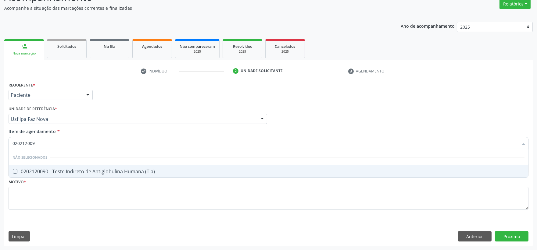
type input "0202120090"
click at [73, 170] on div "0202120090 - Teste Indireto de Antiglobulina Humana (Tia)" at bounding box center [268, 171] width 512 height 5
checkbox \(Tia\) "true"
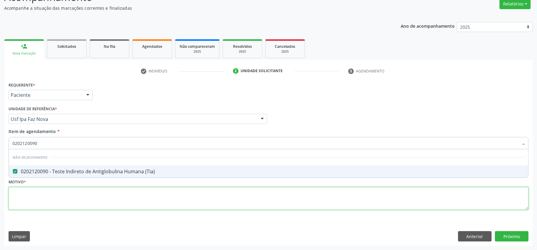
click at [84, 199] on div "Requerente * Paciente Profissional de Saúde Paciente Nenhum resultado encontrad…" at bounding box center [268, 149] width 519 height 138
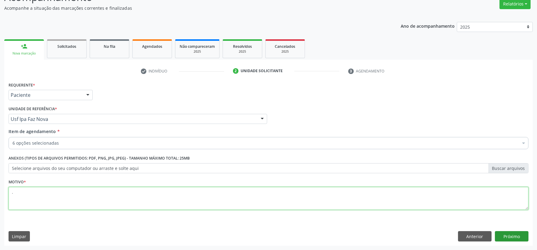
type textarea "."
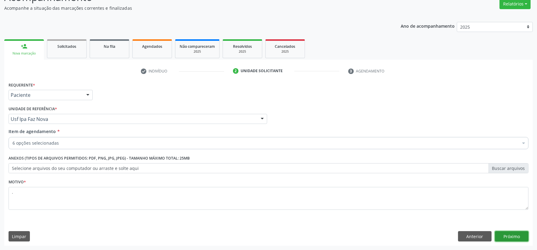
click at [505, 234] on button "Próximo" at bounding box center [511, 236] width 34 height 10
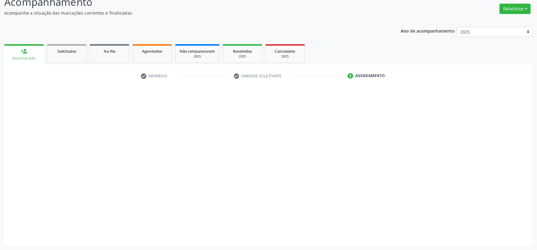
scroll to position [47, 0]
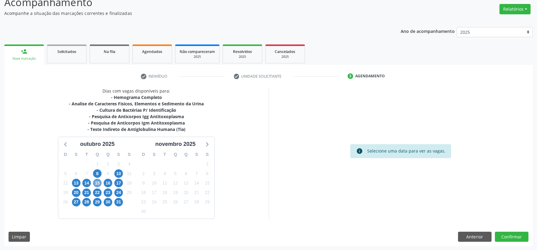
click at [98, 180] on span "15" at bounding box center [97, 183] width 9 height 9
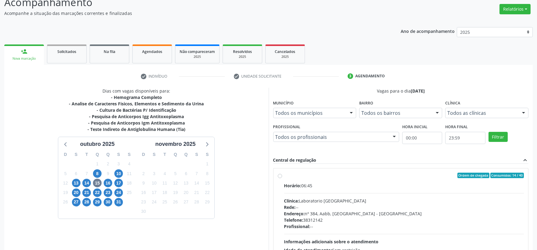
click at [378, 187] on div "Horário: 06:45" at bounding box center [404, 185] width 240 height 6
click at [282, 178] on input "Ordem de chegada Consumidos: 14 / 40 Horário: 06:45 Clínica: Laboratorio Sao Fr…" at bounding box center [280, 175] width 4 height 5
radio input "true"
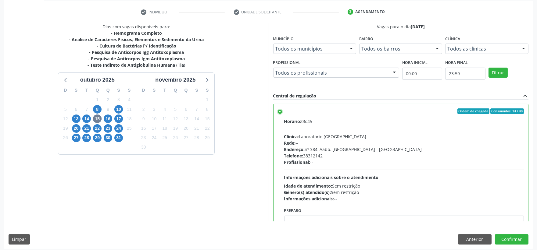
scroll to position [114, 0]
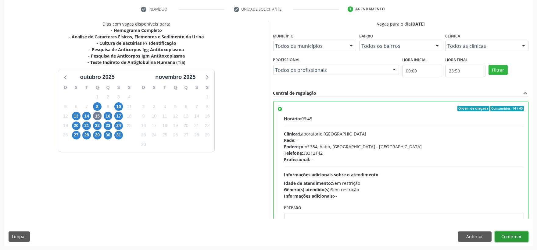
click at [504, 238] on button "Confirmar" at bounding box center [511, 237] width 34 height 10
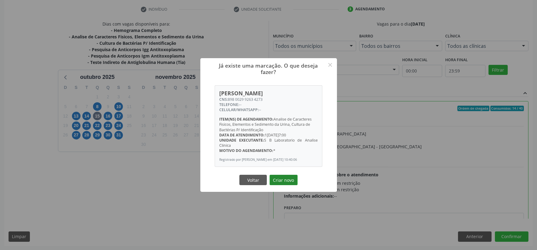
click at [290, 185] on button "Criar novo" at bounding box center [283, 180] width 28 height 10
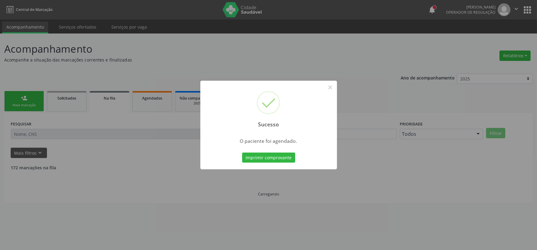
scroll to position [0, 0]
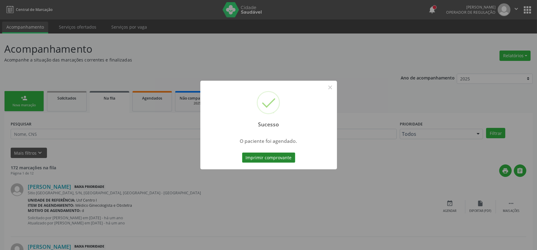
click at [278, 159] on button "Imprimir comprovante" at bounding box center [268, 158] width 53 height 10
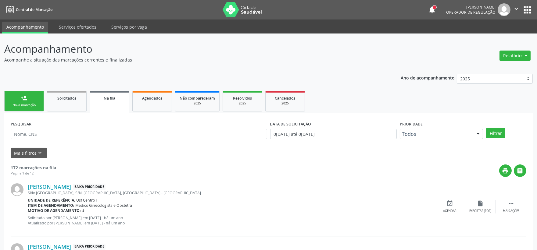
click at [19, 101] on link "person_add Nova marcação" at bounding box center [24, 101] width 40 height 20
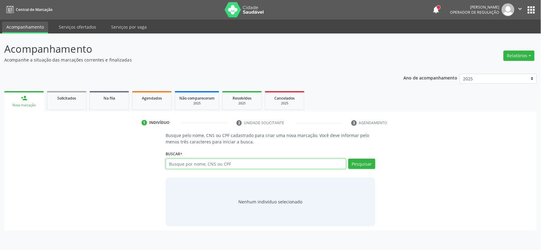
click at [186, 168] on input "text" at bounding box center [256, 164] width 181 height 10
type input "708906794332118"
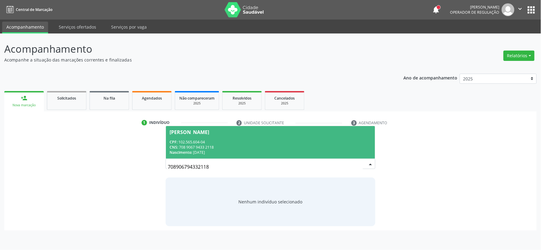
click at [256, 141] on div "CPF: 102.565.604-04" at bounding box center [271, 142] width 202 height 5
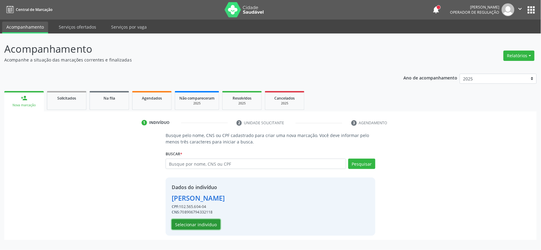
click at [197, 225] on button "Selecionar indivíduo" at bounding box center [196, 224] width 49 height 10
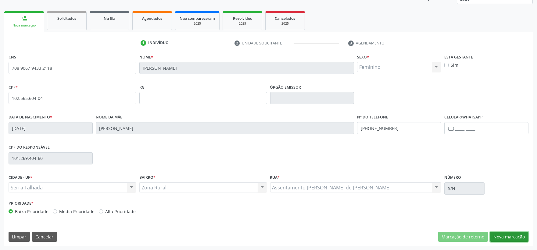
click at [501, 235] on button "Nova marcação" at bounding box center [509, 237] width 38 height 10
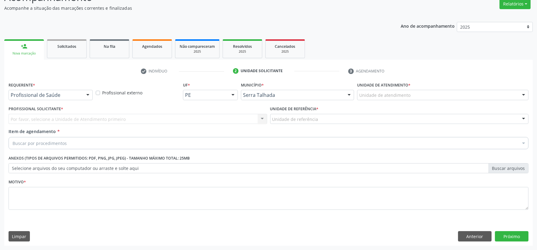
scroll to position [52, 0]
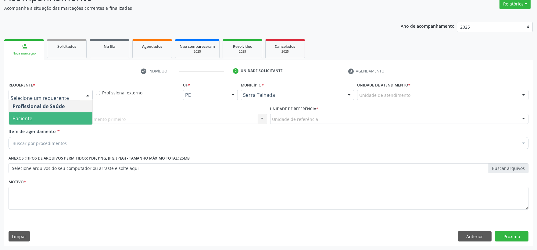
click at [52, 118] on span "Paciente" at bounding box center [50, 118] width 83 height 12
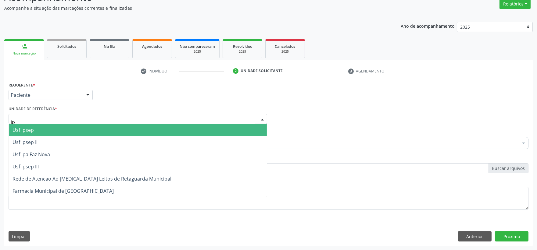
type input "ipa"
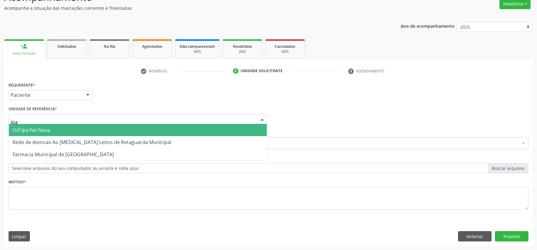
click at [63, 132] on span "Usf Ipa Faz Nova" at bounding box center [138, 130] width 258 height 12
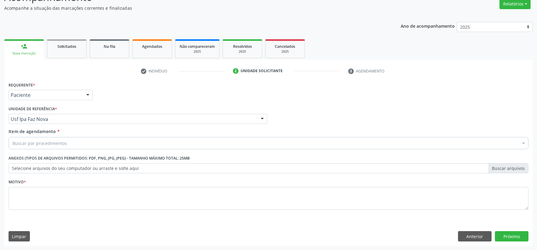
click at [56, 148] on div "Buscar por procedimentos" at bounding box center [268, 143] width 519 height 12
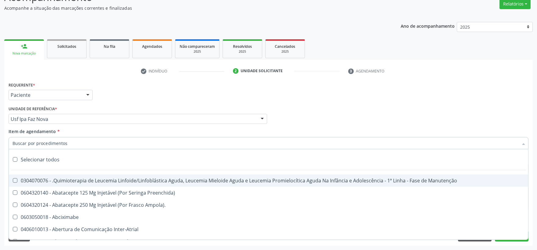
click at [58, 142] on input "Item de agendamento *" at bounding box center [264, 143] width 505 height 12
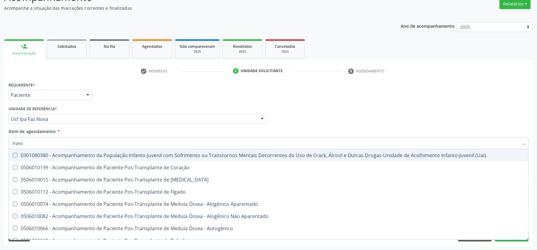
type input "transv"
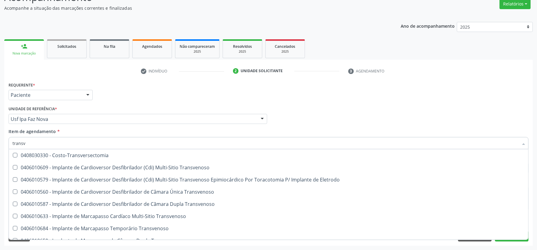
scroll to position [68, 0]
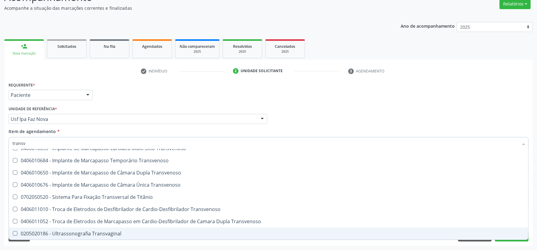
click at [80, 235] on div "0205020186 - Ultrassonografia Transvaginal" at bounding box center [268, 233] width 512 height 5
checkbox Transvaginal "true"
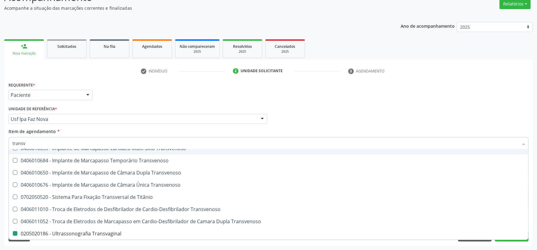
drag, startPoint x: 369, startPoint y: 106, endPoint x: 114, endPoint y: 202, distance: 272.2
click at [369, 105] on div "Profissional Solicitante Por favor, selecione a Unidade de Atendimento primeiro…" at bounding box center [268, 117] width 523 height 24
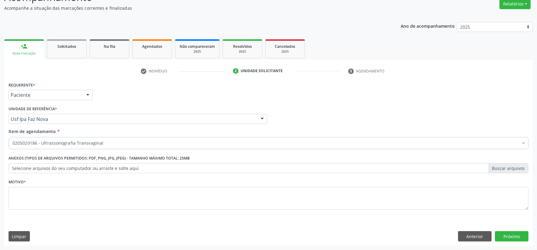
scroll to position [0, 0]
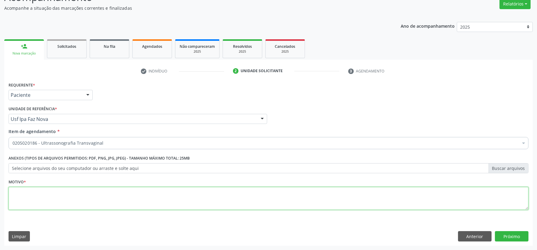
click at [224, 197] on textarea at bounding box center [268, 198] width 519 height 23
type textarea "."
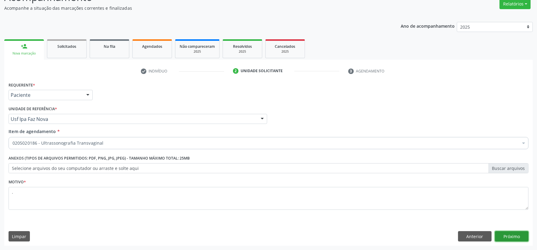
click at [500, 234] on button "Próximo" at bounding box center [511, 236] width 34 height 10
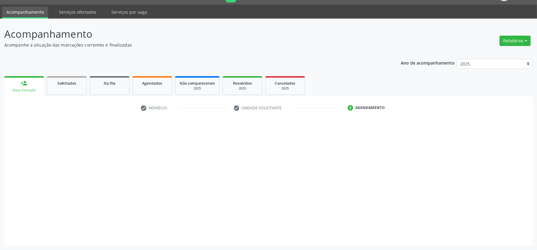
scroll to position [15, 0]
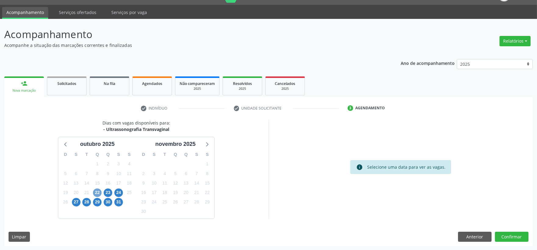
click at [94, 191] on span "22" at bounding box center [97, 193] width 9 height 9
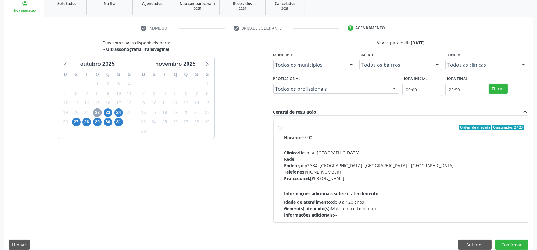
scroll to position [103, 0]
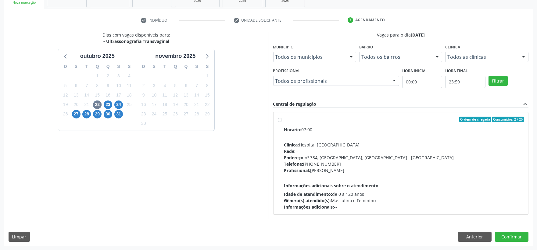
click at [363, 132] on div "Horário: 07:00" at bounding box center [404, 129] width 240 height 6
click at [282, 122] on input "Ordem de chegada Consumidos: 2 / 20 Horário: 07:00 Clínica: Hospital Sao Franci…" at bounding box center [280, 119] width 4 height 5
radio input "true"
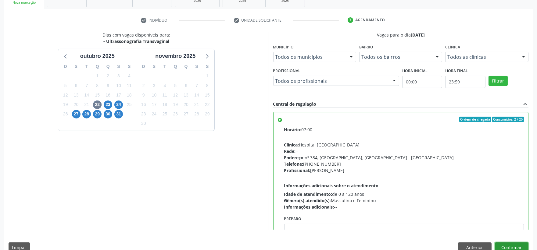
click at [512, 244] on button "Confirmar" at bounding box center [511, 248] width 34 height 10
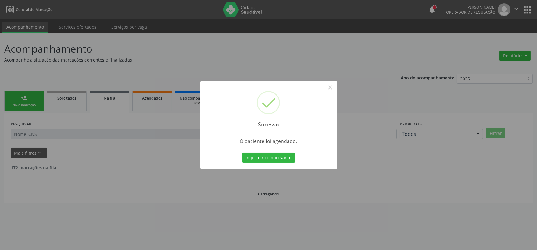
scroll to position [0, 0]
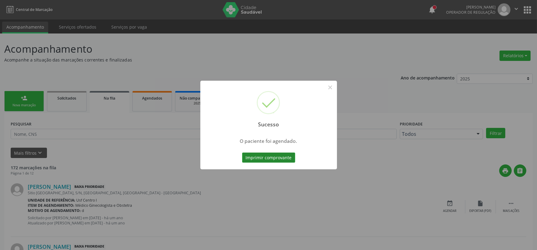
click at [253, 158] on button "Imprimir comprovante" at bounding box center [268, 158] width 53 height 10
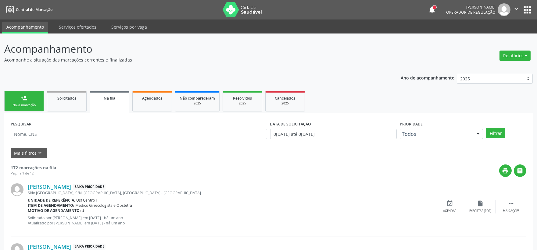
click at [26, 95] on div "person_add" at bounding box center [24, 98] width 7 height 7
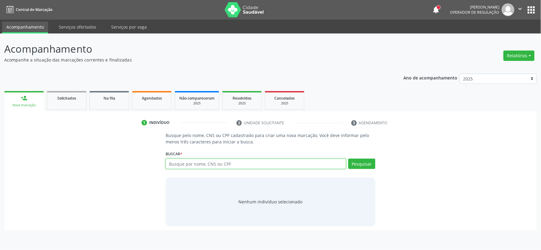
click at [178, 165] on input "text" at bounding box center [256, 164] width 181 height 10
paste input "898005832702796"
type input "898005832702796"
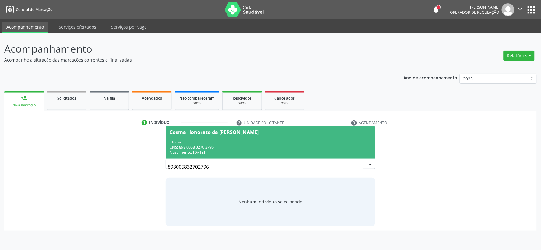
click at [289, 143] on div "CPF: --" at bounding box center [271, 142] width 202 height 5
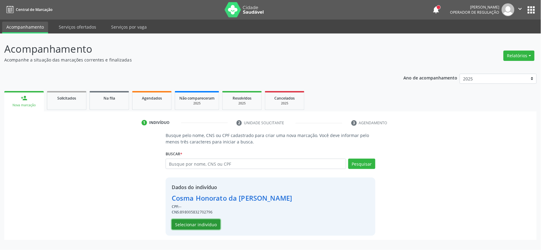
click at [204, 221] on button "Selecionar indivíduo" at bounding box center [196, 224] width 49 height 10
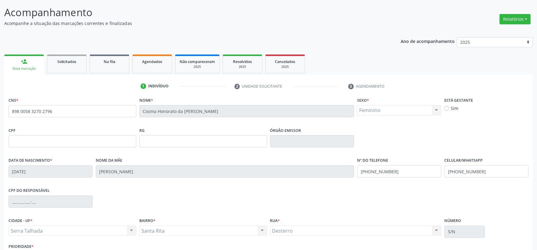
scroll to position [80, 0]
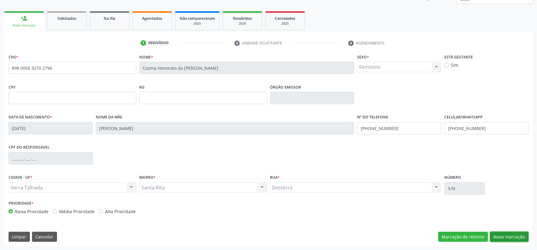
click at [515, 234] on button "Nova marcação" at bounding box center [509, 237] width 38 height 10
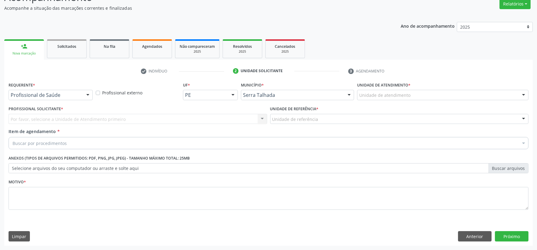
scroll to position [52, 0]
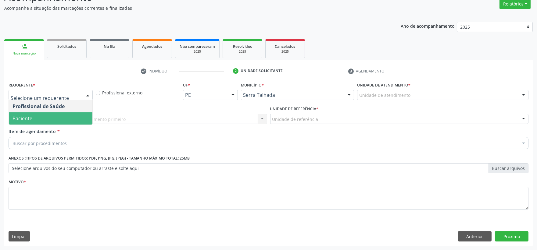
click at [56, 117] on span "Paciente" at bounding box center [50, 118] width 83 height 12
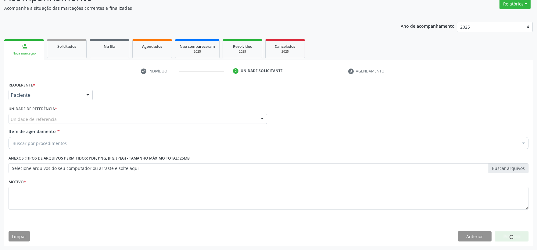
click at [55, 117] on div "Unidade de referência" at bounding box center [138, 119] width 258 height 10
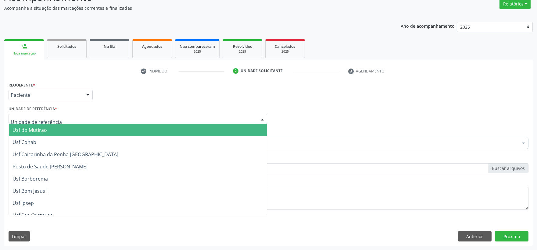
click at [57, 117] on div at bounding box center [138, 119] width 258 height 10
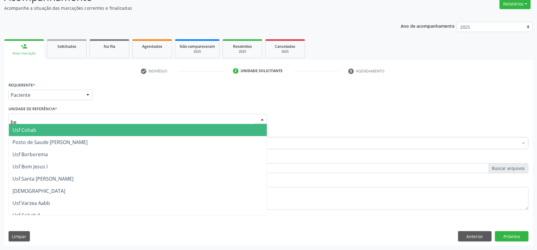
type input "ber"
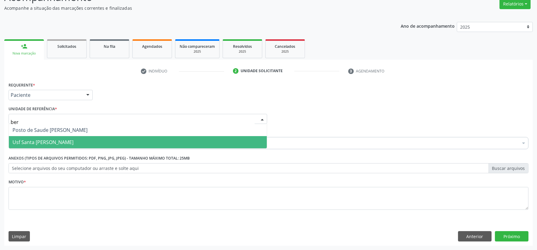
click at [58, 144] on span "Usf Santa [PERSON_NAME]" at bounding box center [42, 142] width 61 height 7
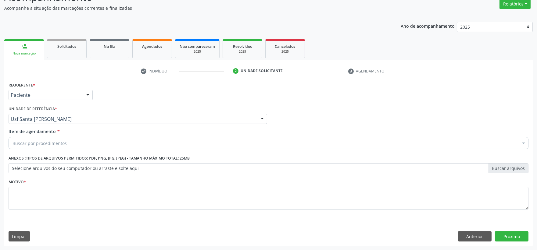
click at [76, 140] on div "Buscar por procedimentos" at bounding box center [268, 143] width 519 height 12
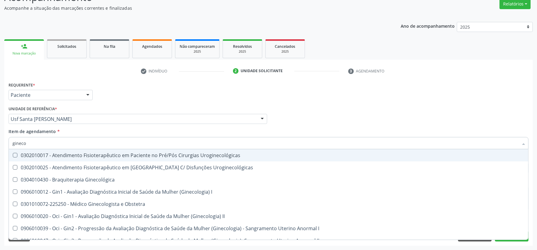
type input "ginecol"
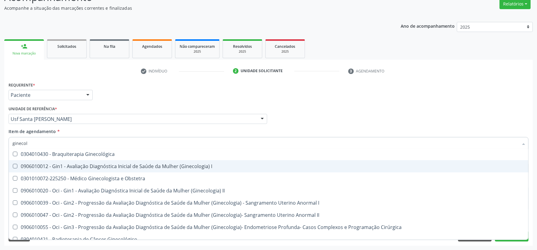
scroll to position [44, 0]
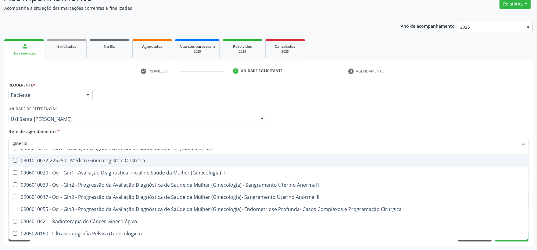
click at [106, 156] on span "0301010072-225250 - Médico Ginecologista e Obstetra" at bounding box center [268, 160] width 519 height 12
checkbox Obstetra "true"
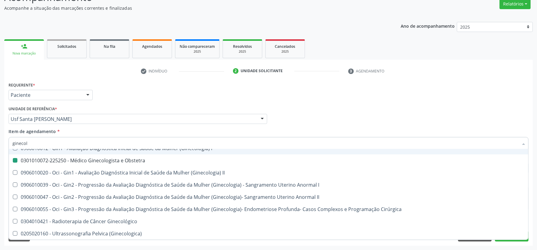
drag, startPoint x: 316, startPoint y: 104, endPoint x: 181, endPoint y: 239, distance: 190.7
click at [317, 105] on div "Profissional Solicitante Por favor, selecione a Unidade de Atendimento primeiro…" at bounding box center [268, 117] width 523 height 24
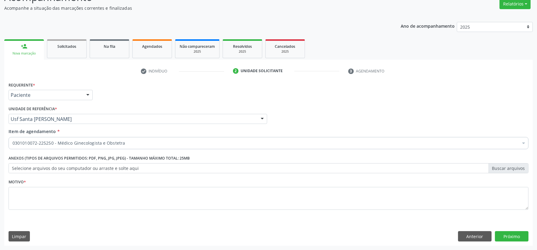
click at [44, 167] on li "Não selecionados" at bounding box center [268, 159] width 519 height 16
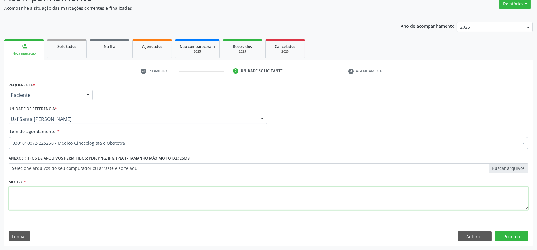
click at [44, 199] on textarea at bounding box center [268, 198] width 519 height 23
type textarea "+."
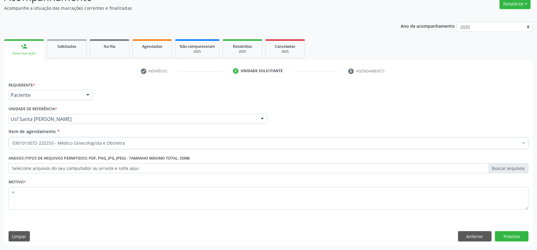
click at [530, 236] on div "Requerente * Paciente Profissional de Saúde Paciente Nenhum resultado encontrad…" at bounding box center [268, 162] width 528 height 165
click at [511, 236] on button "Próximo" at bounding box center [511, 236] width 34 height 10
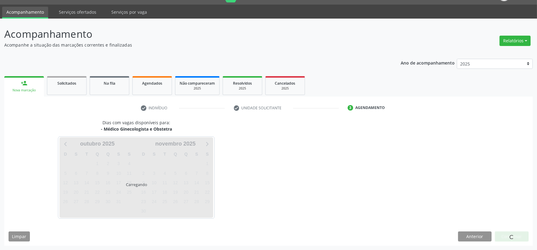
scroll to position [15, 0]
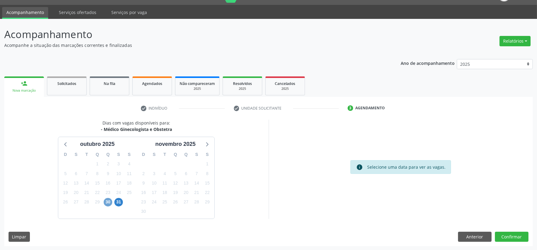
click at [111, 203] on span "30" at bounding box center [108, 202] width 9 height 9
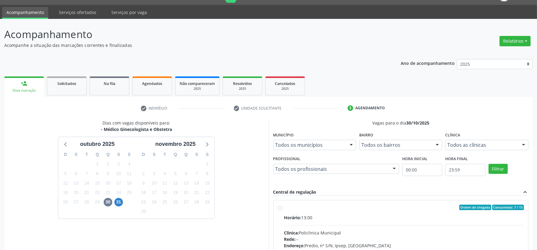
click at [367, 205] on div "Ordem de chegada Consumidos: 7 / 15" at bounding box center [404, 207] width 240 height 5
click at [282, 205] on input "Ordem de chegada Consumidos: 7 / 15 Horário: 13:00 Clínica: Policlinica Municip…" at bounding box center [280, 207] width 4 height 5
radio input "true"
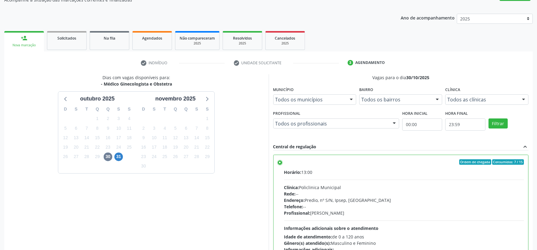
scroll to position [114, 0]
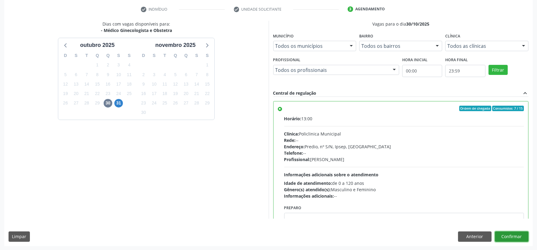
click at [508, 235] on button "Confirmar" at bounding box center [511, 237] width 34 height 10
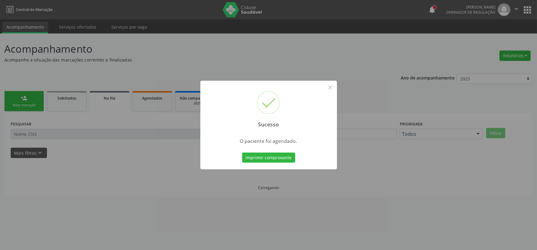
scroll to position [0, 0]
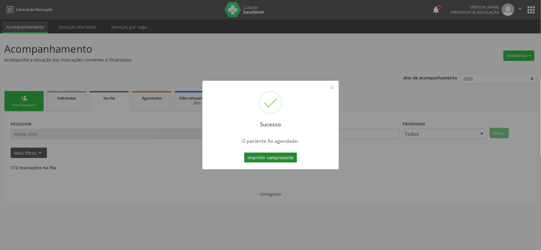
click at [278, 157] on button "Imprimir comprovante" at bounding box center [270, 158] width 53 height 10
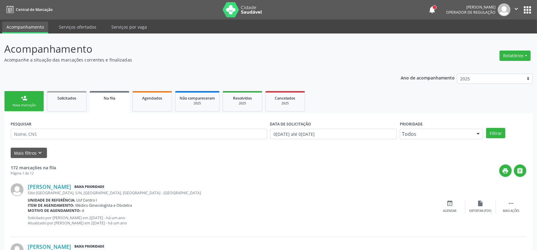
click at [13, 96] on link "person_add Nova marcação" at bounding box center [24, 101] width 40 height 20
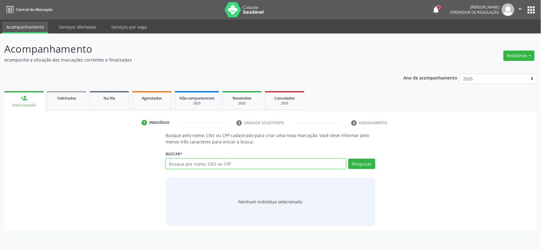
click at [201, 165] on input "text" at bounding box center [256, 164] width 181 height 10
click at [193, 165] on input "text" at bounding box center [256, 164] width 181 height 10
type input "04151552405"
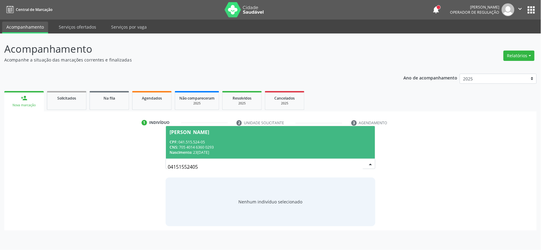
click at [211, 148] on div "CNS: 705 4014 6360 0293" at bounding box center [271, 147] width 202 height 5
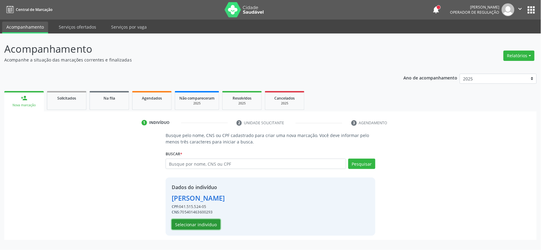
click at [200, 221] on button "Selecionar indivíduo" at bounding box center [196, 224] width 49 height 10
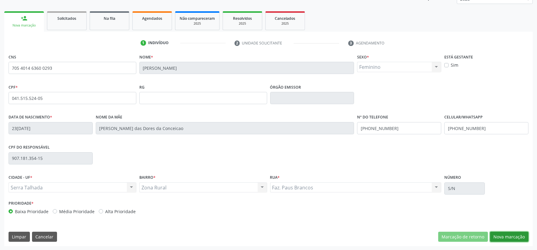
click at [498, 235] on button "Nova marcação" at bounding box center [509, 237] width 38 height 10
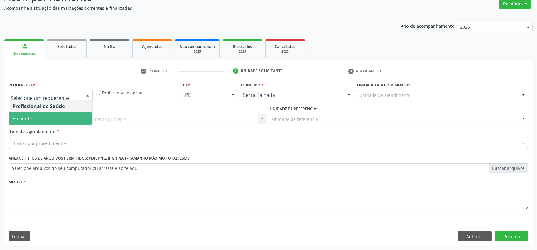
click at [49, 116] on span "Paciente" at bounding box center [50, 118] width 83 height 12
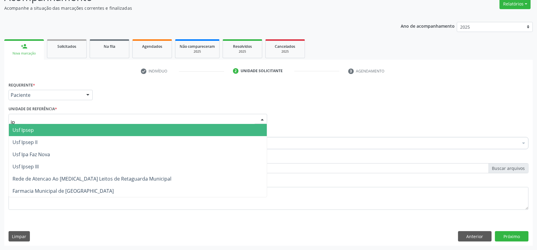
type input "ipa"
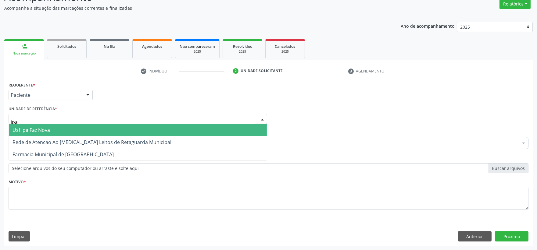
click at [43, 130] on span "Usf Ipa Faz Nova" at bounding box center [30, 130] width 37 height 7
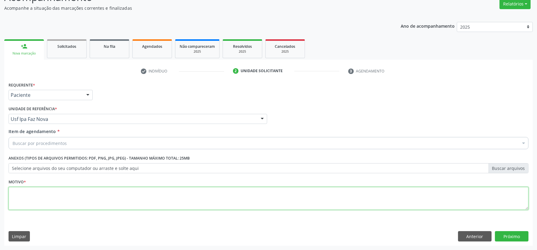
click at [63, 195] on textarea at bounding box center [268, 198] width 519 height 23
type textarea "."
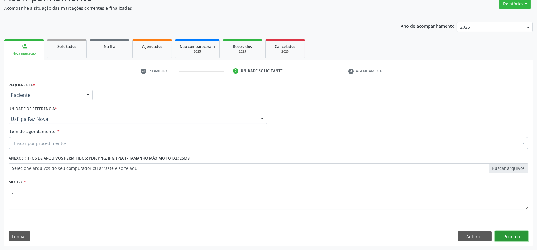
click at [511, 238] on button "Próximo" at bounding box center [511, 236] width 34 height 10
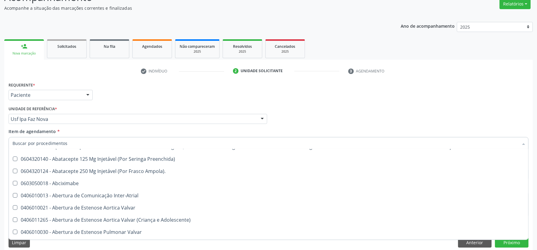
scroll to position [0, 0]
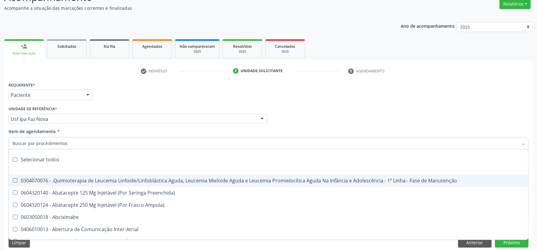
click at [69, 144] on input "Item de agendamento *" at bounding box center [264, 143] width 505 height 12
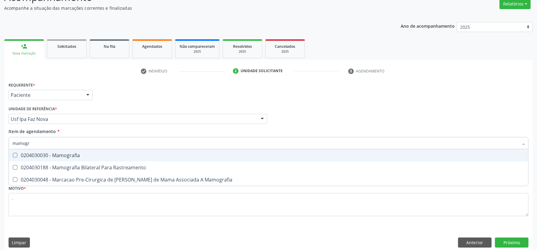
type input "mamogra"
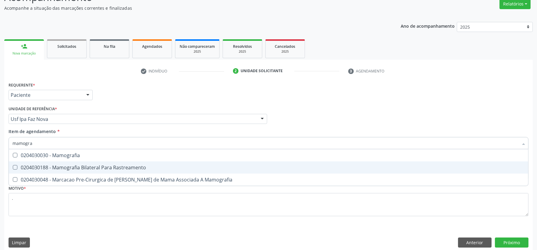
click at [76, 166] on div "0204030188 - Mamografia Bilateral Para Rastreamento" at bounding box center [268, 167] width 512 height 5
checkbox Rastreamento "true"
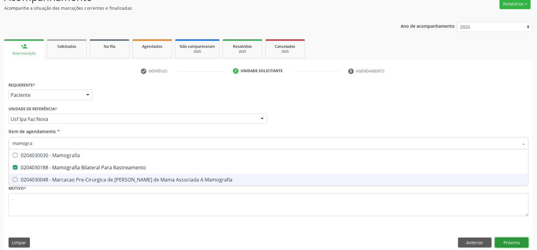
click at [513, 244] on button "Próximo" at bounding box center [511, 243] width 34 height 10
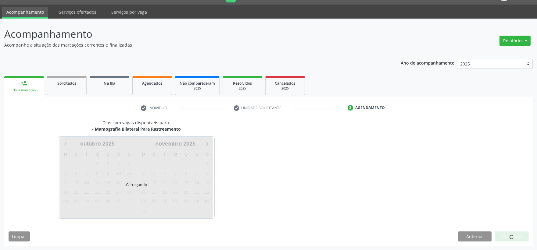
scroll to position [15, 0]
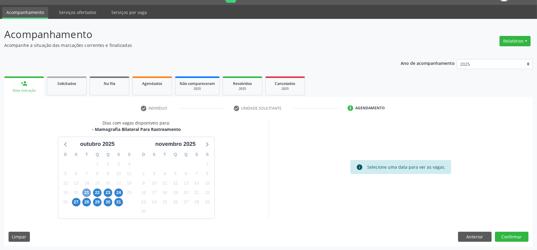
click at [89, 193] on span "21" at bounding box center [86, 193] width 9 height 9
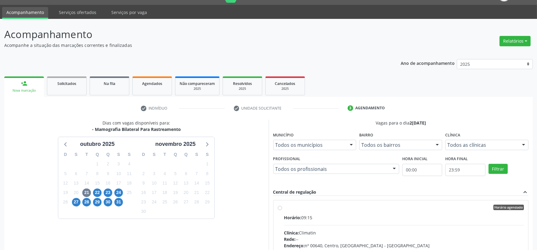
click at [333, 210] on label "Horário agendado Horário: 09:15 Clínica: Climatin Rede: -- Endereço: nº 00640, …" at bounding box center [404, 252] width 240 height 94
click at [282, 210] on input "Horário agendado Horário: 09:15 Clínica: Climatin Rede: -- Endereço: nº 00640, …" at bounding box center [280, 207] width 4 height 5
radio input "true"
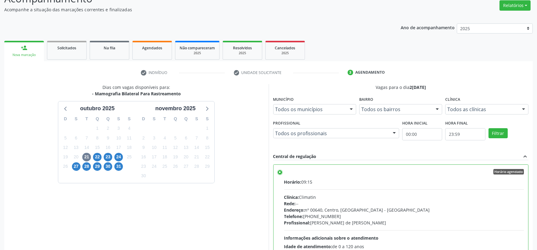
scroll to position [114, 0]
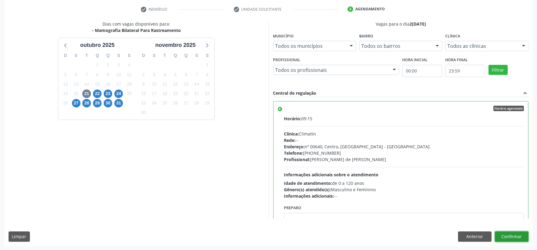
click at [512, 235] on button "Confirmar" at bounding box center [511, 237] width 34 height 10
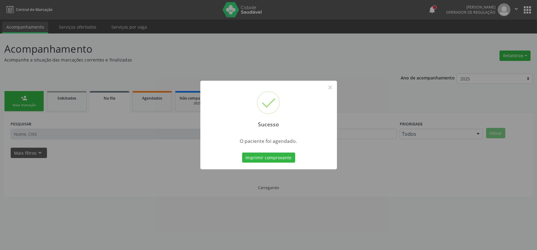
scroll to position [0, 0]
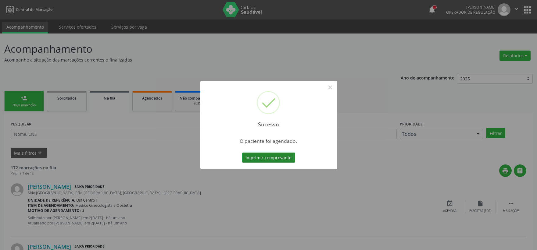
click at [269, 154] on button "Imprimir comprovante" at bounding box center [268, 158] width 53 height 10
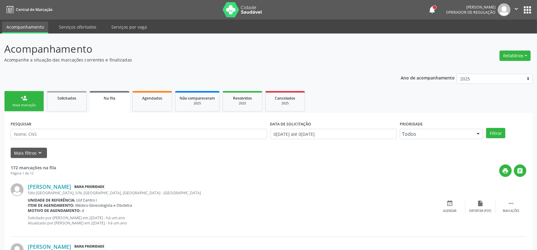
click at [14, 101] on link "person_add Nova marcação" at bounding box center [24, 101] width 40 height 20
click at [19, 101] on link "person_add Nova marcação" at bounding box center [24, 101] width 40 height 20
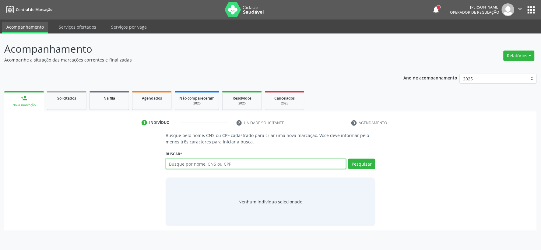
click at [187, 165] on input "text" at bounding box center [256, 164] width 181 height 10
type input "12903988447"
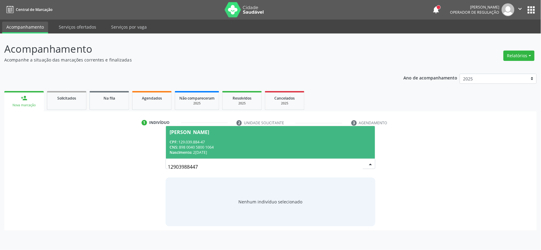
click at [184, 136] on span "[PERSON_NAME] CPF: 129.039.884-47 CNS: 898 0040 5800 1064 Nascimento: [DATE]" at bounding box center [270, 142] width 209 height 33
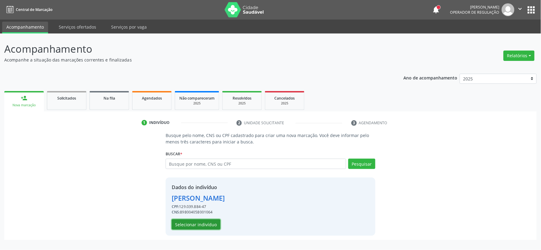
click at [200, 225] on button "Selecionar indivíduo" at bounding box center [196, 224] width 49 height 10
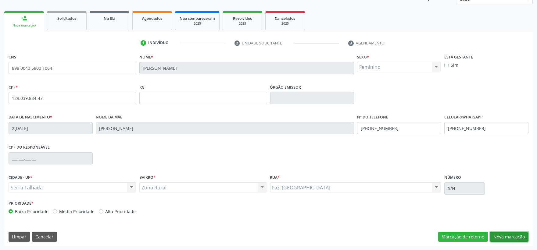
click at [494, 237] on button "Nova marcação" at bounding box center [509, 237] width 38 height 10
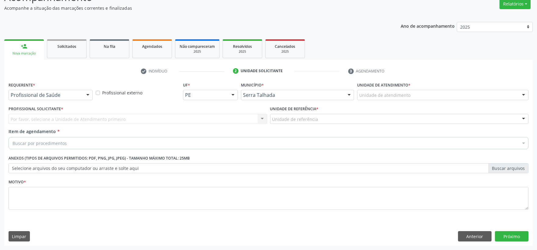
scroll to position [52, 0]
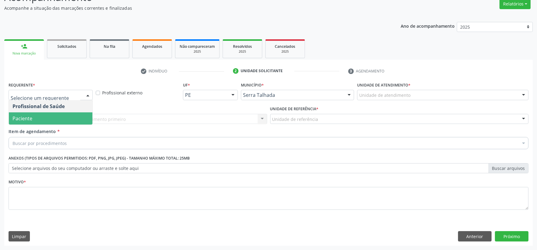
click at [43, 117] on span "Paciente" at bounding box center [50, 118] width 83 height 12
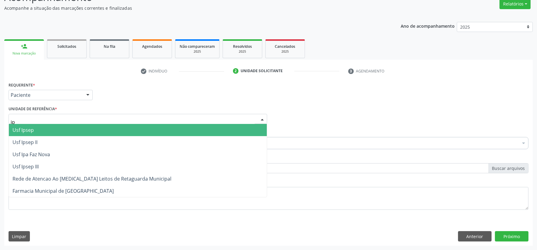
type input "i"
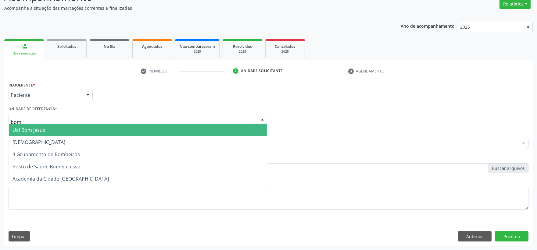
type input "bom"
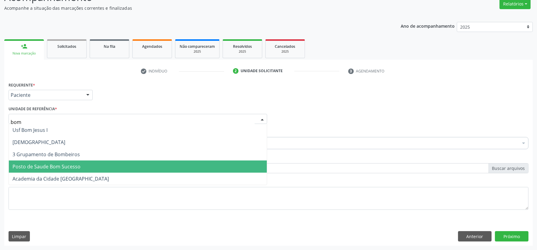
click at [47, 165] on span "Posto de Saude Bom Sucesso" at bounding box center [46, 166] width 68 height 7
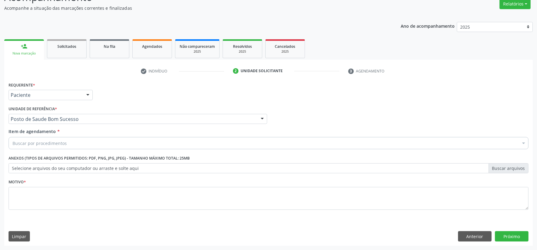
click at [127, 141] on div "Buscar por procedimentos" at bounding box center [268, 143] width 519 height 12
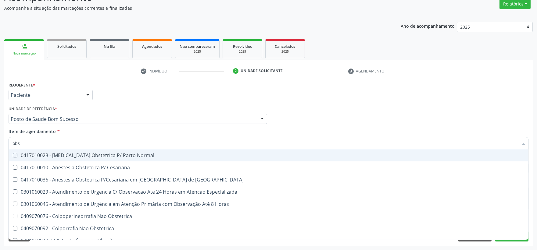
type input "obst"
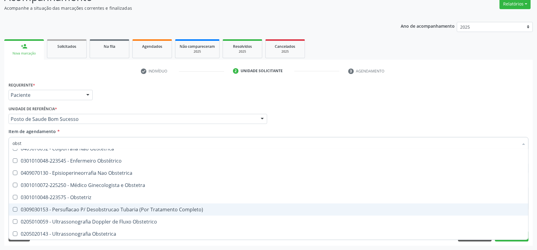
scroll to position [68, 0]
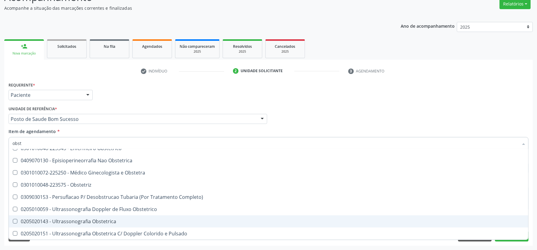
click at [97, 219] on div "0205020143 - Ultrassonografia Obstetrica" at bounding box center [268, 221] width 512 height 5
checkbox Obstetrica "true"
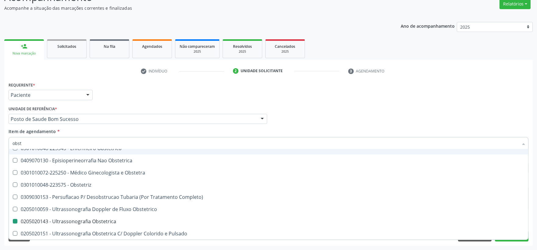
drag, startPoint x: 346, startPoint y: 105, endPoint x: 304, endPoint y: 114, distance: 43.0
click at [346, 105] on div "Profissional Solicitante Por favor, selecione a Unidade de Atendimento primeiro…" at bounding box center [268, 117] width 523 height 24
checkbox Cesariana "true"
checkbox Obstetrica "false"
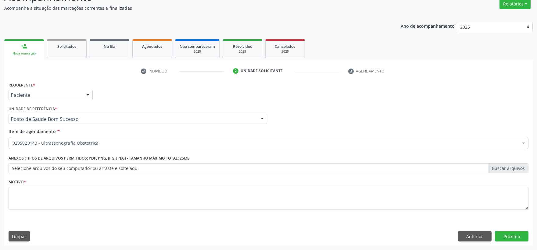
scroll to position [0, 0]
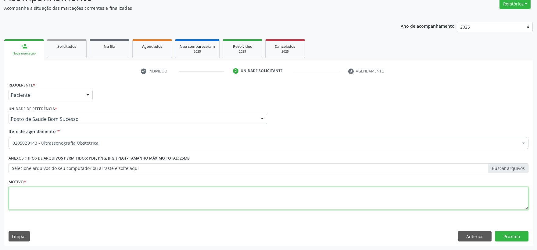
click at [105, 202] on textarea at bounding box center [268, 198] width 519 height 23
type textarea "."
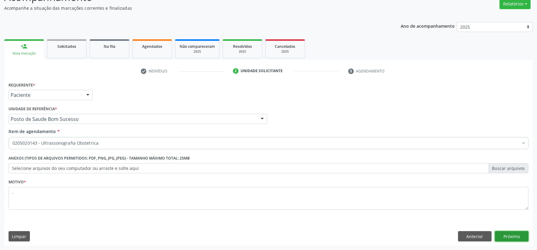
click at [503, 232] on button "Próximo" at bounding box center [511, 236] width 34 height 10
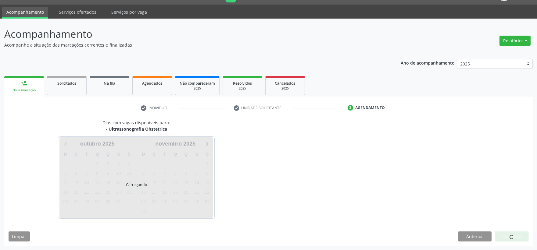
scroll to position [15, 0]
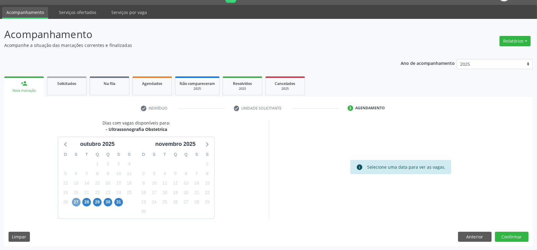
click at [79, 202] on span "27" at bounding box center [76, 202] width 9 height 9
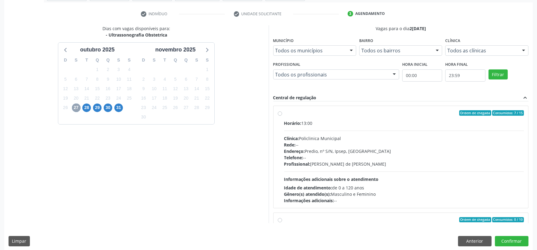
scroll to position [114, 0]
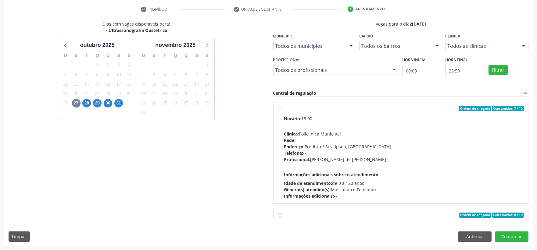
click at [342, 133] on div "Clínica: Policlinica Municipal" at bounding box center [404, 134] width 240 height 6
click at [282, 111] on input "Ordem de chegada Consumidos: 7 / 15 Horário: 13:00 Clínica: Policlinica Municip…" at bounding box center [280, 108] width 4 height 5
radio input "true"
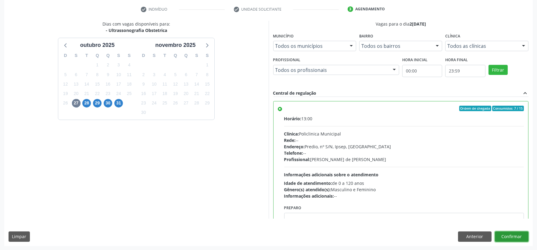
click at [523, 238] on button "Confirmar" at bounding box center [511, 237] width 34 height 10
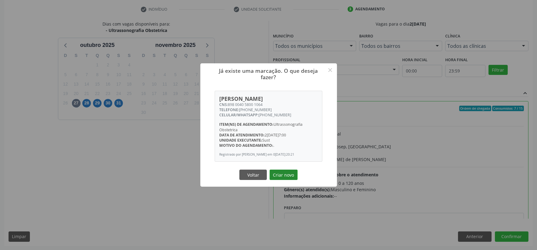
click at [287, 175] on button "Criar novo" at bounding box center [283, 175] width 28 height 10
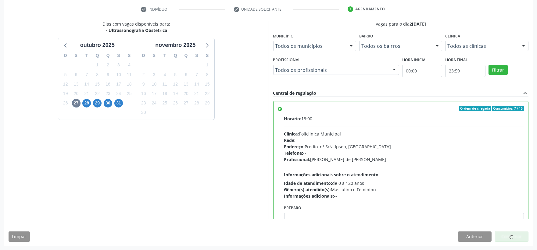
scroll to position [0, 0]
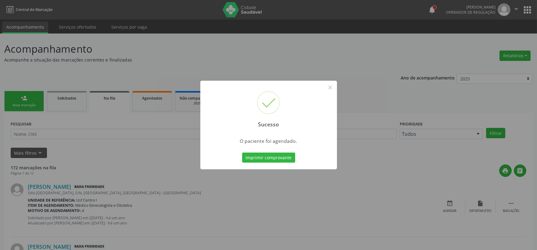
click at [242, 153] on button "Imprimir comprovante" at bounding box center [268, 158] width 53 height 10
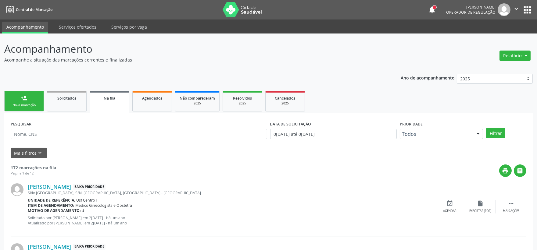
click at [19, 98] on link "person_add Nova marcação" at bounding box center [24, 101] width 40 height 20
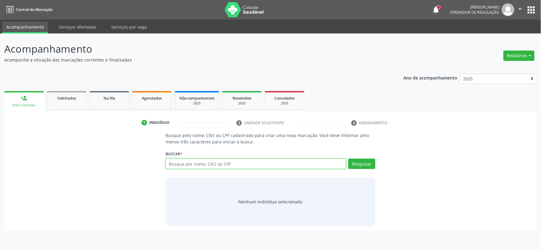
click at [186, 165] on input "text" at bounding box center [256, 164] width 181 height 10
type input "16180651493"
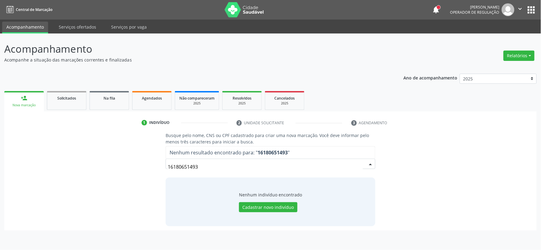
drag, startPoint x: 202, startPoint y: 169, endPoint x: 80, endPoint y: 171, distance: 121.9
click at [96, 171] on div "Busque pelo nome, CNS ou CPF cadastrado para criar uma nova marcação. Você deve…" at bounding box center [271, 179] width 524 height 94
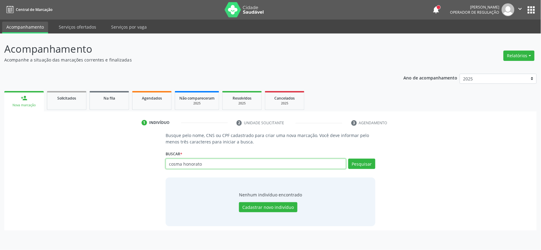
drag, startPoint x: 207, startPoint y: 163, endPoint x: 96, endPoint y: 170, distance: 111.1
click at [98, 170] on div "Busque pelo nome, CNS ou CPF cadastrado para criar uma nova marcação. Você deve…" at bounding box center [271, 179] width 524 height 94
paste input "700003777145100"
type input "700003777145100"
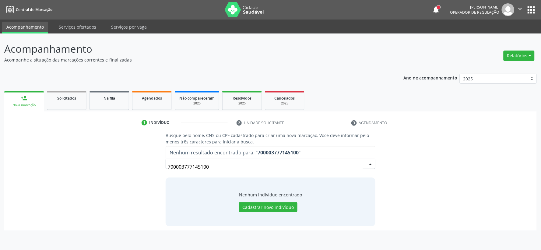
drag, startPoint x: 223, startPoint y: 166, endPoint x: 107, endPoint y: 166, distance: 115.8
click at [111, 166] on div "Busque pelo nome, CNS ou CPF cadastrado para criar uma nova marcação. Você deve…" at bounding box center [271, 179] width 524 height 94
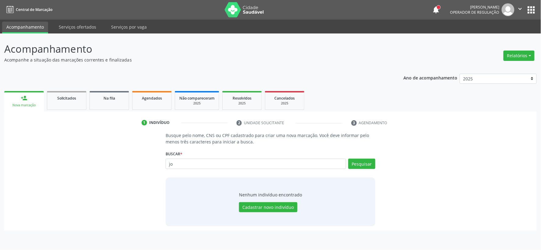
type input "j"
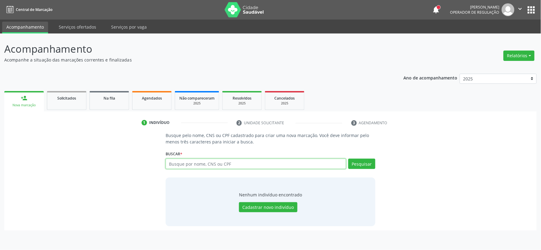
paste input "061.794.344-33"
type input "061.794.344-33"
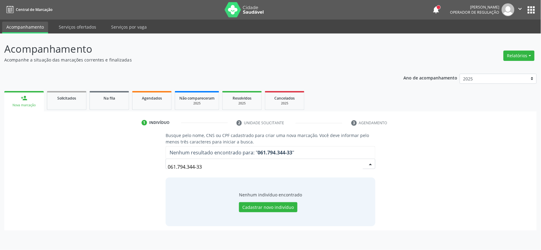
drag, startPoint x: 211, startPoint y: 167, endPoint x: 11, endPoint y: 154, distance: 201.2
click at [66, 163] on div "Busque pelo nome, CNS ou CPF cadastrado para criar uma nova marcação. Você deve…" at bounding box center [271, 179] width 524 height 94
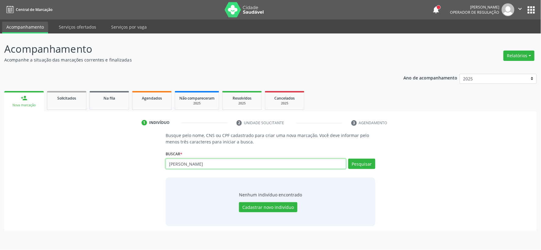
type input "josé geovan"
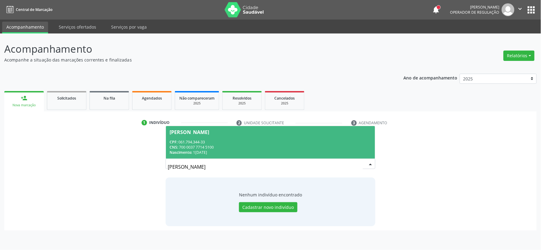
click at [183, 154] on span "Nascimento:" at bounding box center [181, 152] width 23 height 5
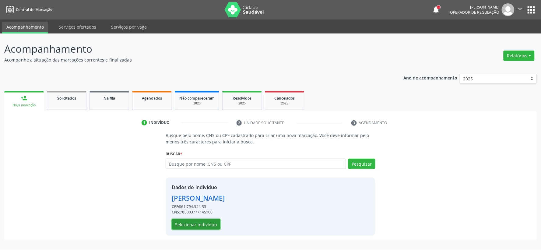
click at [188, 224] on button "Selecionar indivíduo" at bounding box center [196, 224] width 49 height 10
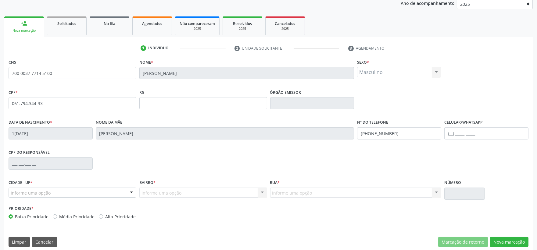
scroll to position [80, 0]
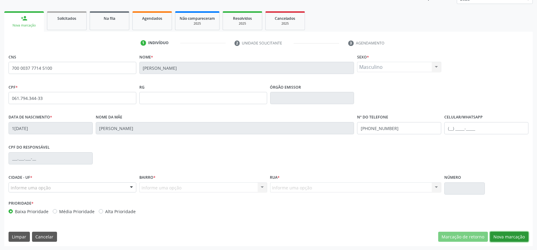
drag, startPoint x: 500, startPoint y: 236, endPoint x: 352, endPoint y: 205, distance: 151.4
click at [499, 236] on button "Nova marcação" at bounding box center [509, 237] width 38 height 10
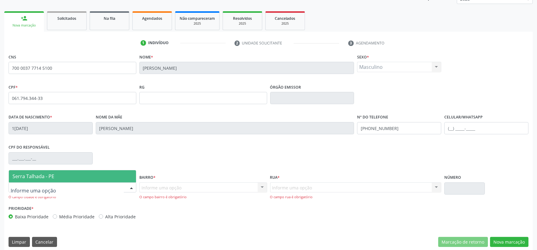
drag, startPoint x: 61, startPoint y: 187, endPoint x: 69, endPoint y: 164, distance: 24.5
click at [61, 186] on div at bounding box center [73, 187] width 128 height 10
click at [71, 174] on span "Serra Talhada - PE" at bounding box center [72, 176] width 127 height 12
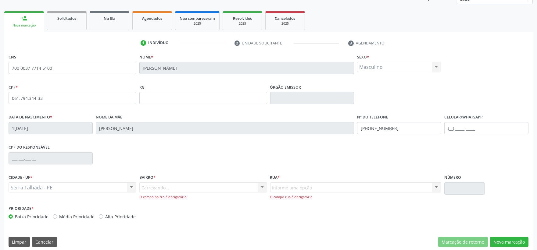
click at [162, 191] on div "Carregando... Nenhum resultado encontrado para: " " Nenhuma opção encontrada. D…" at bounding box center [203, 190] width 128 height 17
click at [264, 188] on div at bounding box center [261, 188] width 9 height 10
click at [203, 183] on div "Informe uma opção" at bounding box center [203, 187] width 128 height 10
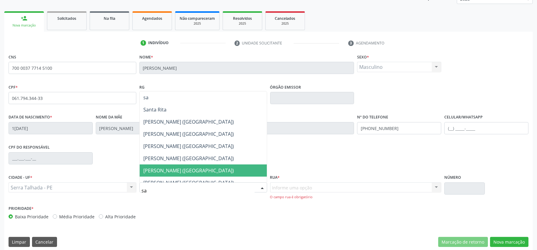
type input "s"
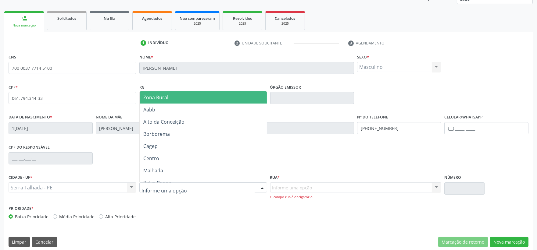
drag, startPoint x: 190, startPoint y: 99, endPoint x: 235, endPoint y: 135, distance: 58.3
click at [190, 99] on span "Zona Rural" at bounding box center [203, 97] width 127 height 12
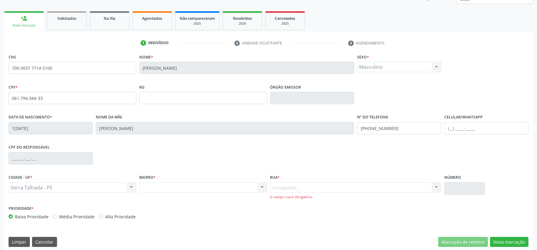
click at [282, 187] on div "Carregando... Nenhum resultado encontrado para: " " Nenhuma opção encontrada. D…" at bounding box center [355, 190] width 171 height 17
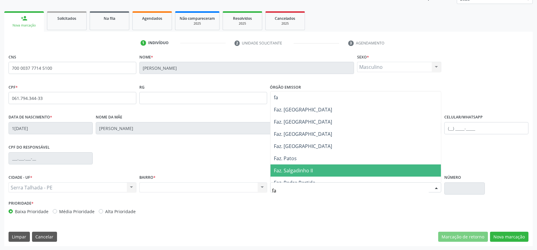
type input "f"
type input "ipa"
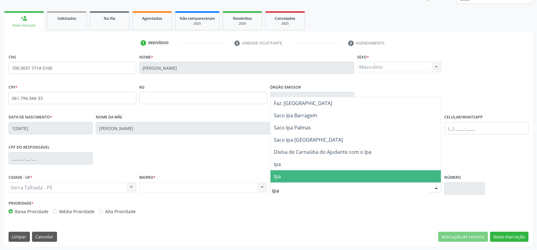
click at [290, 176] on span "Ipa" at bounding box center [355, 176] width 171 height 12
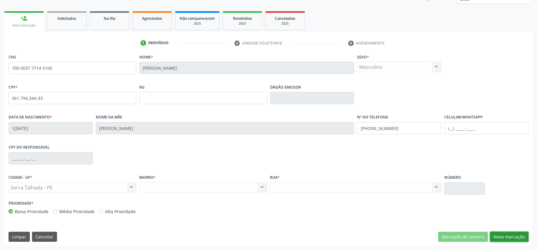
click at [503, 235] on button "Nova marcação" at bounding box center [509, 237] width 38 height 10
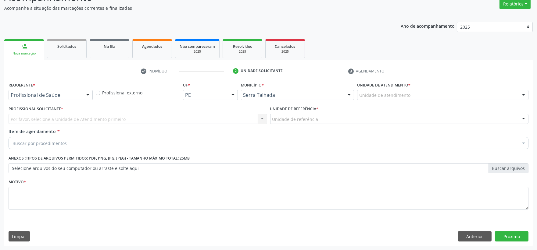
scroll to position [52, 0]
click at [55, 121] on div "Por favor, selecione a Unidade de Atendimento primeiro Nenhum resultado encontr…" at bounding box center [138, 119] width 258 height 10
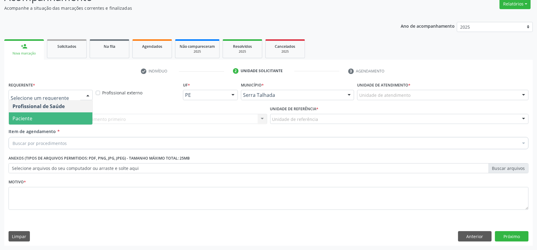
click at [55, 115] on span "Paciente" at bounding box center [50, 118] width 83 height 12
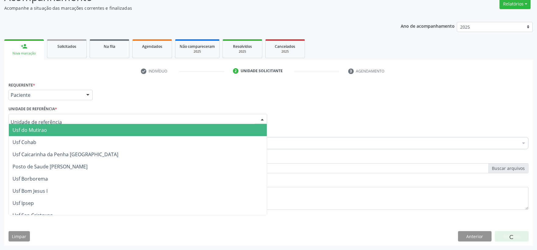
click at [55, 115] on div at bounding box center [138, 119] width 258 height 10
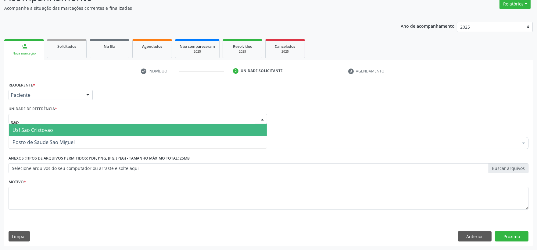
type input "sao c"
click at [48, 129] on span "Usf Sao Cristovao" at bounding box center [32, 130] width 41 height 7
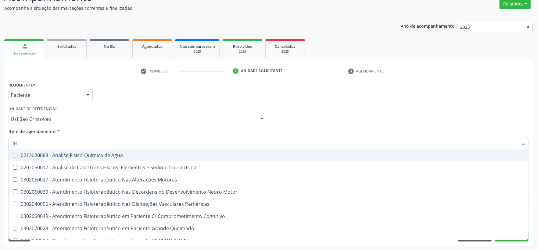
type input "fisio"
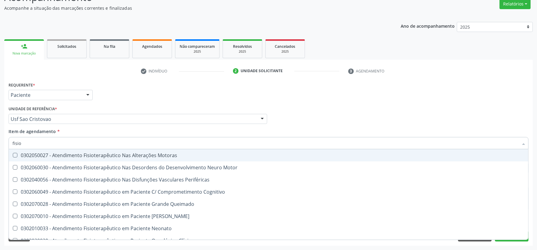
click at [49, 156] on div "0302050027 - Atendimento Fisioterapêutico Nas Alterações Motoras" at bounding box center [268, 155] width 512 height 5
checkbox Motoras "true"
click at [252, 101] on div "Requerente * Paciente Profissional de Saúde Paciente Nenhum resultado encontrad…" at bounding box center [268, 92] width 523 height 24
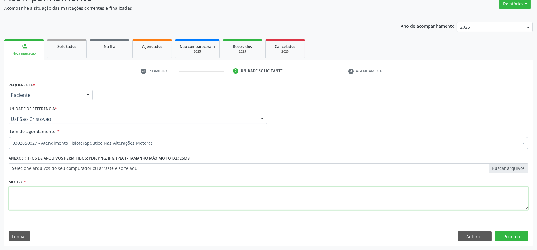
click at [48, 197] on textarea at bounding box center [268, 198] width 519 height 23
type textarea "."
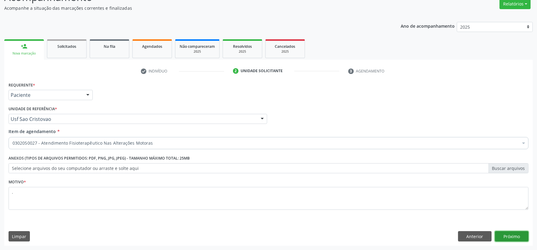
click at [521, 236] on button "Próximo" at bounding box center [511, 236] width 34 height 10
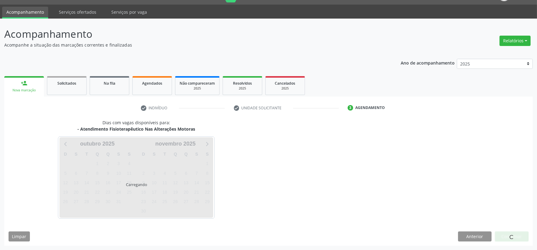
scroll to position [15, 0]
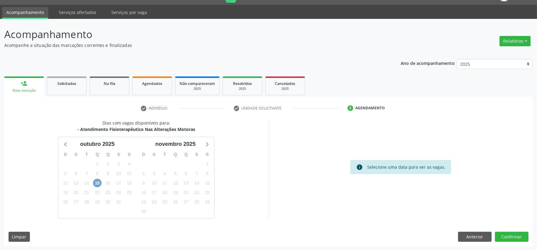
click at [96, 182] on span "15" at bounding box center [97, 183] width 9 height 9
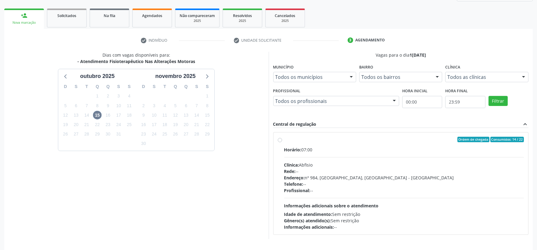
click at [338, 142] on div "Ordem de chegada Consumidos: 14 / 22" at bounding box center [404, 139] width 240 height 5
click at [282, 142] on input "Ordem de chegada Consumidos: 14 / 22 Horário: 07:00 Clínica: Abfisio Rede: -- E…" at bounding box center [280, 139] width 4 height 5
radio input "true"
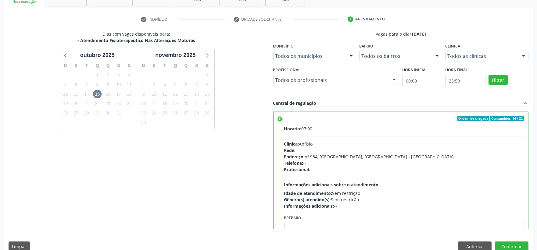
scroll to position [114, 0]
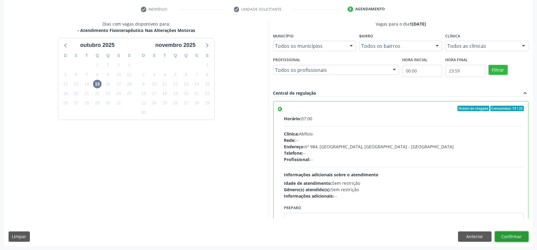
click at [516, 235] on button "Confirmar" at bounding box center [511, 237] width 34 height 10
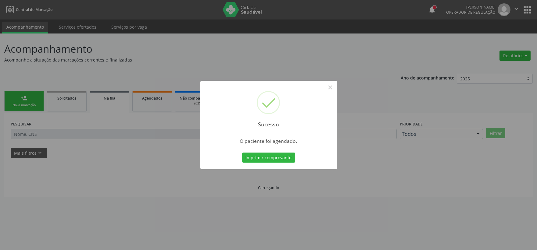
scroll to position [0, 0]
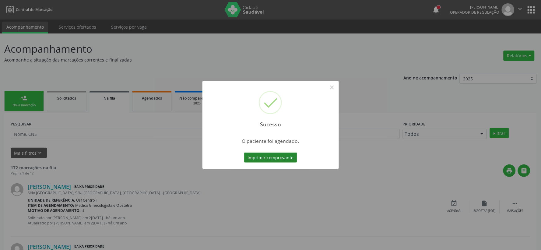
click at [292, 157] on button "Imprimir comprovante" at bounding box center [270, 158] width 53 height 10
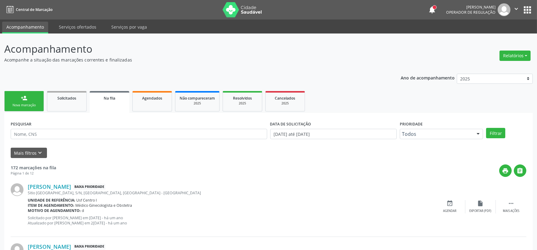
click at [8, 105] on link "person_add Nova marcação" at bounding box center [24, 101] width 40 height 20
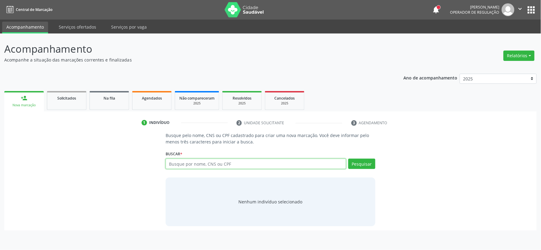
click at [203, 161] on input "text" at bounding box center [256, 164] width 181 height 10
type input "02267100410"
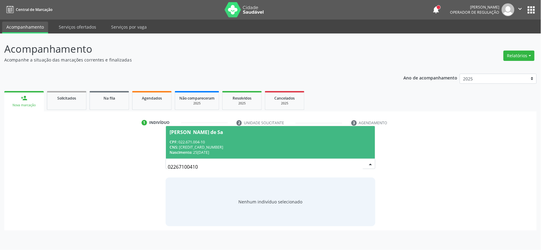
click at [216, 145] on div "CNS: [CREDIT_CARD_NUMBER]" at bounding box center [271, 147] width 202 height 5
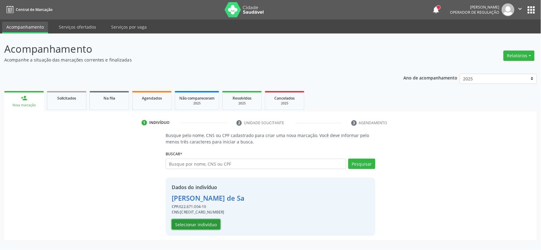
click at [188, 229] on button "Selecionar indivíduo" at bounding box center [196, 224] width 49 height 10
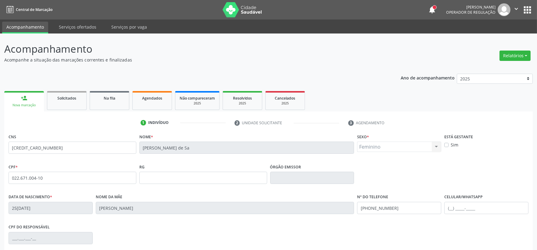
click at [188, 226] on div "CPF do responsável" at bounding box center [268, 238] width 523 height 30
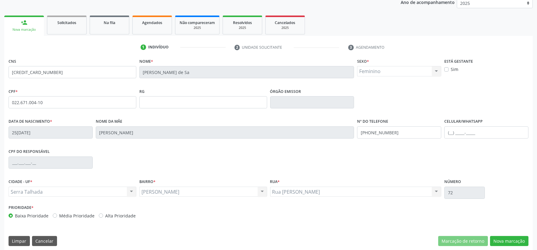
scroll to position [80, 0]
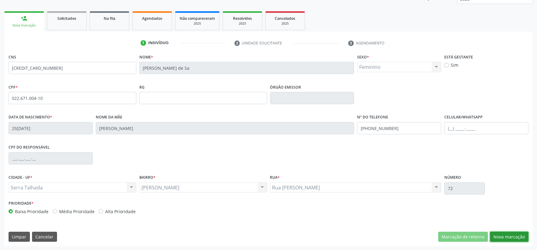
click at [503, 237] on button "Nova marcação" at bounding box center [509, 237] width 38 height 10
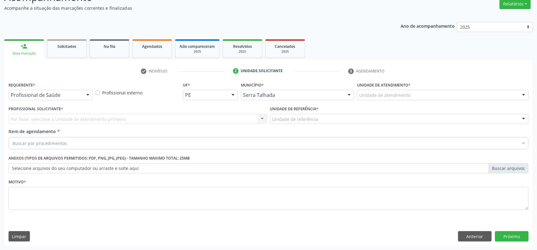
scroll to position [52, 0]
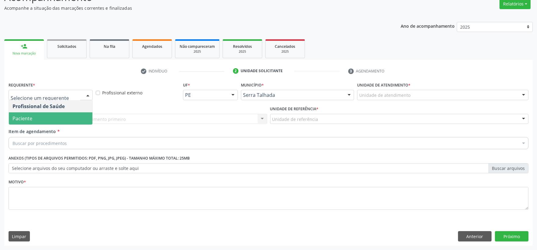
click at [43, 116] on span "Paciente" at bounding box center [50, 118] width 83 height 12
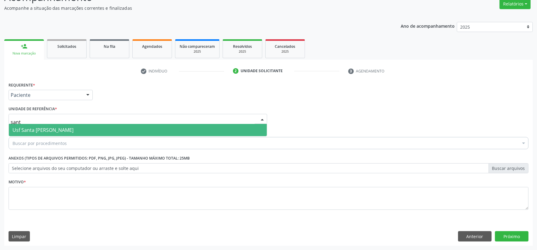
type input "santa"
click at [30, 126] on span "Usf Santa [PERSON_NAME]" at bounding box center [138, 130] width 258 height 12
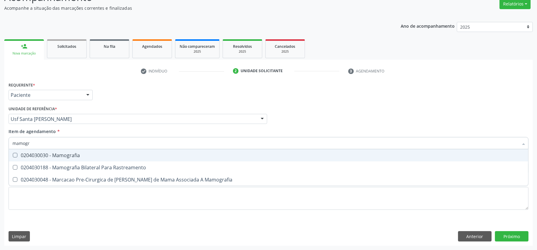
type input "mamogra"
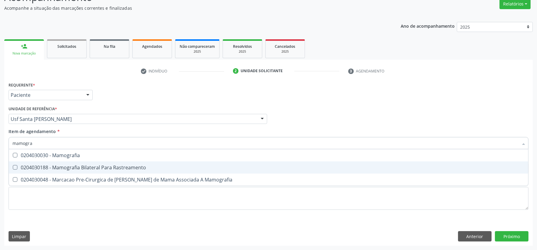
click at [35, 165] on div "0204030188 - Mamografia Bilateral Para Rastreamento" at bounding box center [268, 167] width 512 height 5
checkbox Rastreamento "true"
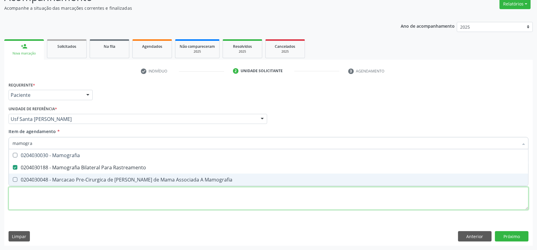
click at [35, 197] on div "Requerente * Paciente Profissional de Saúde Paciente Nenhum resultado encontrad…" at bounding box center [268, 149] width 519 height 138
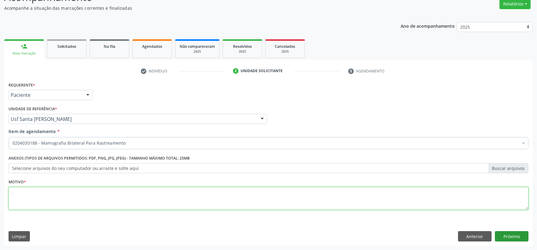
type textarea "."
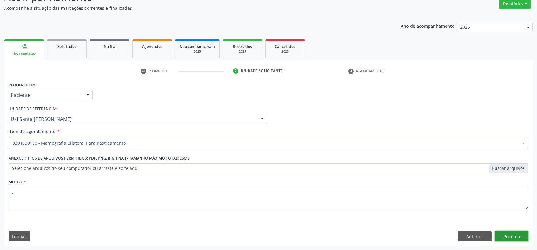
click at [500, 234] on button "Próximo" at bounding box center [511, 236] width 34 height 10
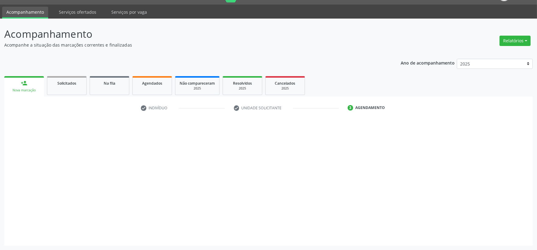
scroll to position [15, 0]
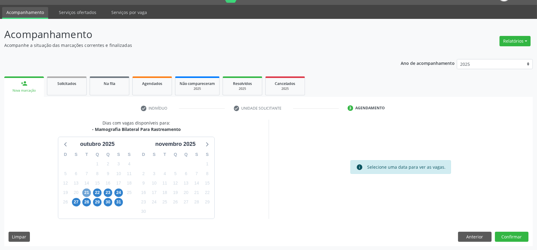
click at [84, 190] on span "21" at bounding box center [86, 193] width 9 height 9
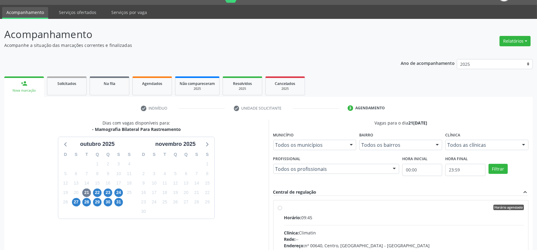
click at [366, 217] on div "Horário: 09:45" at bounding box center [404, 217] width 240 height 6
click at [282, 210] on input "Horário agendado Horário: 09:45 Clínica: Climatin Rede: -- Endereço: nº 00640, …" at bounding box center [280, 207] width 4 height 5
radio input "true"
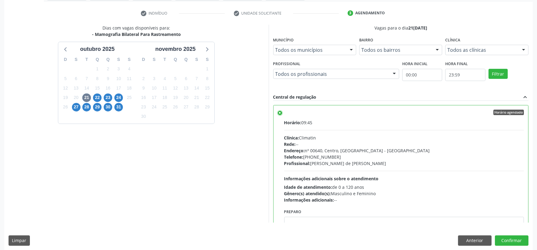
scroll to position [114, 0]
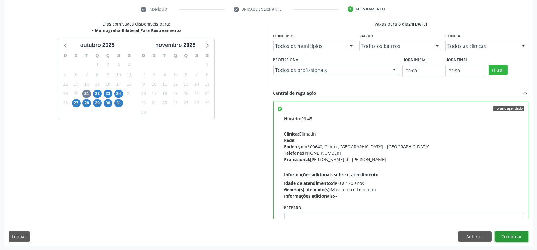
click at [502, 236] on button "Confirmar" at bounding box center [511, 237] width 34 height 10
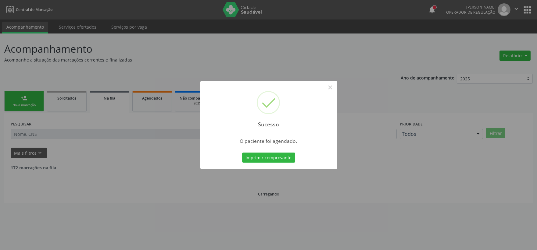
scroll to position [0, 0]
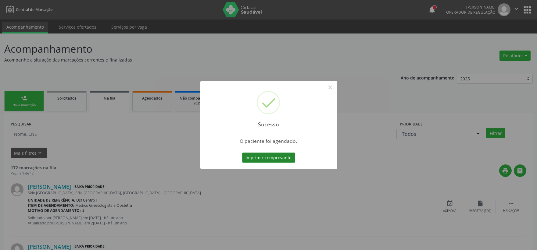
click at [280, 158] on button "Imprimir comprovante" at bounding box center [268, 158] width 53 height 10
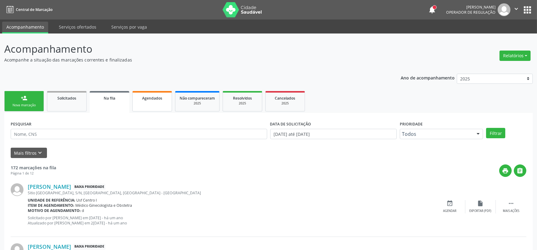
click at [147, 105] on link "Agendados" at bounding box center [152, 101] width 40 height 20
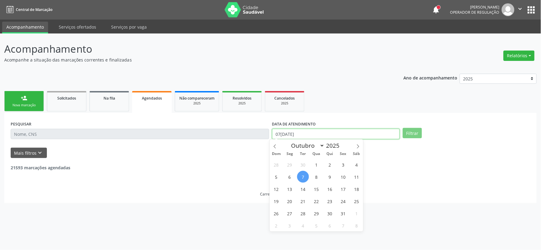
click at [321, 136] on input "07[DATE]" at bounding box center [336, 134] width 128 height 10
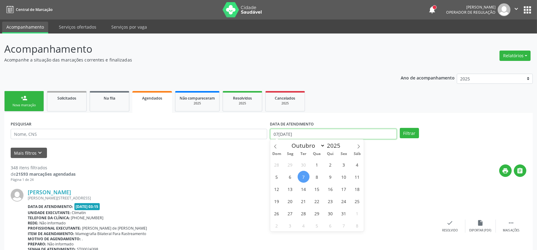
click at [321, 136] on input "07[DATE]" at bounding box center [333, 134] width 126 height 10
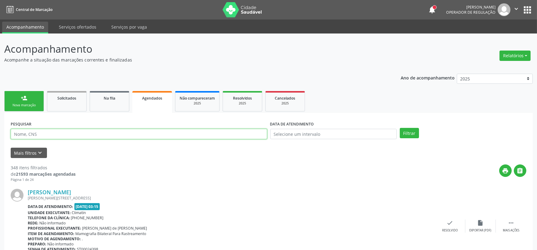
click at [209, 135] on input "text" at bounding box center [139, 134] width 256 height 10
type input "00988706458"
click at [399, 128] on button "Filtrar" at bounding box center [408, 133] width 19 height 10
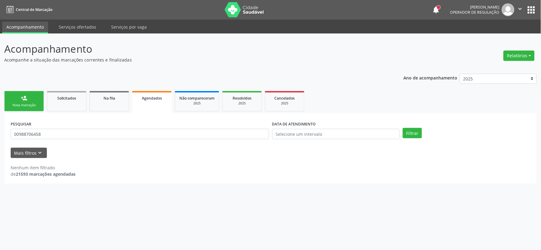
click at [18, 108] on link "person_add Nova marcação" at bounding box center [24, 101] width 40 height 20
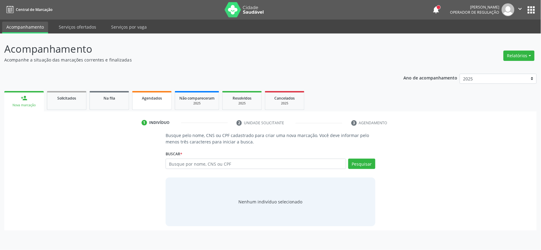
click at [158, 102] on link "Agendados" at bounding box center [152, 100] width 40 height 19
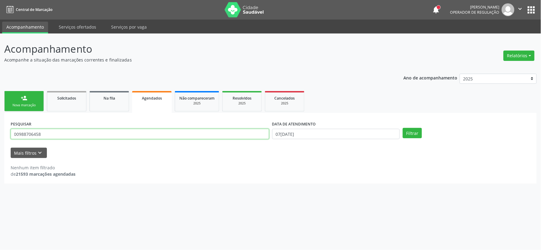
click at [45, 132] on input "00988706458" at bounding box center [140, 134] width 259 height 10
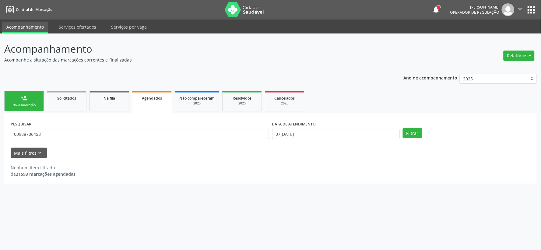
click at [21, 100] on div "person_add" at bounding box center [24, 98] width 7 height 7
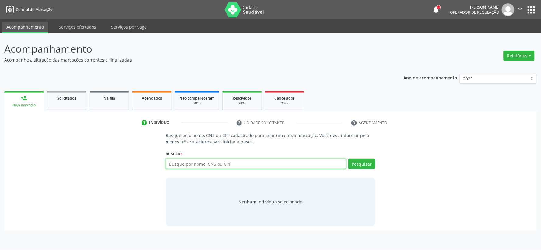
click at [182, 163] on input "text" at bounding box center [256, 164] width 181 height 10
type input "704707781961332"
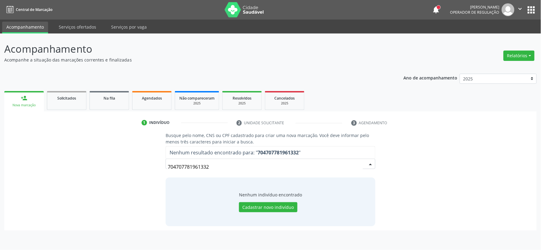
drag, startPoint x: 211, startPoint y: 168, endPoint x: 13, endPoint y: 190, distance: 199.1
click at [48, 186] on div "Busque pelo nome, CNS ou CPF cadastrado para criar uma nova marcação. Você deve…" at bounding box center [271, 179] width 524 height 94
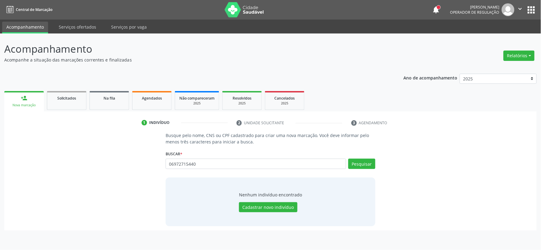
type input "06972715440"
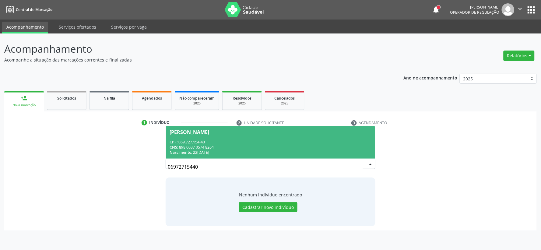
click at [221, 152] on div "Nascimento: [DATE]" at bounding box center [271, 152] width 202 height 5
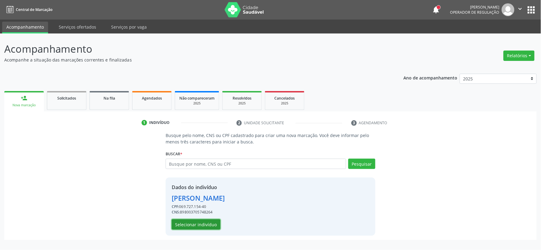
click at [203, 228] on button "Selecionar indivíduo" at bounding box center [196, 224] width 49 height 10
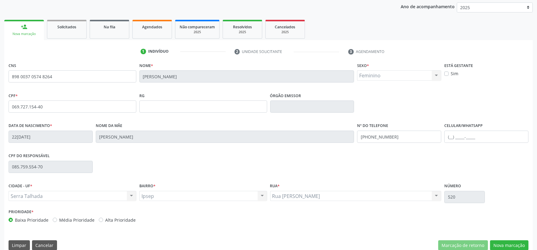
scroll to position [80, 0]
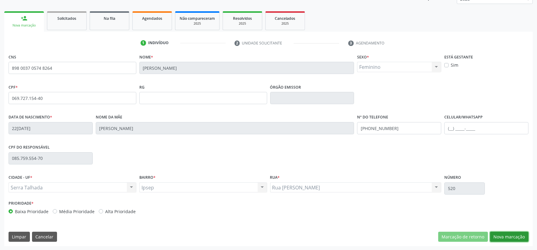
click at [517, 238] on button "Nova marcação" at bounding box center [509, 237] width 38 height 10
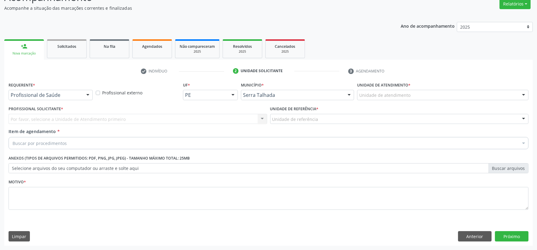
scroll to position [52, 0]
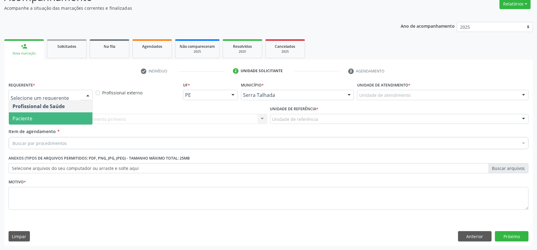
click at [33, 123] on span "Paciente" at bounding box center [50, 118] width 83 height 12
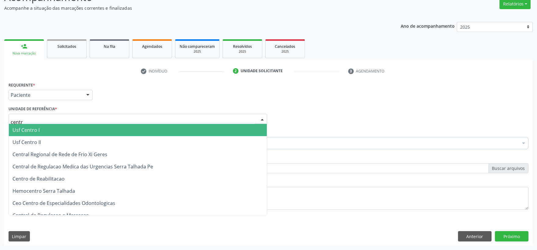
type input "centro"
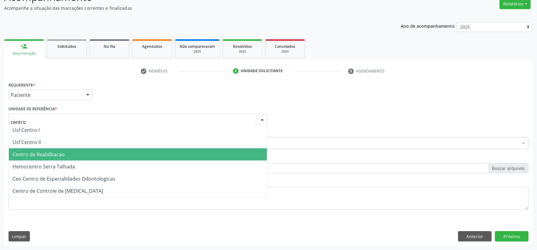
click at [83, 157] on span "Centro de Reabilitacao" at bounding box center [138, 154] width 258 height 12
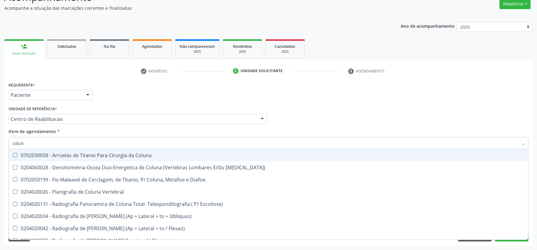
type input "coluna"
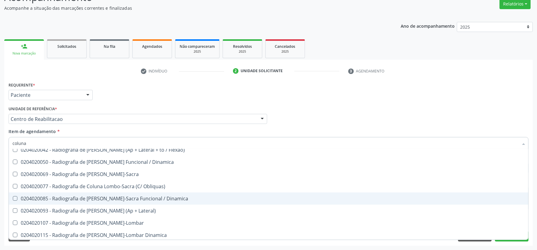
scroll to position [68, 0]
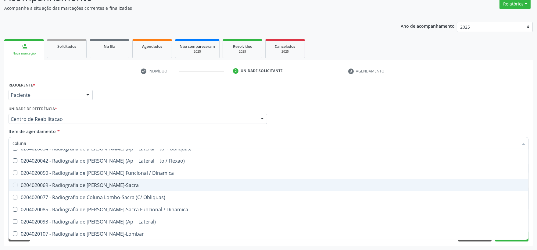
click at [137, 184] on div "0204020069 - Radiografia de [PERSON_NAME]-Sacra" at bounding box center [268, 185] width 512 height 5
checkbox Lombo-Sacra "true"
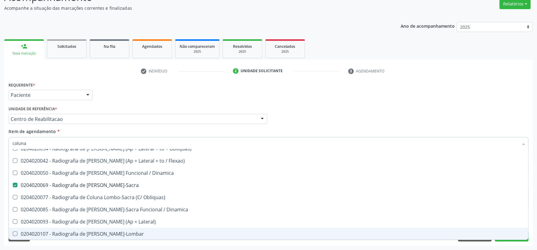
click at [141, 232] on div "0204020107 - Radiografia de [PERSON_NAME]-Lombar" at bounding box center [268, 234] width 512 height 5
checkbox Toraco-Lombar "true"
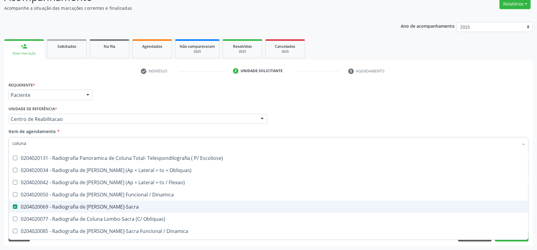
scroll to position [34, 0]
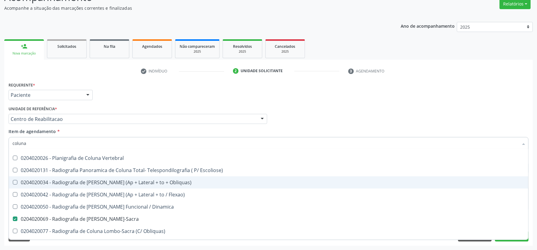
click at [102, 183] on div "0204020034 - Radiografia de [PERSON_NAME] (Ap + Lateral + to + Obliquas)" at bounding box center [268, 182] width 512 height 5
checkbox Obliquas\) "true"
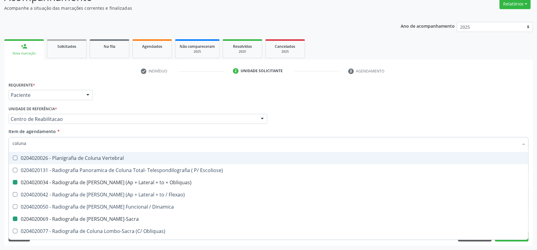
click at [360, 114] on div "Profissional Solicitante Por favor, selecione a Unidade de Atendimento primeiro…" at bounding box center [268, 117] width 523 height 24
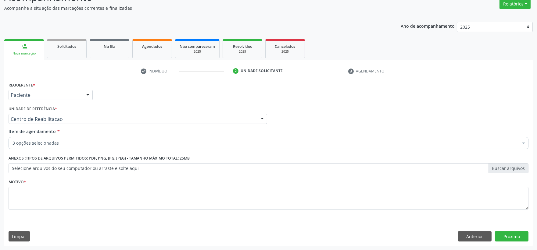
scroll to position [0, 0]
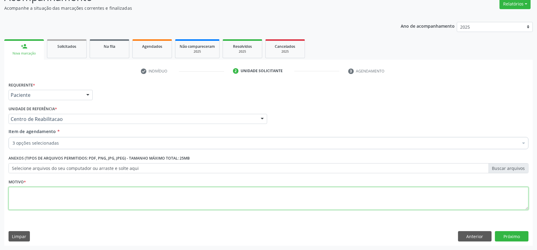
click at [128, 204] on textarea at bounding box center [268, 198] width 519 height 23
type textarea "."
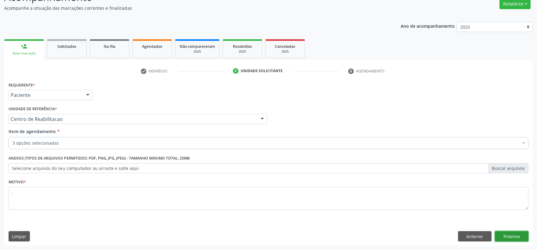
click at [501, 236] on button "Próximo" at bounding box center [511, 236] width 34 height 10
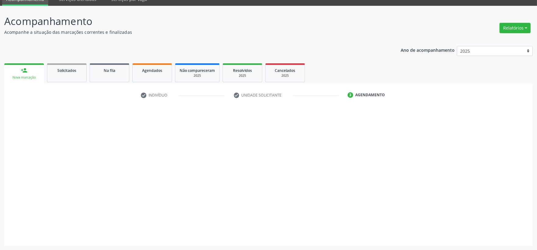
scroll to position [28, 0]
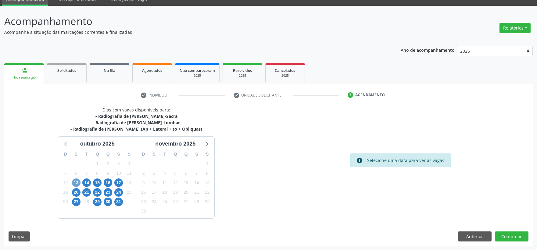
click at [76, 184] on span "13" at bounding box center [76, 183] width 9 height 9
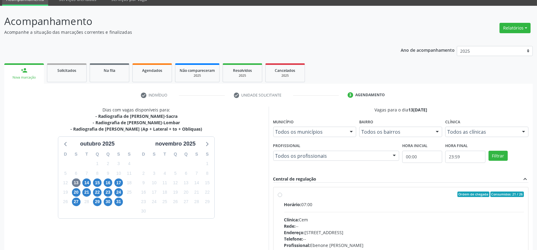
click at [338, 206] on div "Horário: 07:00" at bounding box center [404, 204] width 240 height 6
click at [282, 197] on input "Ordem de chegada Consumidos: 21 / 26 Horário: 07:00 Clínica: Cem Rede: -- Ender…" at bounding box center [280, 194] width 4 height 5
radio input "true"
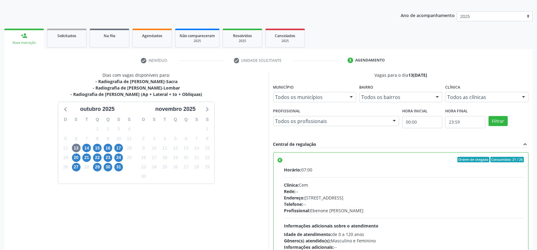
scroll to position [114, 0]
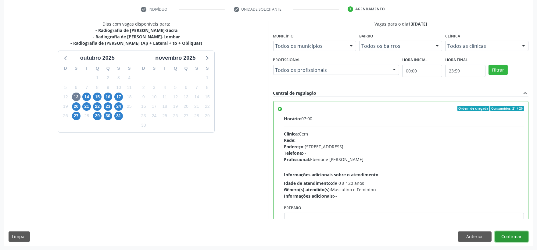
click at [512, 232] on button "Confirmar" at bounding box center [511, 237] width 34 height 10
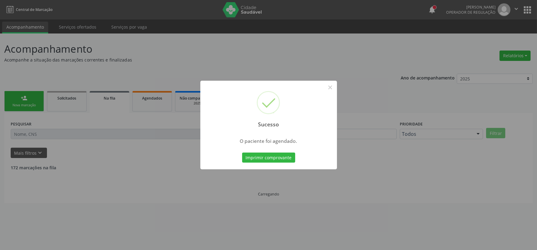
scroll to position [0, 0]
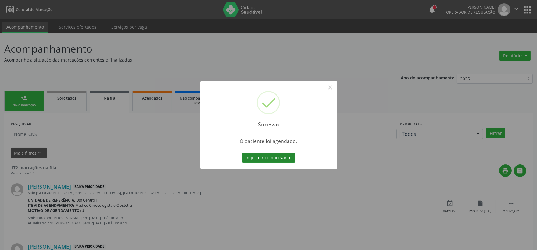
click at [262, 153] on button "Imprimir comprovante" at bounding box center [268, 158] width 53 height 10
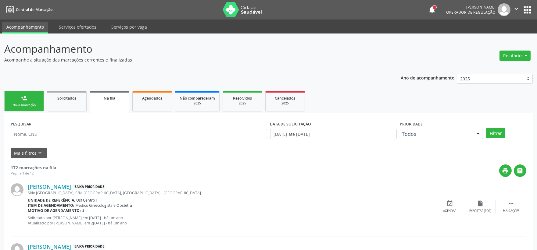
click at [16, 103] on div "Nova marcação" at bounding box center [24, 105] width 30 height 5
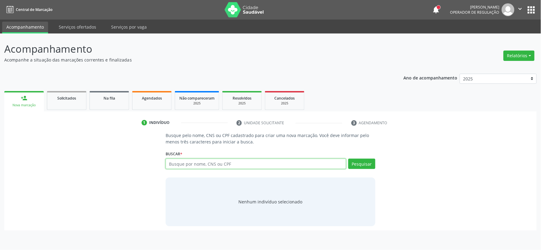
click at [244, 166] on input "text" at bounding box center [256, 164] width 181 height 10
type input "06972715440"
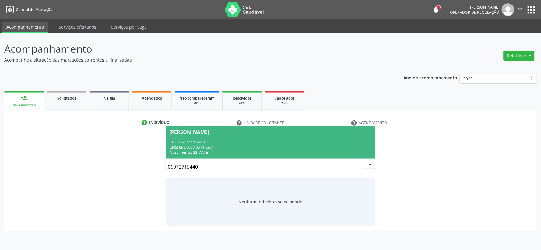
click at [199, 140] on div "CPF: 069.727.154-40" at bounding box center [271, 142] width 202 height 5
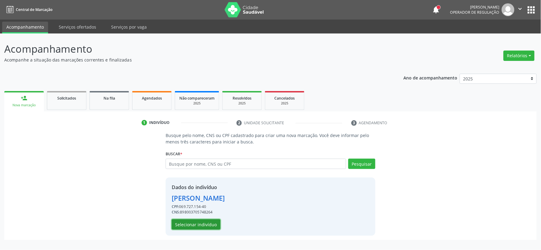
click at [208, 224] on button "Selecionar indivíduo" at bounding box center [196, 224] width 49 height 10
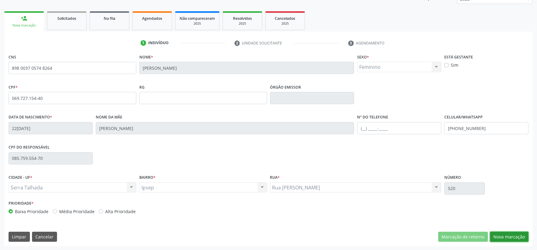
click at [515, 236] on button "Nova marcação" at bounding box center [509, 237] width 38 height 10
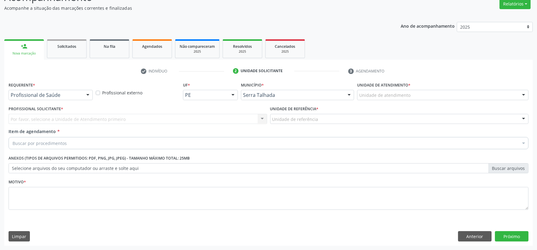
scroll to position [52, 0]
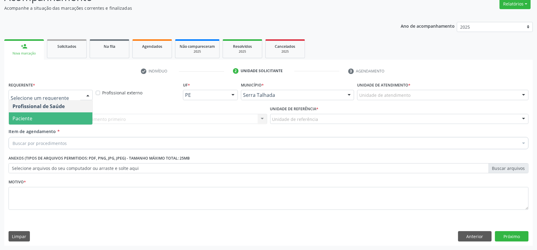
click at [54, 120] on span "Paciente" at bounding box center [50, 118] width 83 height 12
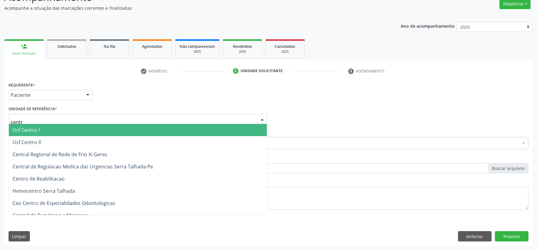
type input "centro"
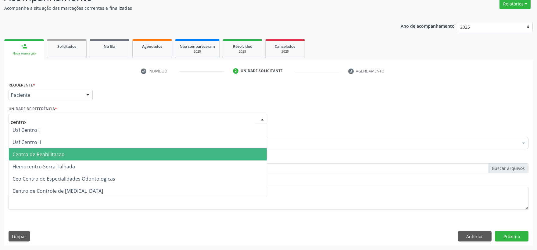
click at [50, 154] on span "Centro de Reabilitacao" at bounding box center [38, 154] width 52 height 7
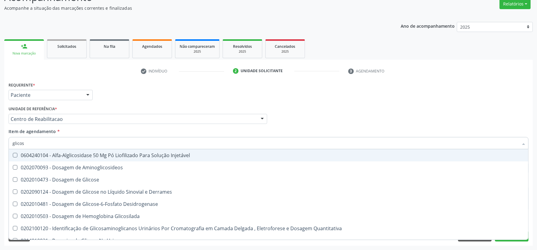
type input "glicose"
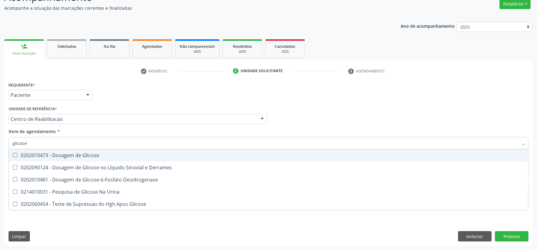
click at [57, 156] on div "0202010473 - Dosagem de Glicose" at bounding box center [268, 155] width 512 height 5
checkbox Glicose "true"
click at [57, 147] on input "glicose" at bounding box center [264, 143] width 505 height 12
type input "h"
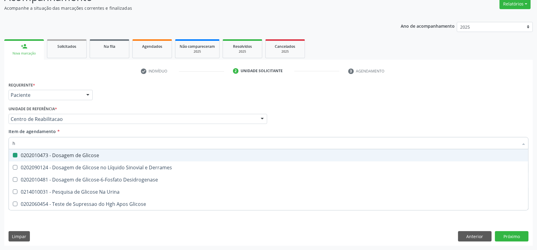
checkbox Glicose "false"
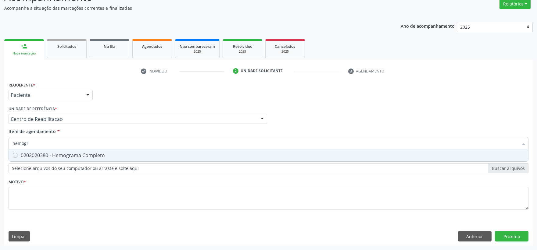
type input "hemogra"
click at [56, 153] on div "0202020380 - Hemograma Completo" at bounding box center [268, 155] width 512 height 5
checkbox Completo "true"
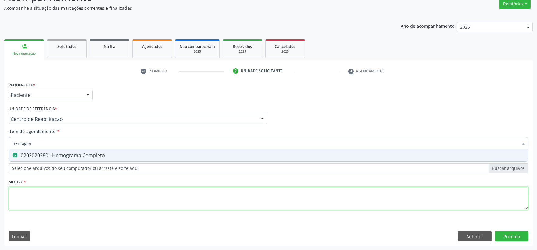
click at [69, 204] on div "Requerente * Paciente Profissional de Saúde Paciente Nenhum resultado encontrad…" at bounding box center [268, 149] width 519 height 138
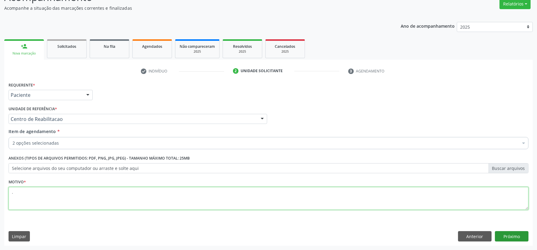
type textarea "."
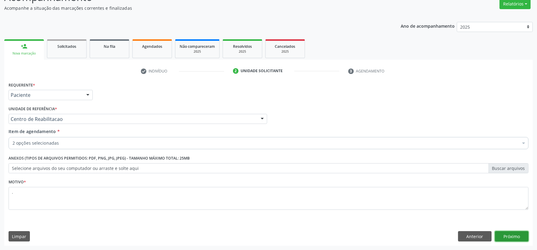
click at [508, 232] on button "Próximo" at bounding box center [511, 236] width 34 height 10
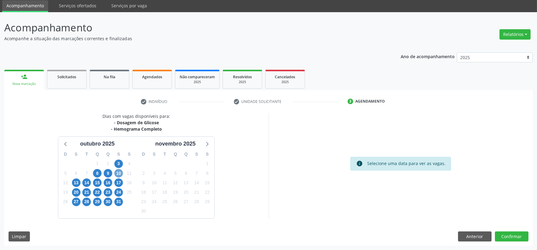
click at [119, 173] on span "10" at bounding box center [118, 173] width 9 height 9
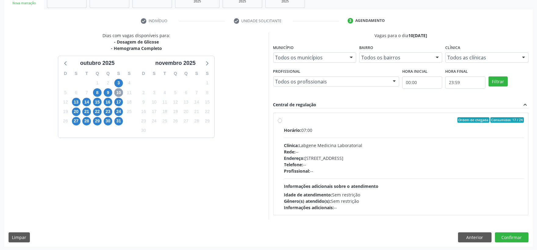
scroll to position [103, 0]
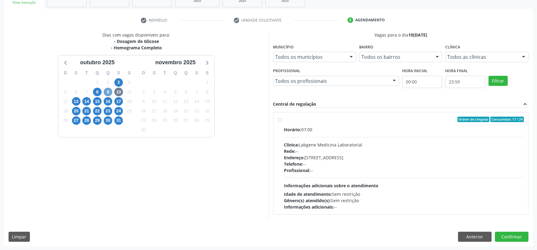
click at [107, 92] on span "9" at bounding box center [108, 92] width 9 height 9
click at [344, 136] on div "Horário: 07:00 Clínica: Laboratorio [PERSON_NAME]: -- Endereço: [STREET_ADDRESS…" at bounding box center [404, 168] width 240 height 84
click at [282, 122] on input "Ordem de chegada Consumidos: 11 / 12 Horário: 07:00 Clínica: Laboratorio [PERSO…" at bounding box center [280, 119] width 4 height 5
radio input "true"
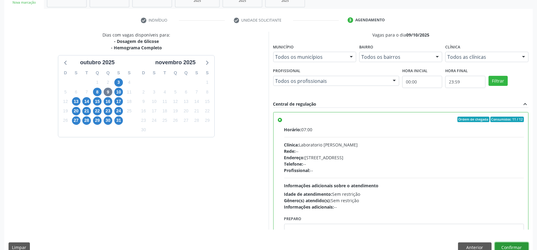
click at [511, 246] on button "Confirmar" at bounding box center [511, 248] width 34 height 10
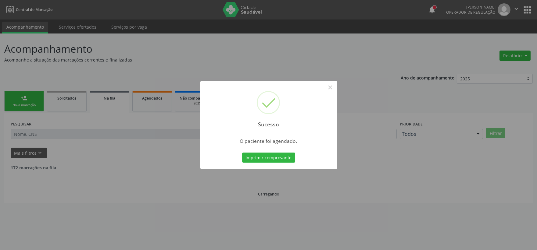
scroll to position [0, 0]
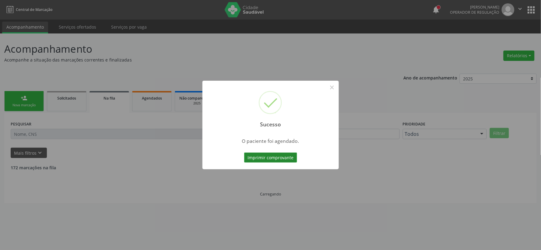
click at [289, 157] on button "Imprimir comprovante" at bounding box center [270, 158] width 53 height 10
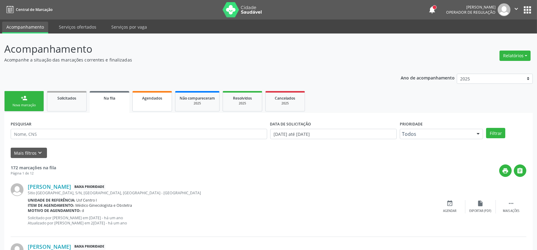
click at [143, 101] on link "Agendados" at bounding box center [152, 101] width 40 height 20
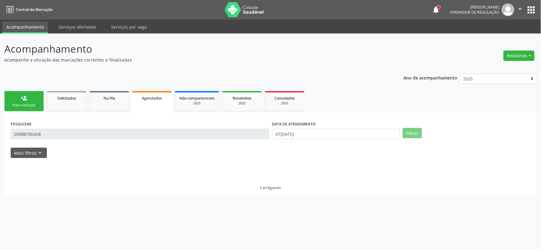
click at [58, 136] on input "00988706458" at bounding box center [140, 134] width 259 height 10
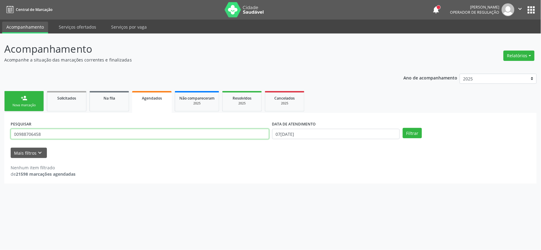
click at [58, 136] on input "00988706458" at bounding box center [140, 134] width 259 height 10
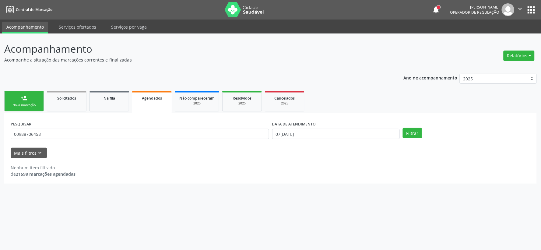
click at [12, 102] on link "person_add Nova marcação" at bounding box center [24, 101] width 40 height 20
click at [14, 101] on link "person_add Nova marcação" at bounding box center [24, 101] width 40 height 20
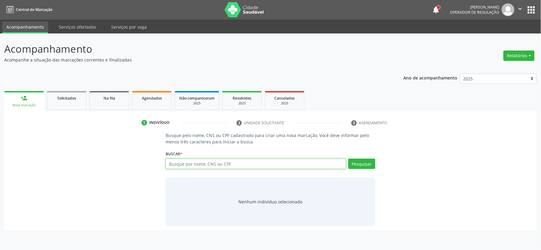
click at [220, 166] on input "text" at bounding box center [256, 164] width 181 height 10
paste input "00988706458"
type input "00988706458"
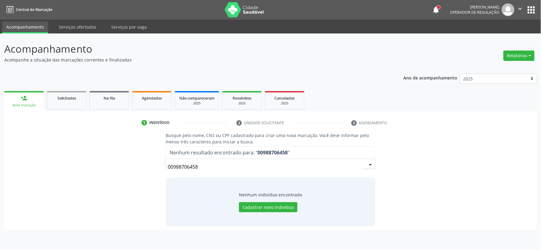
drag, startPoint x: 214, startPoint y: 165, endPoint x: 2, endPoint y: 172, distance: 212.1
click at [68, 172] on div "Busque pelo nome, CNS ou CPF cadastrado para criar uma nova marcação. Você deve…" at bounding box center [271, 179] width 524 height 94
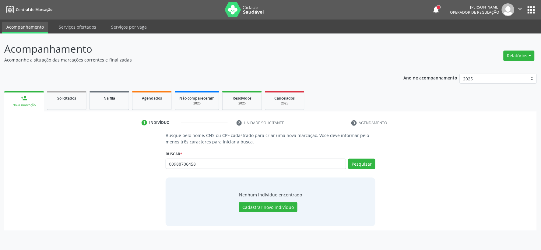
type input "00988706458"
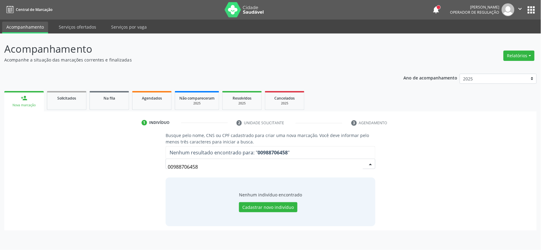
click at [156, 166] on div "Busque pelo nome, CNS ou CPF cadastrado para criar uma nova marcação. Você deve…" at bounding box center [271, 179] width 524 height 94
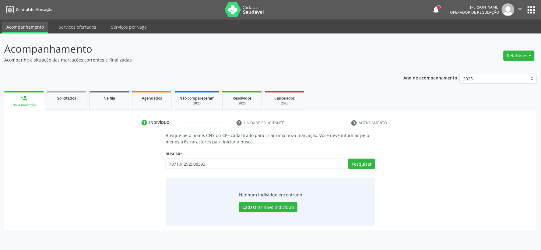
type input "707104292908393"
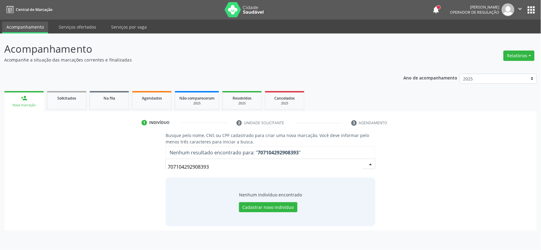
drag, startPoint x: 219, startPoint y: 168, endPoint x: 71, endPoint y: 167, distance: 148.1
click at [95, 168] on div "Busque pelo nome, CNS ou CPF cadastrado para criar uma nova marcação. Você deve…" at bounding box center [271, 179] width 524 height 94
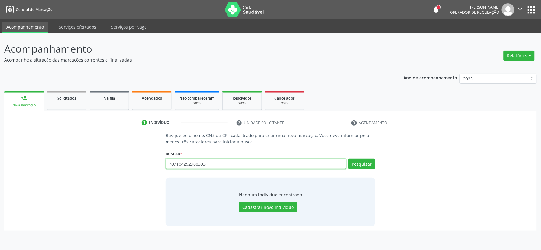
click at [208, 162] on input "707104292908393" at bounding box center [256, 164] width 181 height 10
click at [207, 160] on input "707104292908393" at bounding box center [256, 164] width 181 height 10
paste input "6"
type input "707604292908393"
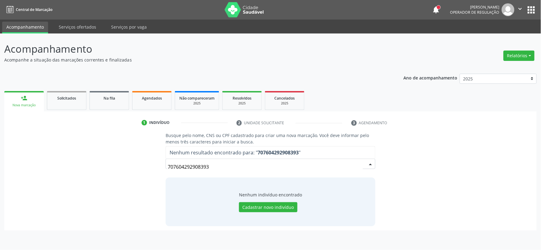
click at [218, 167] on input "707604292908393" at bounding box center [265, 167] width 195 height 12
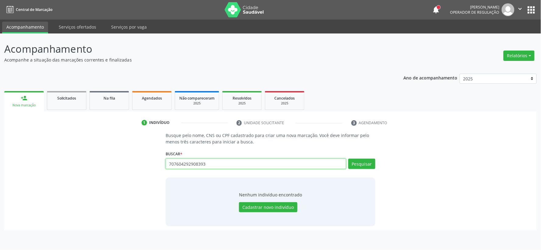
click at [197, 165] on input "707604292908393" at bounding box center [256, 164] width 181 height 10
paste input "Aucicleide da Silva G"
type input "Aucicleide da Silva G"
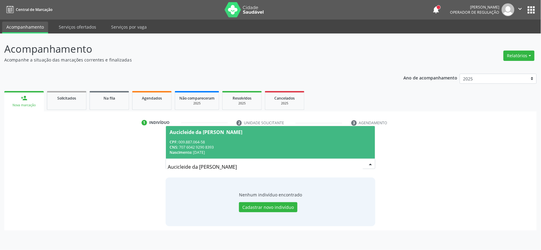
click at [218, 146] on div "CNS: 707 6042 9290 8393" at bounding box center [271, 147] width 202 height 5
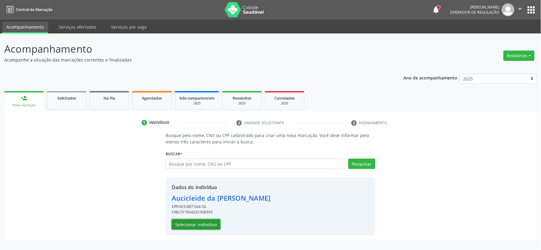
click at [200, 224] on button "Selecionar indivíduo" at bounding box center [196, 224] width 49 height 10
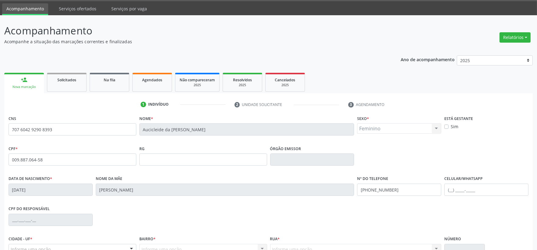
scroll to position [80, 0]
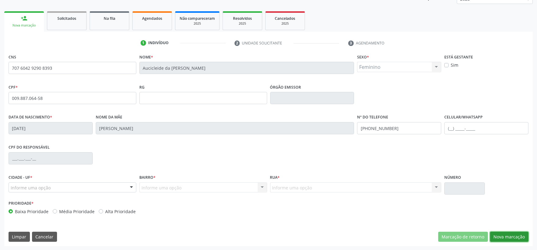
click at [511, 237] on button "Nova marcação" at bounding box center [509, 237] width 38 height 10
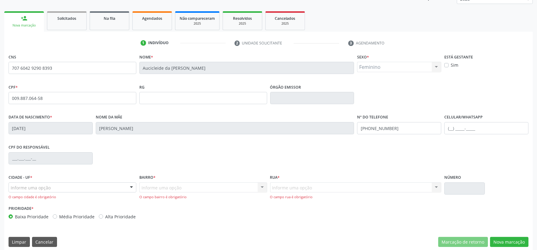
click at [60, 189] on div "Informe uma opção" at bounding box center [73, 187] width 128 height 10
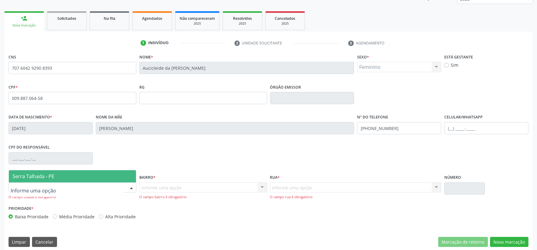
click at [62, 181] on span "Serra Talhada - PE" at bounding box center [72, 176] width 127 height 12
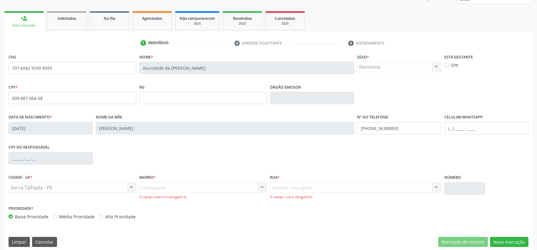
click at [167, 191] on div "Carregando... Nenhum resultado encontrado para: " " Nenhuma opção encontrada. D…" at bounding box center [203, 190] width 128 height 17
click at [166, 186] on div "Carregando... Nenhum resultado encontrado para: " " Nenhuma opção encontrada. D…" at bounding box center [203, 190] width 128 height 17
click at [232, 186] on div "Informe uma opção" at bounding box center [203, 187] width 128 height 10
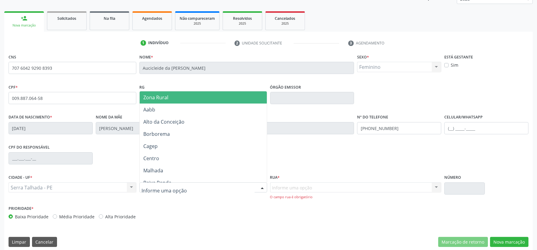
click at [195, 99] on span "Zona Rural" at bounding box center [203, 97] width 127 height 12
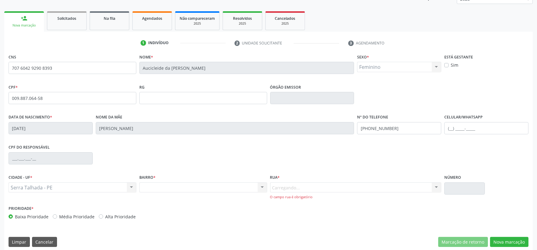
click at [295, 185] on div "Carregando... Nenhum resultado encontrado para: " " Nenhuma opção encontrada. D…" at bounding box center [355, 190] width 171 height 17
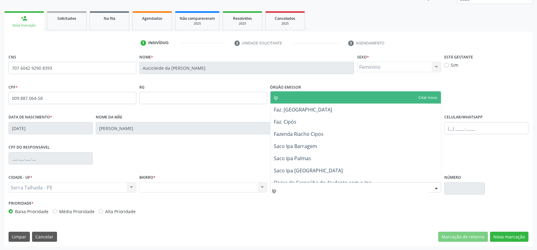
type input "ipa"
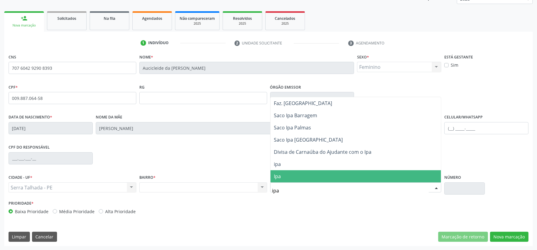
click at [290, 173] on span "Ipa" at bounding box center [355, 176] width 171 height 12
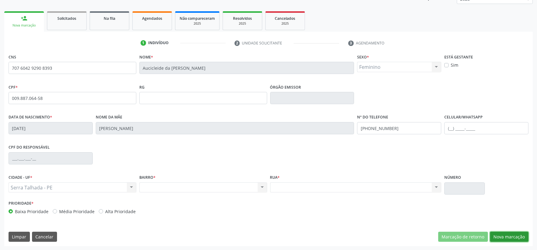
click at [521, 236] on button "Nova marcação" at bounding box center [509, 237] width 38 height 10
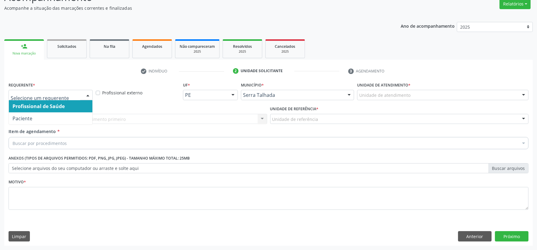
click at [84, 96] on div at bounding box center [87, 95] width 9 height 10
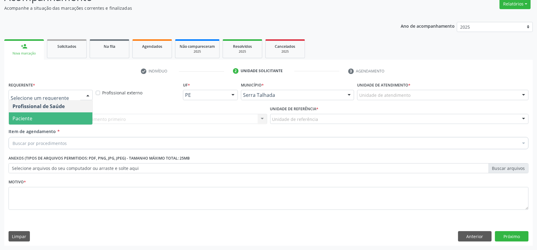
click at [42, 122] on span "Paciente" at bounding box center [50, 118] width 83 height 12
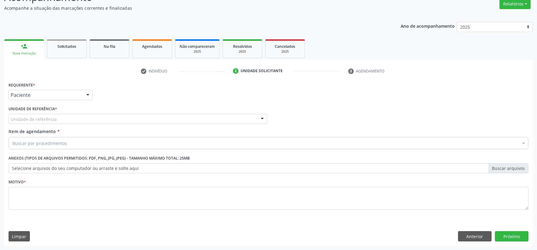
click at [42, 122] on div "Unidade de referência" at bounding box center [138, 119] width 258 height 10
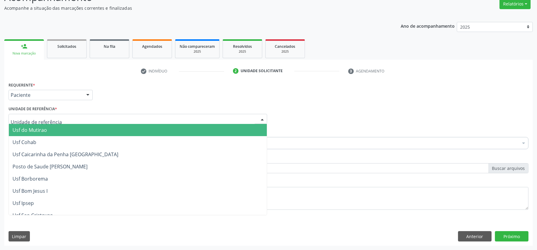
click at [41, 120] on input "text" at bounding box center [133, 122] width 244 height 12
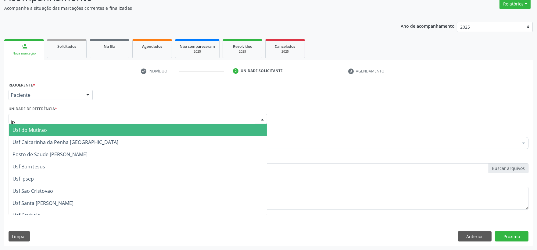
type input "ipa"
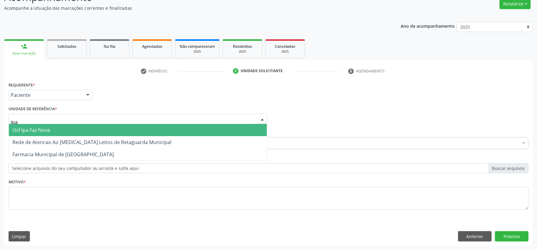
click at [46, 133] on span "Usf Ipa Faz Nova" at bounding box center [138, 130] width 258 height 12
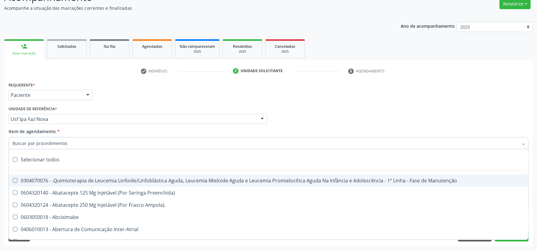
click at [43, 144] on input "Item de agendamento *" at bounding box center [264, 143] width 505 height 12
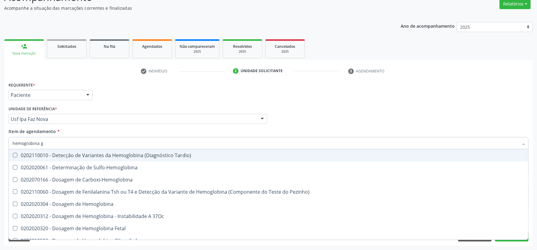
type input "hemoglobina g"
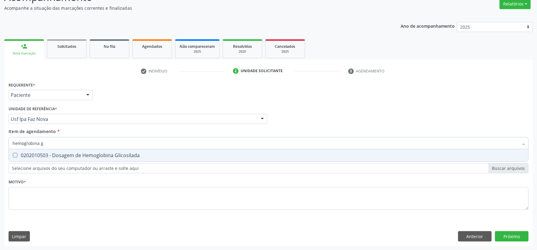
click at [41, 153] on div "0202010503 - Dosagem de Hemoglobina Glicosilada" at bounding box center [268, 155] width 512 height 5
checkbox Glicosilada "true"
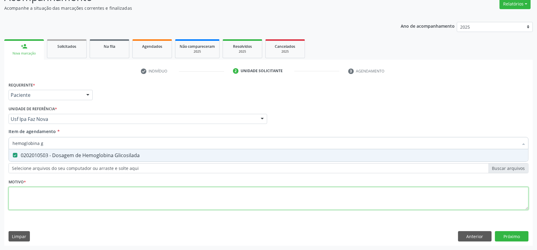
click at [97, 195] on div "Requerente * Paciente Profissional de Saúde Paciente Nenhum resultado encontrad…" at bounding box center [268, 149] width 519 height 138
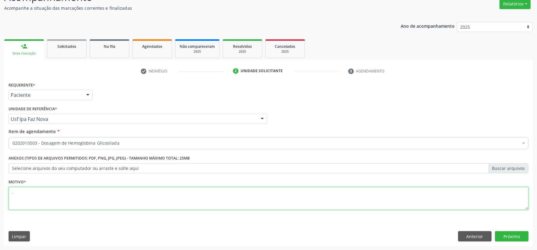
click at [80, 196] on li "Não selecionados" at bounding box center [268, 202] width 519 height 16
type textarea ".."
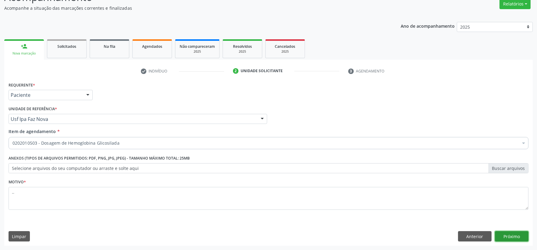
click at [500, 231] on button "Próximo" at bounding box center [511, 236] width 34 height 10
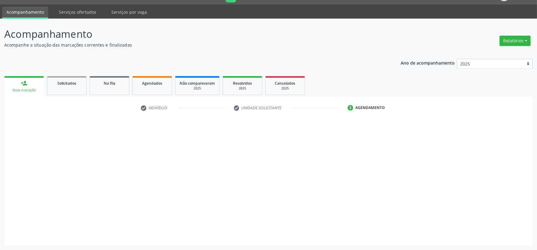
scroll to position [15, 0]
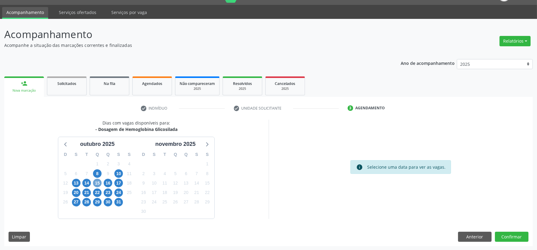
click at [96, 182] on span "15" at bounding box center [97, 183] width 9 height 9
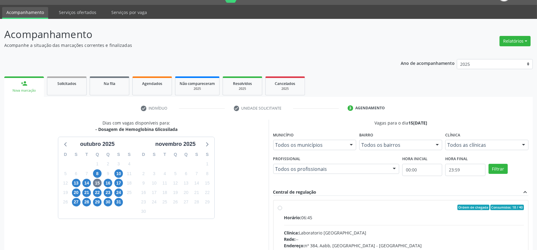
click at [313, 217] on div "Horário: 06:45" at bounding box center [404, 217] width 240 height 6
click at [282, 210] on input "Ordem de chegada Consumidos: 18 / 40 Horário: 06:45 Clínica: Laboratorio Sao Fr…" at bounding box center [280, 207] width 4 height 5
radio input "true"
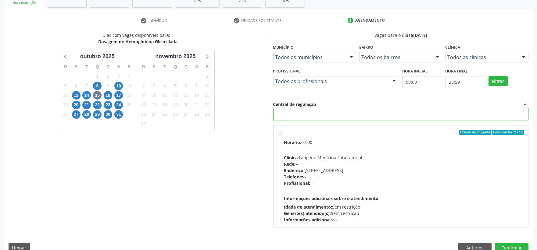
scroll to position [114, 0]
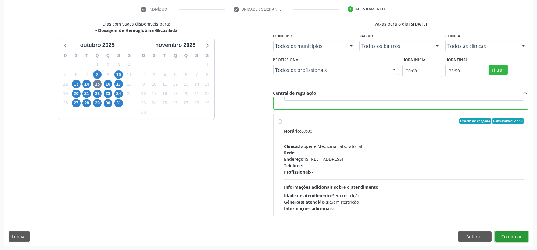
click at [513, 235] on button "Confirmar" at bounding box center [511, 237] width 34 height 10
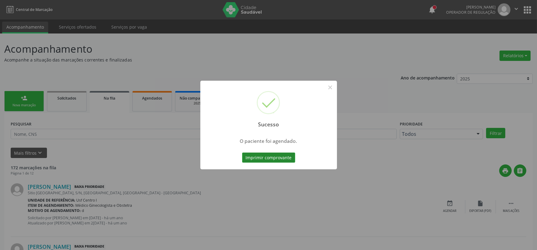
click at [242, 153] on button "Imprimir comprovante" at bounding box center [268, 158] width 53 height 10
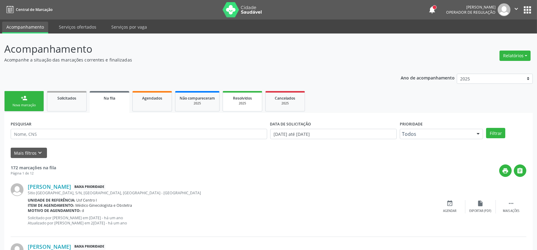
drag, startPoint x: 17, startPoint y: 100, endPoint x: 252, endPoint y: 108, distance: 235.4
click at [18, 100] on link "person_add Nova marcação" at bounding box center [24, 101] width 40 height 20
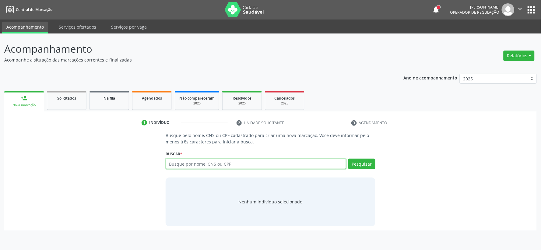
click at [206, 167] on input "text" at bounding box center [256, 164] width 181 height 10
type input "62809296472"
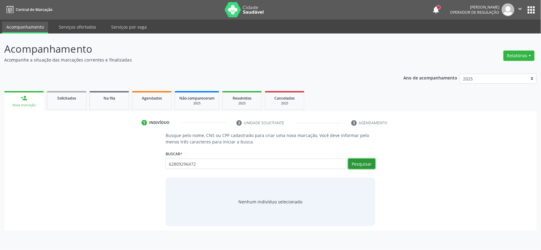
click at [357, 161] on button "Pesquisar" at bounding box center [362, 164] width 27 height 10
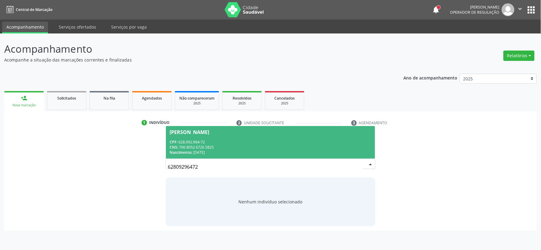
click at [199, 151] on div "Nascimento: 15/11/1946" at bounding box center [271, 152] width 202 height 5
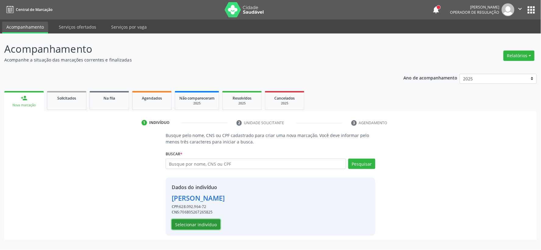
click at [183, 225] on button "Selecionar indivíduo" at bounding box center [196, 224] width 49 height 10
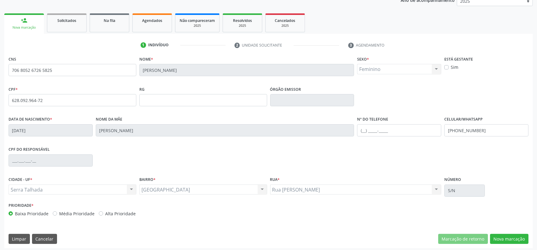
scroll to position [80, 0]
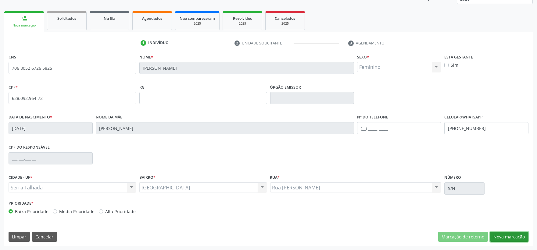
click at [511, 236] on button "Nova marcação" at bounding box center [509, 237] width 38 height 10
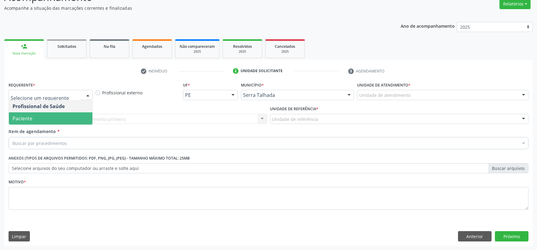
click at [56, 116] on span "Paciente" at bounding box center [50, 118] width 83 height 12
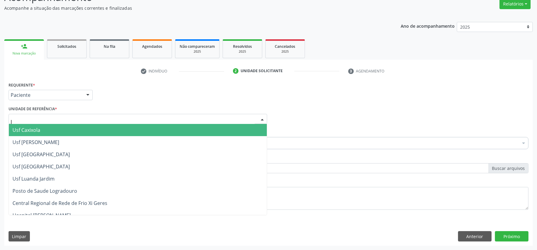
type input "lu"
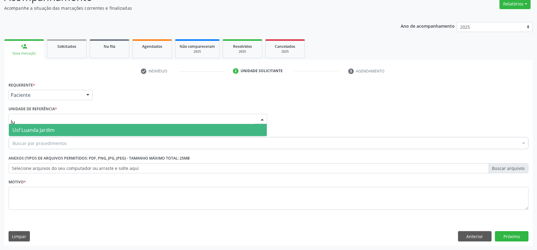
click at [57, 134] on span "Usf Luanda Jardim" at bounding box center [138, 130] width 258 height 12
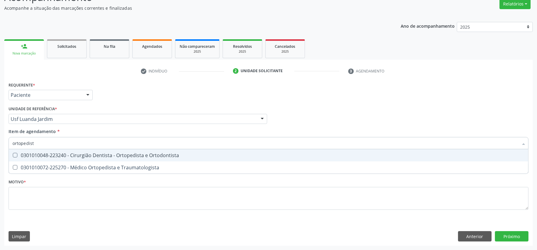
type input "ortopedista"
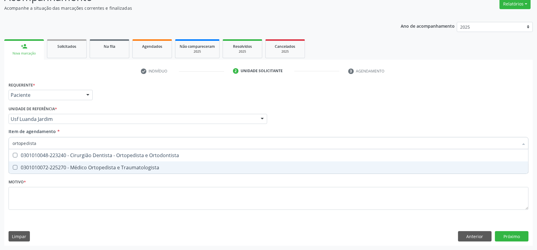
click at [61, 166] on div "0301010072-225270 - Médico Ortopedista e Traumatologista" at bounding box center [268, 167] width 512 height 5
checkbox Traumatologista "true"
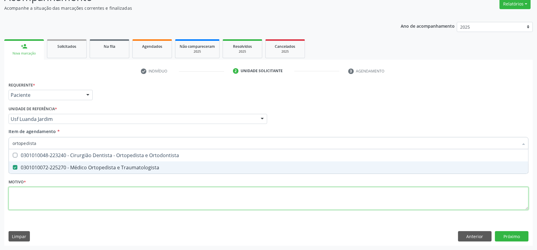
click at [71, 206] on div "Requerente * Paciente Profissional de Saúde Paciente Nenhum resultado encontrad…" at bounding box center [268, 149] width 519 height 138
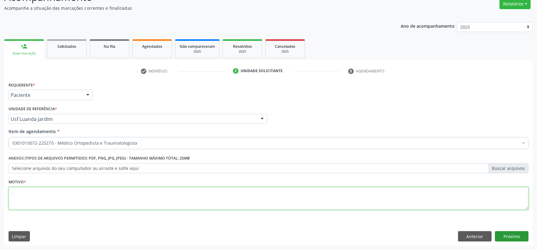
type textarea "."
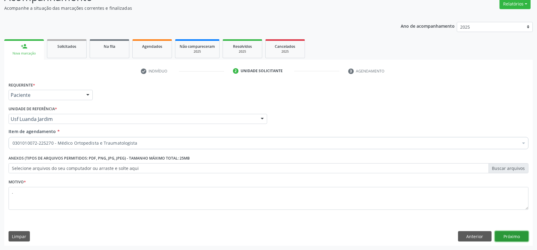
click at [522, 237] on button "Próximo" at bounding box center [511, 236] width 34 height 10
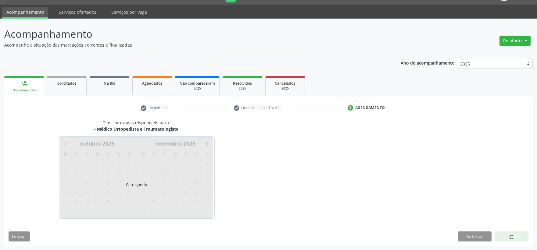
scroll to position [15, 0]
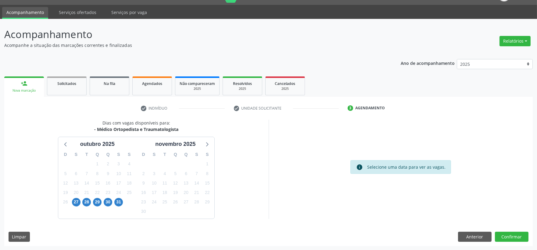
click at [81, 204] on div "D S T Q Q S S 28 29 30 1 2 3 4 5 6 7 8 9 10 11 12 13 14 15 16 17 18 19 20 21 22…" at bounding box center [97, 183] width 78 height 70
click at [77, 205] on span "27" at bounding box center [76, 202] width 9 height 9
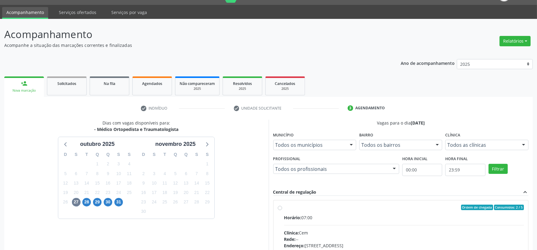
click at [352, 209] on div "Ordem de chegada Consumidos: 2 / 5" at bounding box center [404, 207] width 240 height 5
click at [282, 209] on input "Ordem de chegada Consumidos: 2 / 5 Horário: 07:00 Clínica: Cem Rede: -- Endereç…" at bounding box center [280, 207] width 4 height 5
radio input "true"
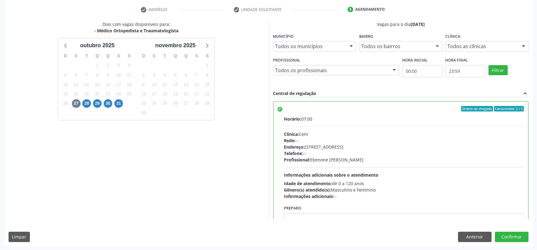
scroll to position [114, 0]
click at [512, 238] on button "Confirmar" at bounding box center [511, 237] width 34 height 10
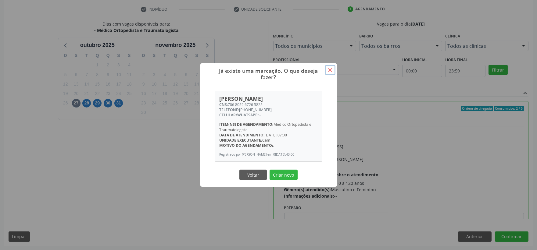
click at [328, 68] on button "×" at bounding box center [330, 70] width 10 height 10
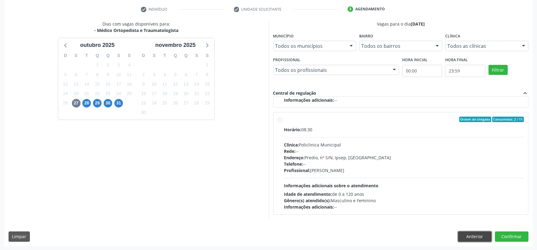
click at [469, 240] on button "Anterior" at bounding box center [475, 237] width 34 height 10
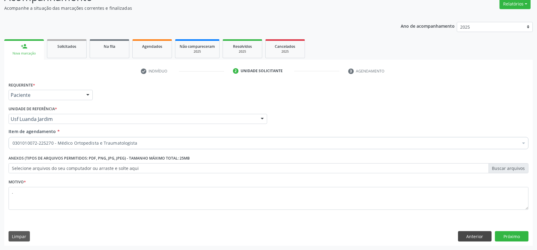
scroll to position [52, 0]
click at [469, 236] on button "Anterior" at bounding box center [475, 236] width 34 height 10
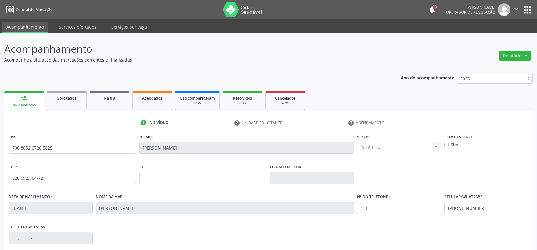
click at [32, 172] on input "628.092.964-72" at bounding box center [73, 178] width 128 height 12
drag, startPoint x: 0, startPoint y: 0, endPoint x: 31, endPoint y: 130, distance: 133.5
click at [31, 172] on input "628.092.964-72" at bounding box center [73, 178] width 128 height 12
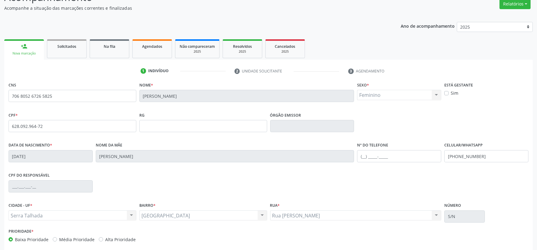
scroll to position [52, 0]
click at [31, 130] on input "628.092.964-72" at bounding box center [73, 126] width 128 height 12
click at [35, 125] on input "628.092.964-72" at bounding box center [73, 126] width 128 height 12
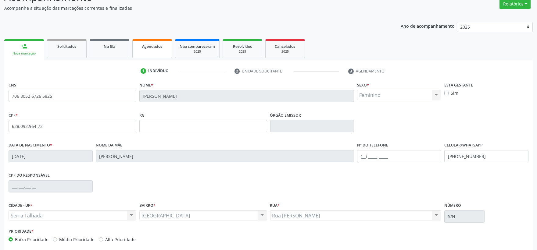
click at [145, 51] on link "Agendados" at bounding box center [152, 48] width 40 height 19
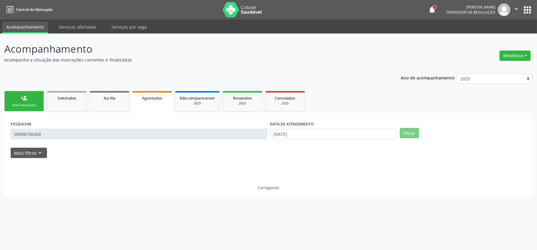
scroll to position [0, 0]
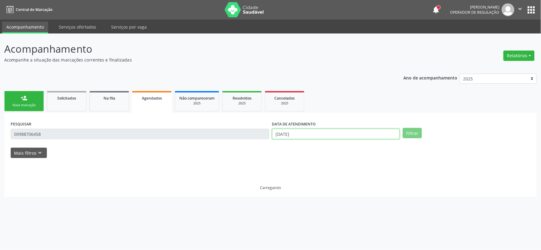
click at [301, 132] on input "[DATE]" at bounding box center [336, 134] width 128 height 10
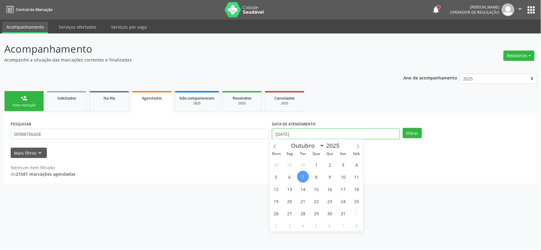
click at [301, 132] on input "[DATE]" at bounding box center [336, 134] width 128 height 10
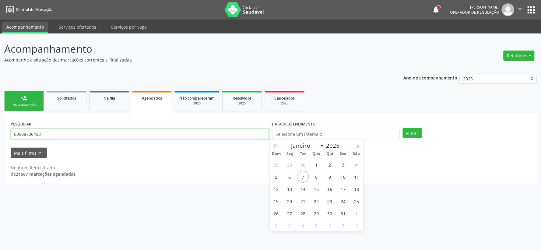
click at [217, 135] on input "00988706458" at bounding box center [140, 134] width 259 height 10
paste input "628.092.964-72"
type input "628.092.964-72"
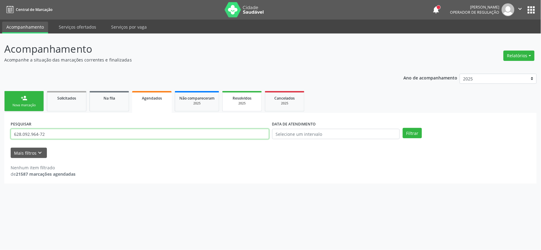
click at [403, 128] on button "Filtrar" at bounding box center [412, 133] width 19 height 10
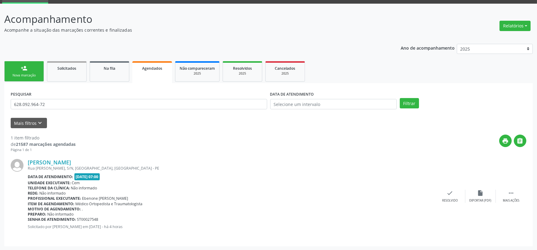
scroll to position [30, 0]
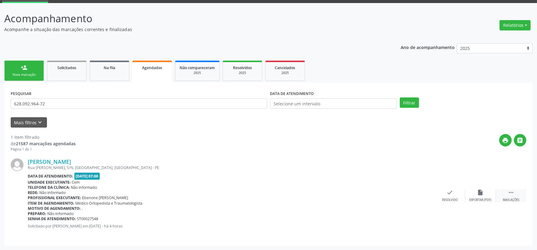
click at [514, 192] on div " Mais ações" at bounding box center [510, 195] width 30 height 13
click at [392, 194] on div "print Imprimir" at bounding box center [389, 195] width 30 height 13
